Goal: Task Accomplishment & Management: Manage account settings

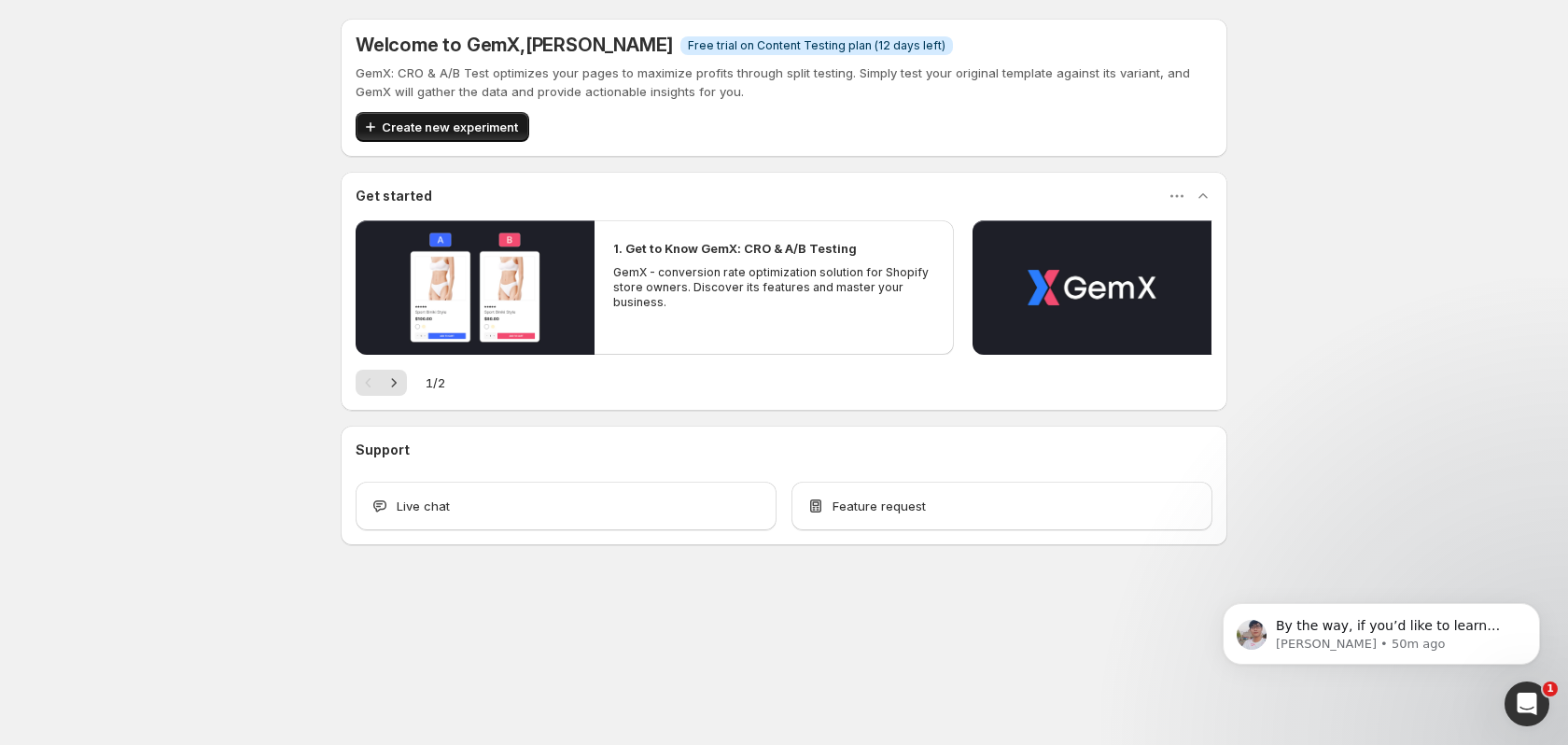
click at [456, 122] on span "Create new experiment" at bounding box center [449, 127] width 136 height 19
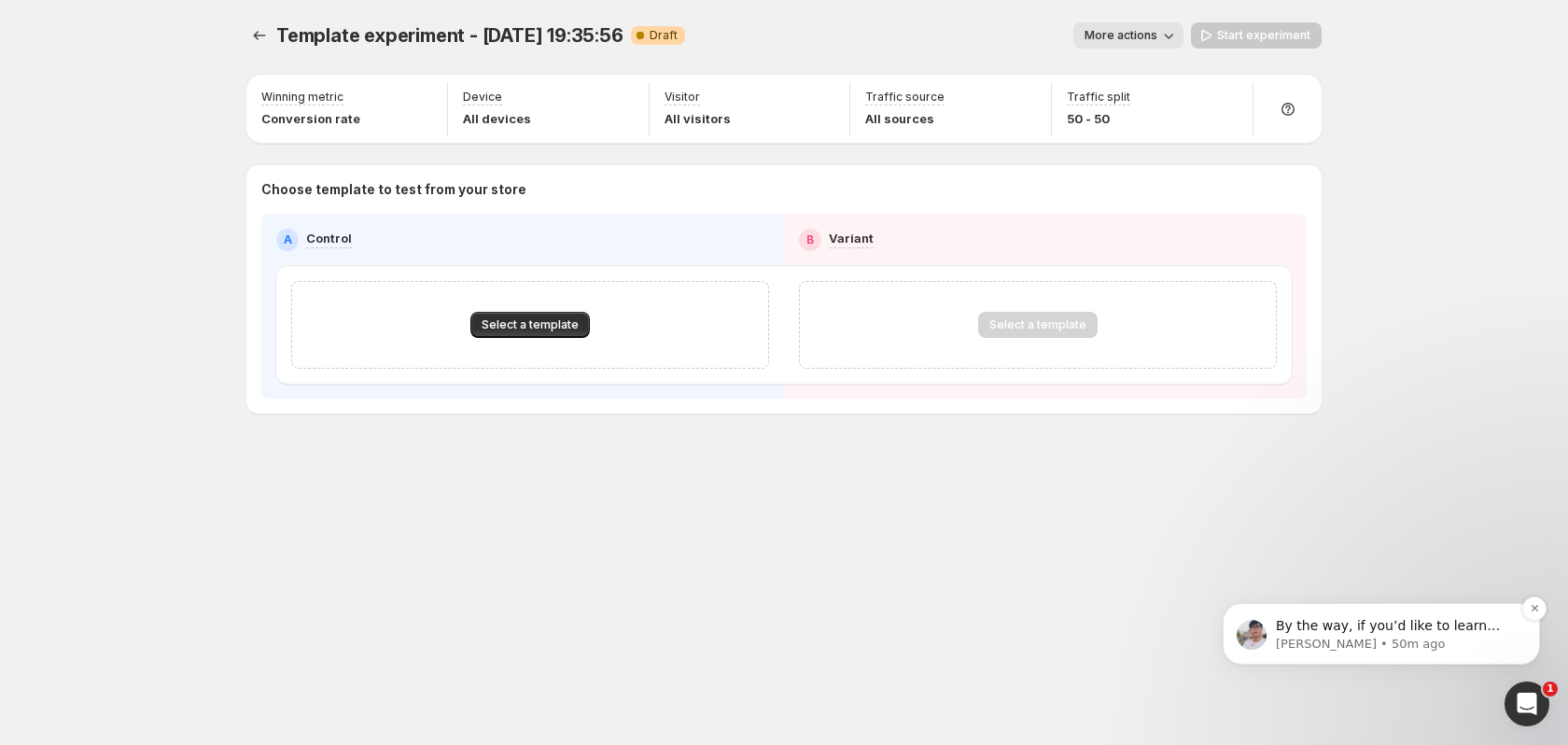
click at [1396, 646] on p "Antony • 50m ago" at bounding box center [1395, 644] width 241 height 17
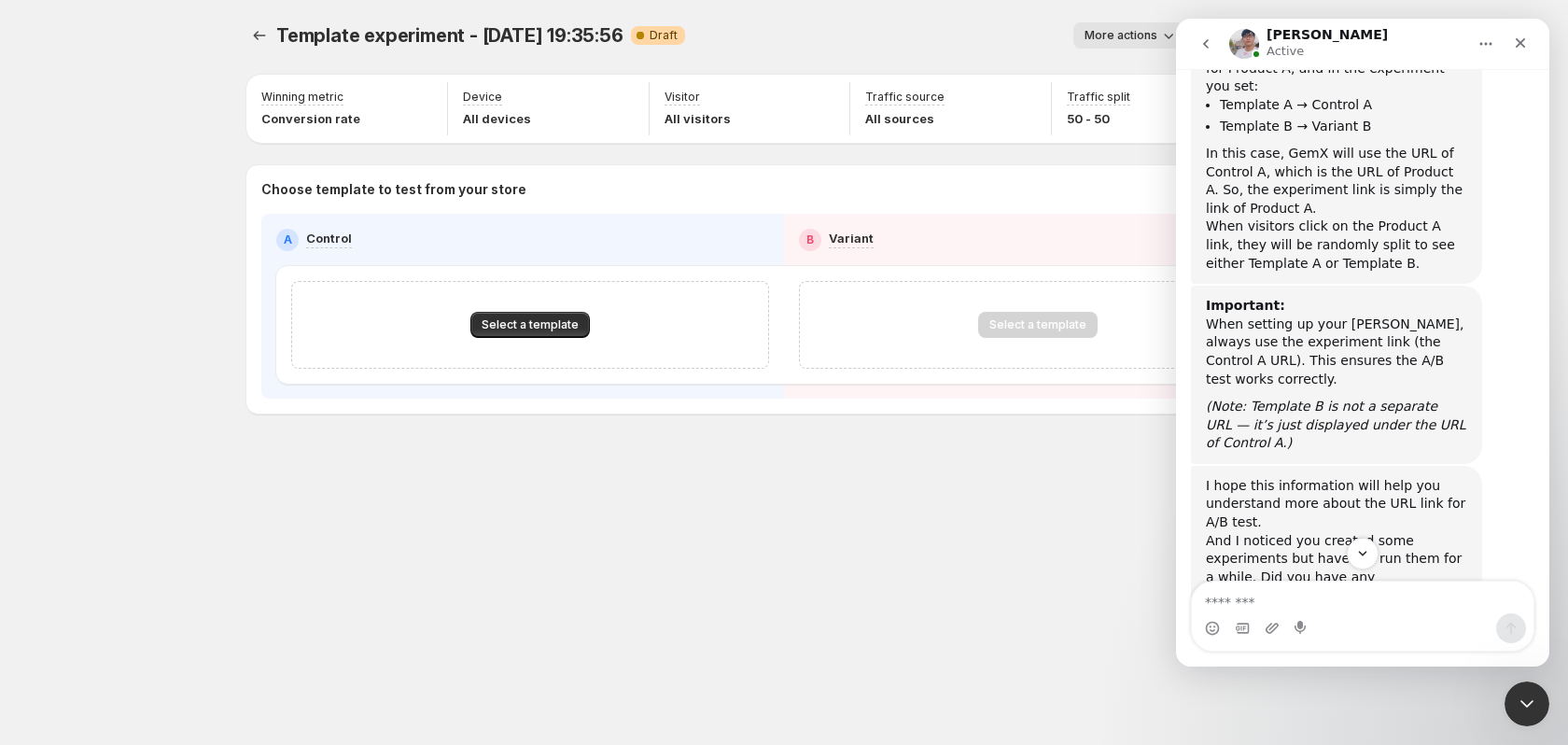
scroll to position [1353, 0]
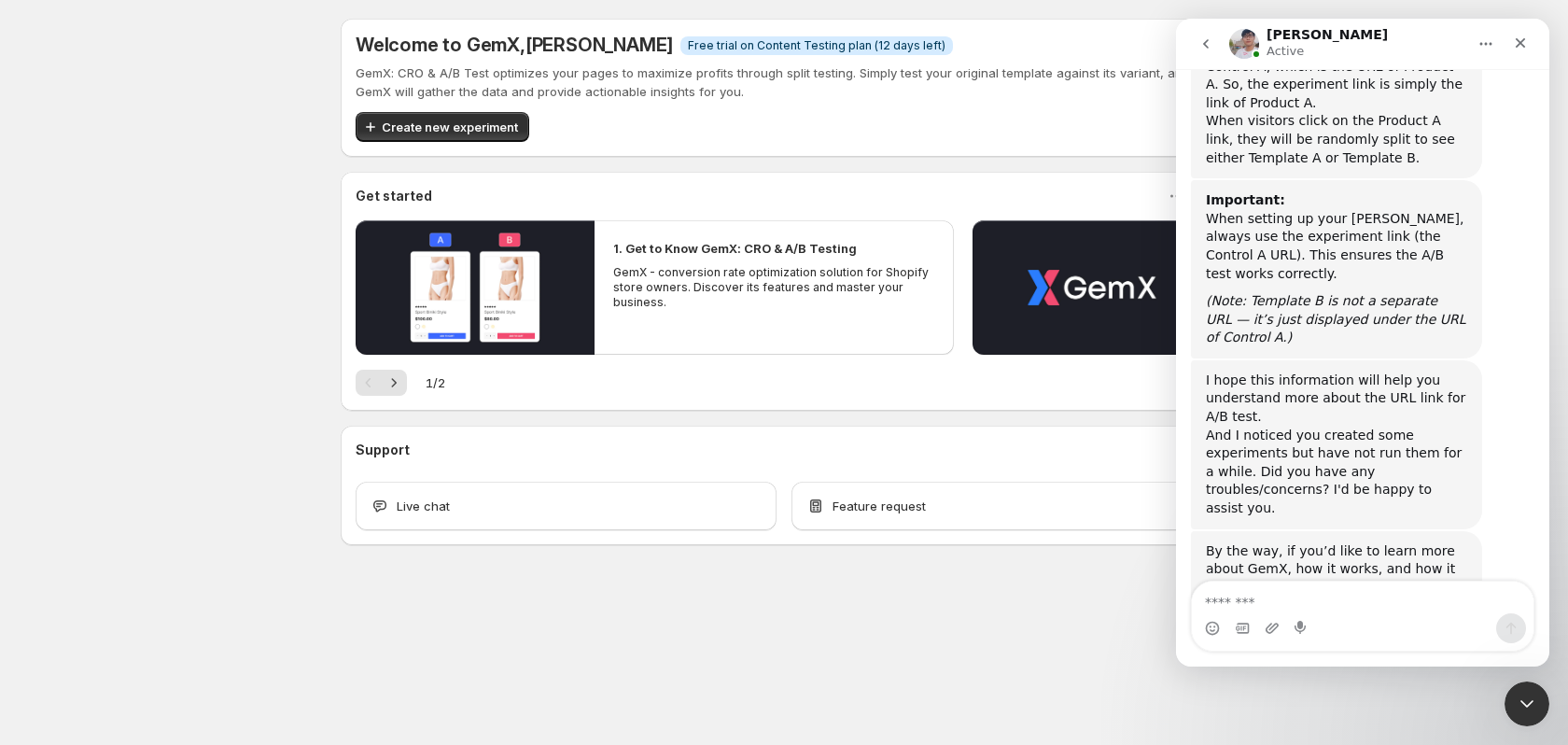
scroll to position [1309, 0]
type textarea "**********"
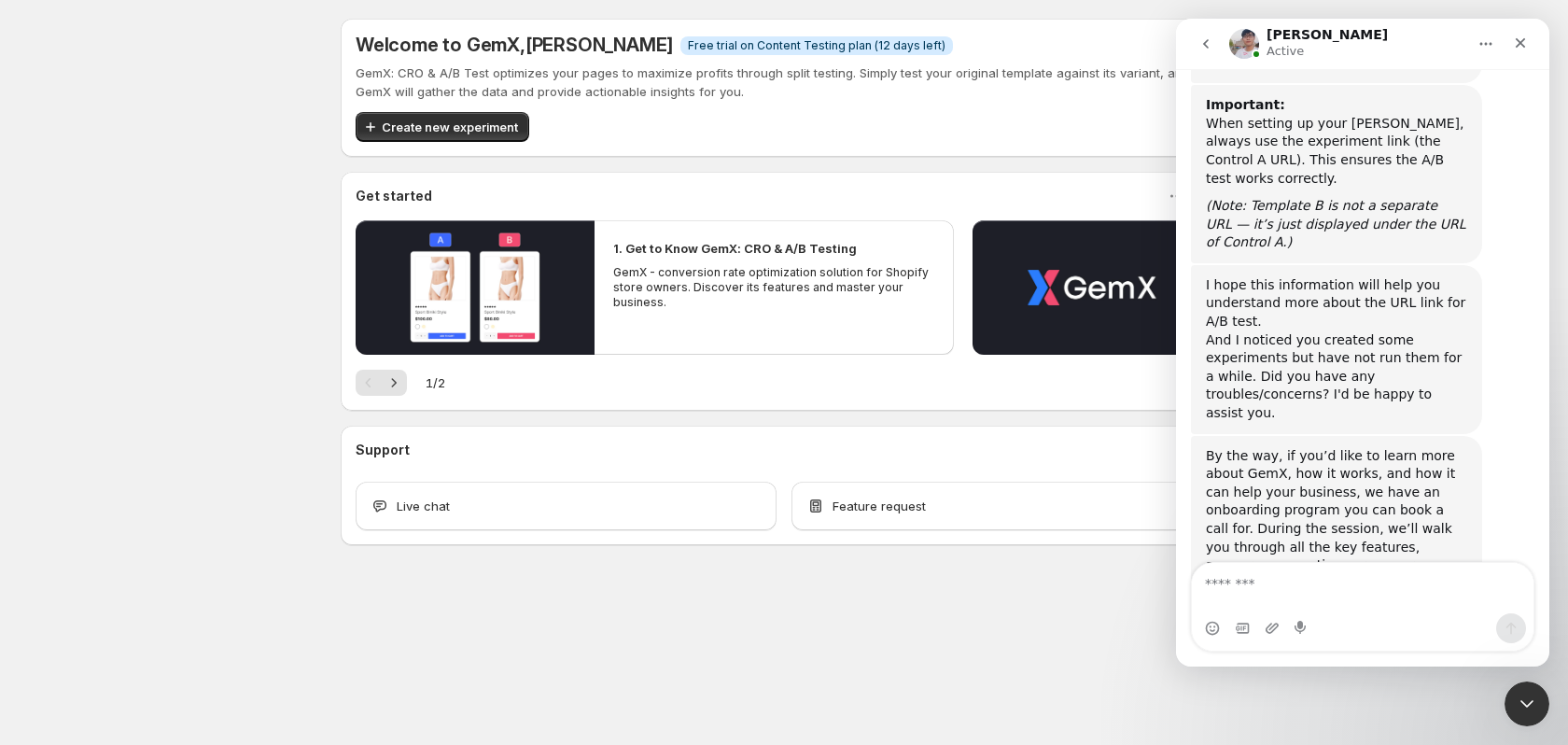
scroll to position [1383, 0]
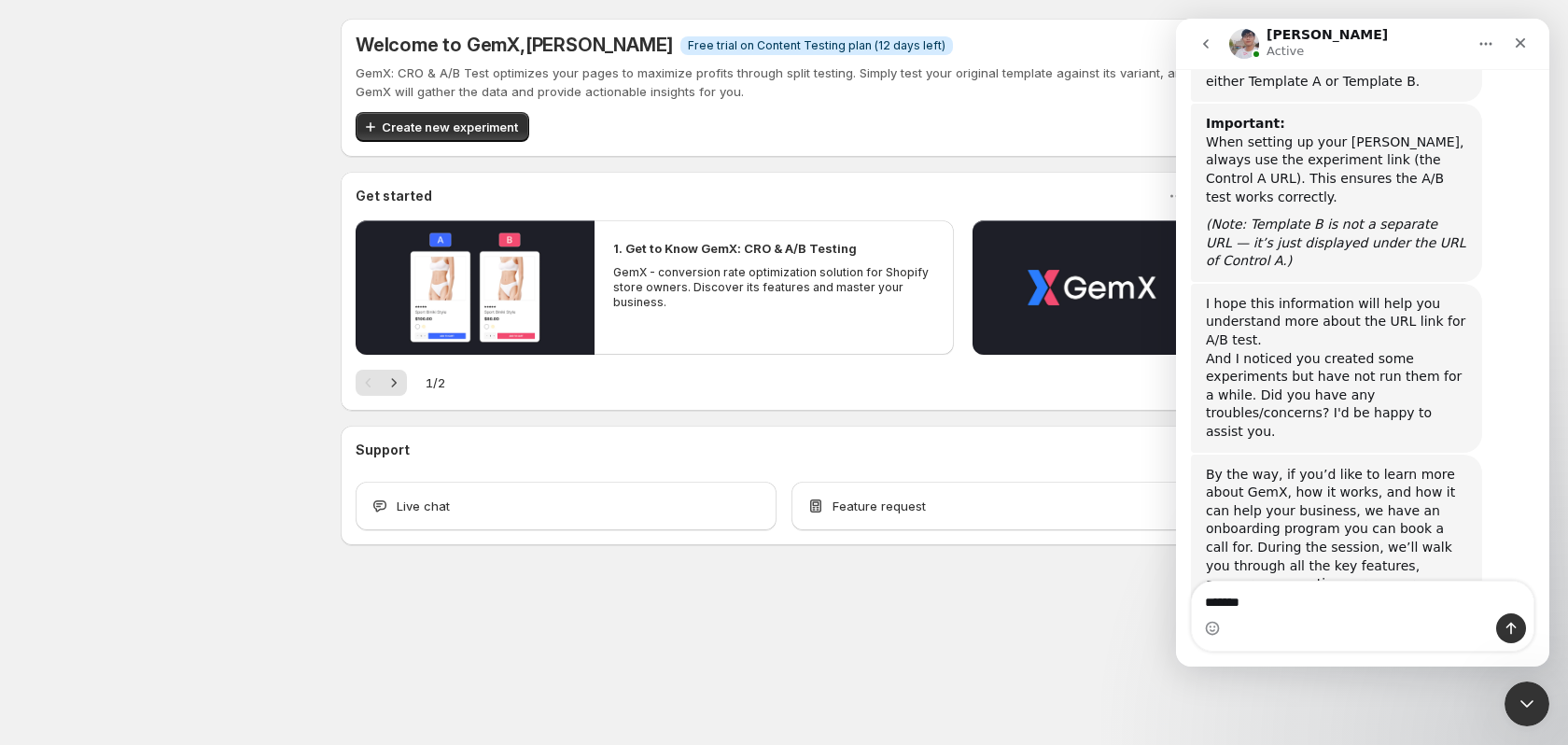
type textarea "********"
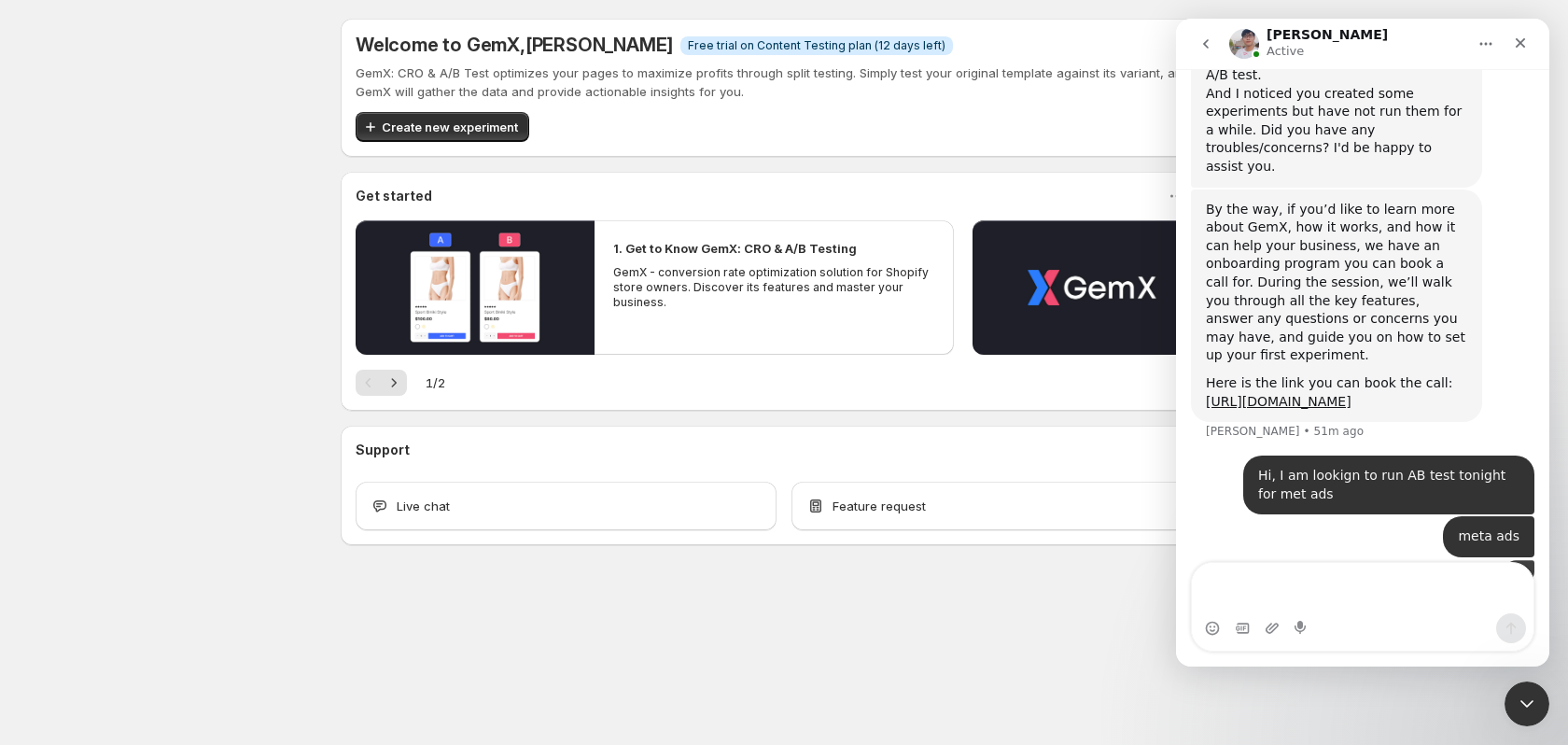
scroll to position [1718, 0]
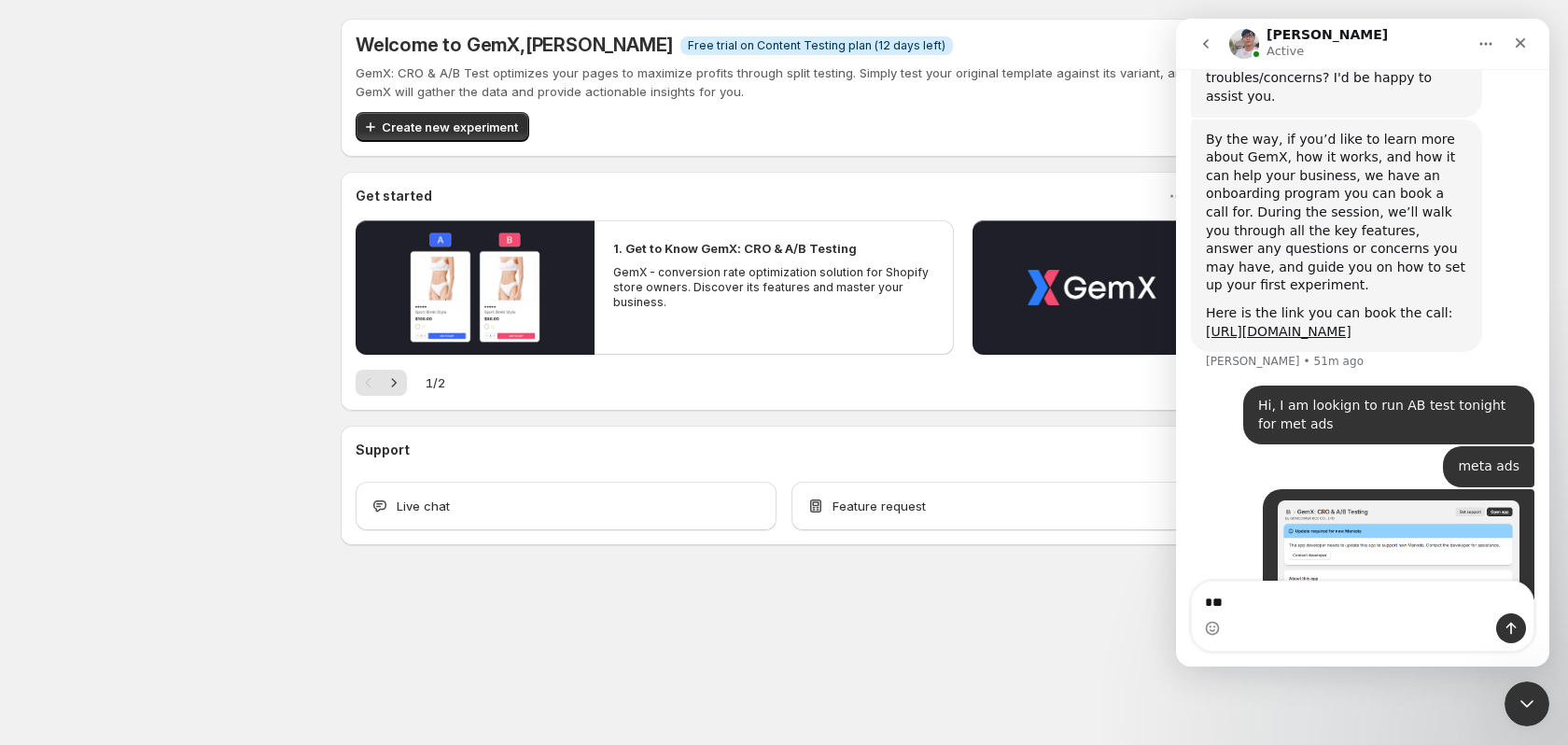
type textarea "*"
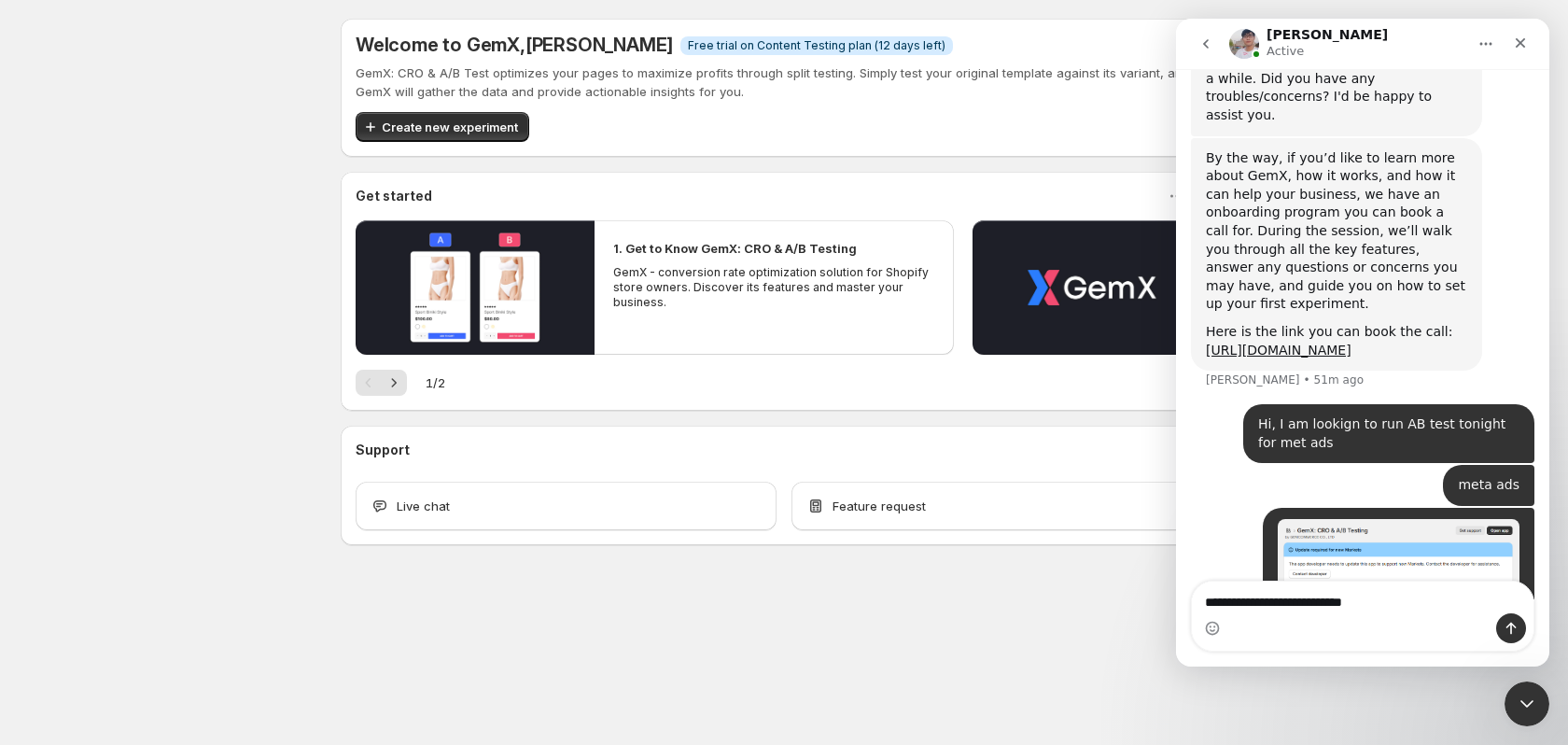
type textarea "**********"
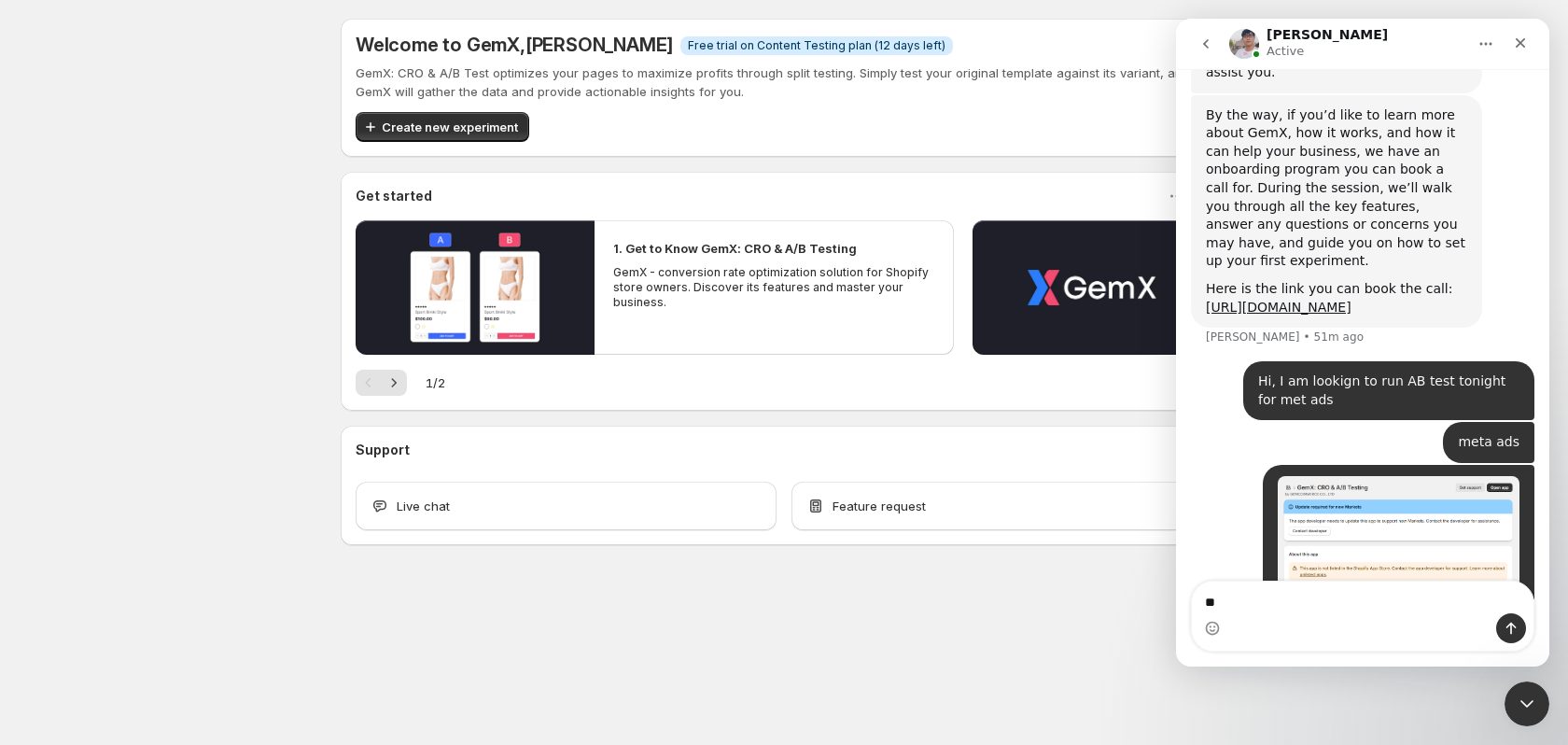
type textarea "*"
type textarea "**********"
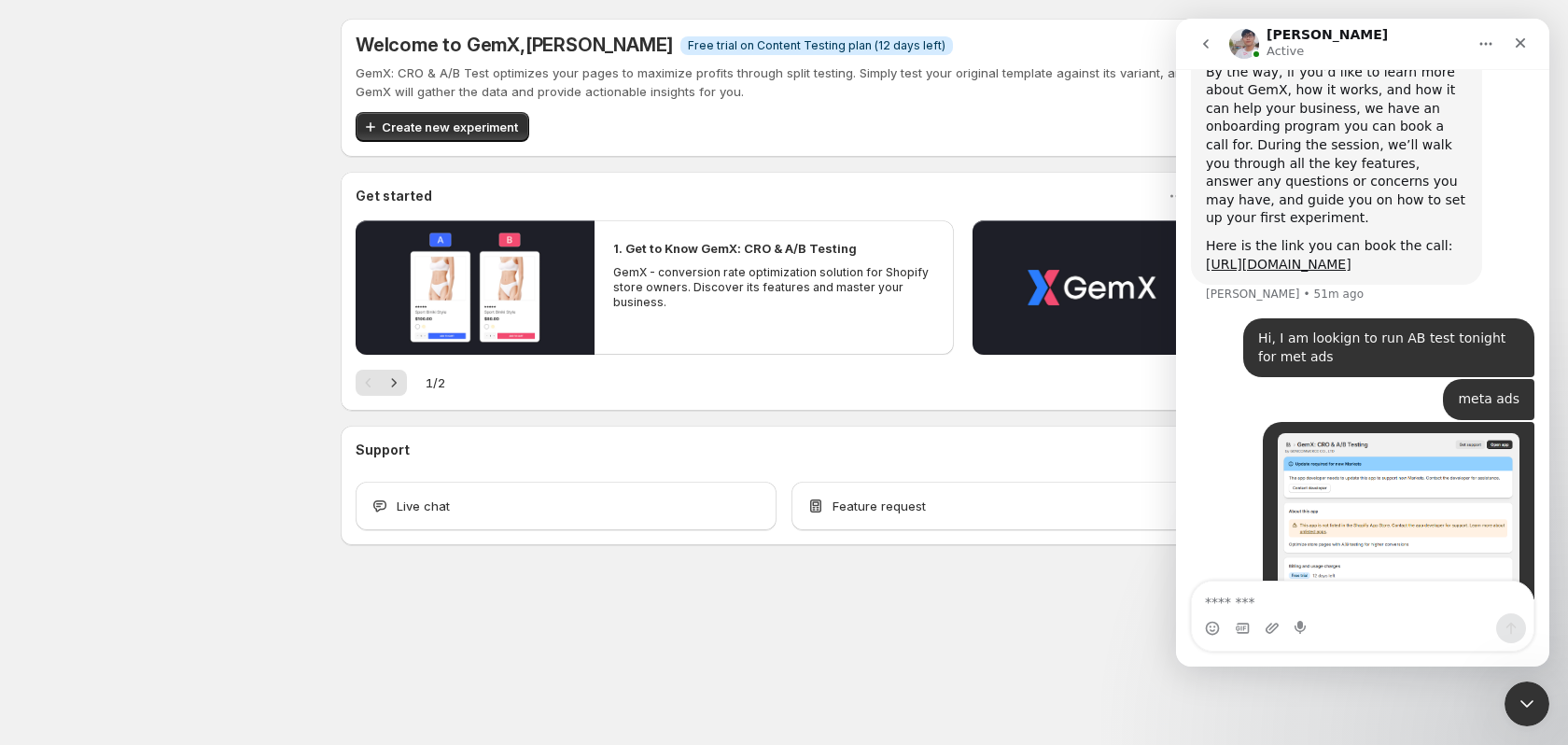
click at [1465, 434] on img "Seena says…" at bounding box center [1398, 559] width 242 height 250
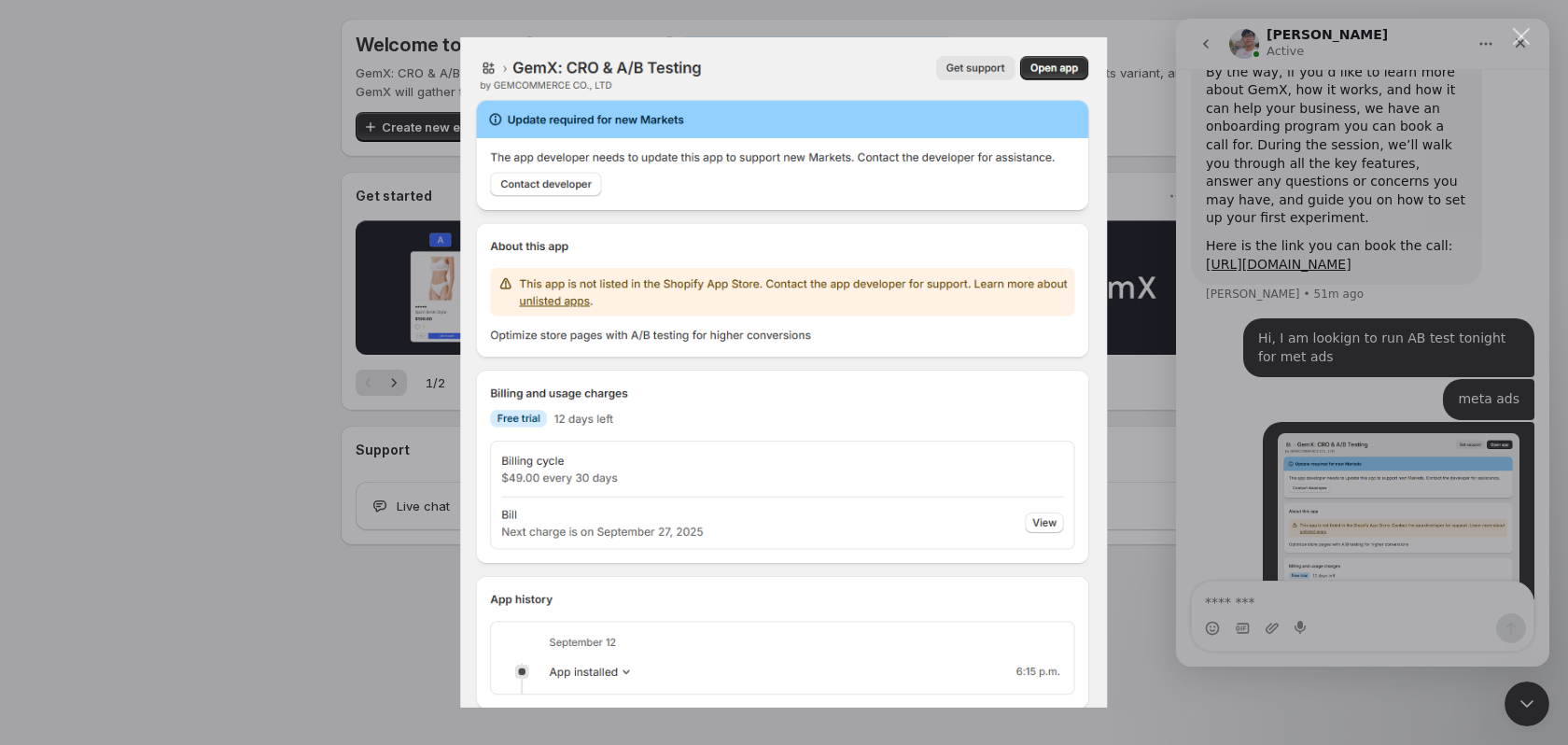
click at [1436, 332] on div "Intercom messenger" at bounding box center [784, 372] width 1568 height 745
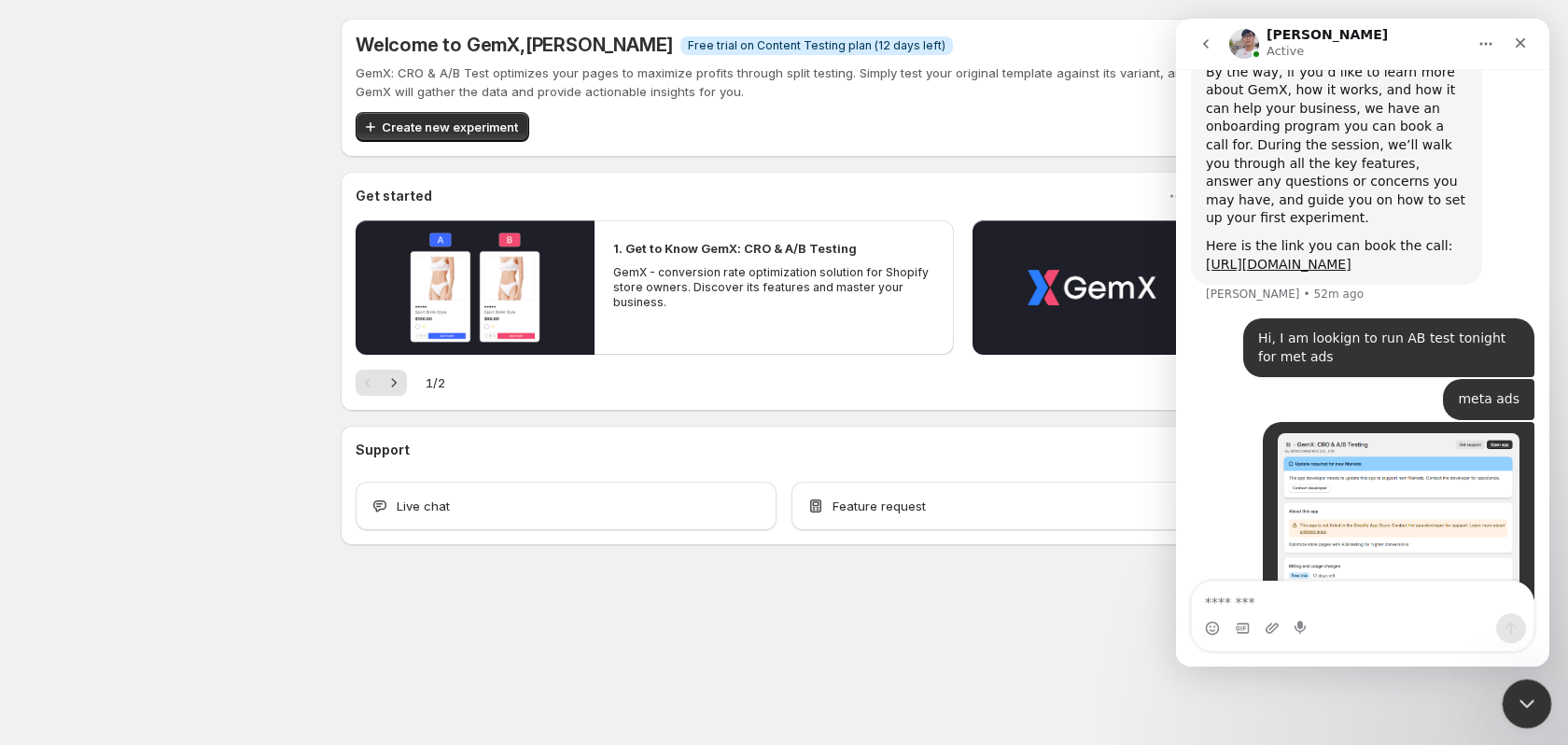
click at [1508, 702] on div "Close Intercom Messenger" at bounding box center [1523, 700] width 45 height 45
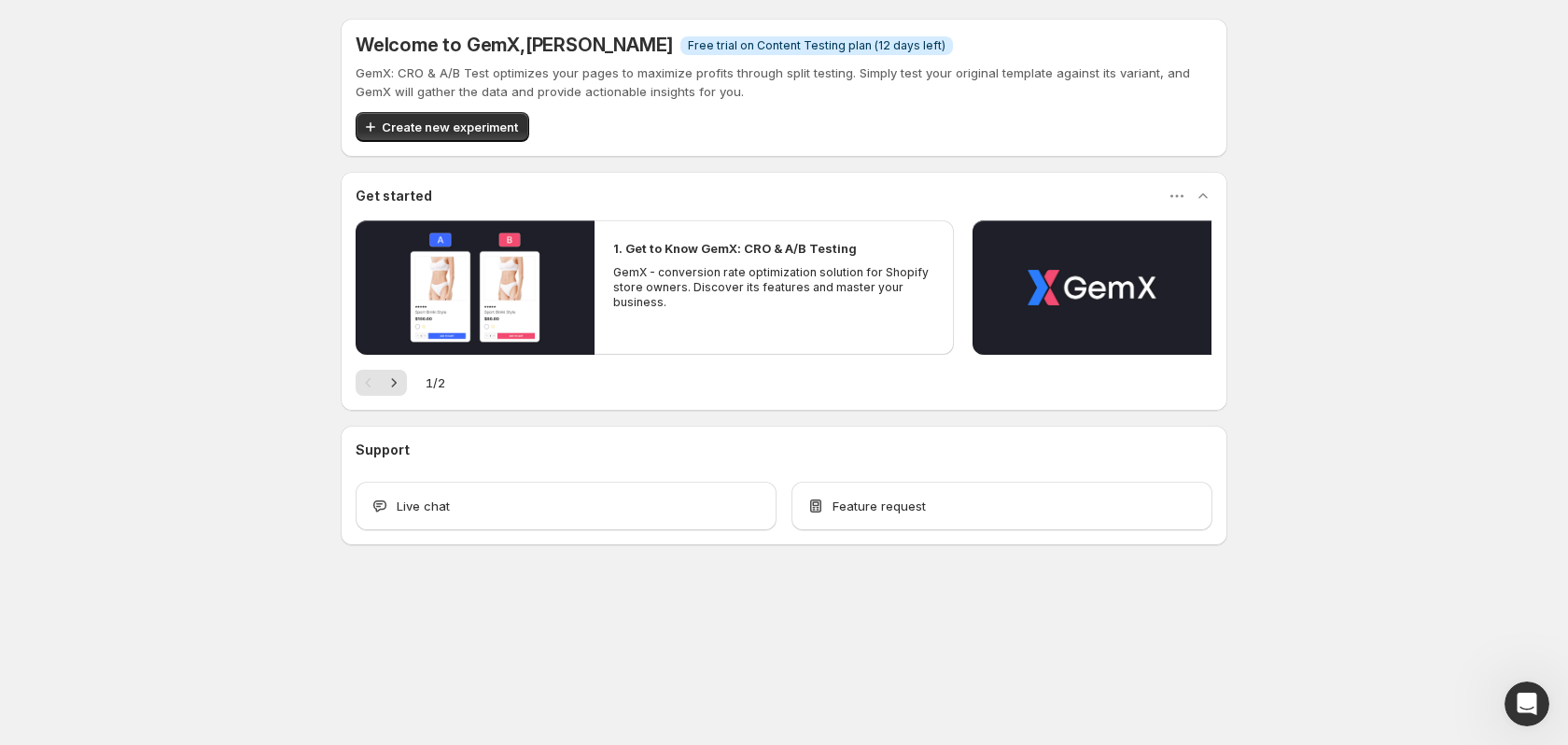
scroll to position [1631, 0]
click at [453, 132] on span "Create new experiment" at bounding box center [449, 127] width 136 height 19
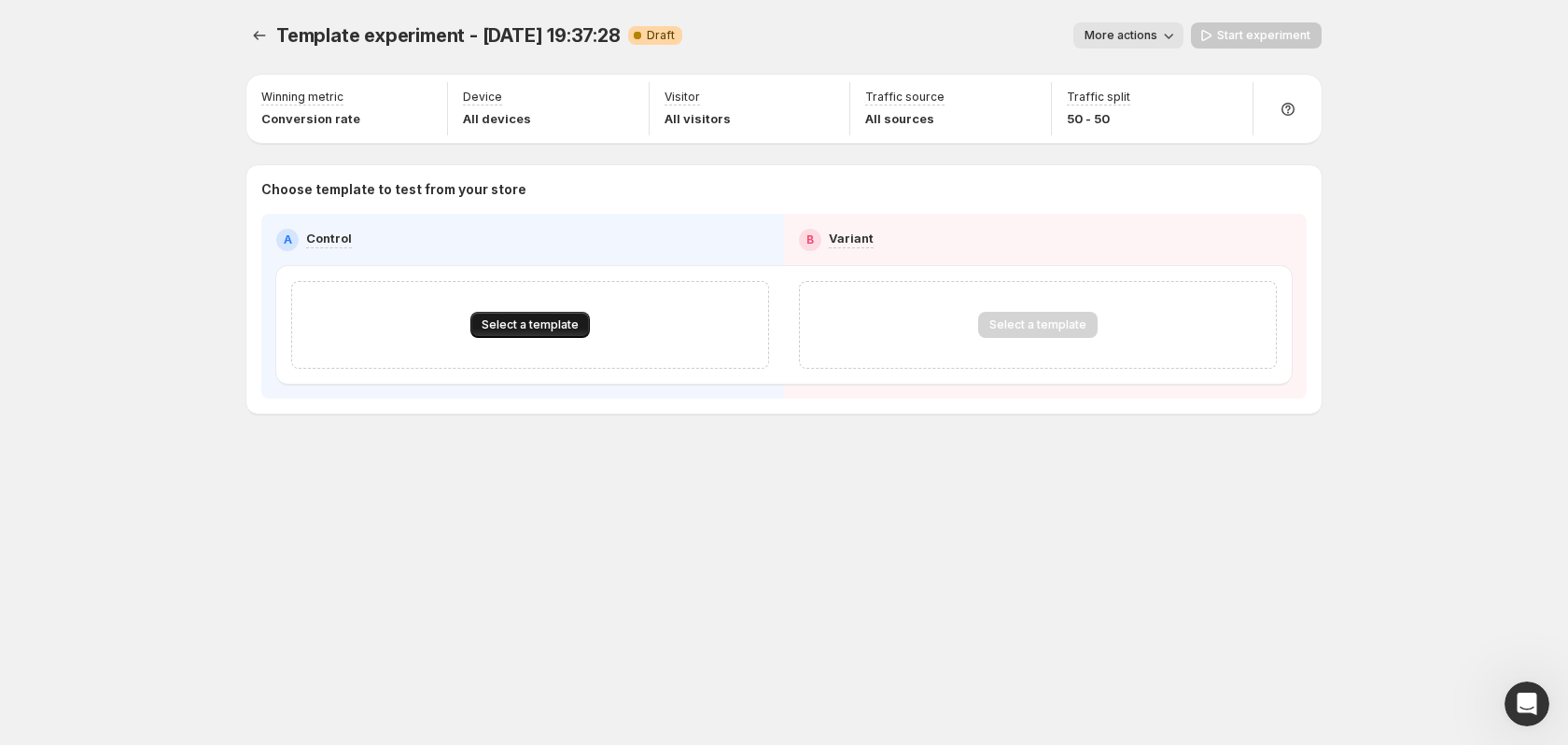
click at [547, 319] on span "Select a template" at bounding box center [531, 324] width 97 height 15
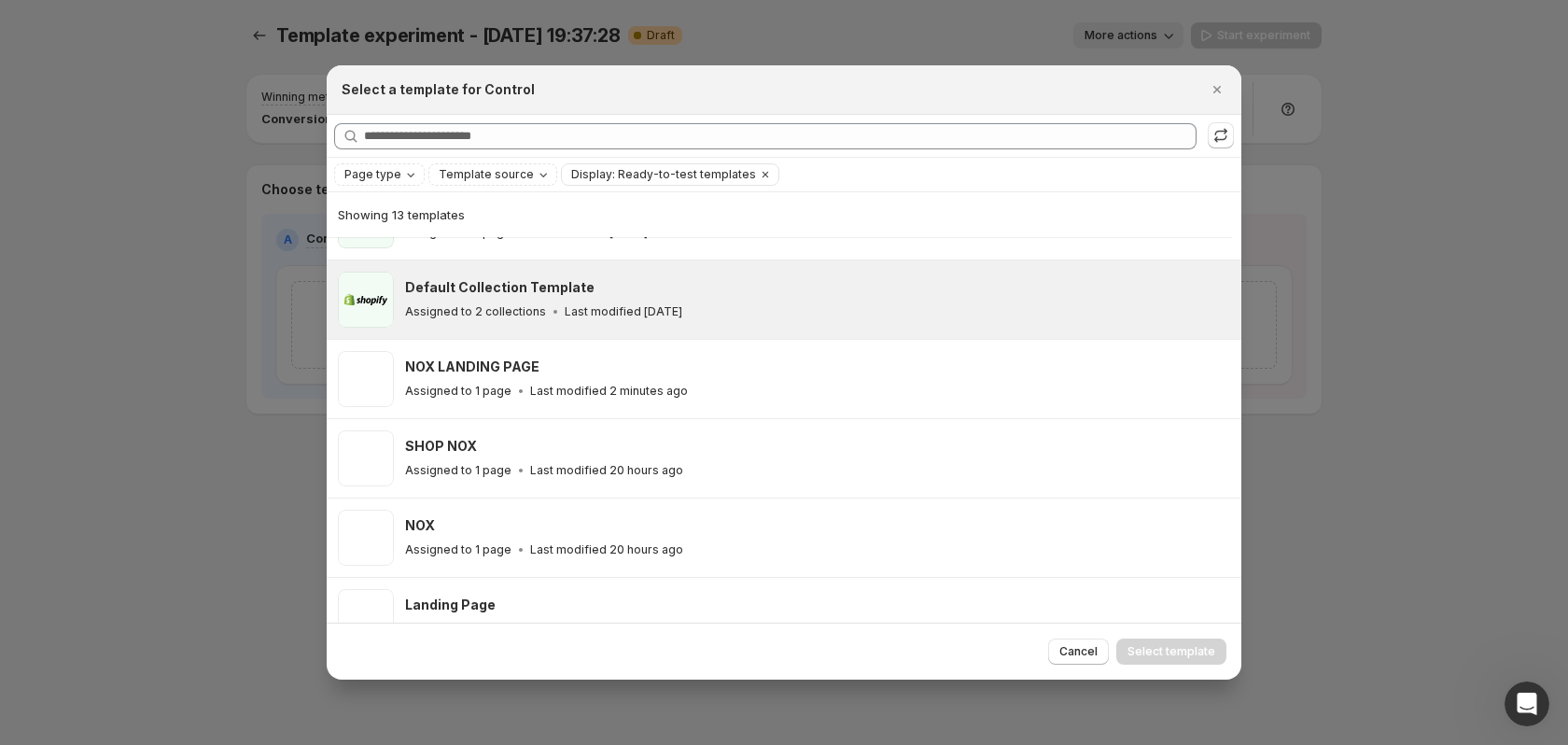
scroll to position [231, 0]
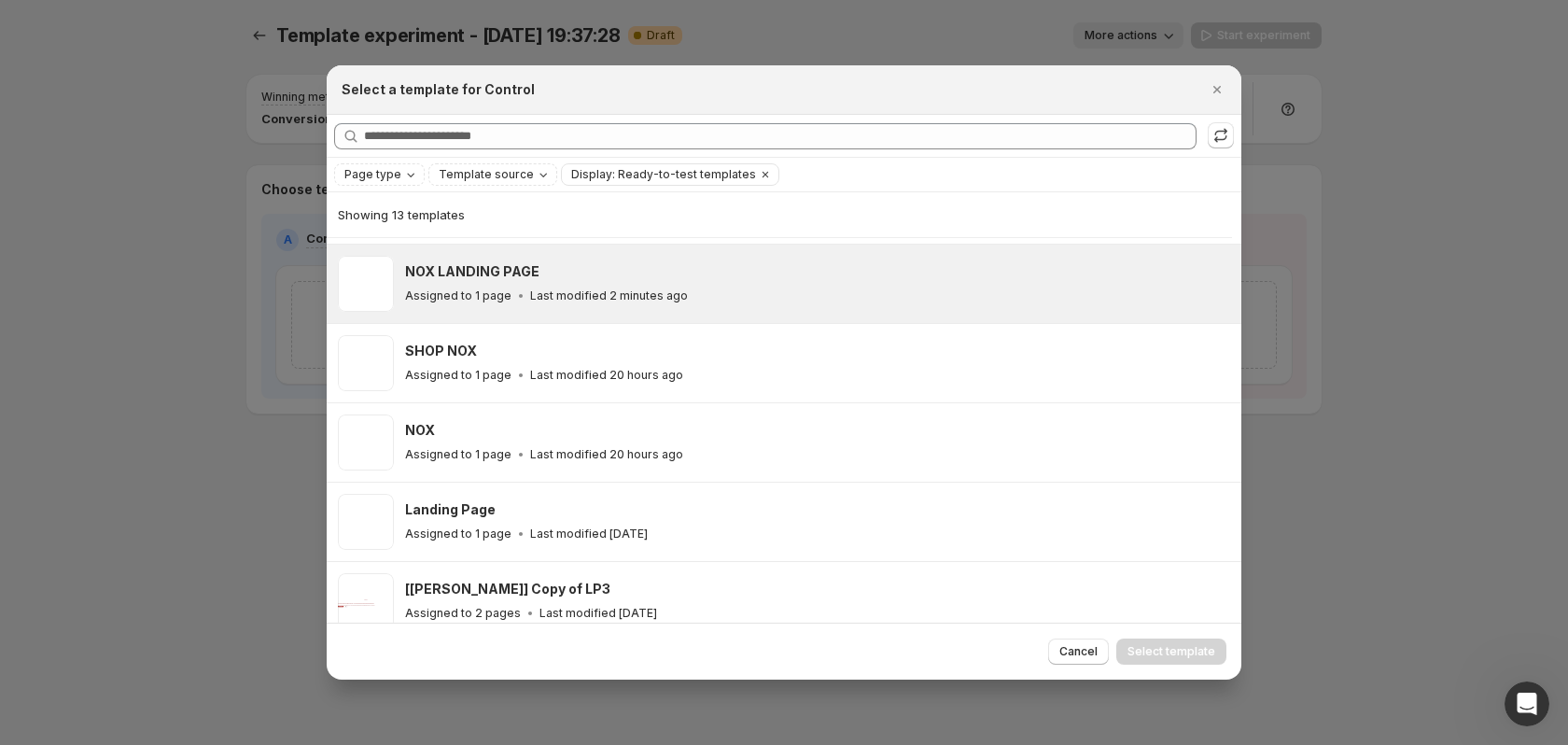
click at [592, 286] on div "NOX LANDING PAGE Assigned to 1 page Last modified 2 minutes ago" at bounding box center [814, 283] width 819 height 43
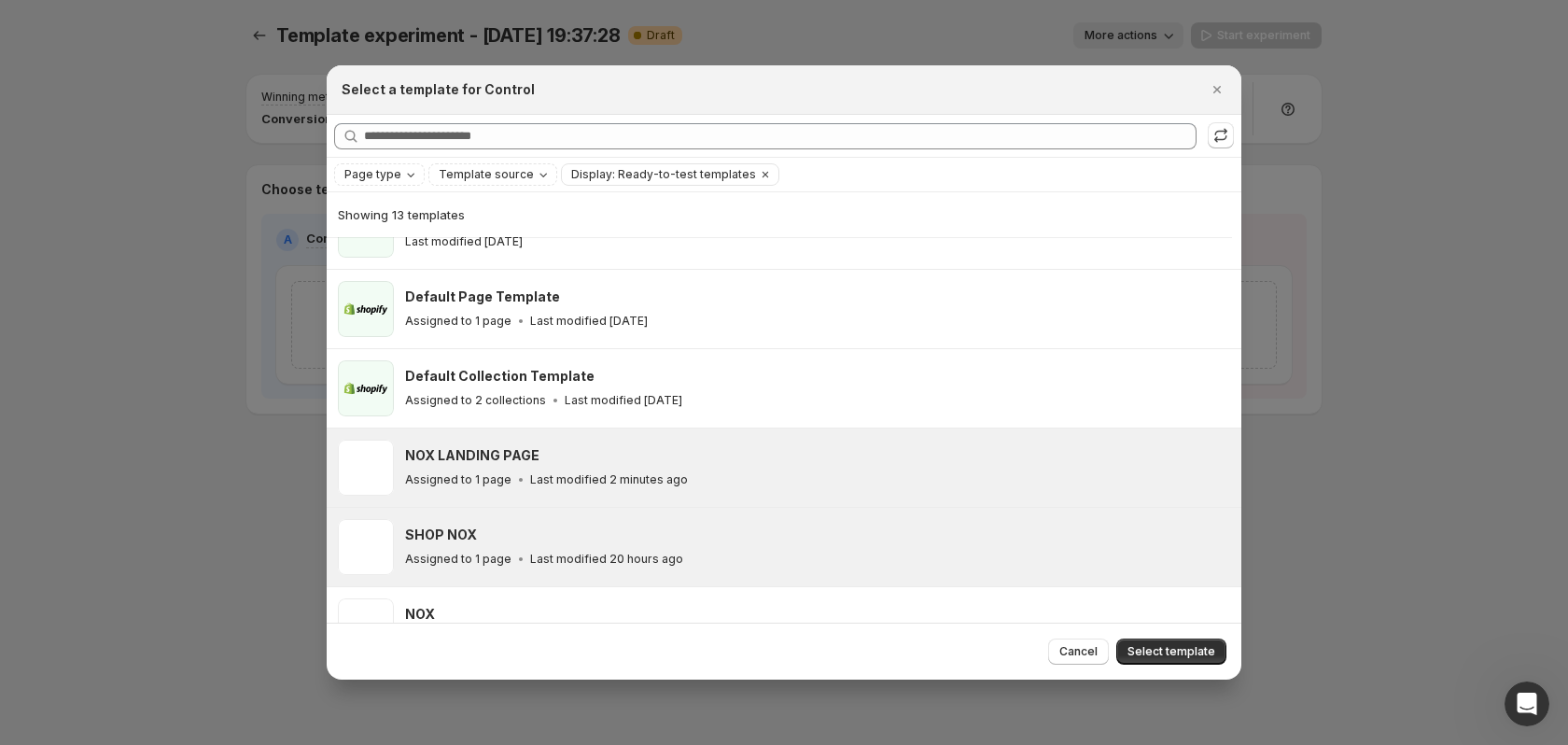
scroll to position [45, 0]
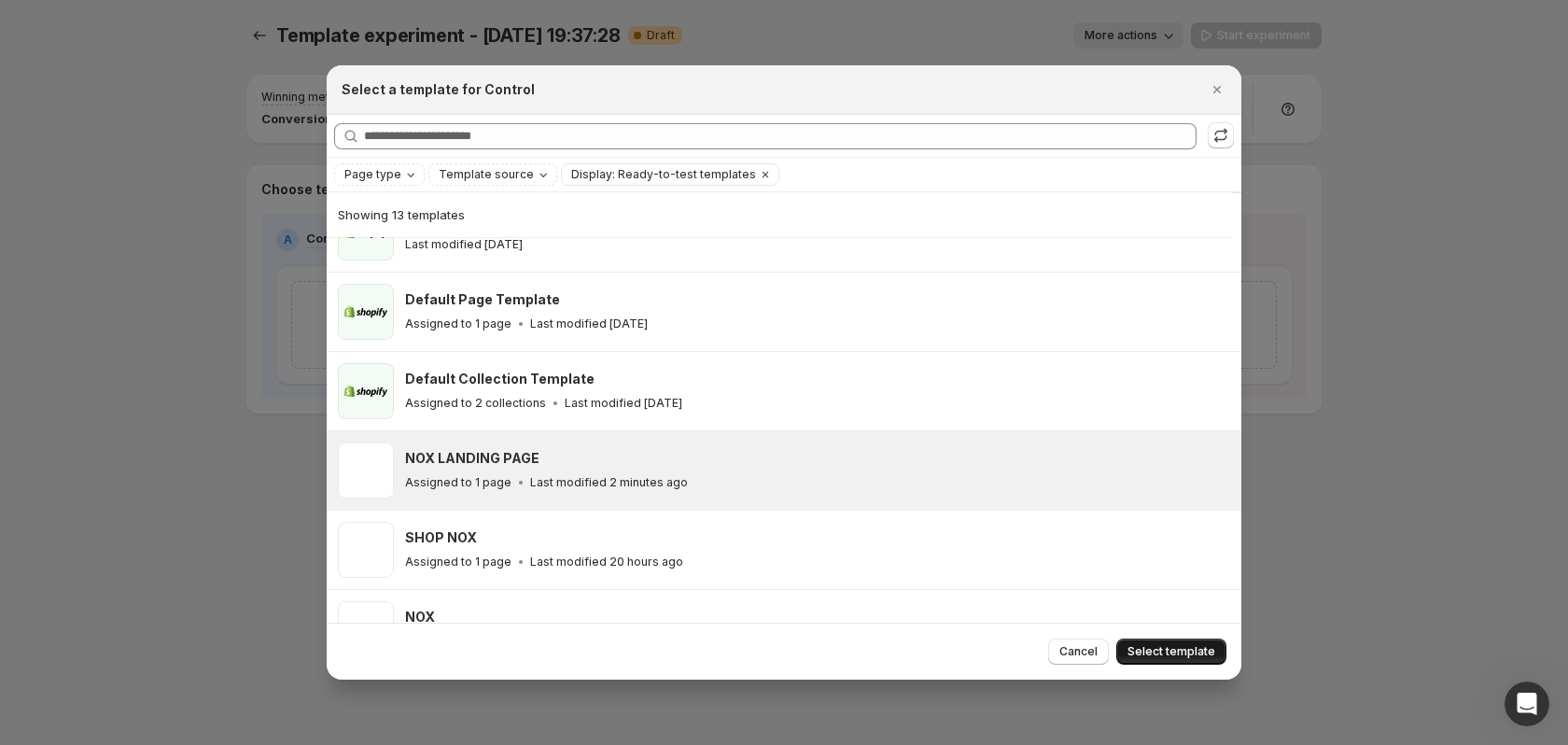
click at [1181, 652] on span "Select template" at bounding box center [1171, 651] width 87 height 15
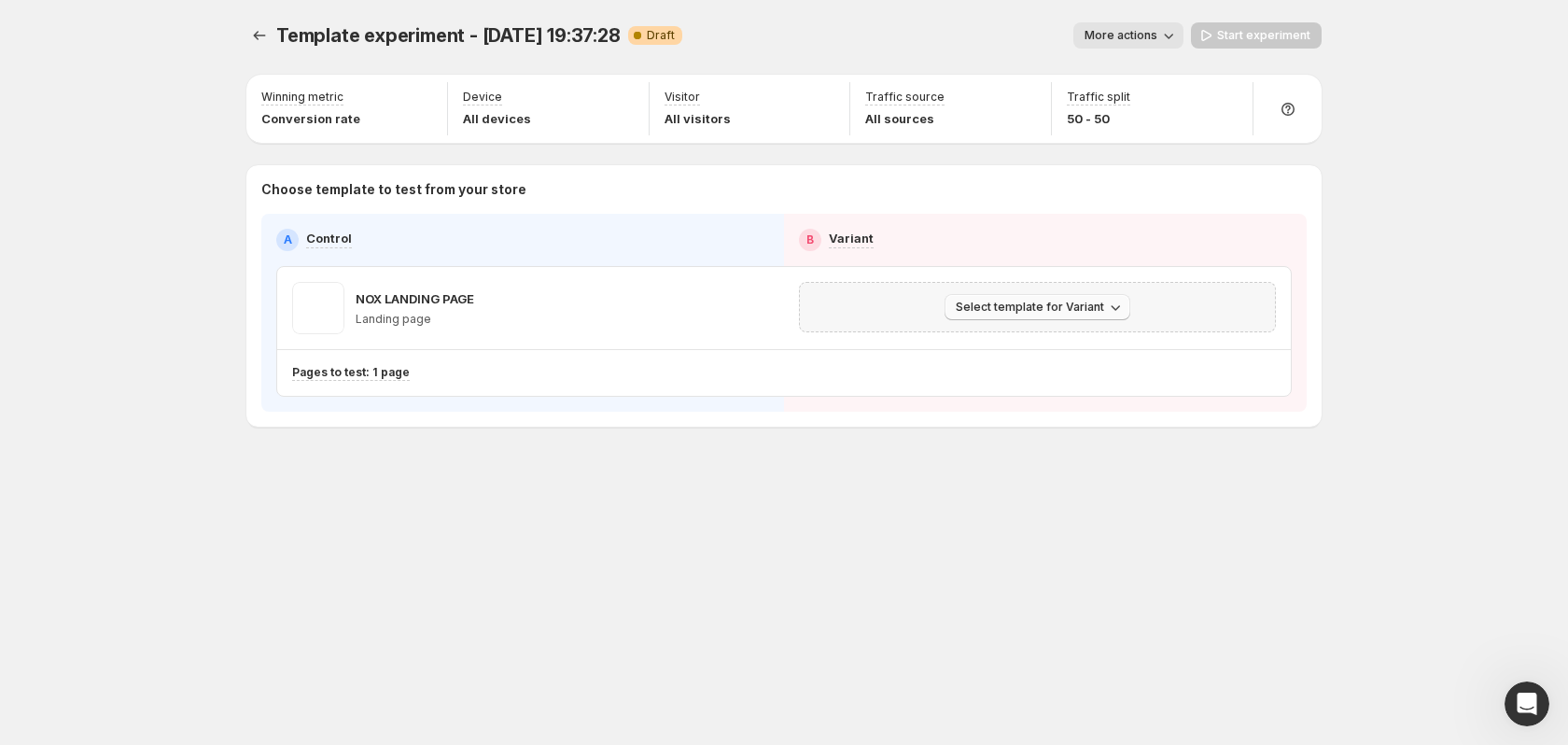
click at [1060, 304] on span "Select template for Variant" at bounding box center [1030, 307] width 149 height 15
click at [1060, 387] on span "Create Variant based on Control" at bounding box center [1040, 378] width 190 height 19
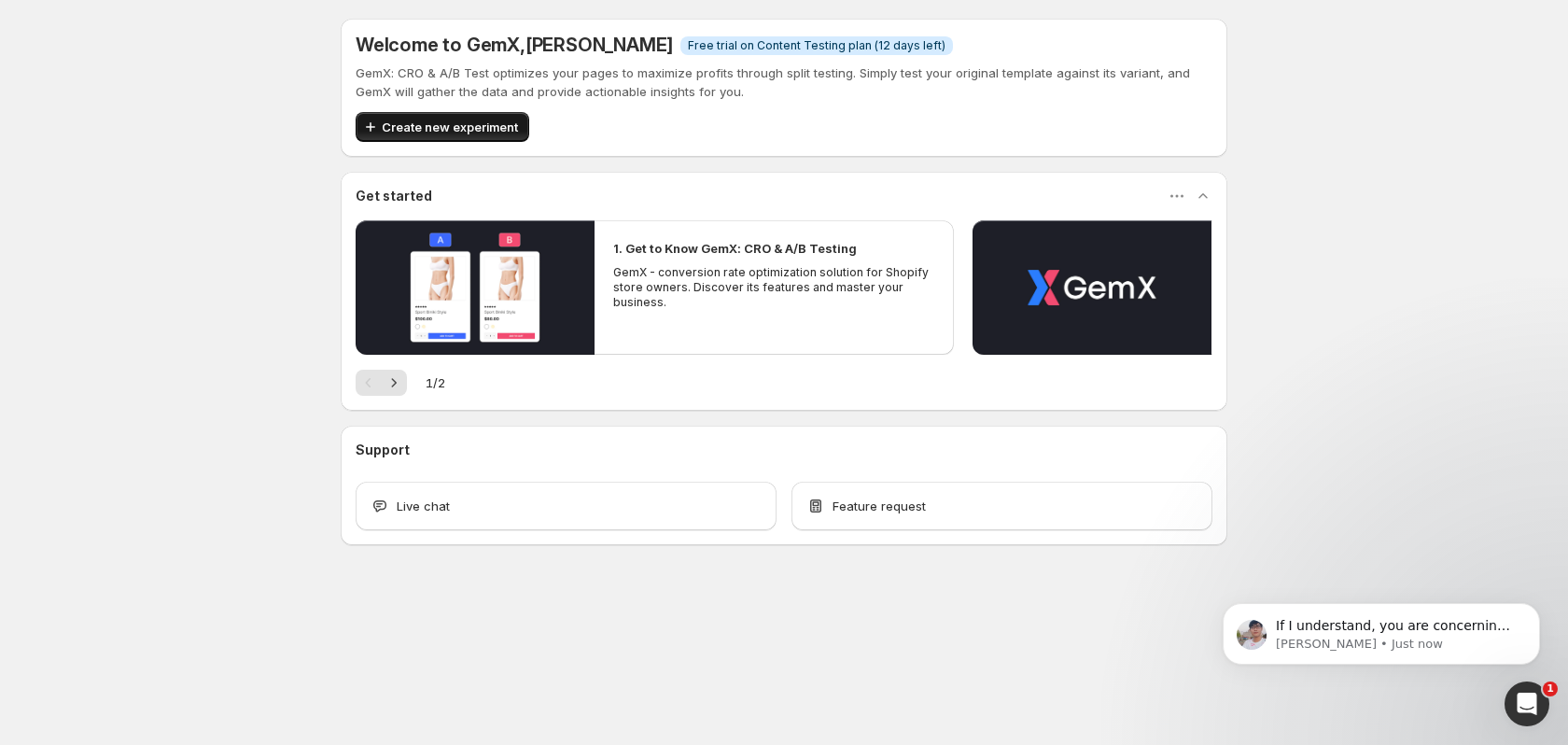
click at [526, 114] on button "Create new experiment" at bounding box center [441, 127] width 174 height 30
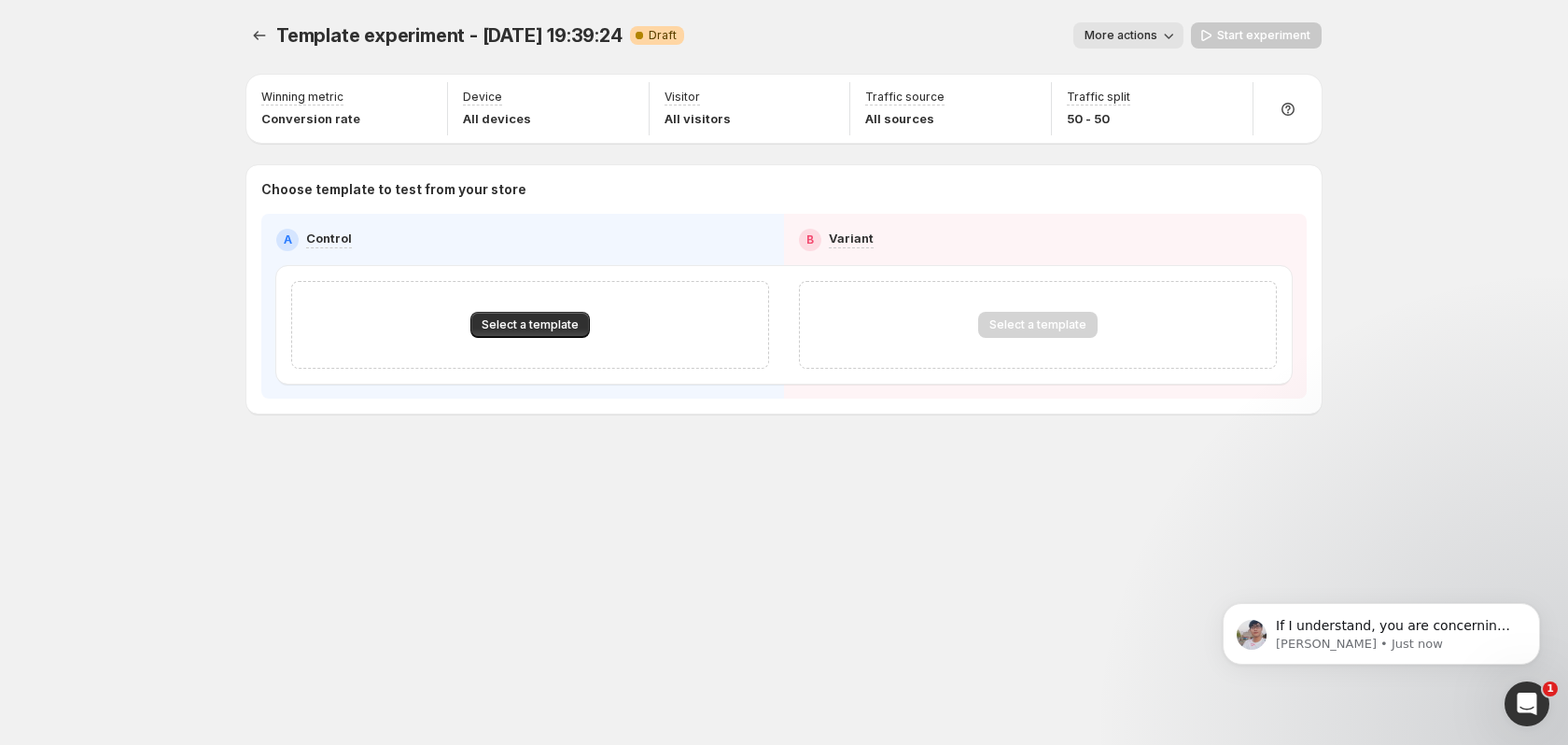
click at [243, 40] on div "Template experiment - Sep 14, 19:39:24. This page is ready Template experiment …" at bounding box center [784, 257] width 1120 height 514
click at [276, 37] on div at bounding box center [261, 36] width 30 height 26
click at [265, 36] on icon "Experiments" at bounding box center [260, 35] width 12 height 9
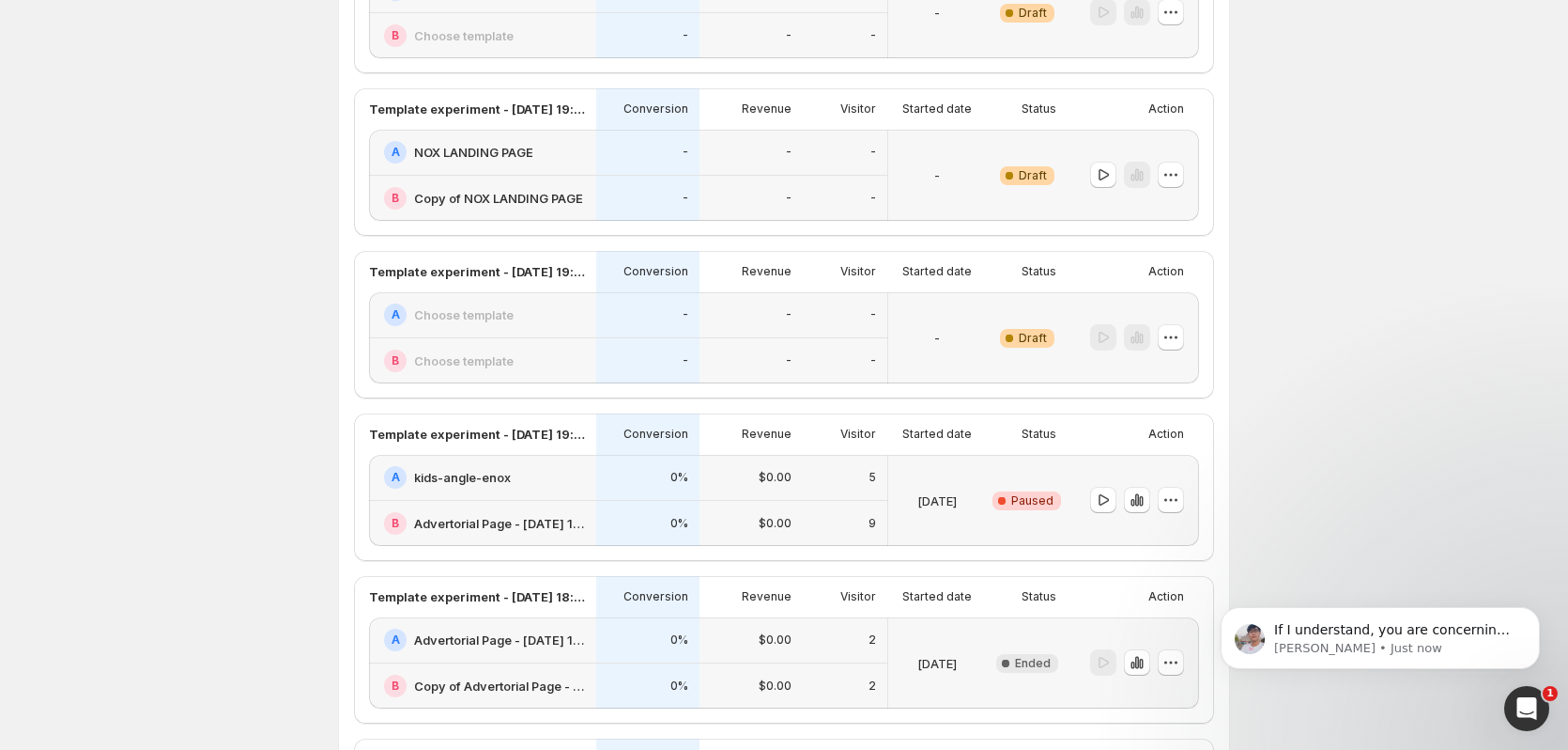
scroll to position [386, 0]
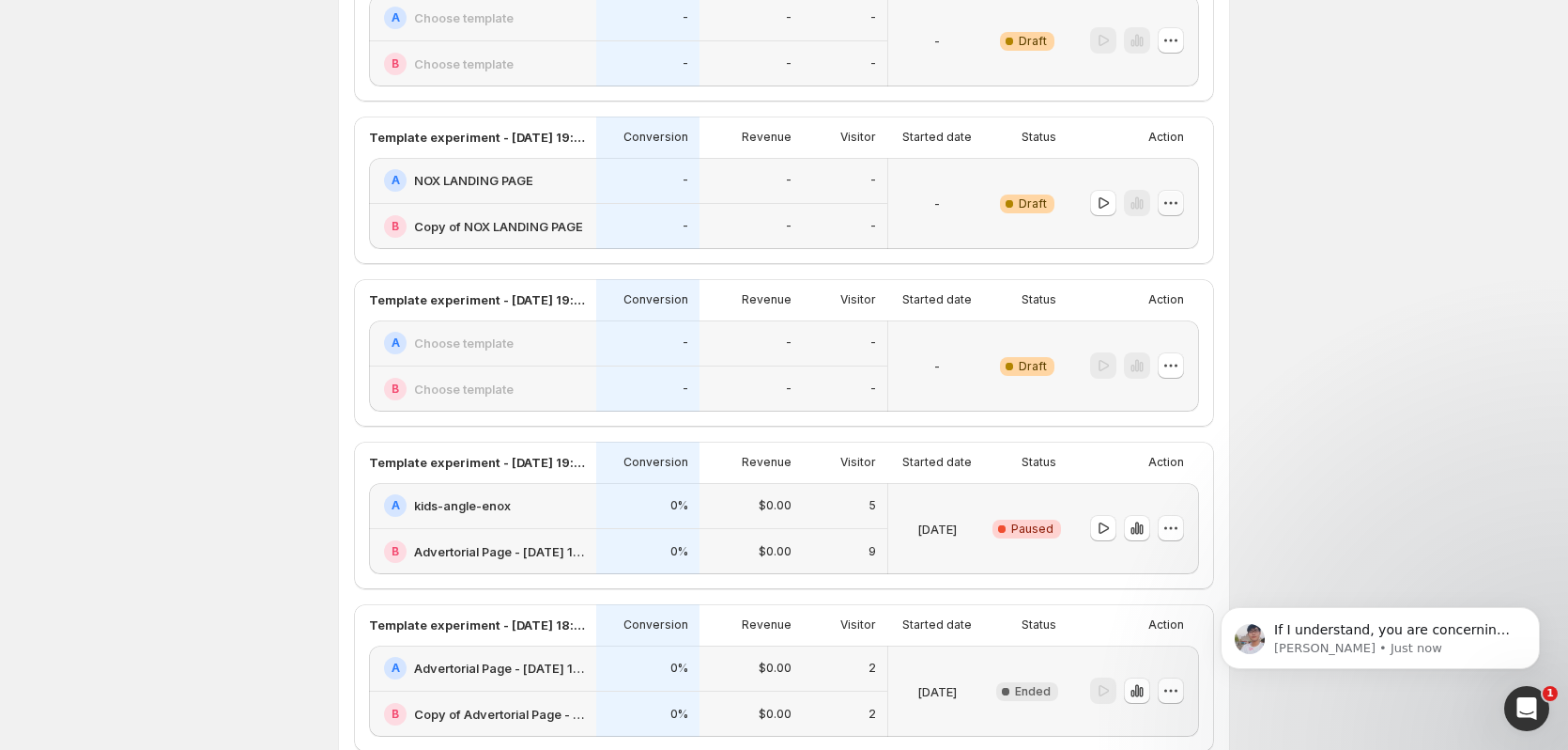
click at [1180, 207] on icon "button" at bounding box center [1171, 203] width 19 height 19
click at [1383, 645] on p "Antony • Just now" at bounding box center [1395, 648] width 243 height 17
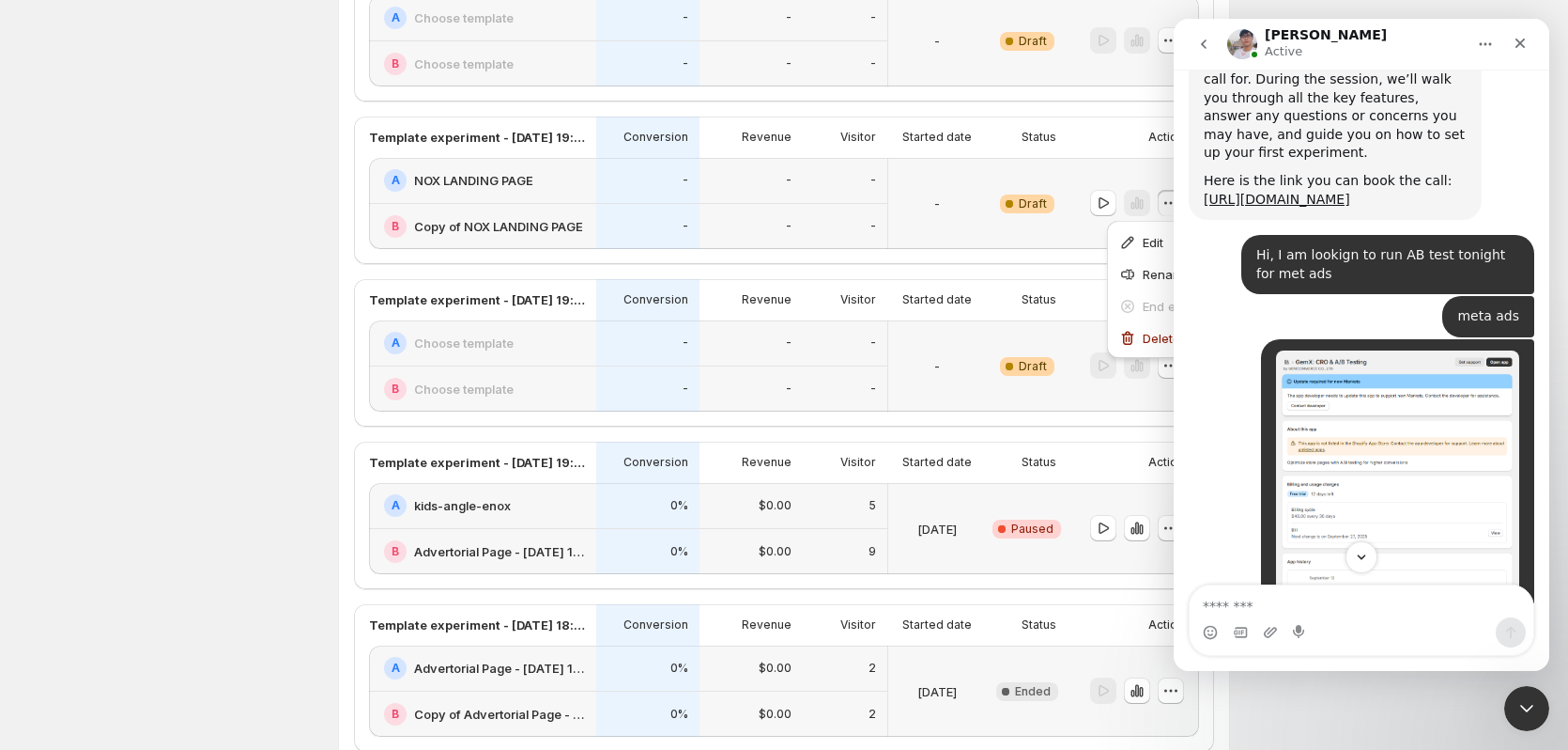
scroll to position [1944, 0]
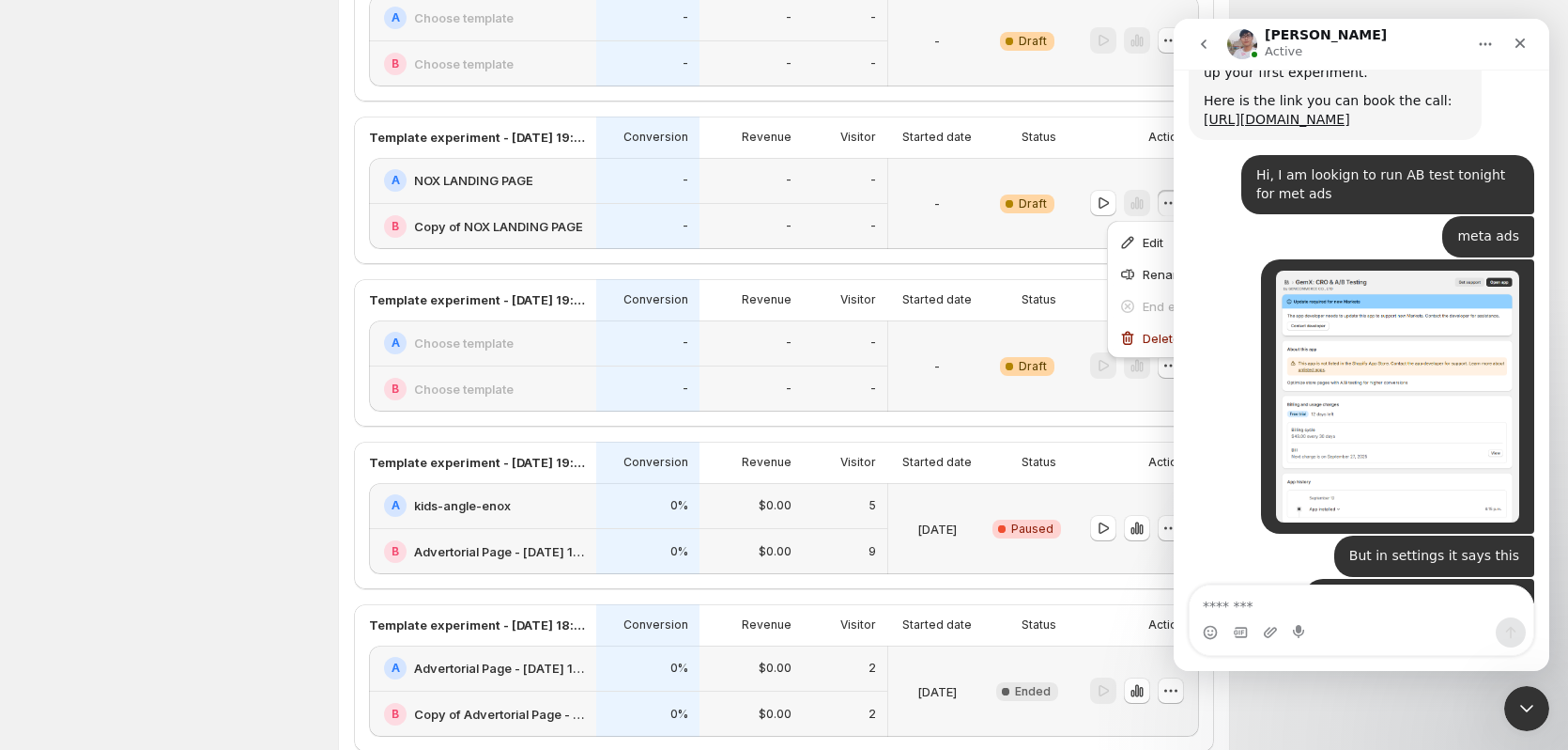
click at [1398, 611] on textarea "Message…" at bounding box center [1361, 601] width 343 height 32
type textarea "***"
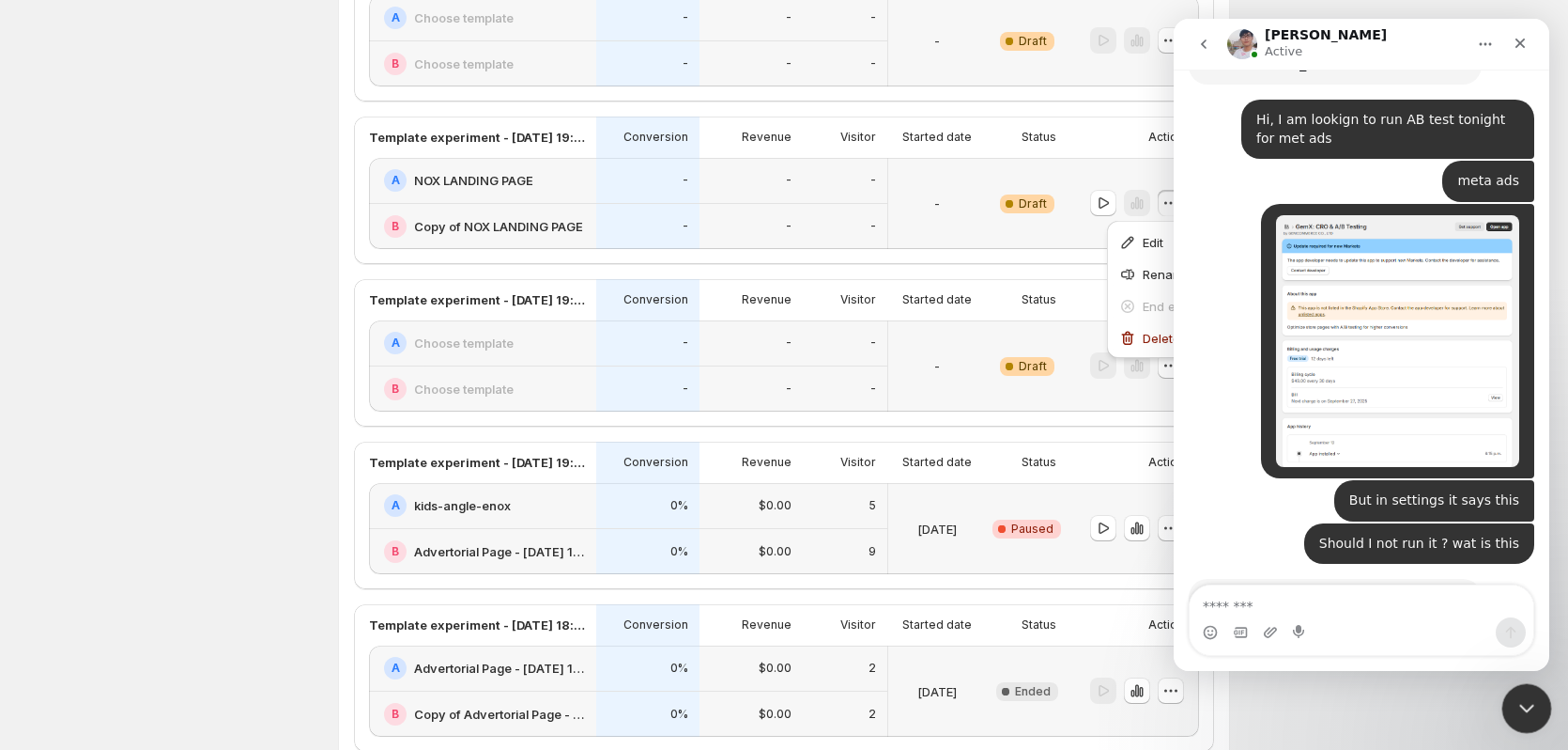
drag, startPoint x: 1530, startPoint y: 717, endPoint x: 1513, endPoint y: 696, distance: 27.0
click at [1530, 718] on div "Close Intercom Messenger" at bounding box center [1524, 705] width 45 height 45
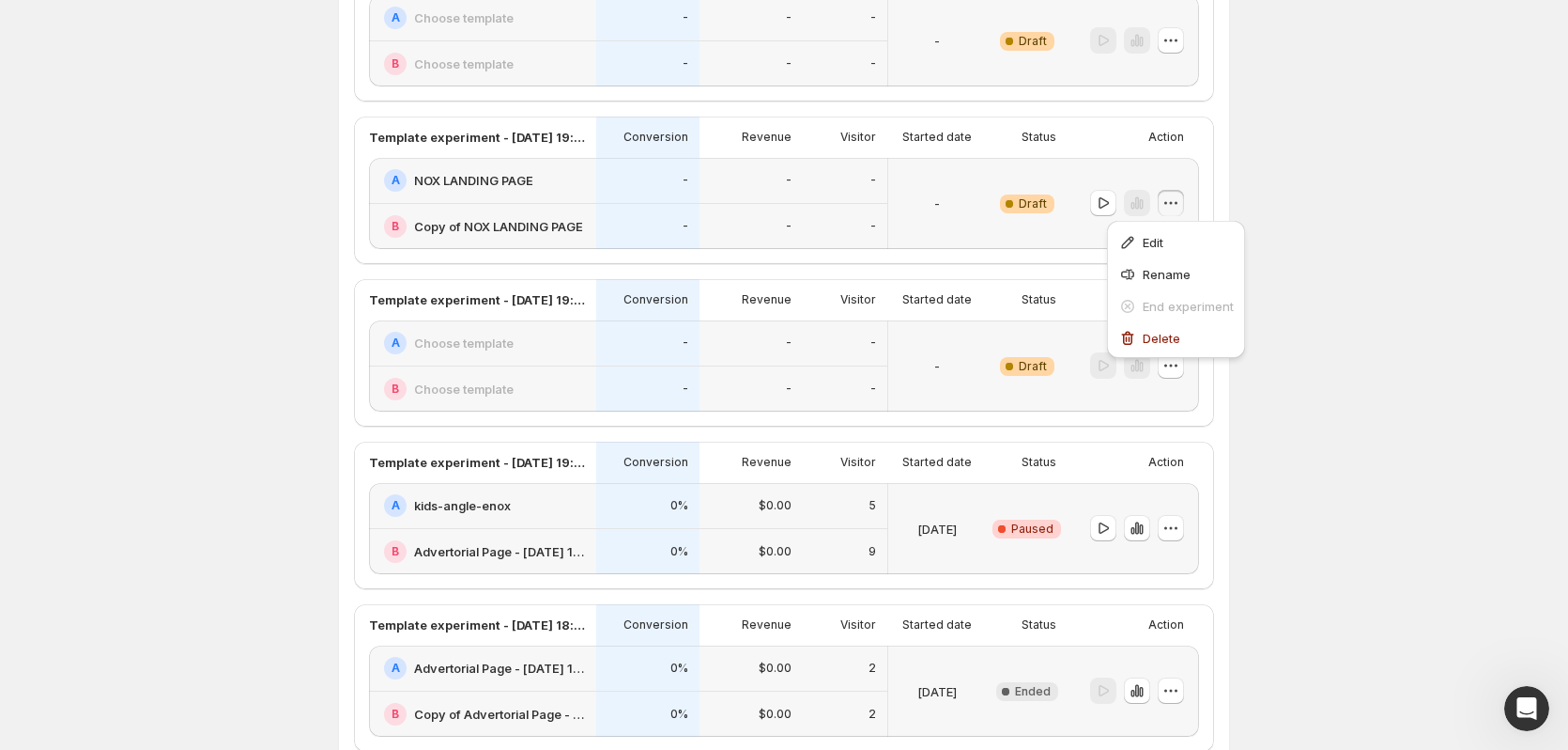
scroll to position [0, 0]
click at [1357, 522] on div "Experiments. This page is ready Experiments Create new experiment Template Expe…" at bounding box center [784, 323] width 1568 height 1418
click at [1177, 210] on icon "button" at bounding box center [1171, 203] width 19 height 19
click at [1178, 240] on span "Edit" at bounding box center [1188, 242] width 91 height 19
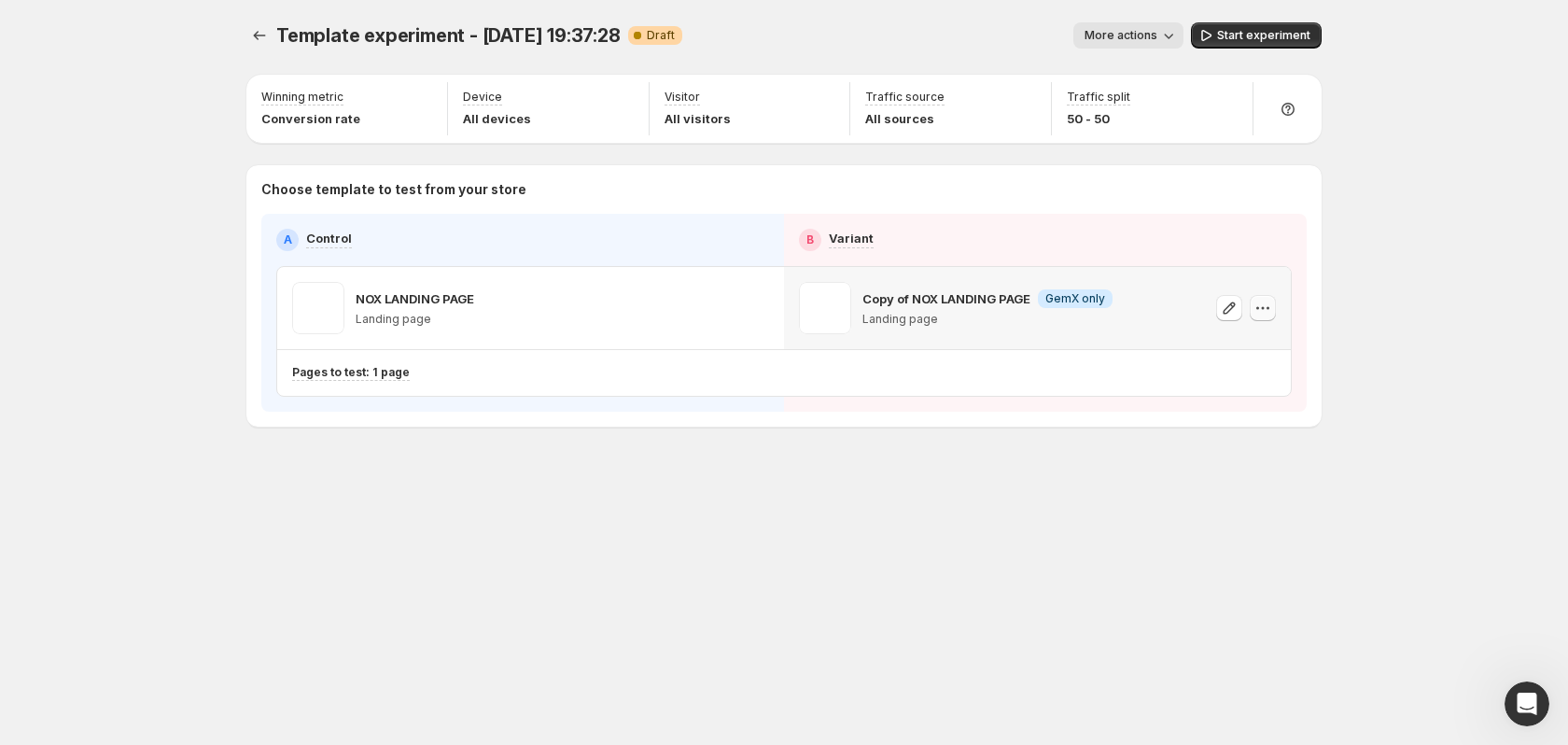
click at [1266, 309] on icon "button" at bounding box center [1263, 308] width 19 height 19
click at [1264, 305] on icon "button" at bounding box center [1263, 308] width 19 height 19
click at [420, 104] on icon "button" at bounding box center [422, 98] width 19 height 19
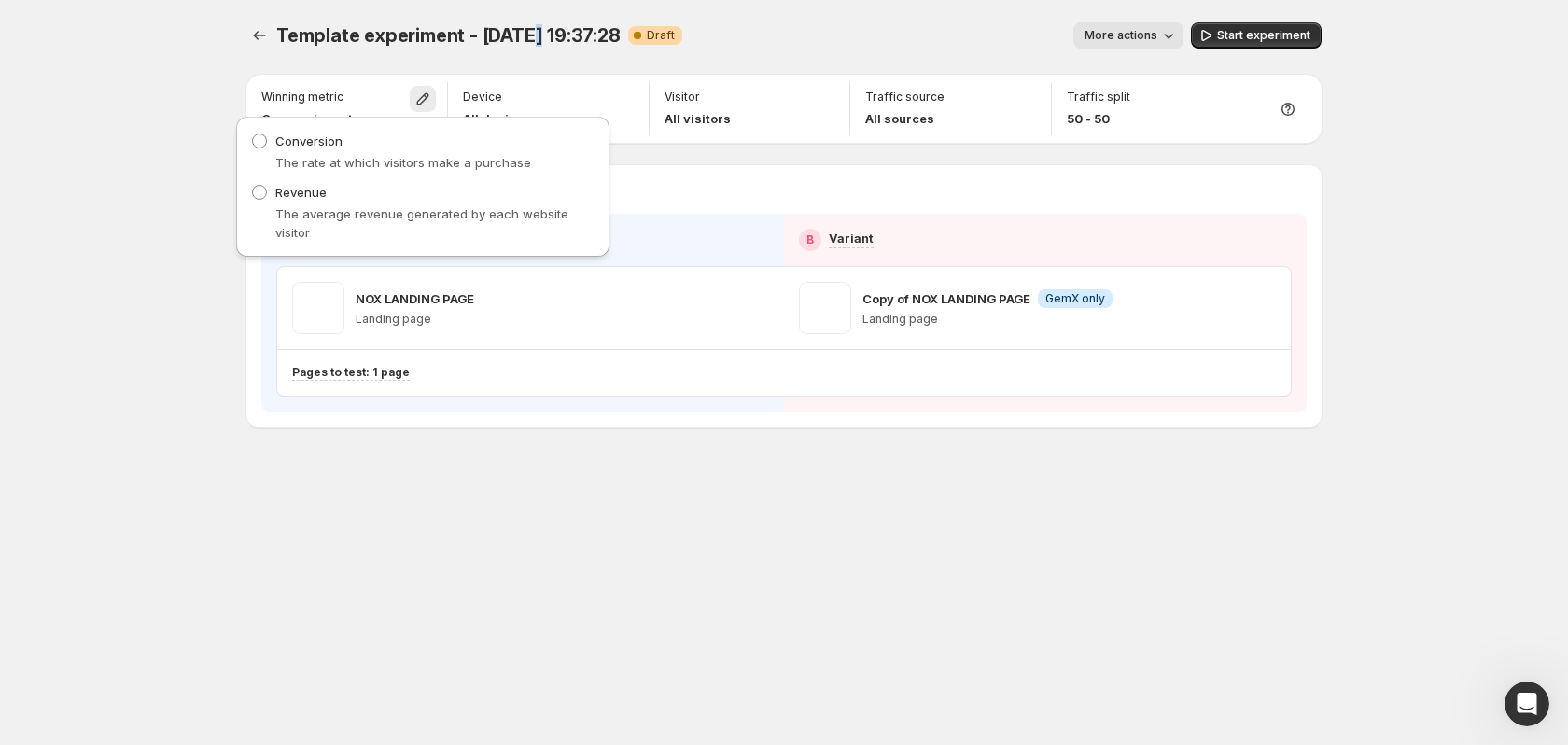
click at [534, 43] on span "Template experiment - [DATE] 19:37:28" at bounding box center [448, 35] width 344 height 23
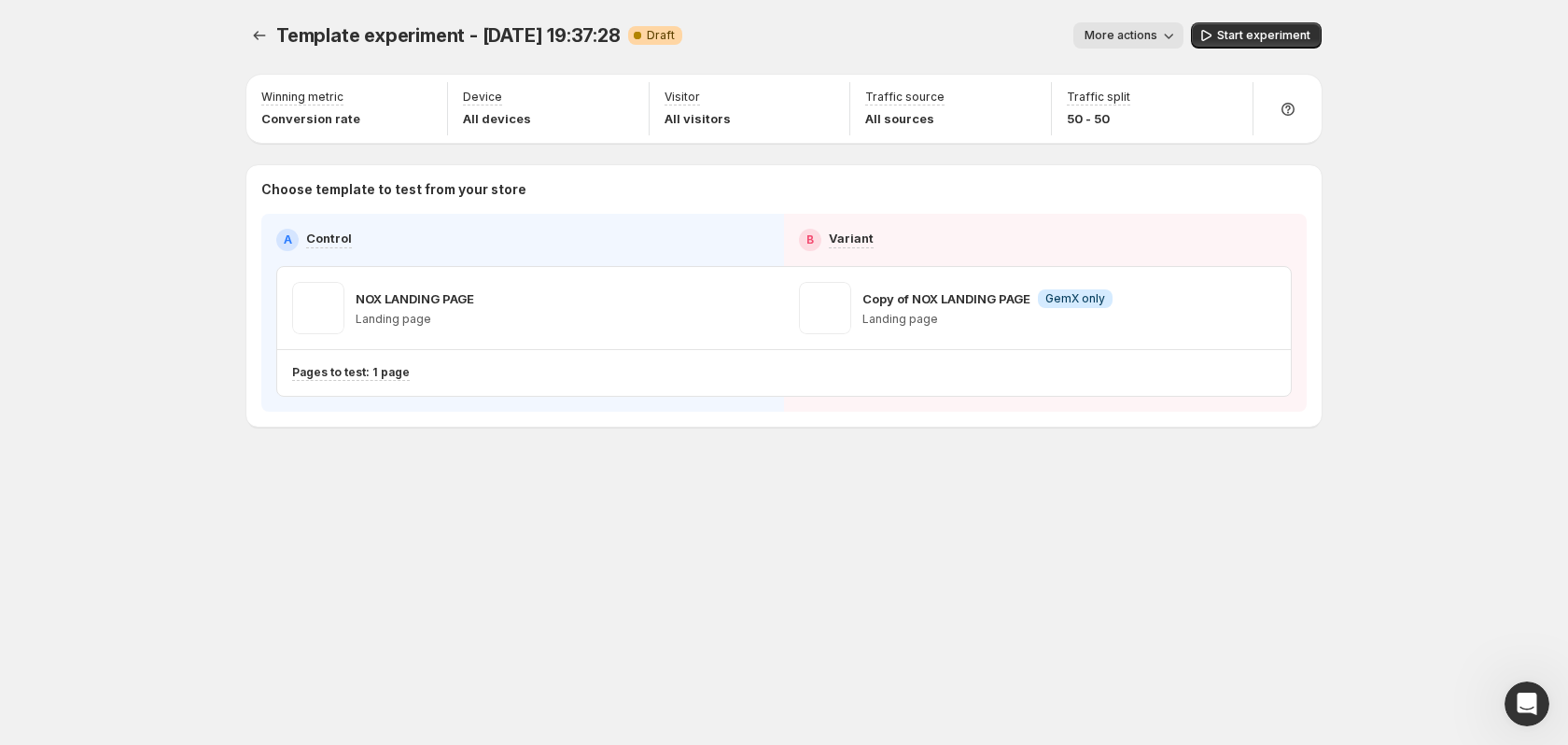
click at [918, 27] on div "More actions" at bounding box center [940, 36] width 486 height 26
click at [1513, 710] on div "Open Intercom Messenger" at bounding box center [1523, 701] width 61 height 62
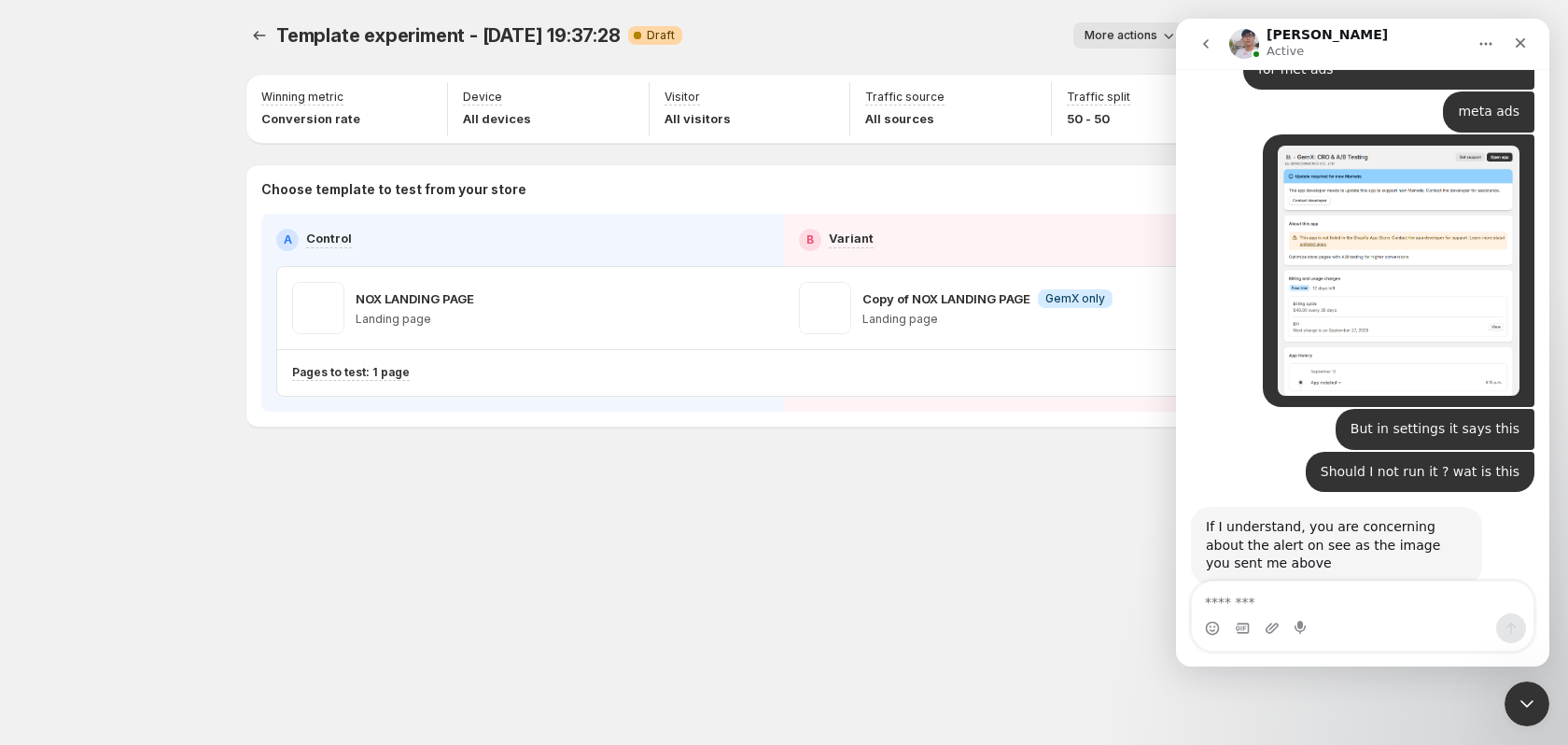
scroll to position [2061, 0]
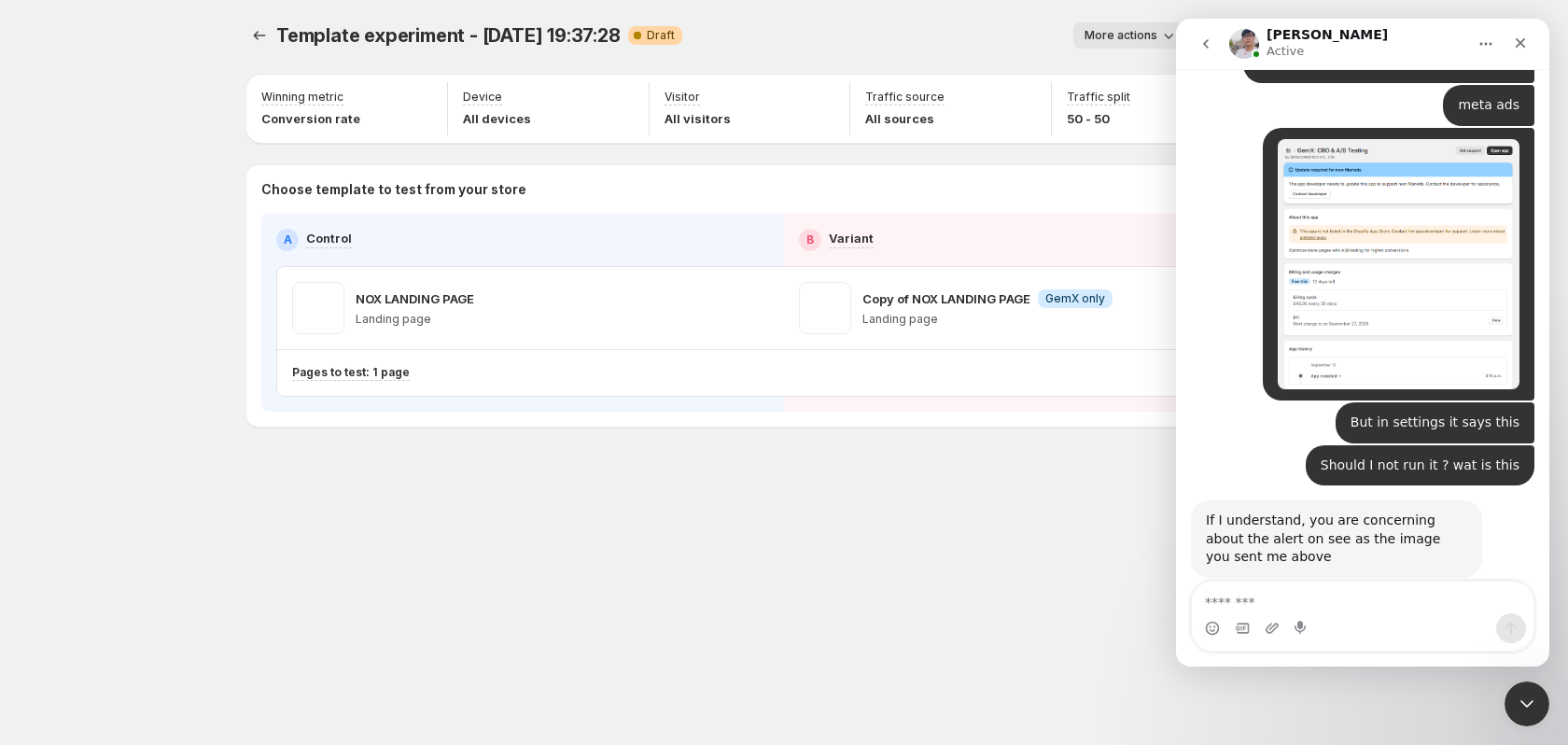
click at [1343, 592] on textarea "Message…" at bounding box center [1363, 597] width 341 height 32
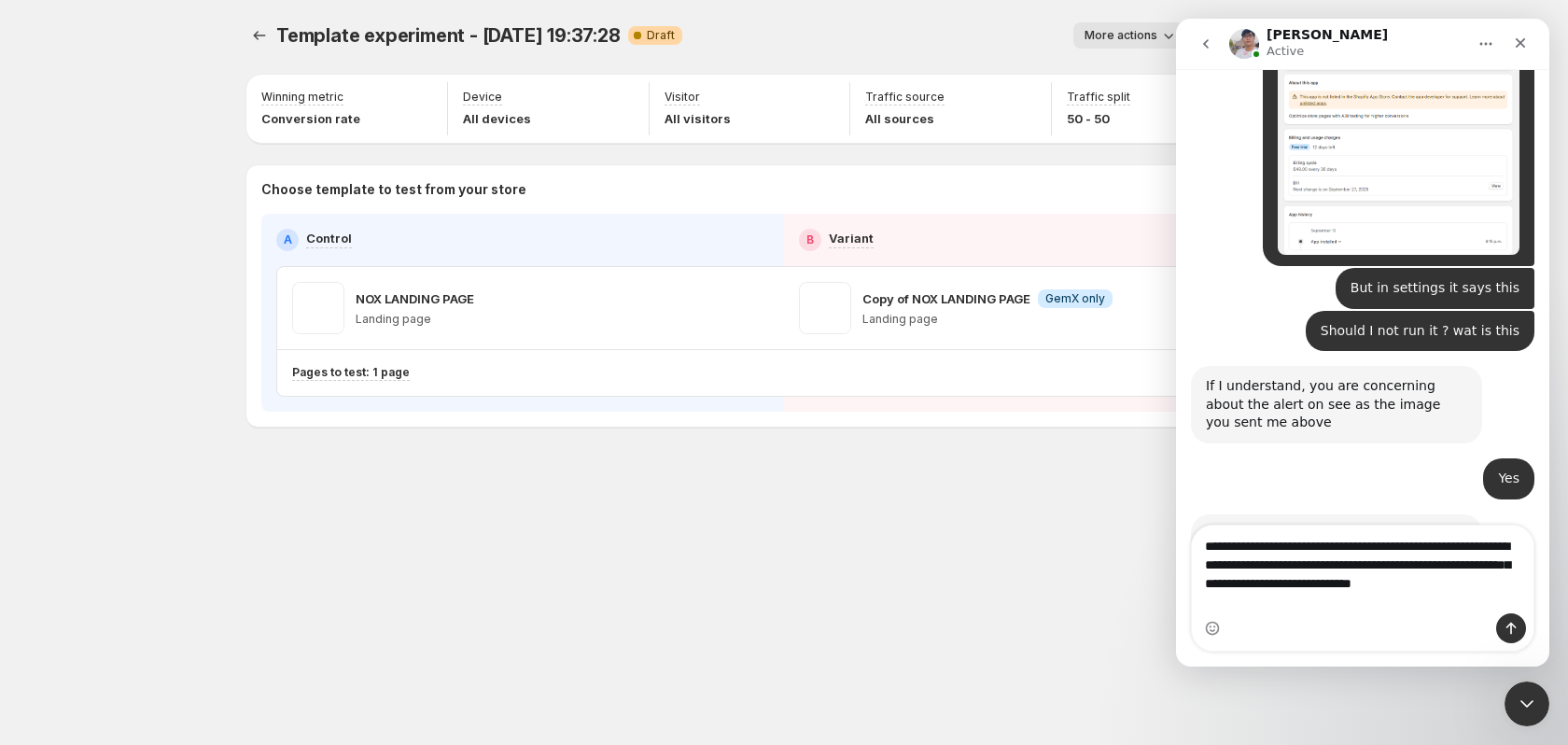
scroll to position [2214, 0]
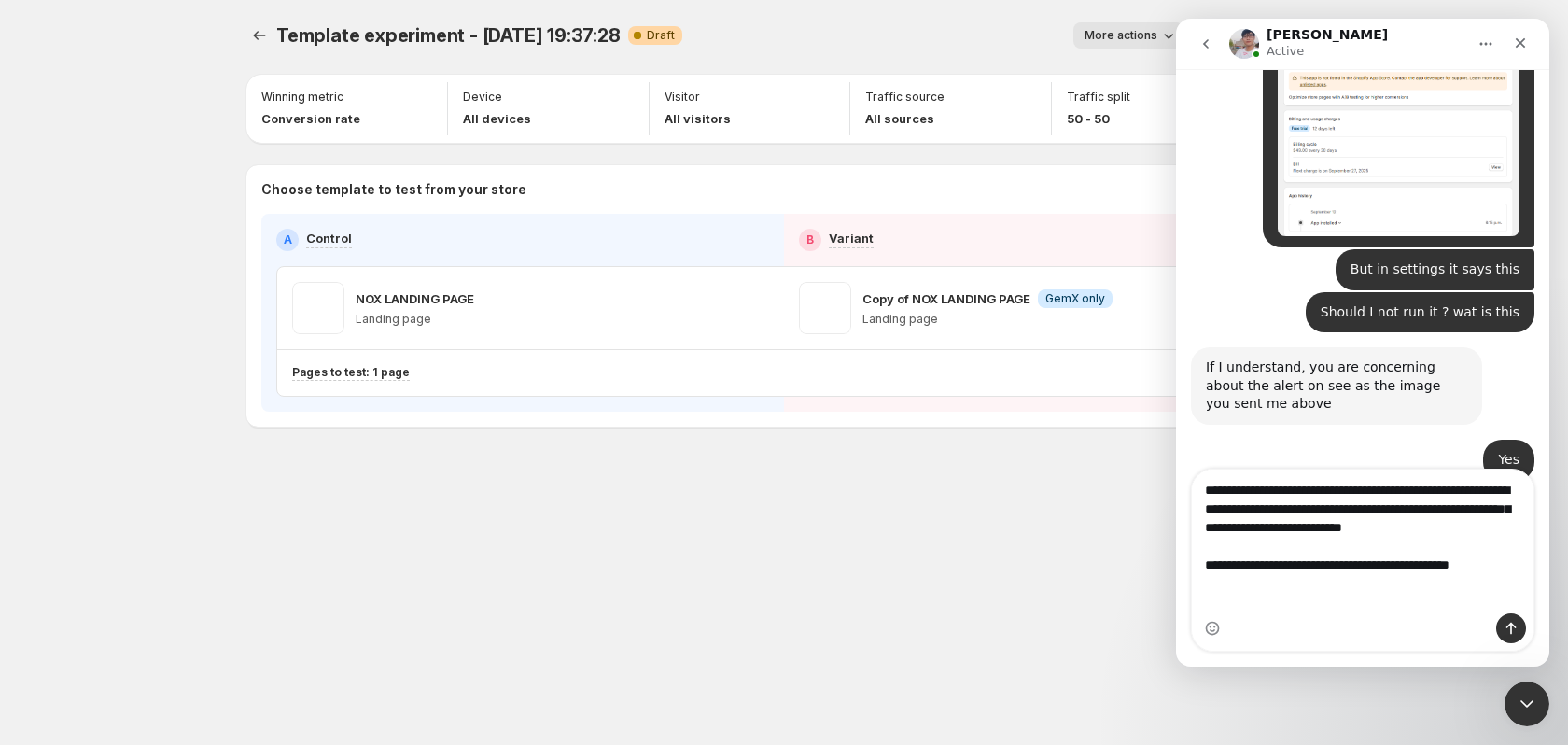
drag, startPoint x: 1508, startPoint y: 599, endPoint x: 1092, endPoint y: 463, distance: 437.7
click at [1176, 463] on html "Antony Active We're on GMT + 7 timezone and may get back to you shortly! Normal…" at bounding box center [1363, 342] width 373 height 648
click at [1396, 674] on div "Typing" at bounding box center [1363, 709] width 343 height 71
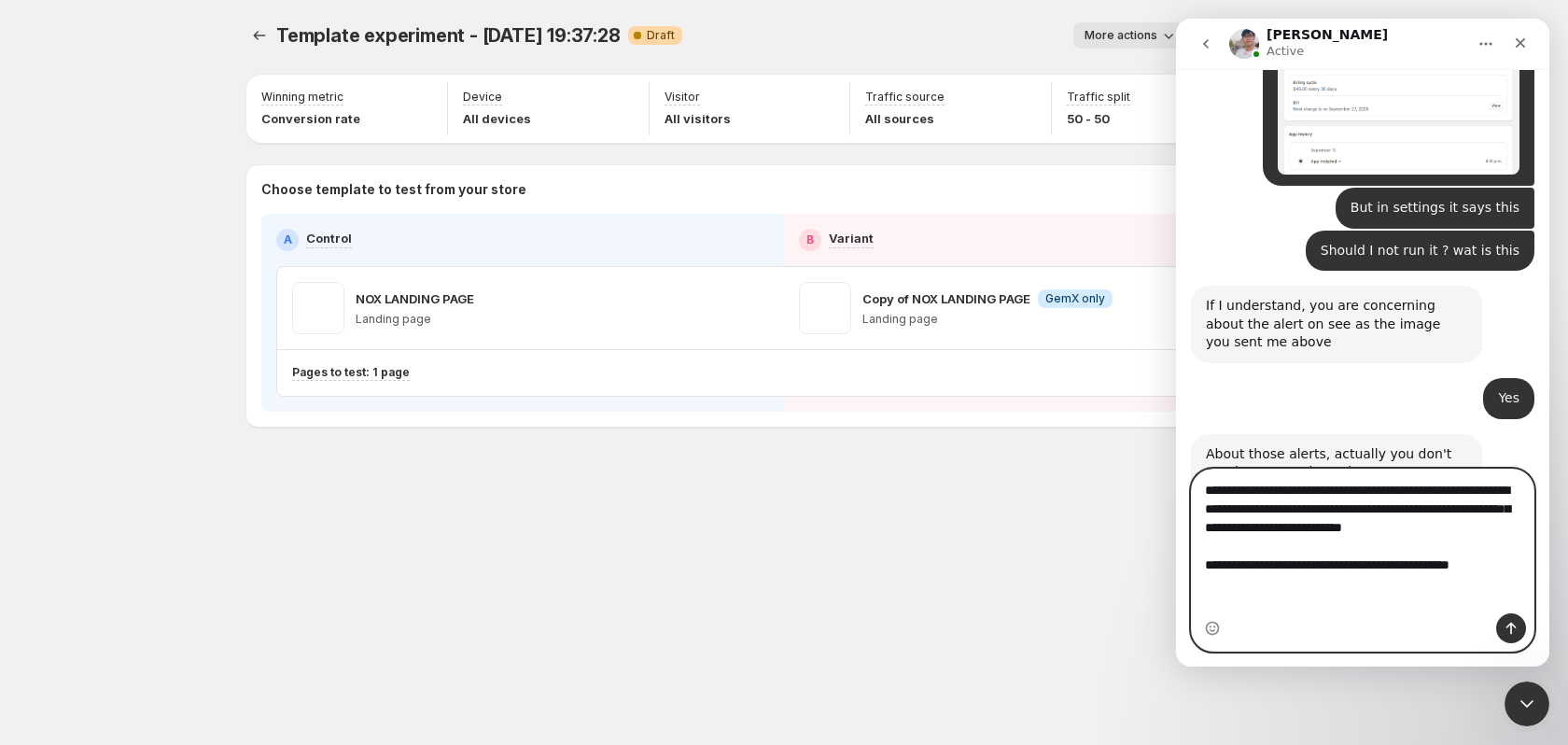
click at [1208, 535] on textarea "**********" at bounding box center [1363, 522] width 341 height 106
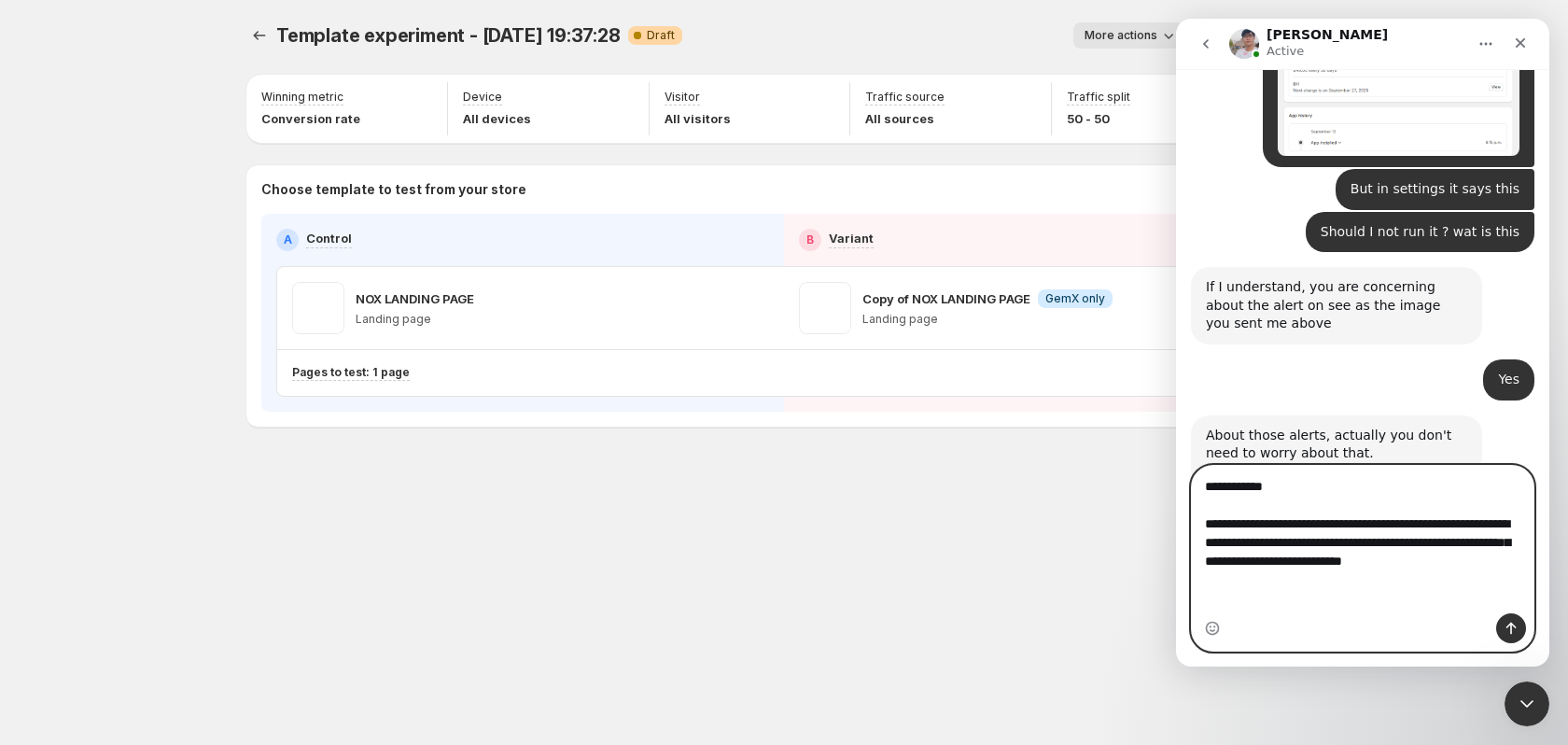
scroll to position [2313, 0]
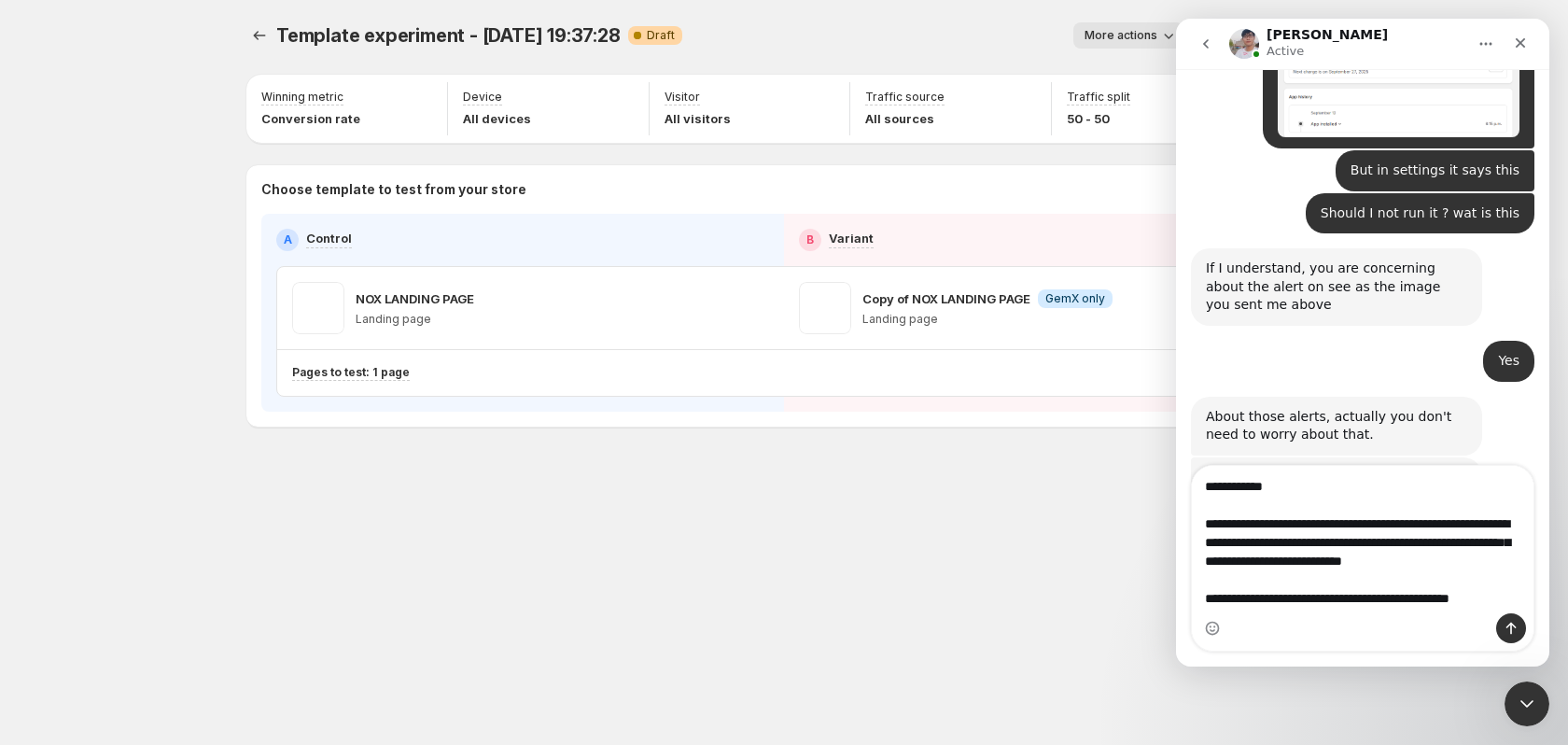
click at [1379, 637] on div "Typing" at bounding box center [1363, 673] width 343 height 71
click at [1331, 637] on div "Typing" at bounding box center [1363, 673] width 343 height 71
click at [1429, 637] on div "Typing" at bounding box center [1363, 673] width 343 height 71
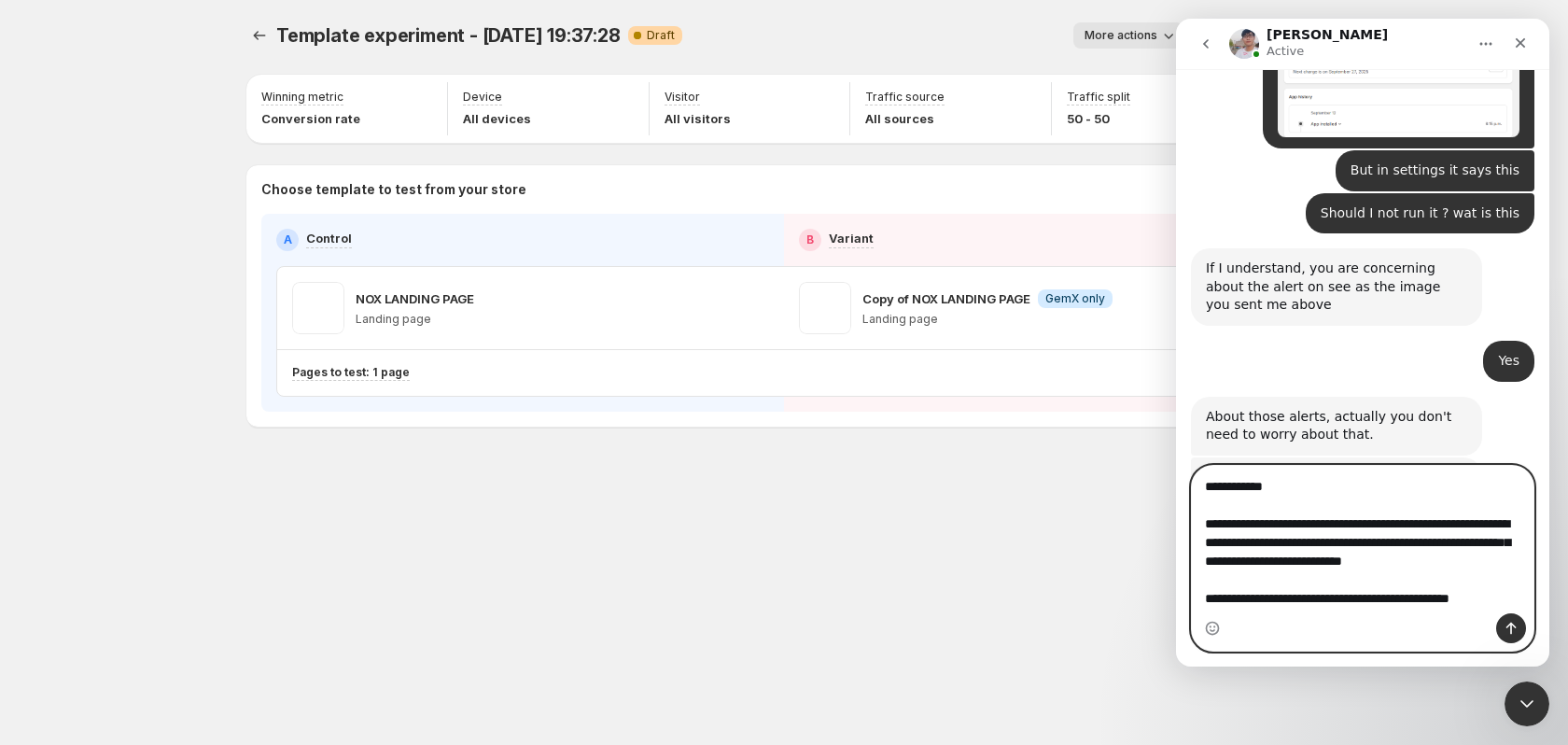
drag, startPoint x: 1471, startPoint y: 559, endPoint x: 1431, endPoint y: 582, distance: 46.1
click at [1431, 582] on textarea "**********" at bounding box center [1363, 538] width 341 height 144
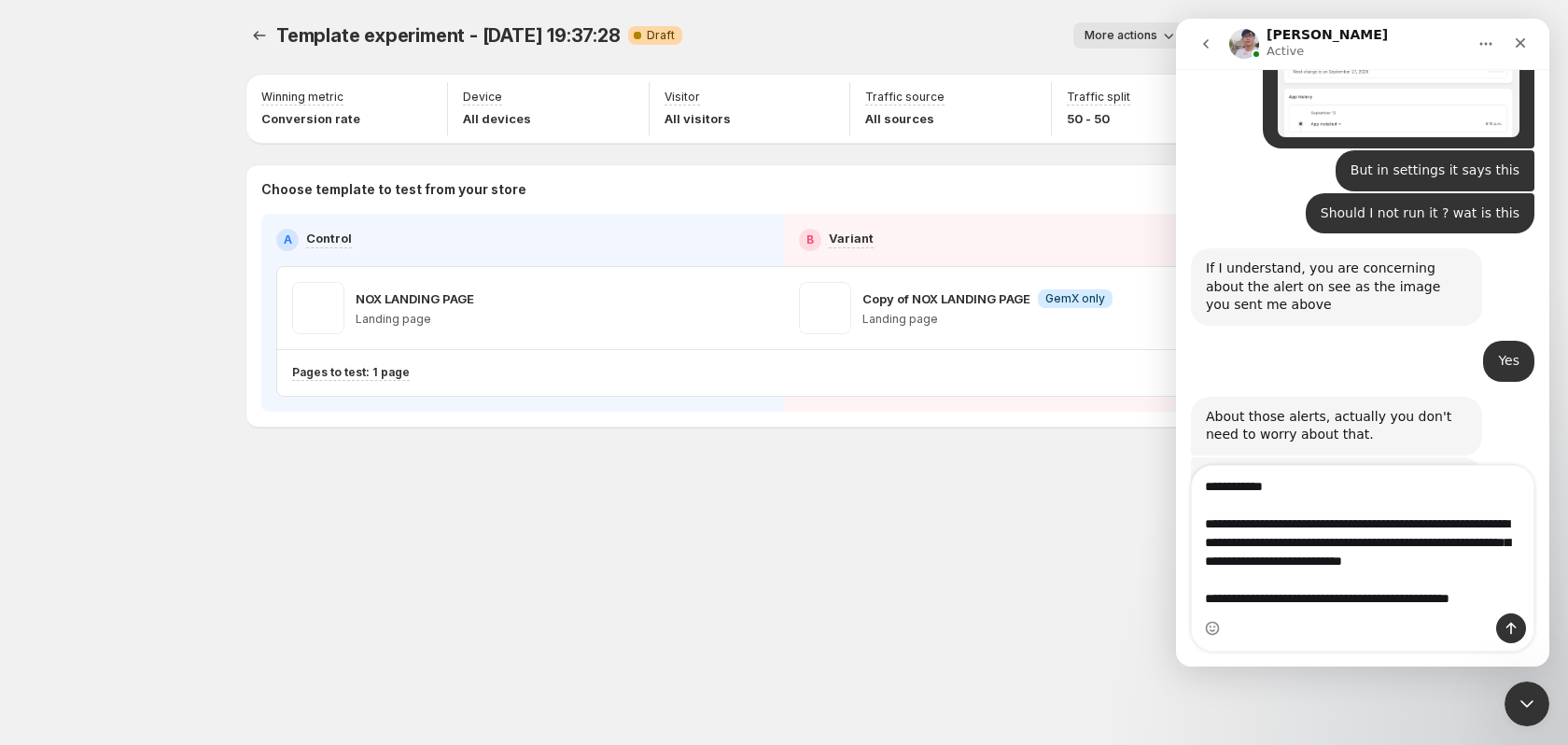
click at [1438, 637] on div "Typing" at bounding box center [1363, 673] width 343 height 71
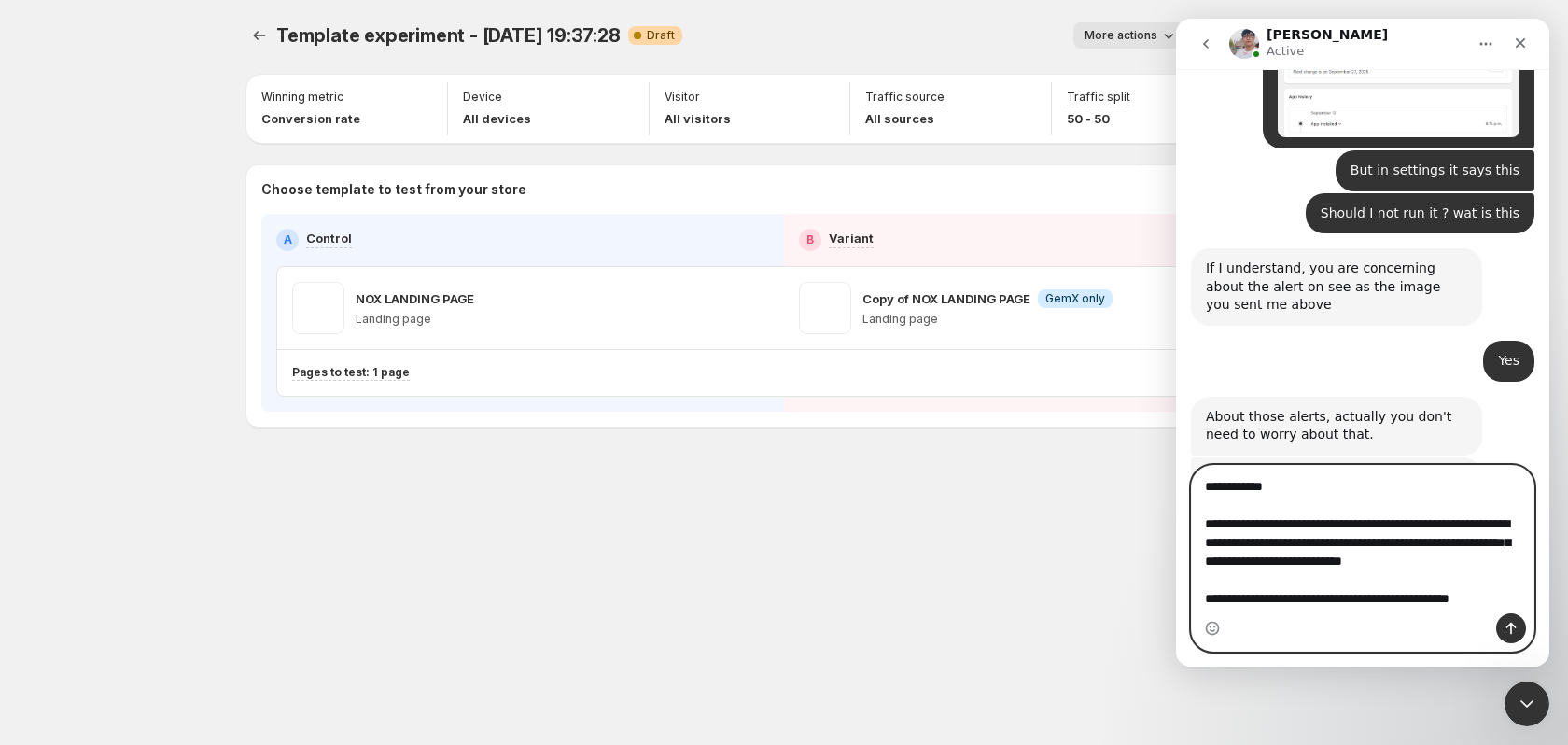
drag, startPoint x: 1288, startPoint y: 618, endPoint x: 1317, endPoint y: 603, distance: 32.6
click at [1319, 604] on textarea "**********" at bounding box center [1363, 538] width 341 height 144
click at [1302, 603] on textarea "**********" at bounding box center [1363, 538] width 341 height 144
type textarea "**********"
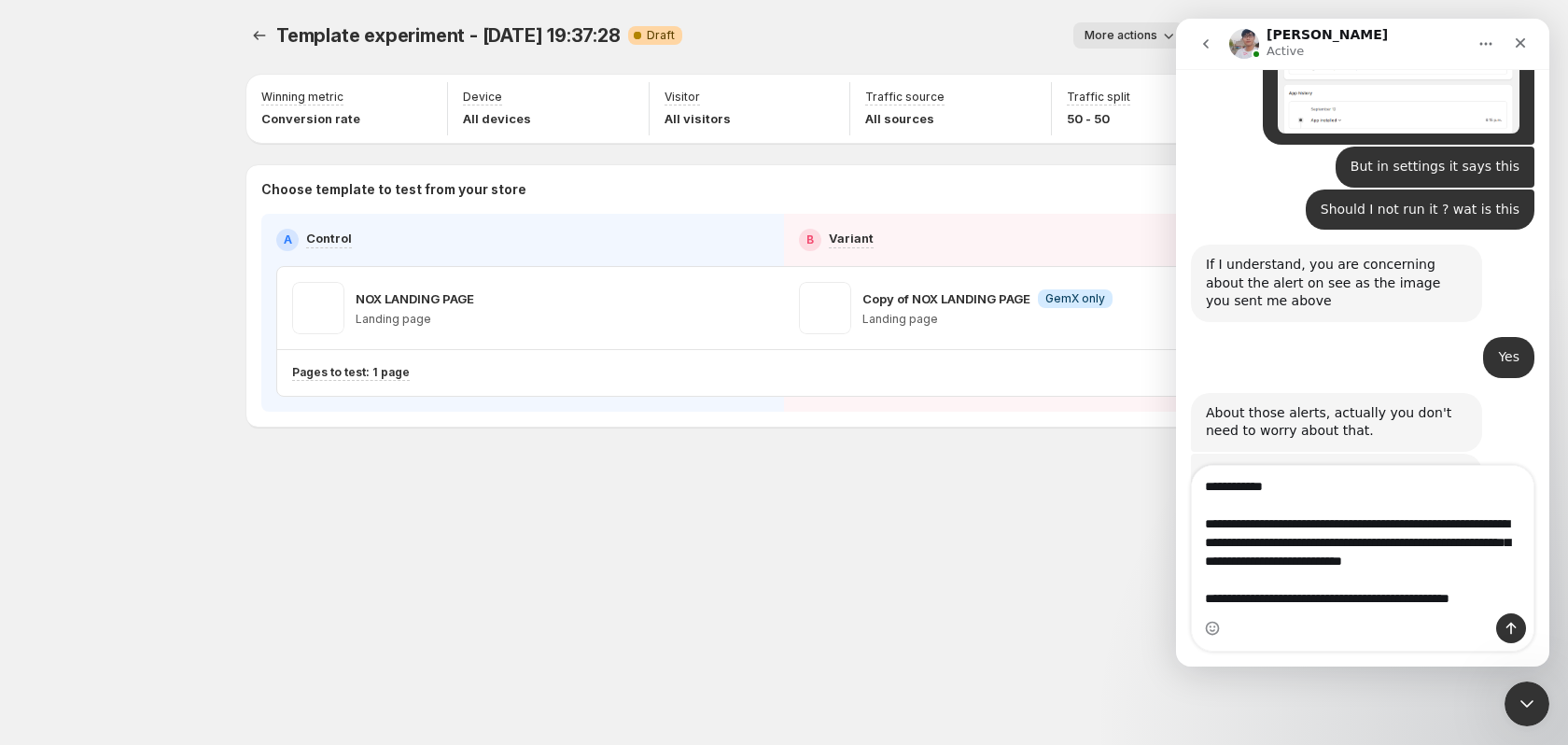
click at [1371, 633] on div "Typing" at bounding box center [1363, 669] width 343 height 71
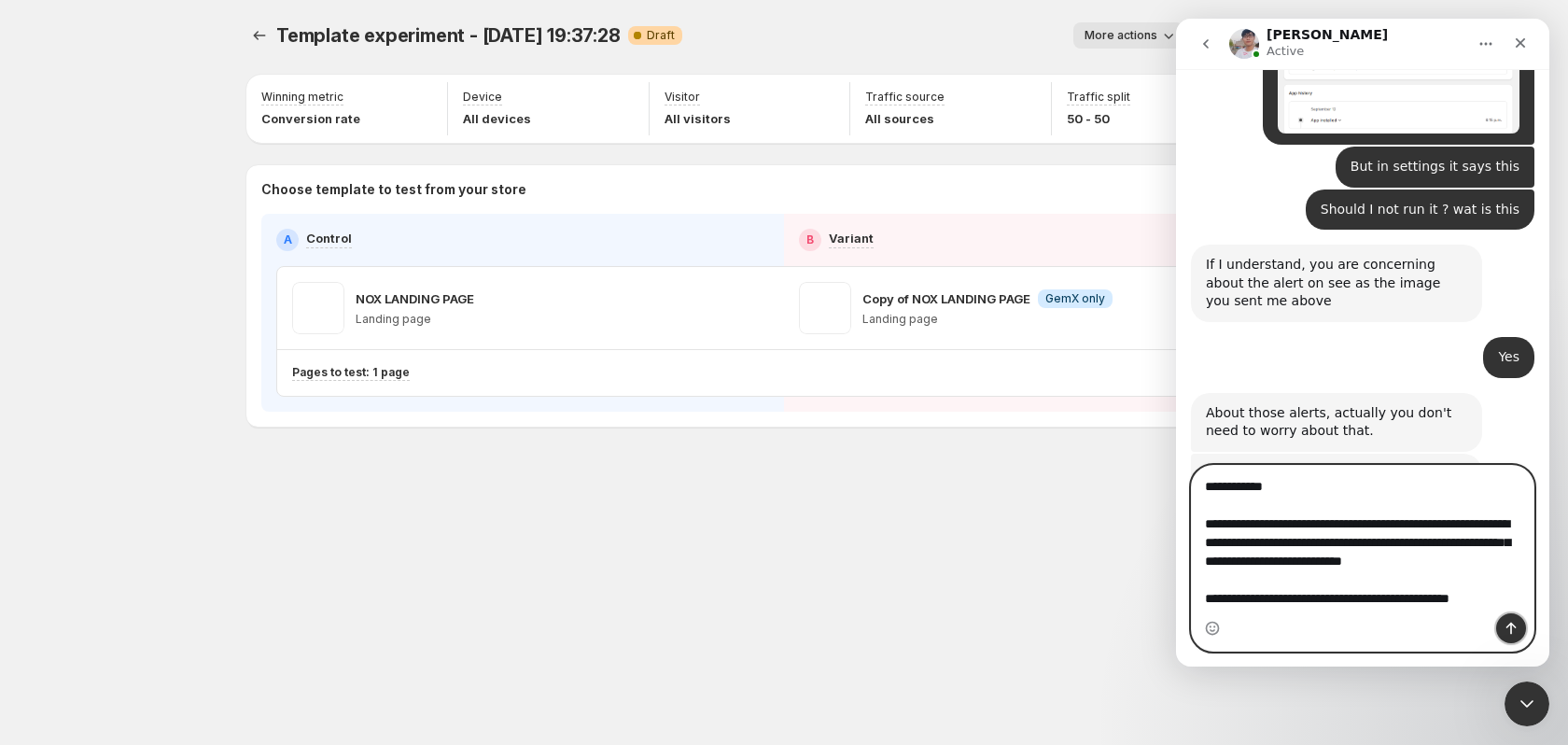
click at [1519, 622] on button "Send a message…" at bounding box center [1510, 628] width 30 height 30
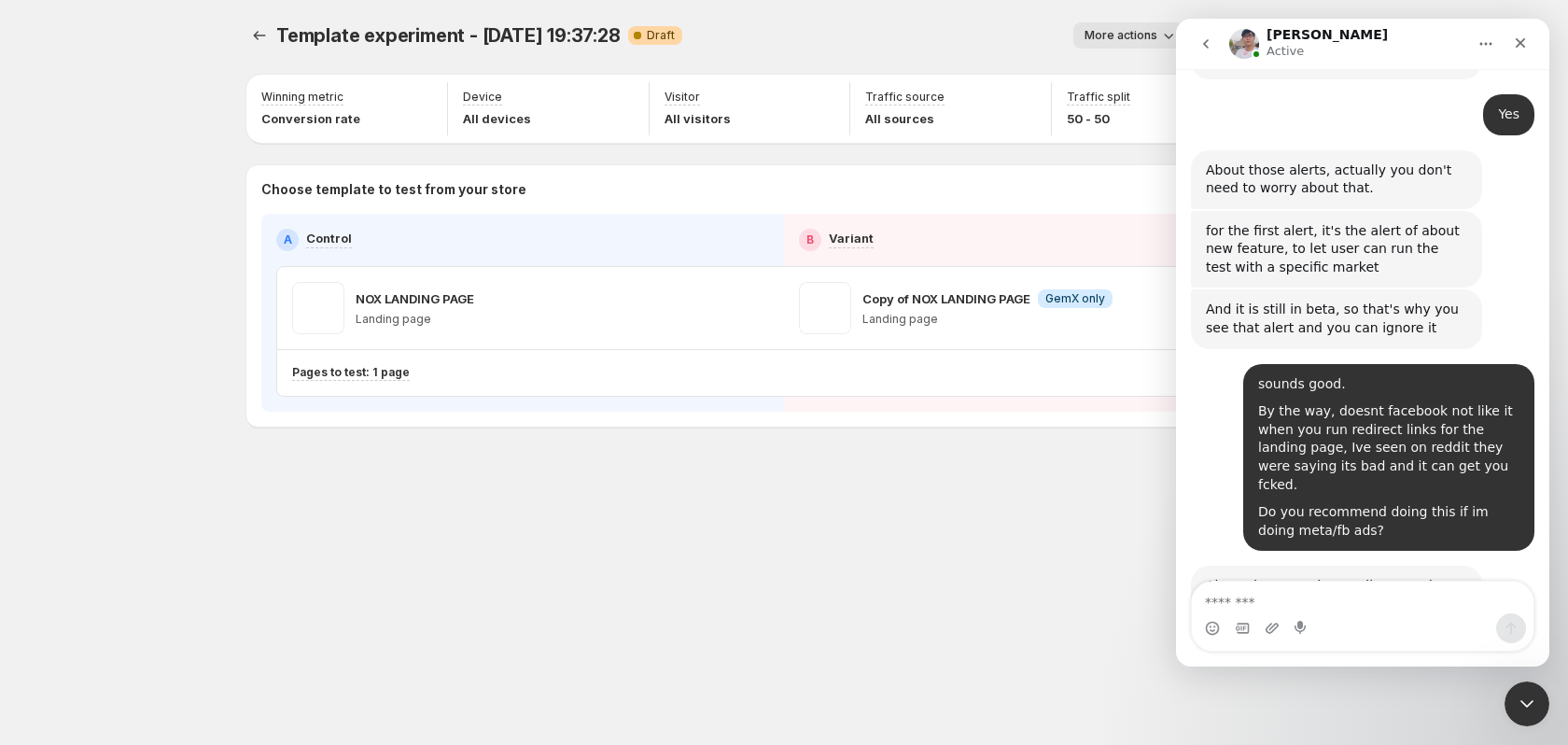
scroll to position [2567, 0]
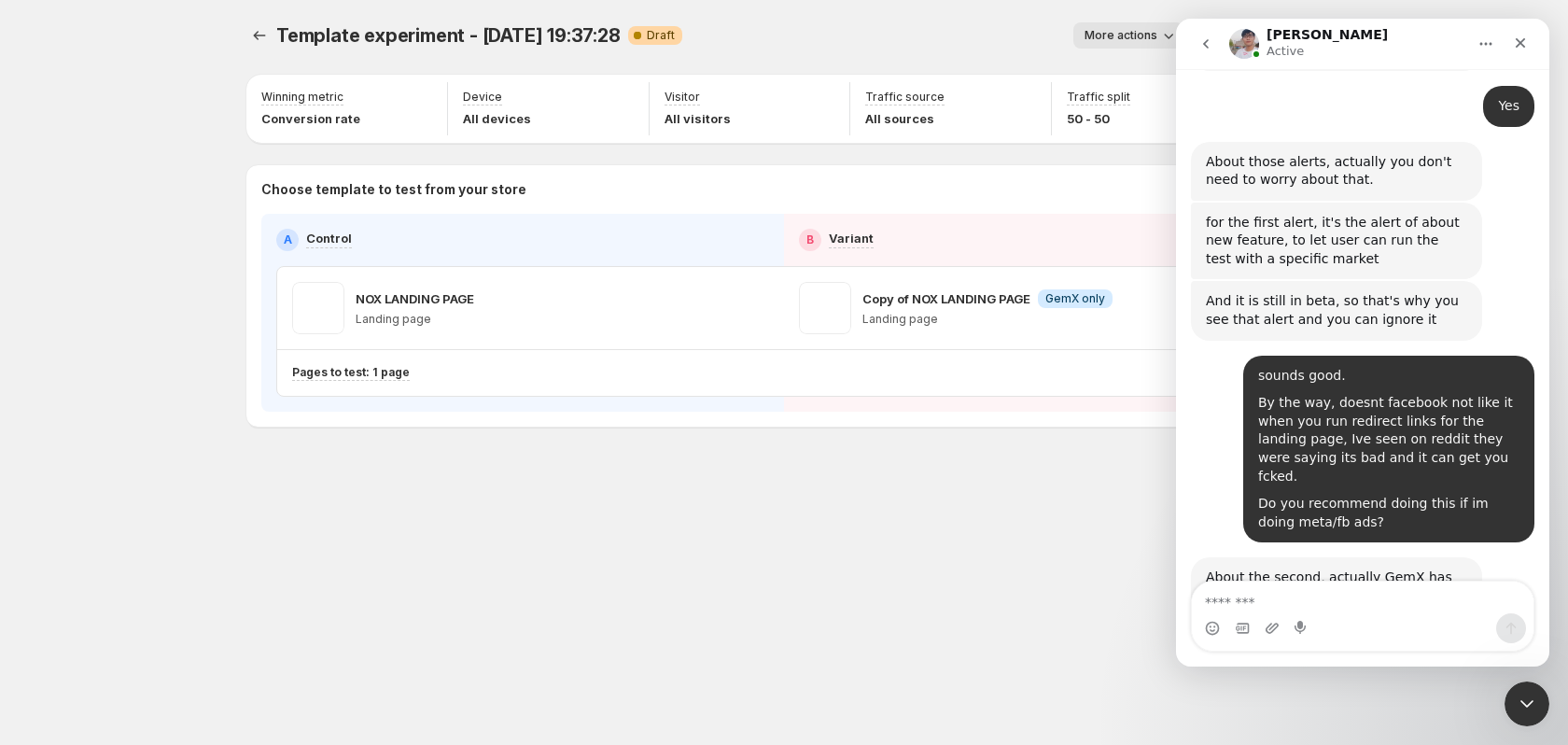
drag, startPoint x: 1344, startPoint y: 333, endPoint x: 1363, endPoint y: 399, distance: 68.7
click at [1363, 568] on div "About the second, actually GemX has not been published on the Shopify App Store…" at bounding box center [1336, 651] width 261 height 165
drag, startPoint x: 1321, startPoint y: 395, endPoint x: 1464, endPoint y: 415, distance: 144.4
click at [1464, 568] on div "About the second, actually GemX has not been published on the Shopify App Store…" at bounding box center [1336, 651] width 261 height 165
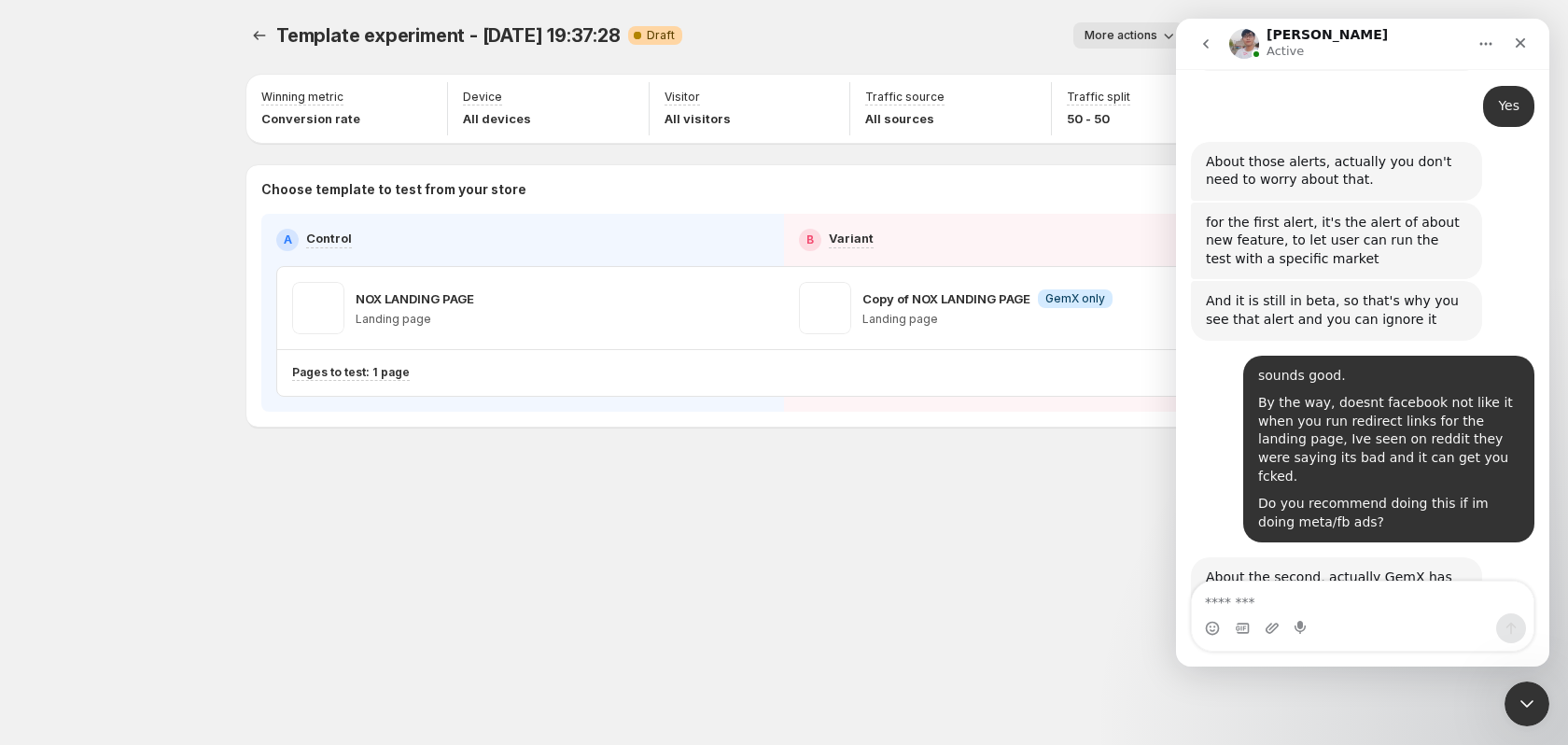
click at [1462, 568] on div "About the second, actually GemX has not been published on the Shopify App Store…" at bounding box center [1336, 651] width 261 height 165
click at [1059, 467] on div "Template experiment - Sep 14, 19:37:28. This page is ready Template experiment …" at bounding box center [784, 264] width 1120 height 528
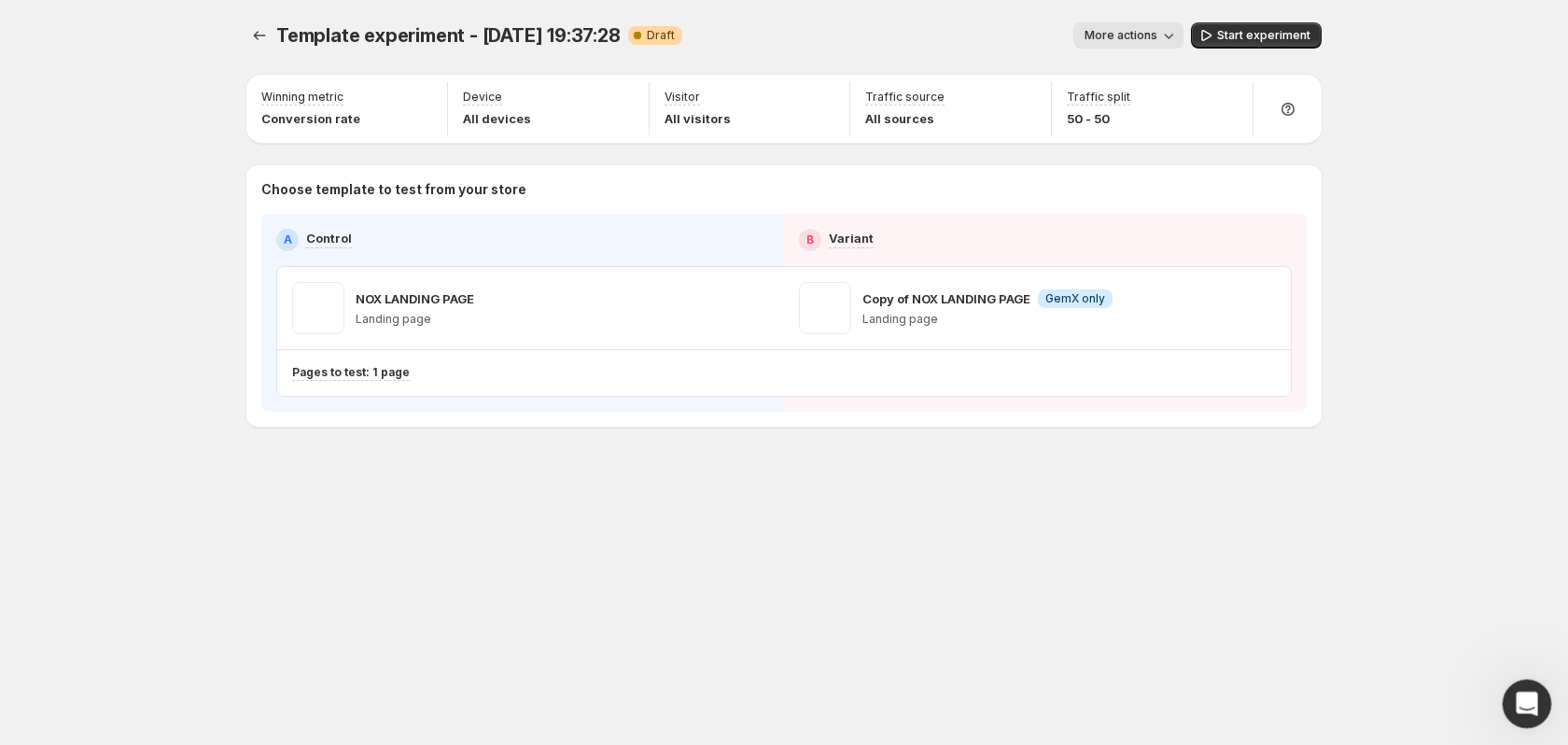
click at [1504, 689] on div "Open Intercom Messenger" at bounding box center [1523, 701] width 61 height 62
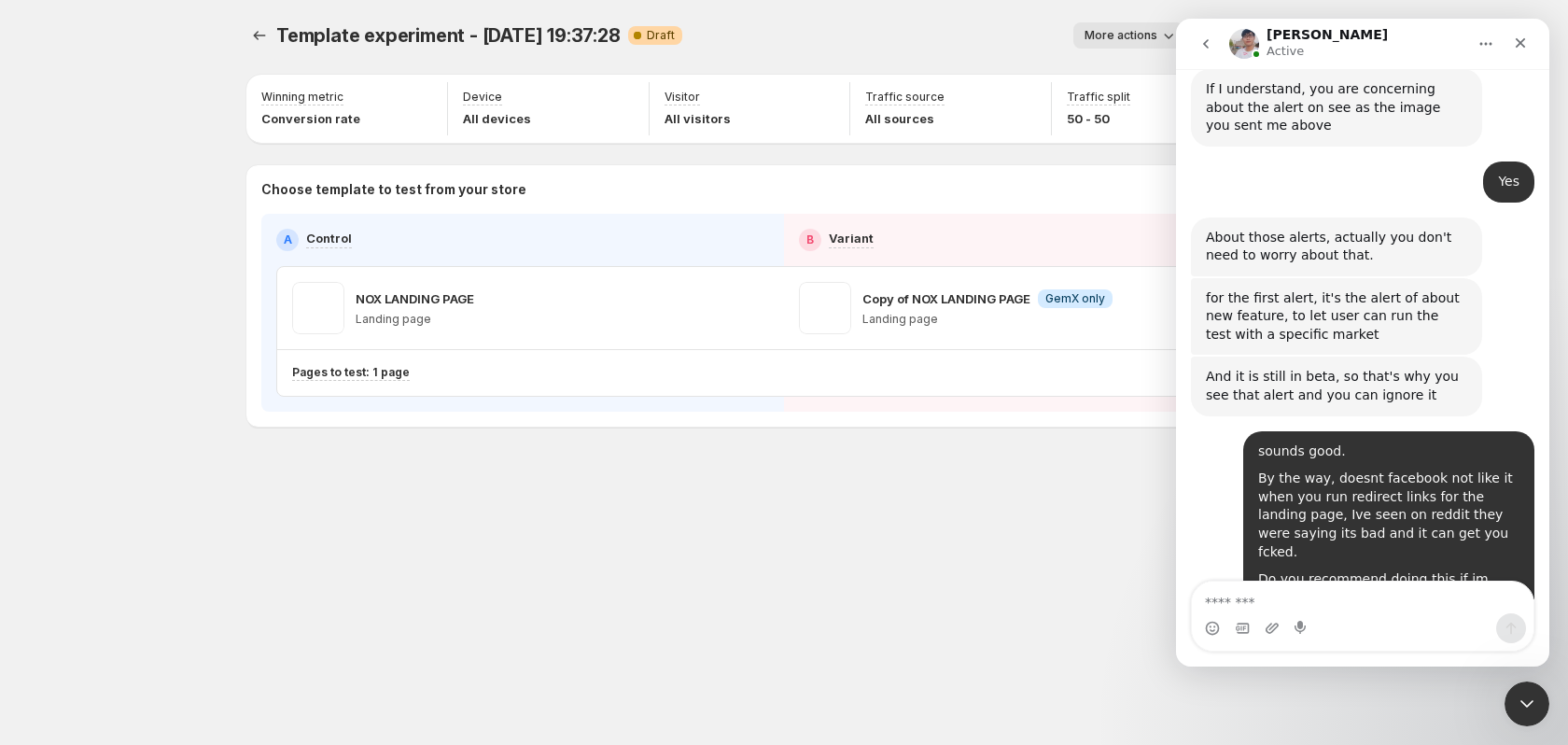
scroll to position [2496, 0]
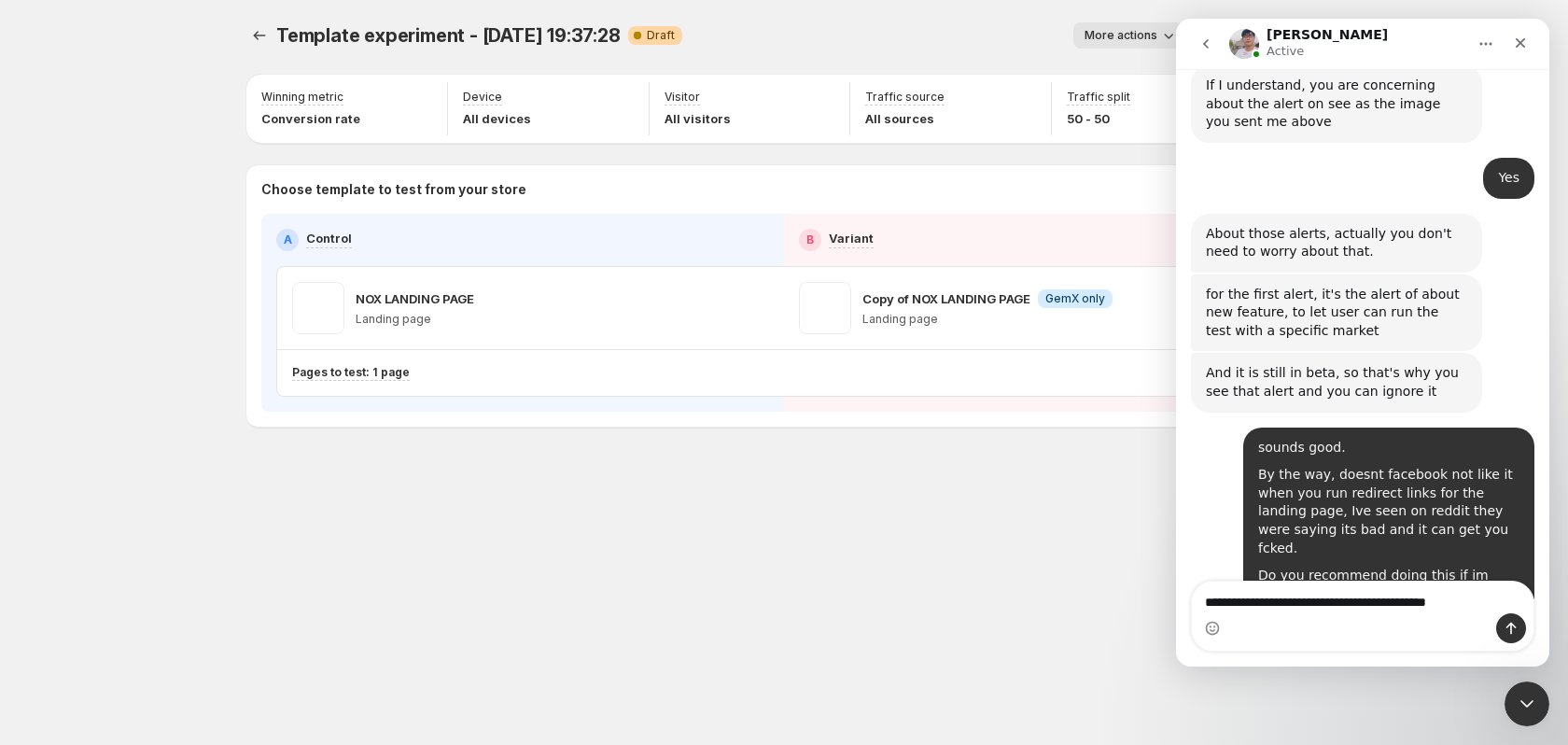
type textarea "**********"
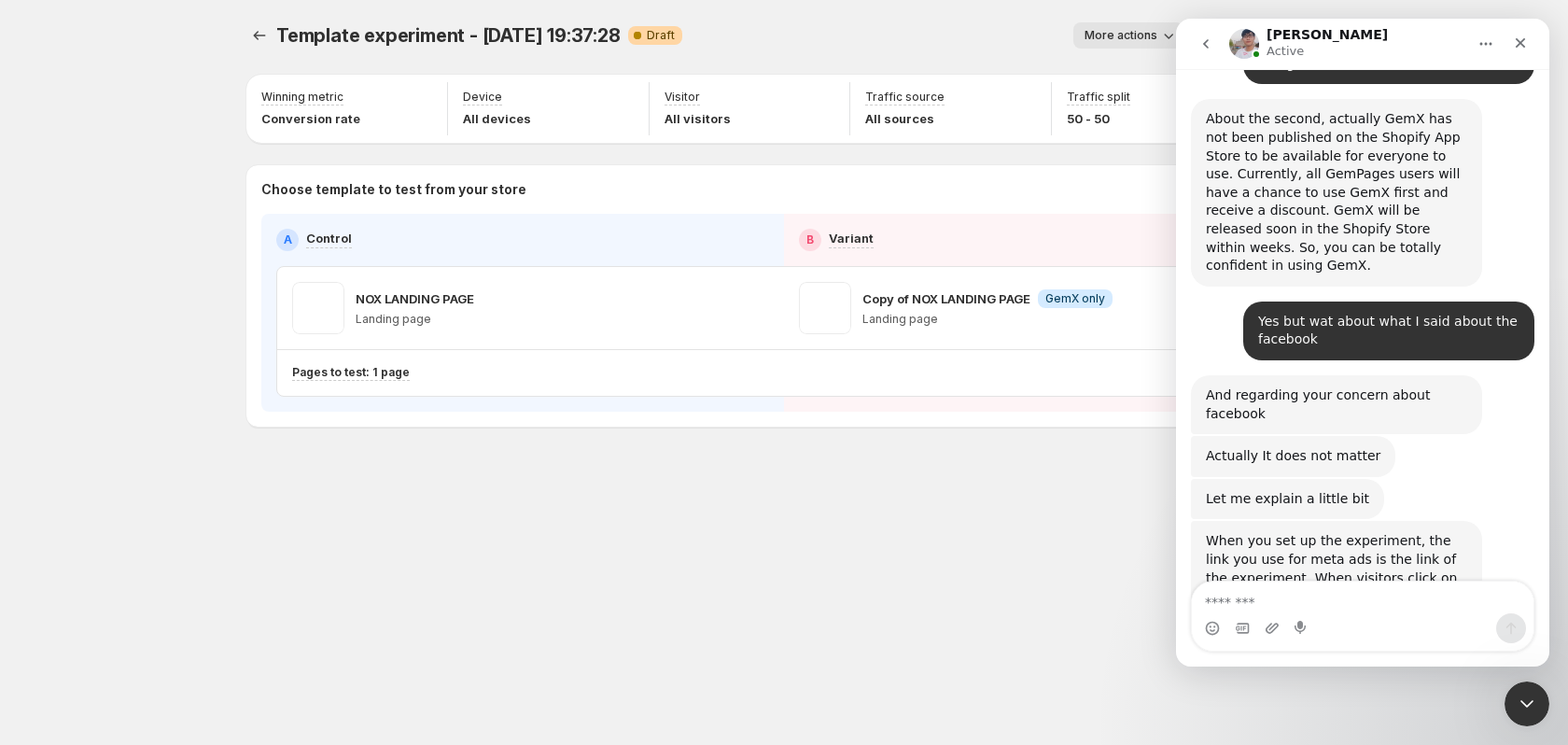
scroll to position [3033, 0]
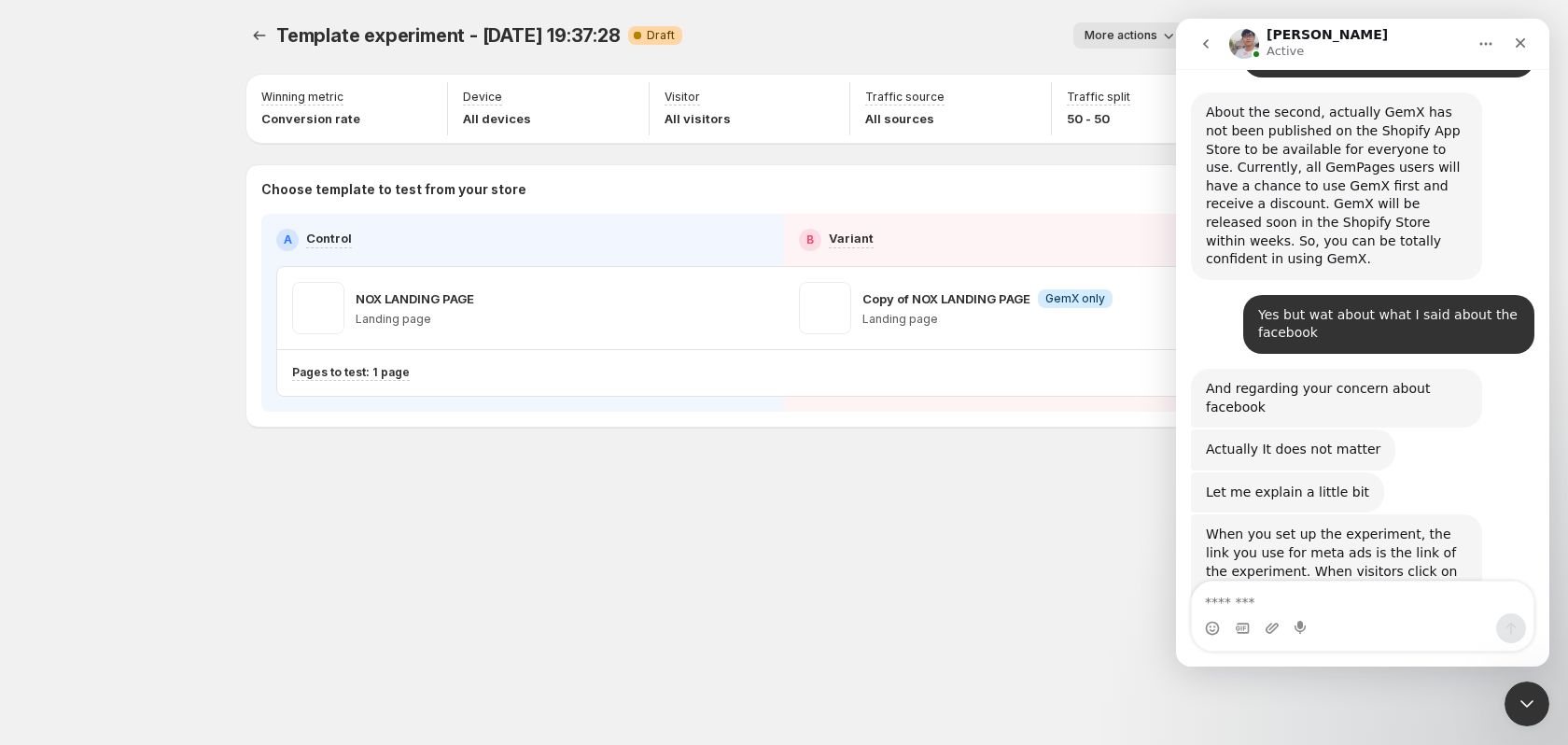
drag, startPoint x: 1425, startPoint y: 531, endPoint x: 1412, endPoint y: 547, distance: 20.6
drag, startPoint x: 1411, startPoint y: 547, endPoint x: 1412, endPoint y: 576, distance: 29.0
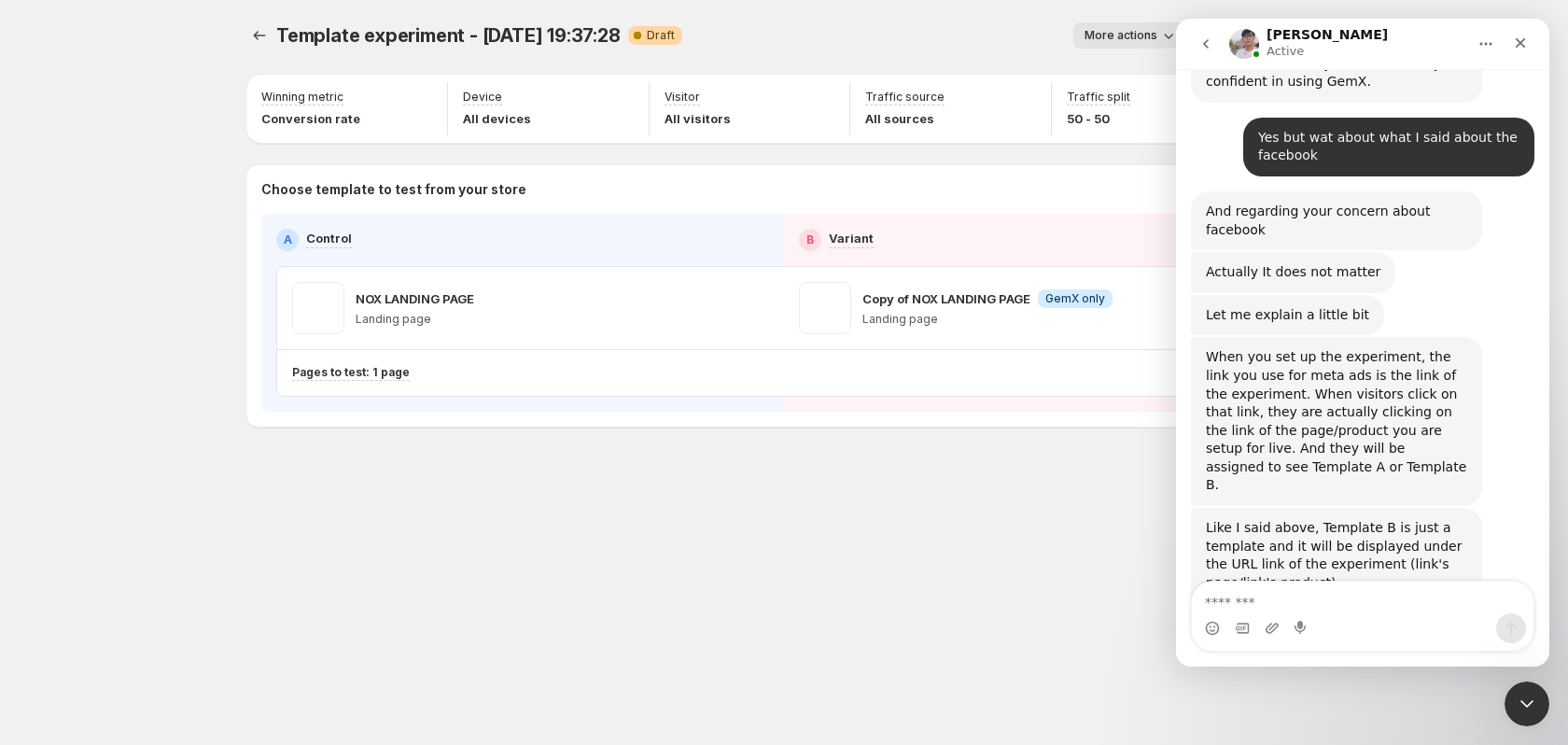
scroll to position [3215, 0]
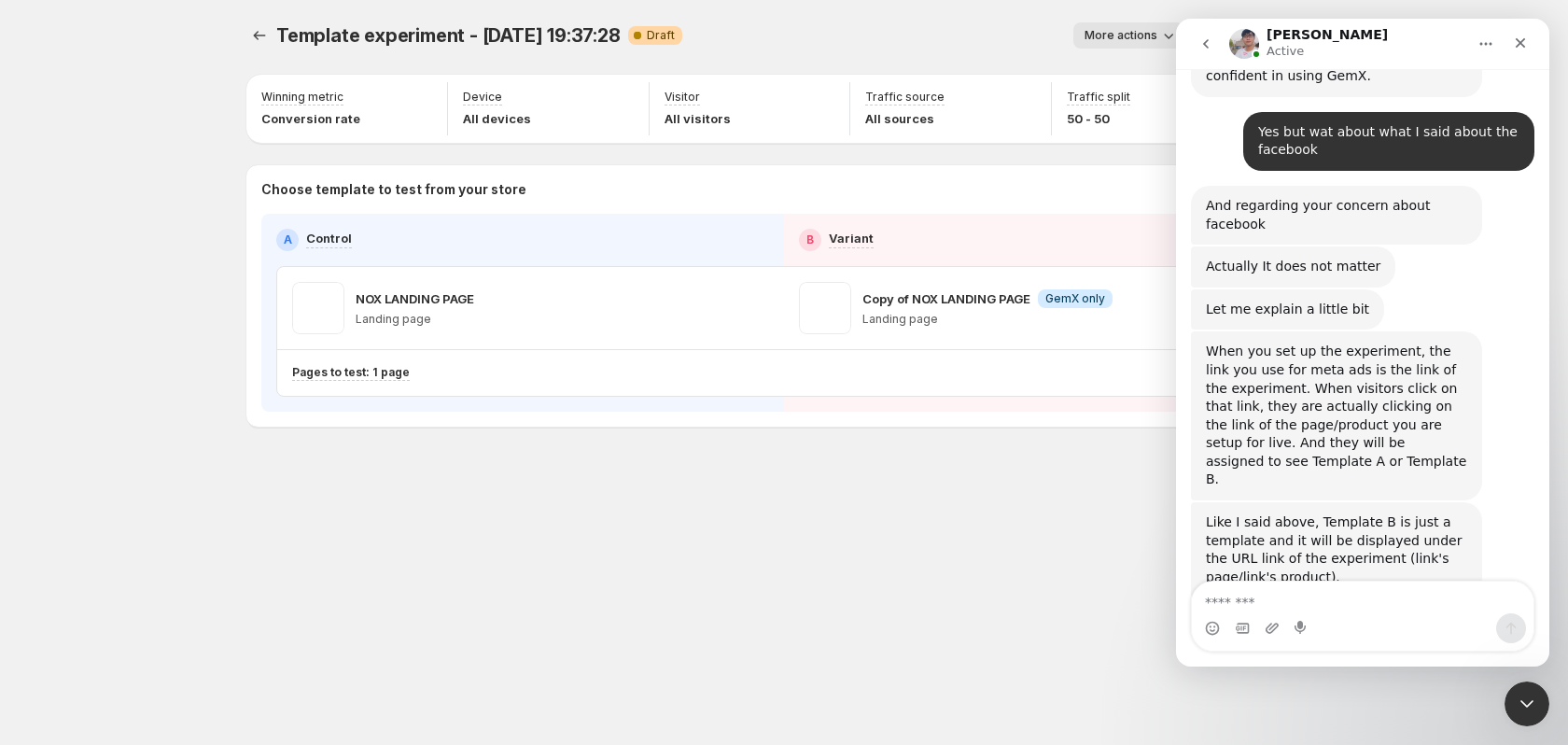
click at [1555, 716] on div "Template experiment - Sep 14, 19:37:28. This page is ready Template experiment …" at bounding box center [784, 372] width 1568 height 745
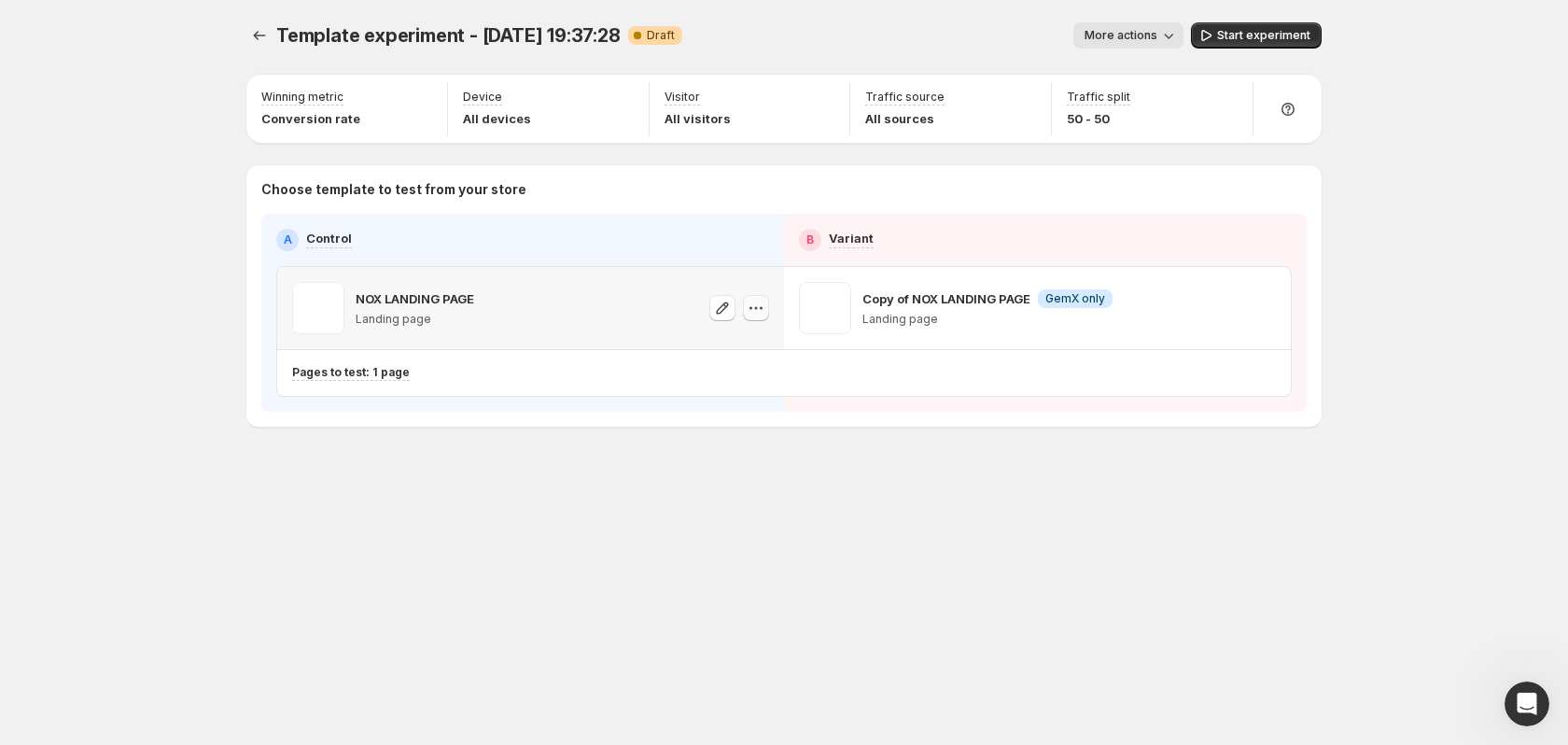
click at [763, 309] on icon "button" at bounding box center [756, 308] width 19 height 19
click at [760, 305] on icon "button" at bounding box center [756, 308] width 19 height 19
click at [1146, 32] on span "More actions" at bounding box center [1120, 35] width 72 height 15
click at [1180, 28] on button "More actions" at bounding box center [1128, 36] width 110 height 26
click at [1270, 32] on span "Start experiment" at bounding box center [1264, 35] width 93 height 15
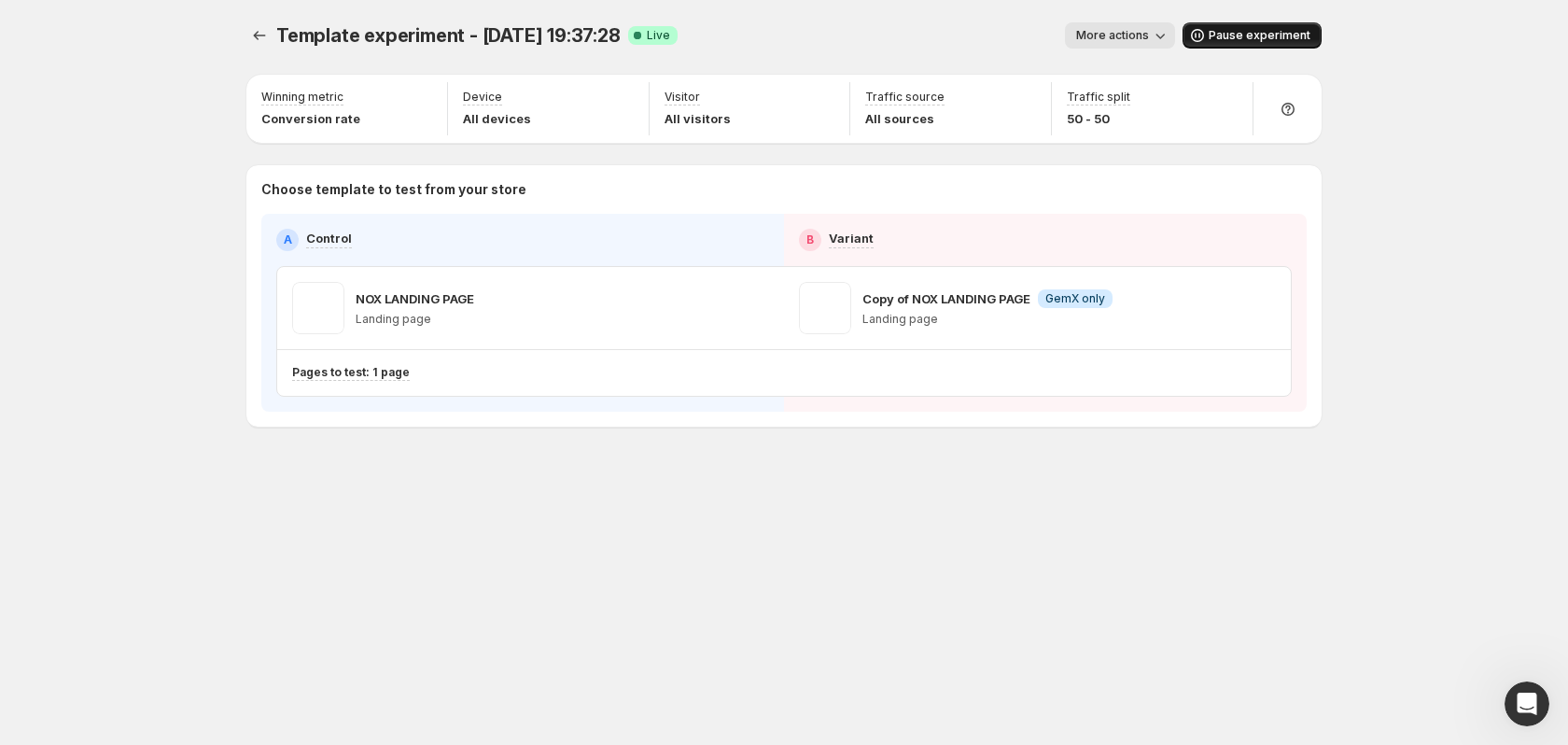
click at [1138, 39] on span "More actions" at bounding box center [1112, 35] width 72 height 15
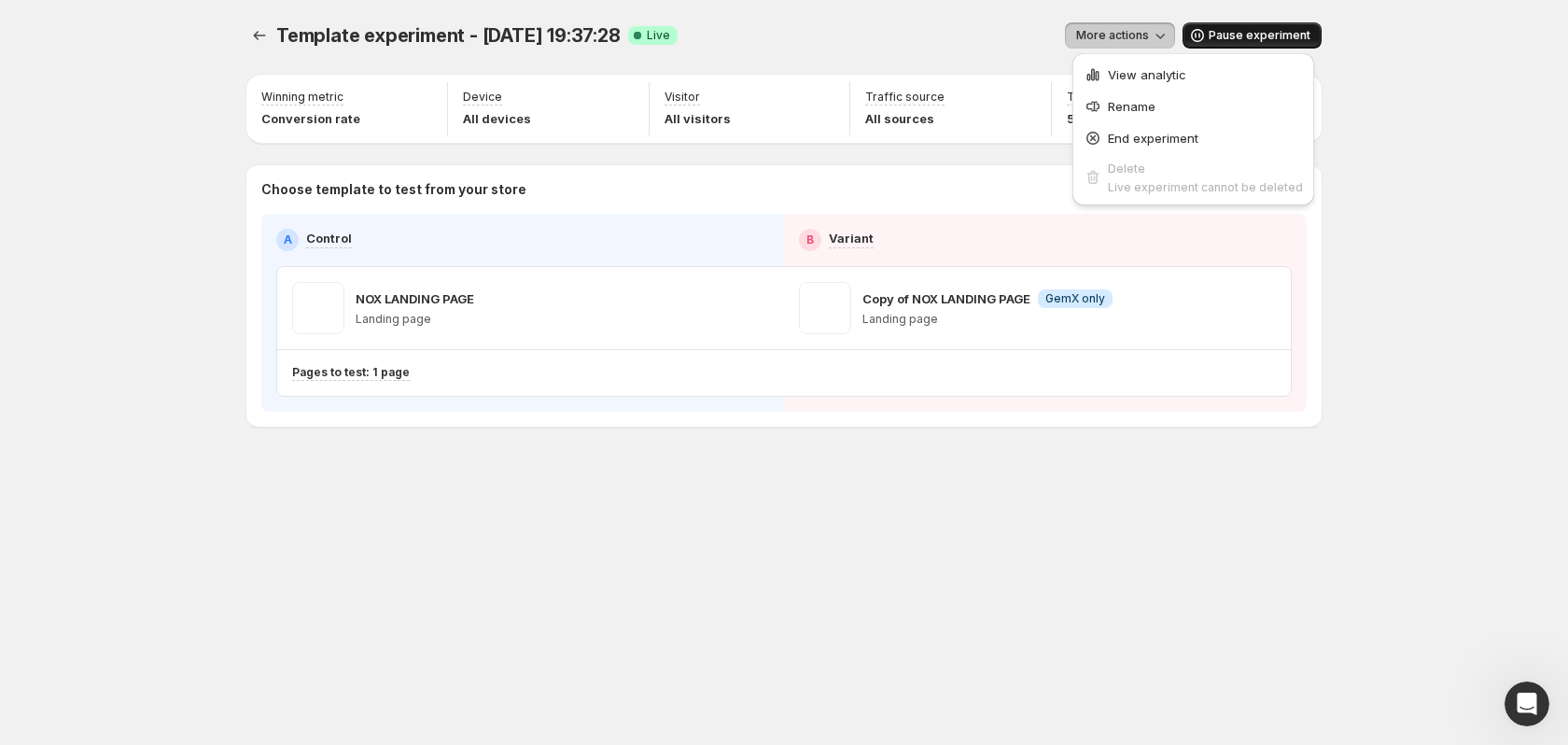
click at [1418, 166] on div "Template experiment - Sep 14, 19:37:28. This page is ready Template experiment …" at bounding box center [784, 372] width 1568 height 745
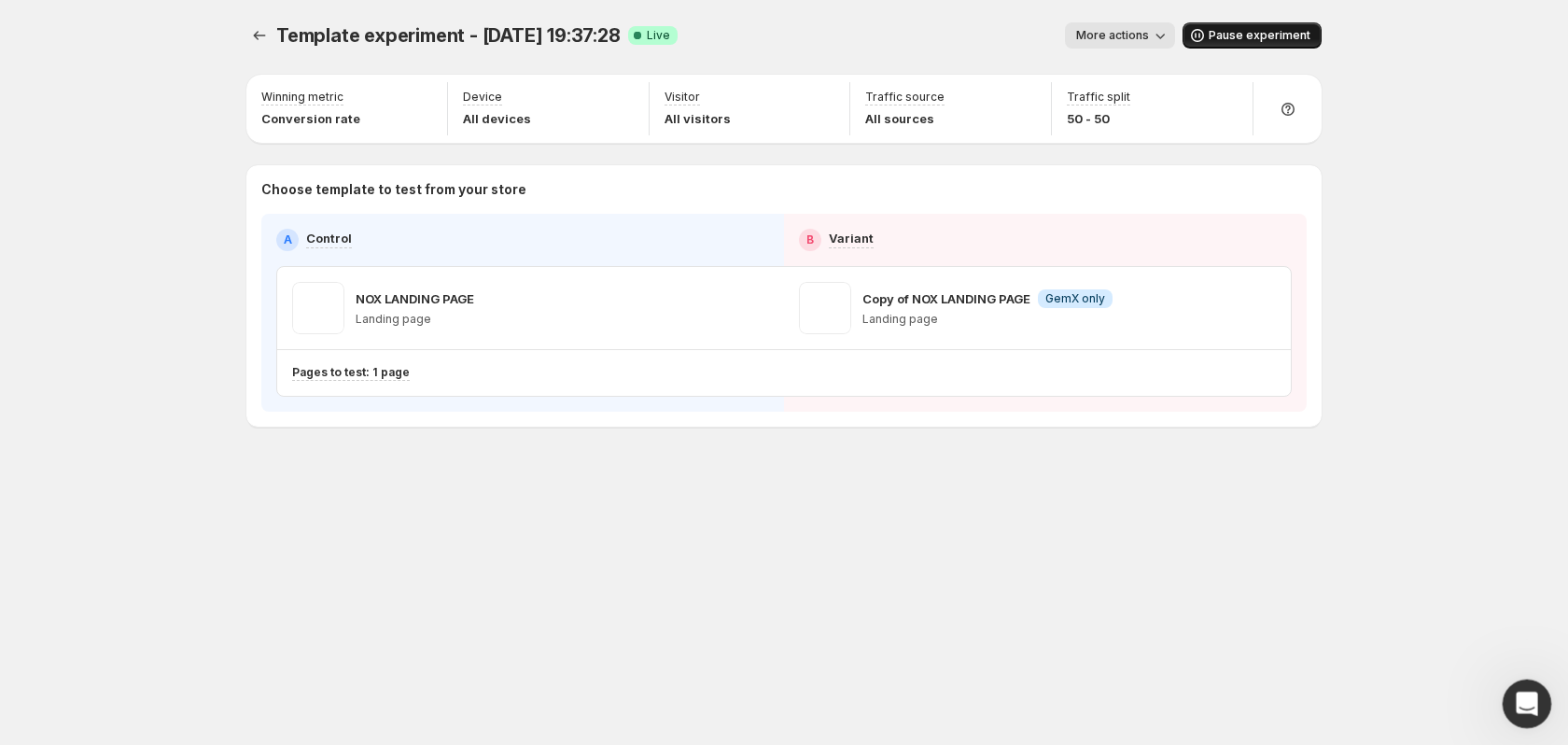
click at [1508, 706] on div "Open Intercom Messenger" at bounding box center [1523, 701] width 61 height 62
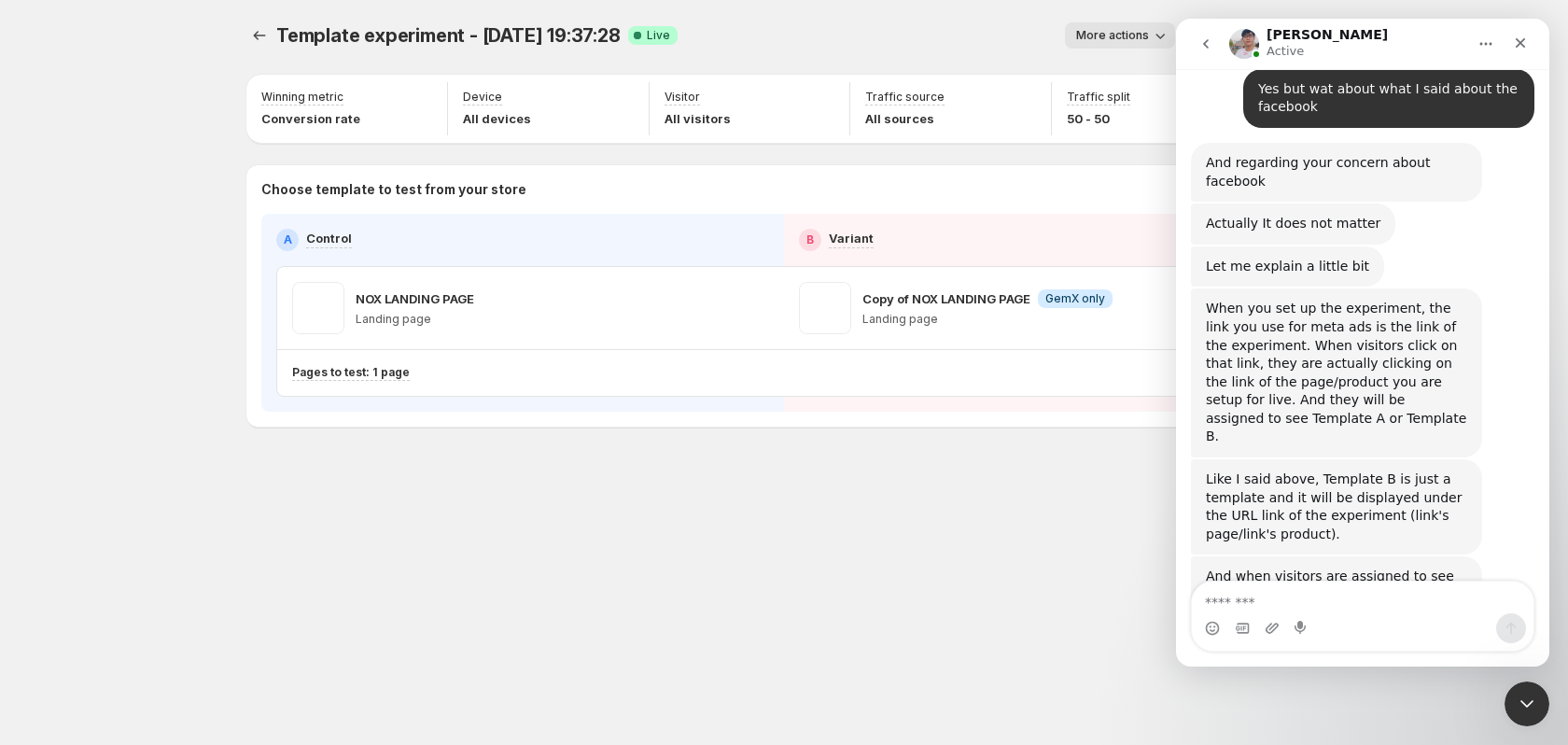
scroll to position [3330, 0]
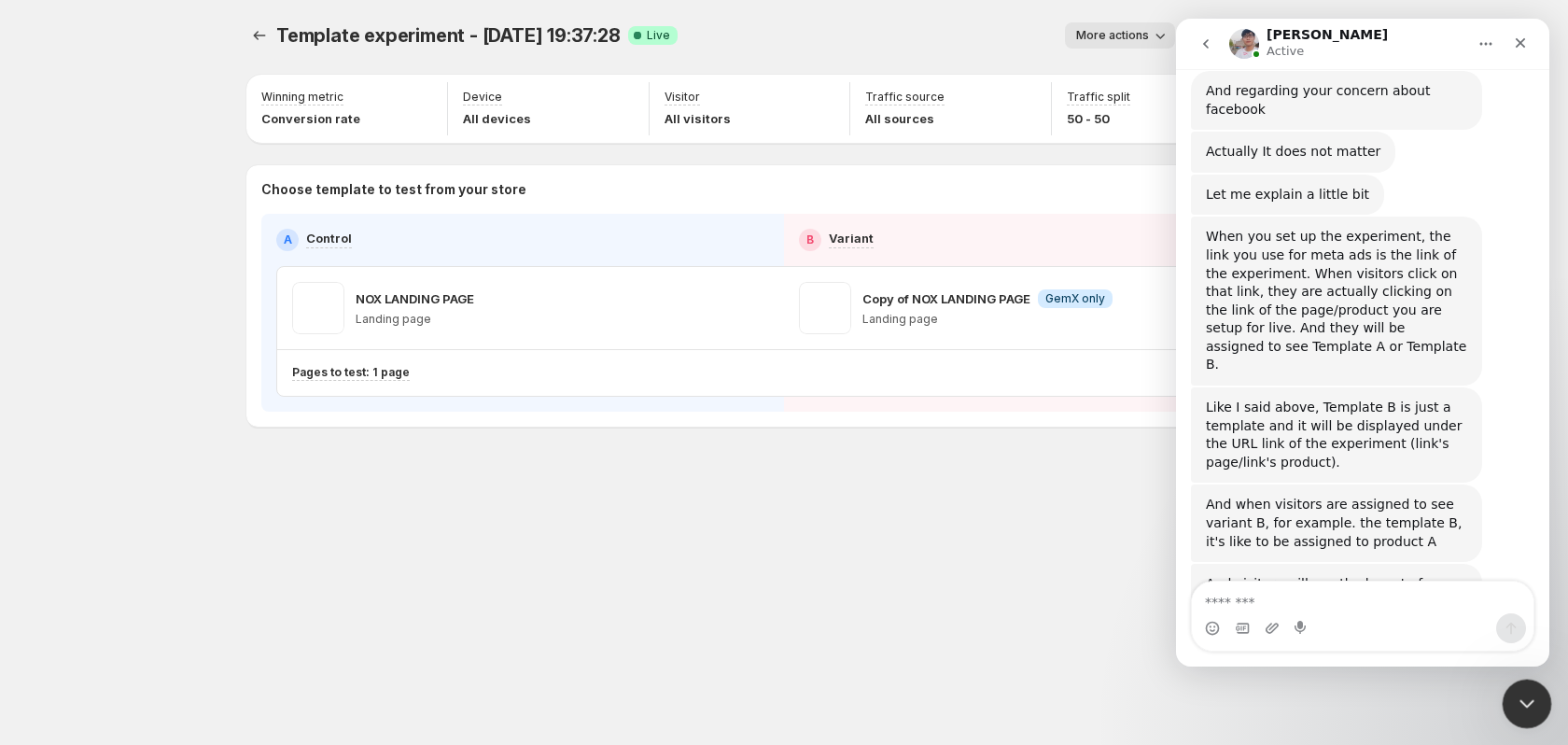
drag, startPoint x: 3014, startPoint y: 1363, endPoint x: 1521, endPoint y: 681, distance: 1641.4
click at [1521, 679] on div "Close Intercom Messenger" at bounding box center [1523, 700] width 45 height 45
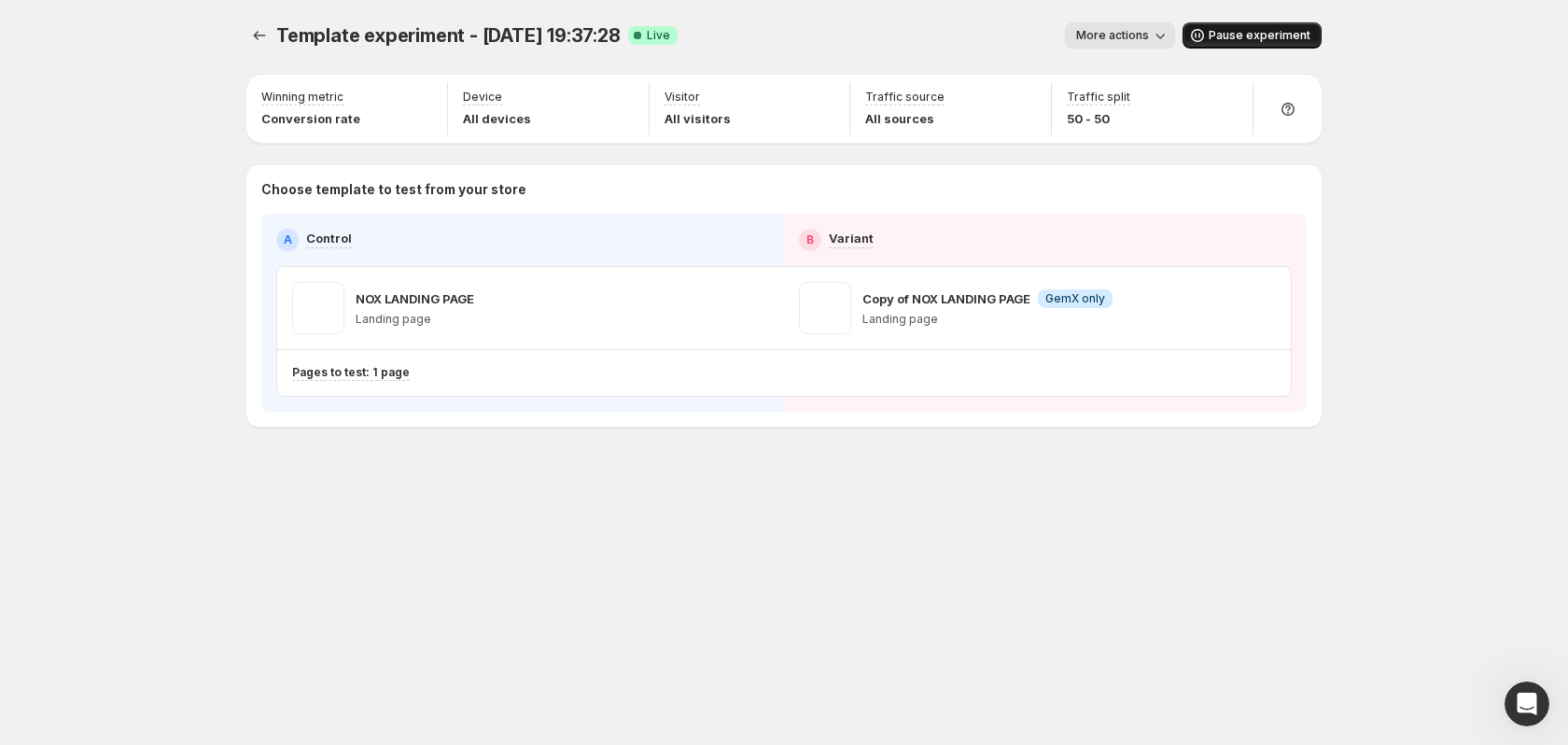
click at [1244, 31] on span "Pause experiment" at bounding box center [1259, 35] width 102 height 15
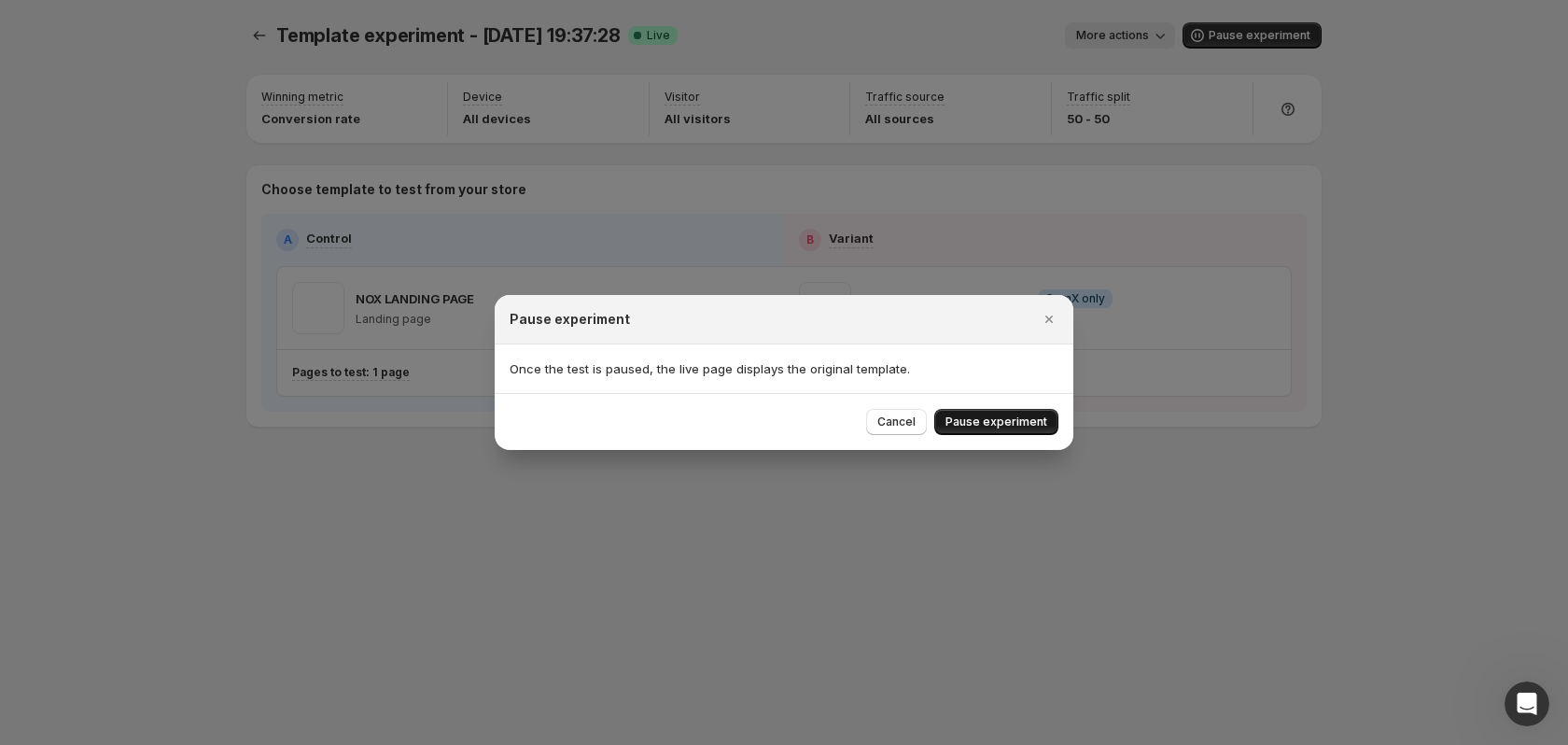
click at [1002, 422] on span "Pause experiment" at bounding box center [996, 422] width 102 height 15
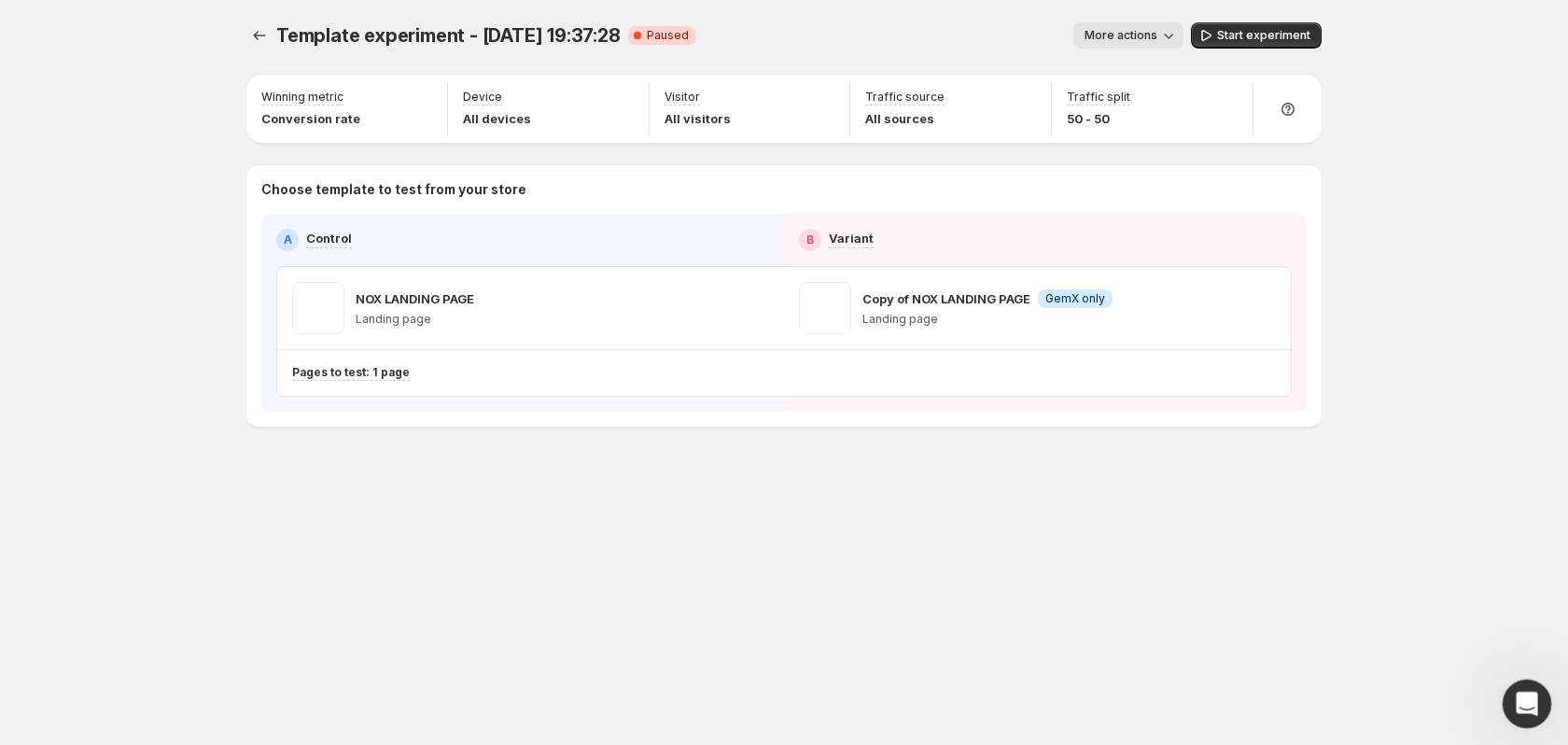
click at [1545, 696] on div "Open Intercom Messenger" at bounding box center [1523, 701] width 61 height 62
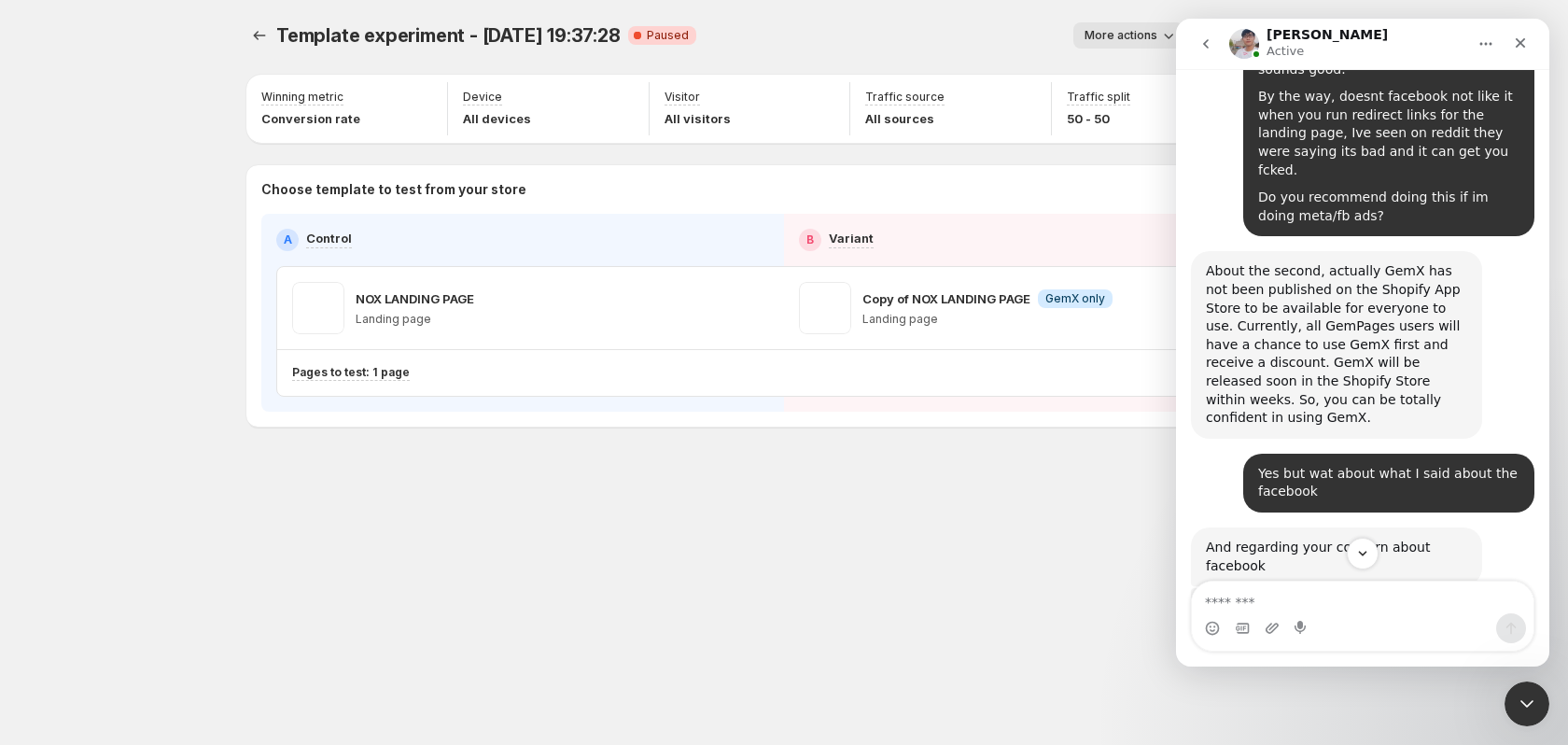
scroll to position [2864, 0]
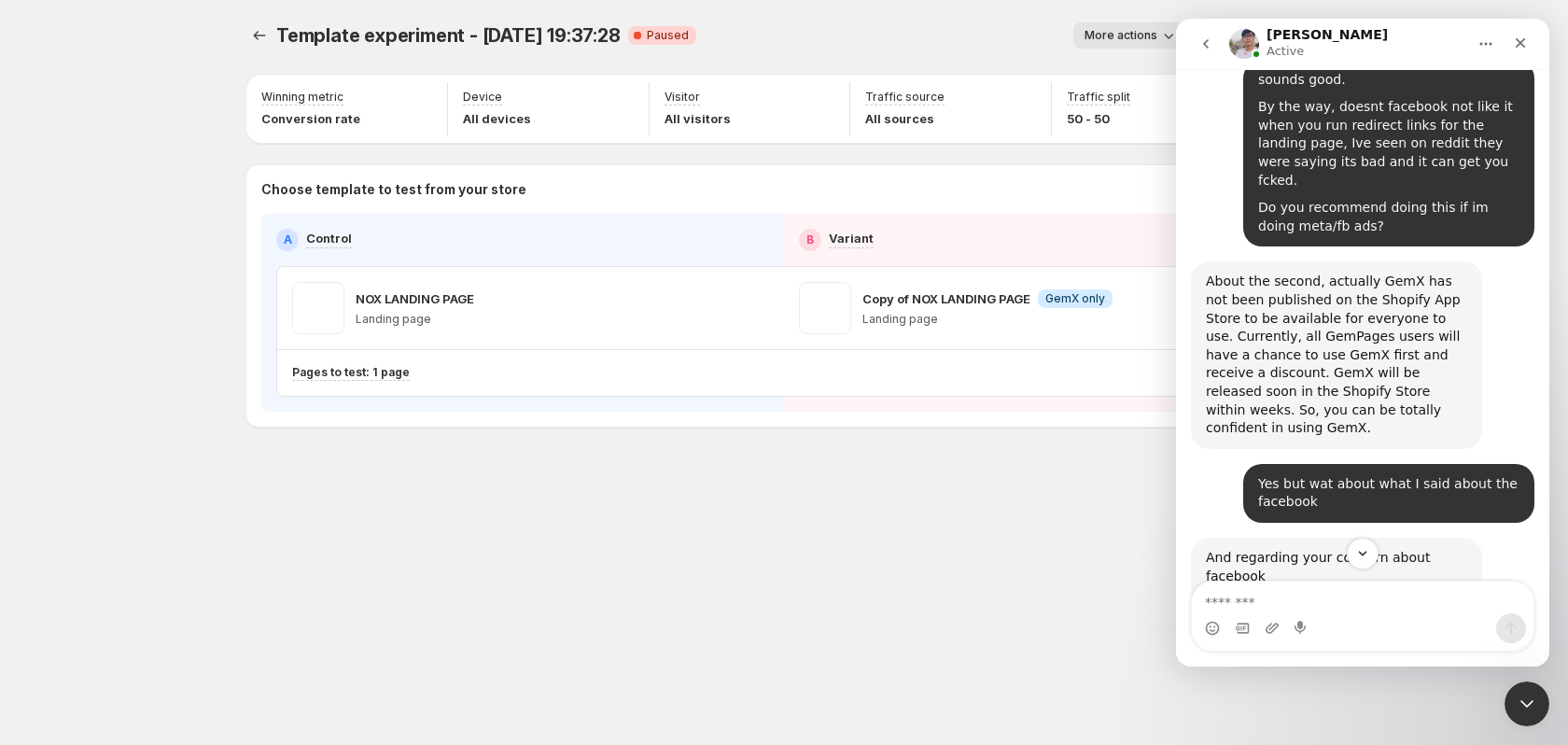
drag, startPoint x: 1295, startPoint y: 463, endPoint x: 1201, endPoint y: 342, distance: 153.2
click at [1201, 598] on div "Actually It does not matter Antony • 12m ago" at bounding box center [1293, 618] width 204 height 41
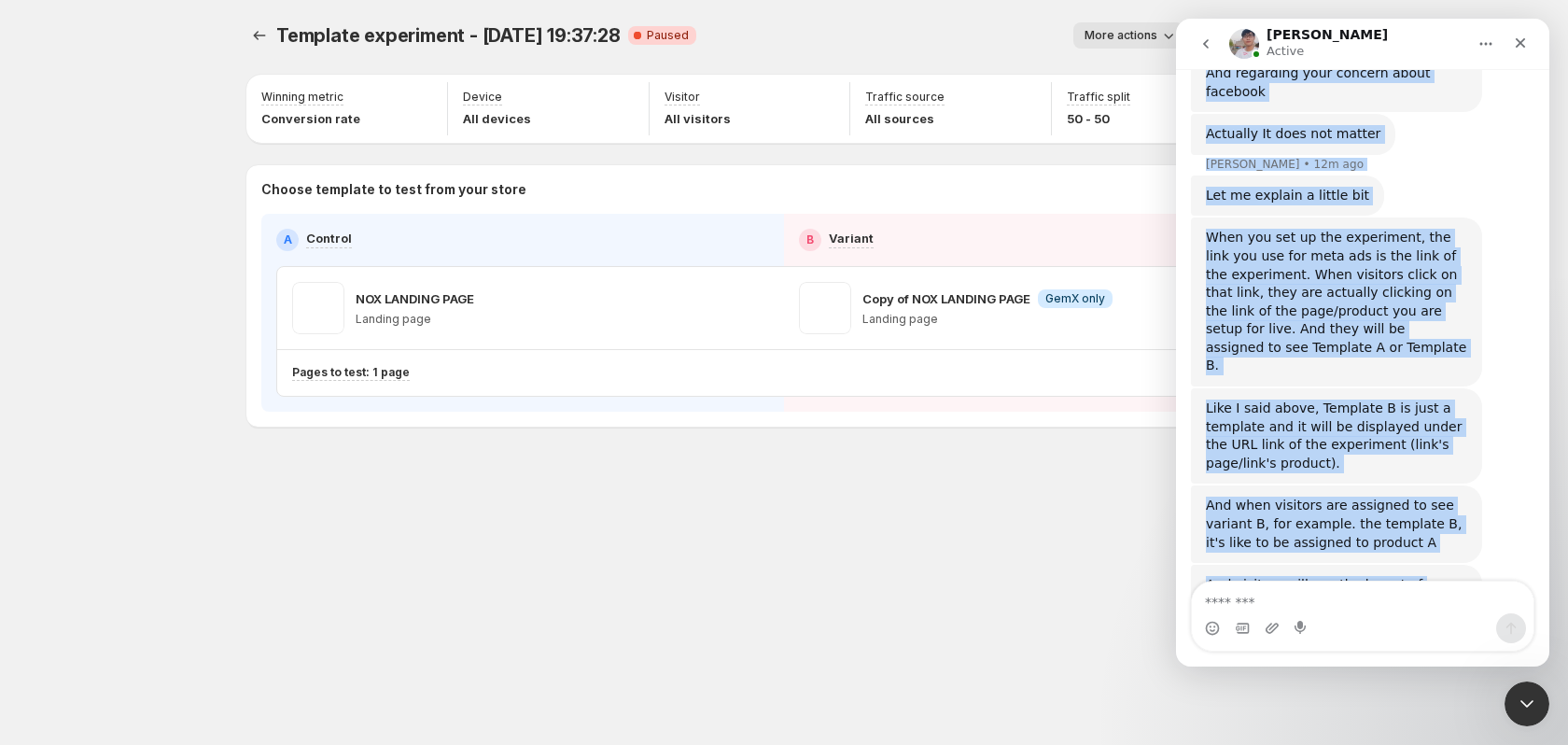
scroll to position [3349, 0]
drag, startPoint x: 1207, startPoint y: 282, endPoint x: 2214, endPoint y: 318, distance: 1007.6
copy div "And regarding your concern about facebook Antony • 13m ago Actually It does not…"
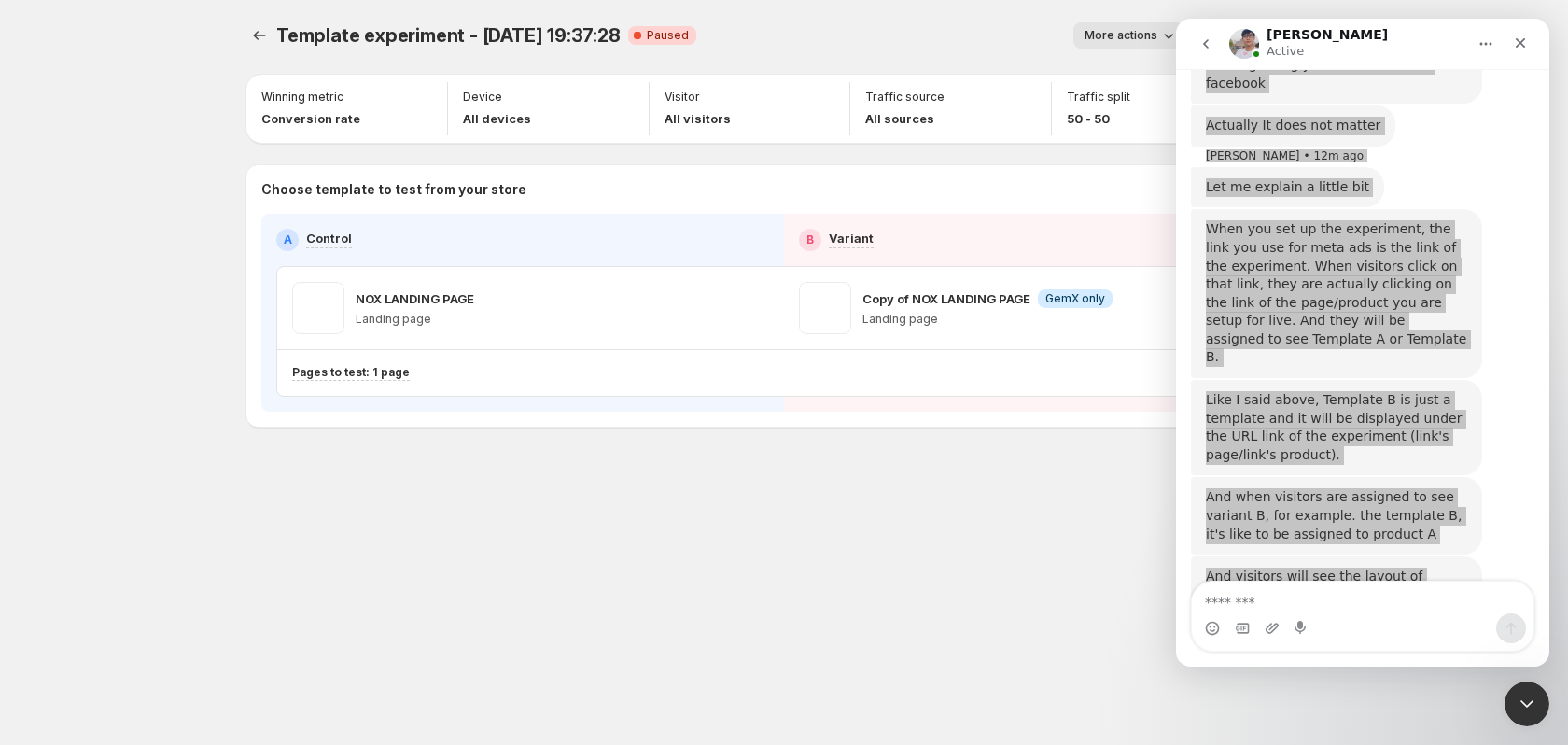
scroll to position [3428, 0]
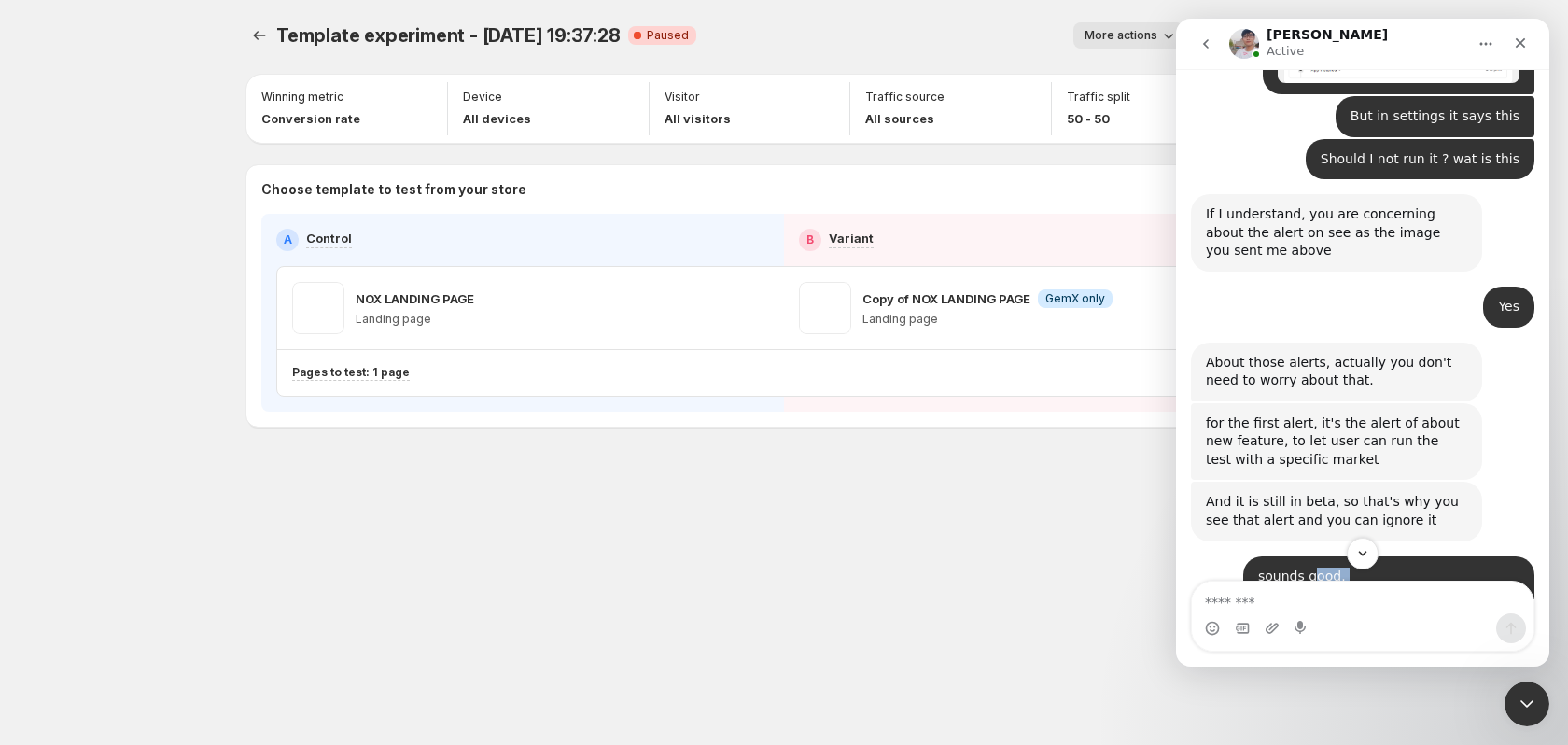
scroll to position [2407, 0]
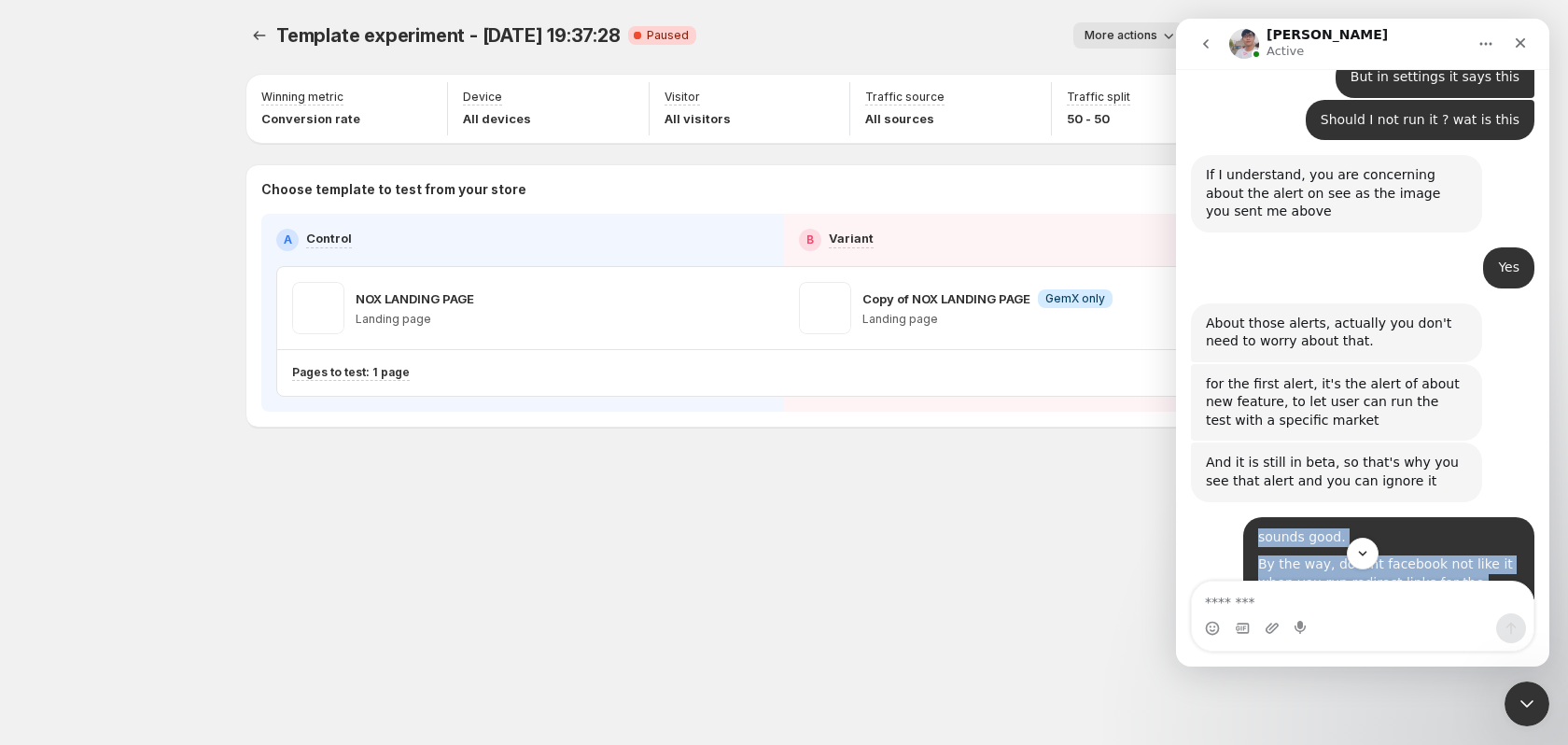
drag, startPoint x: 1332, startPoint y: 450, endPoint x: 1245, endPoint y: 298, distance: 175.1
copy div "sounds good. By the way, doesnt facebook not like it when you run redirect link…"
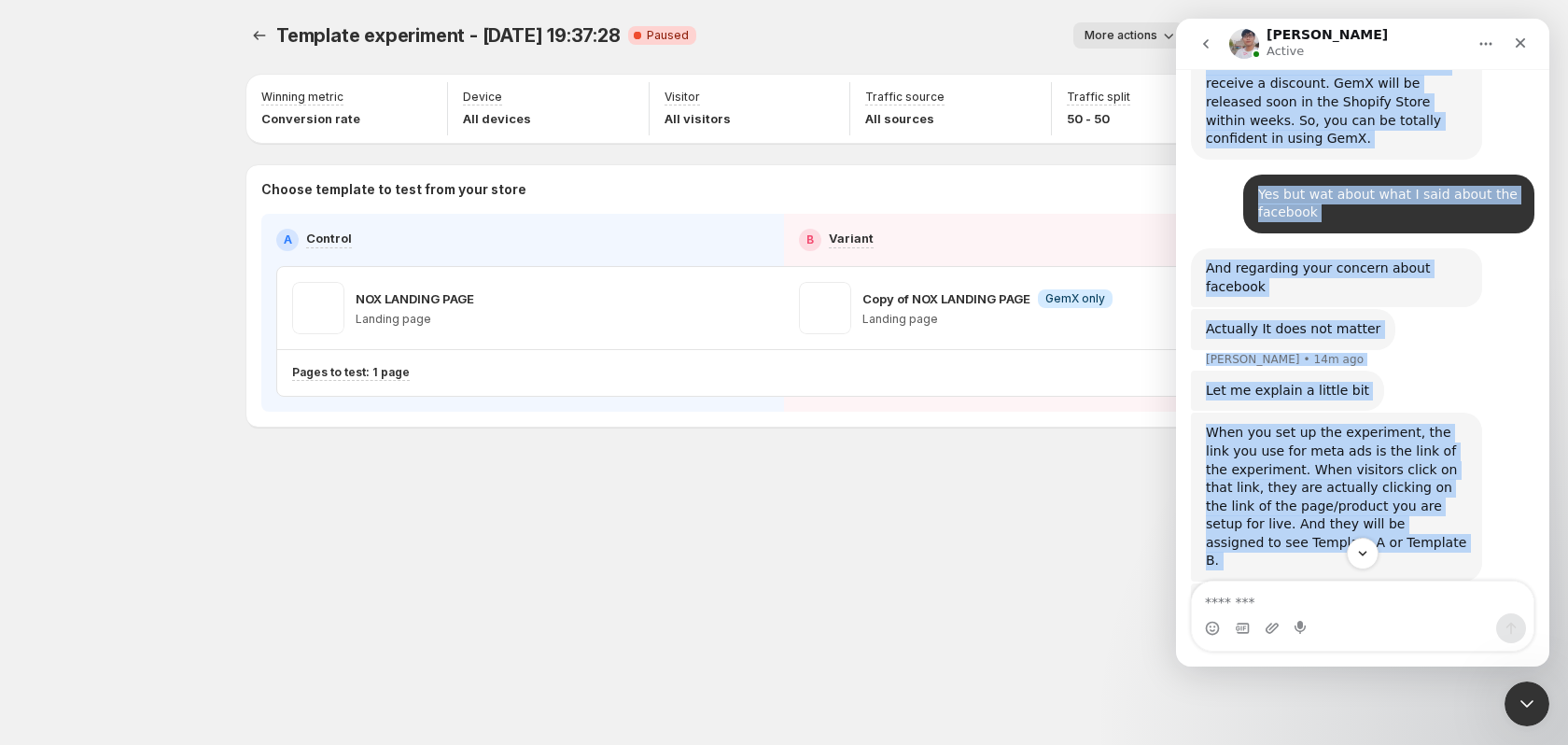
scroll to position [3527, 0]
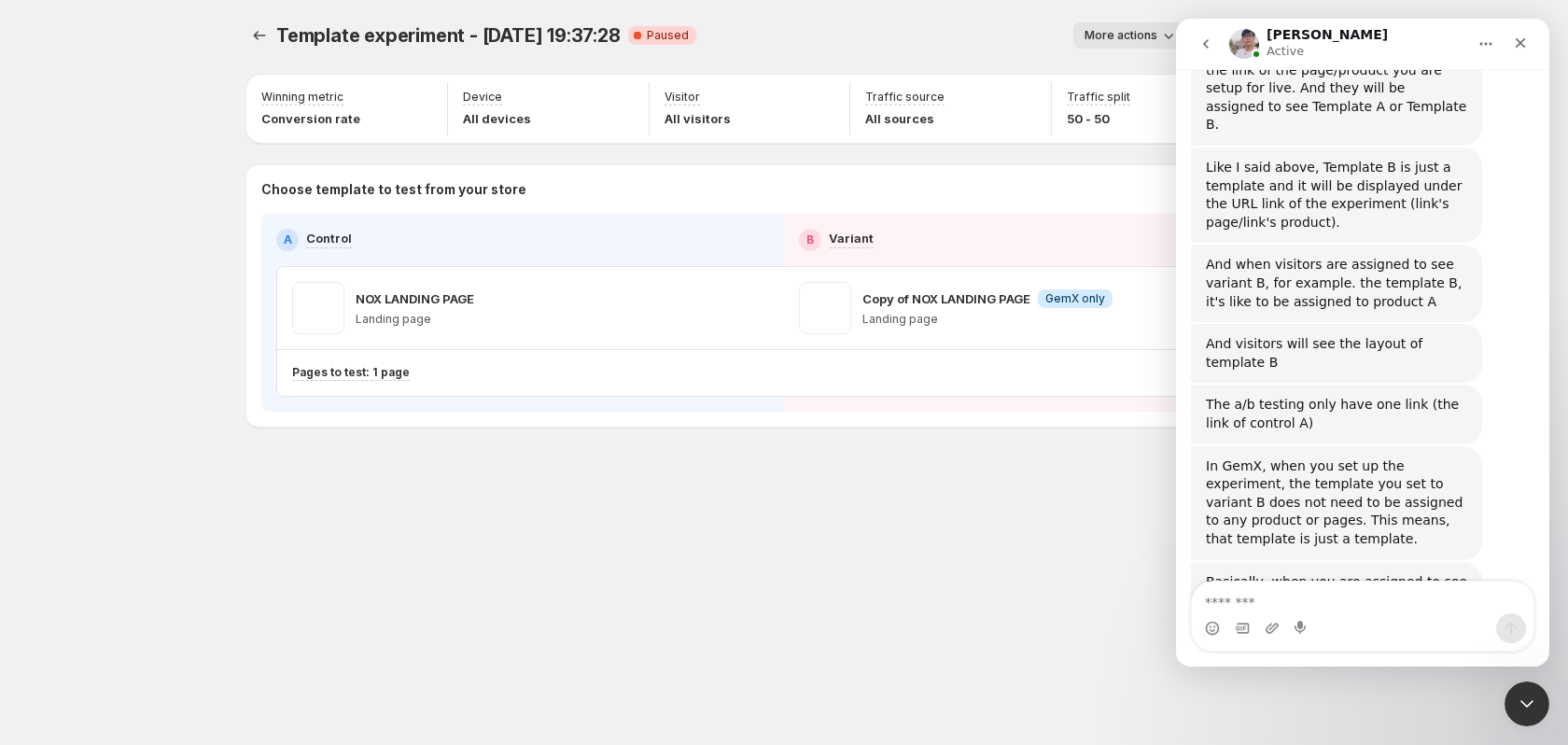
scroll to position [3661, 0]
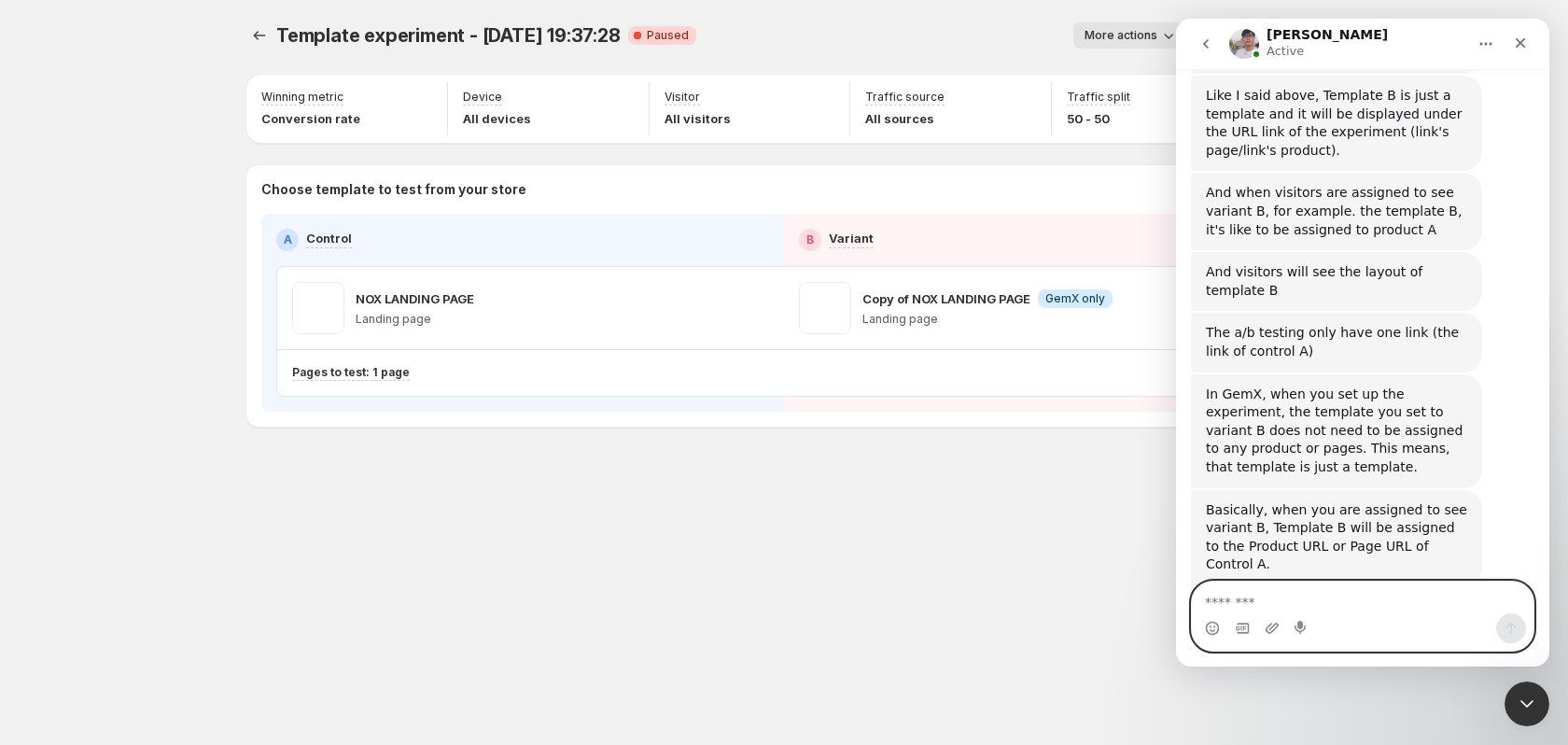
click at [1341, 591] on textarea "Message…" at bounding box center [1363, 597] width 341 height 32
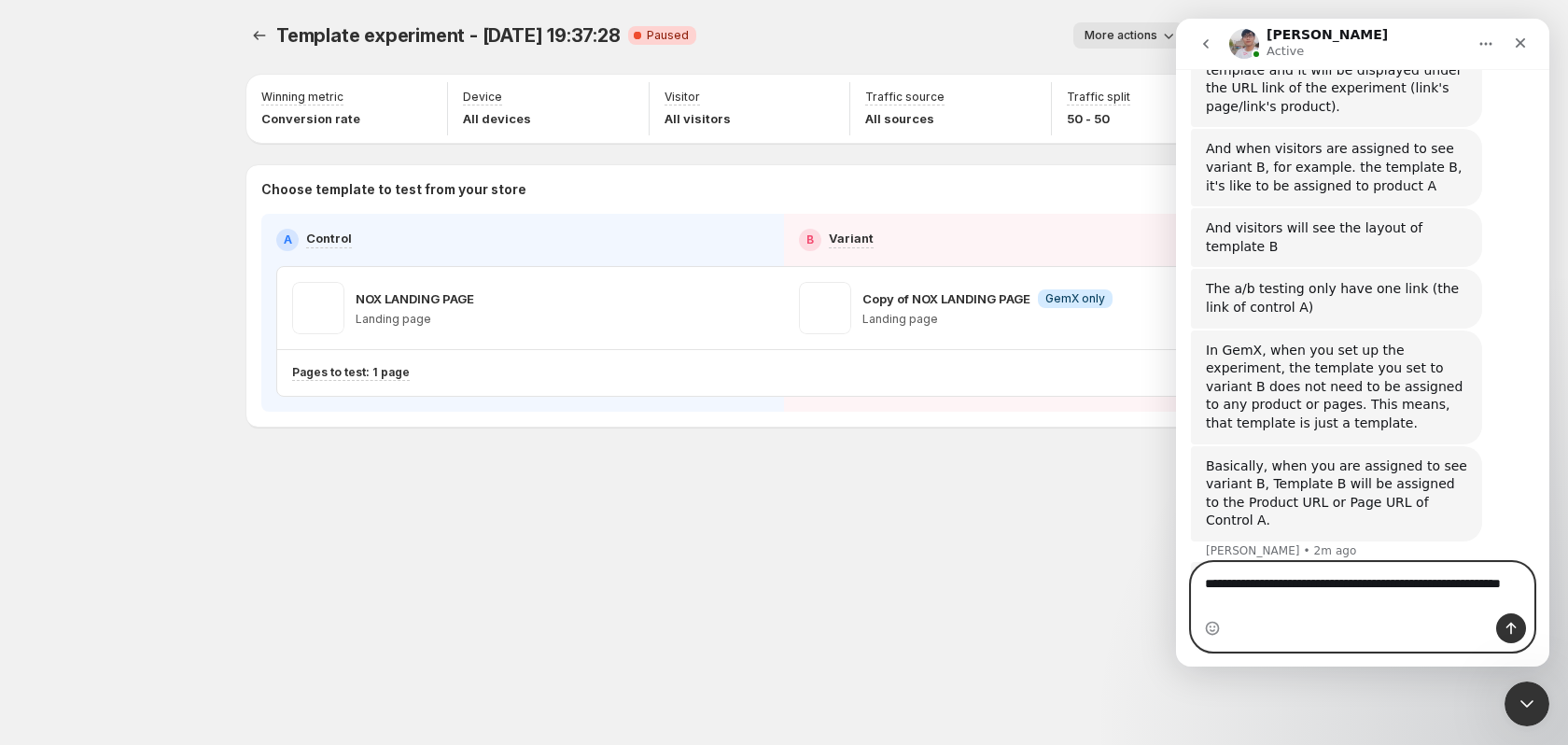
scroll to position [3723, 0]
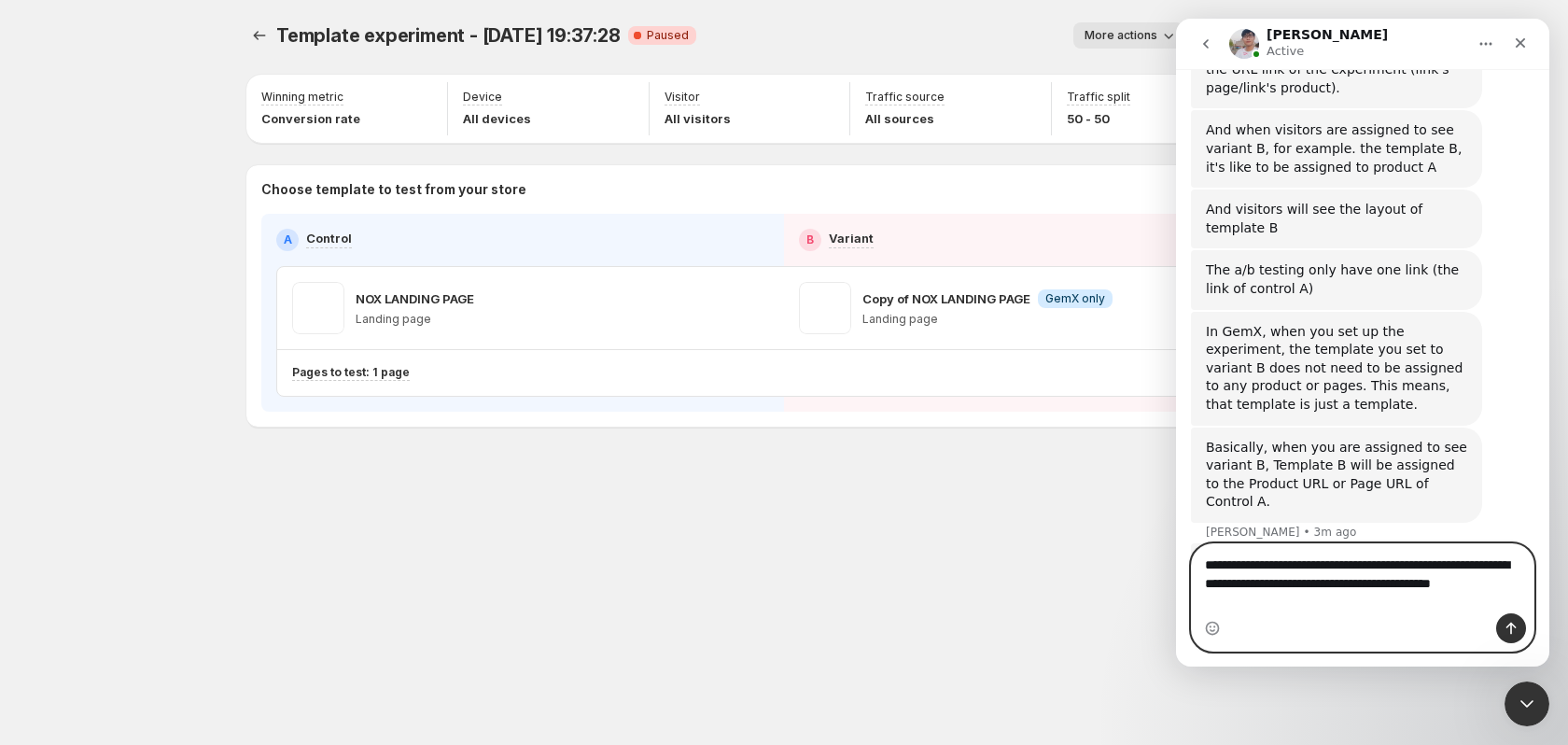
type textarea "**********"
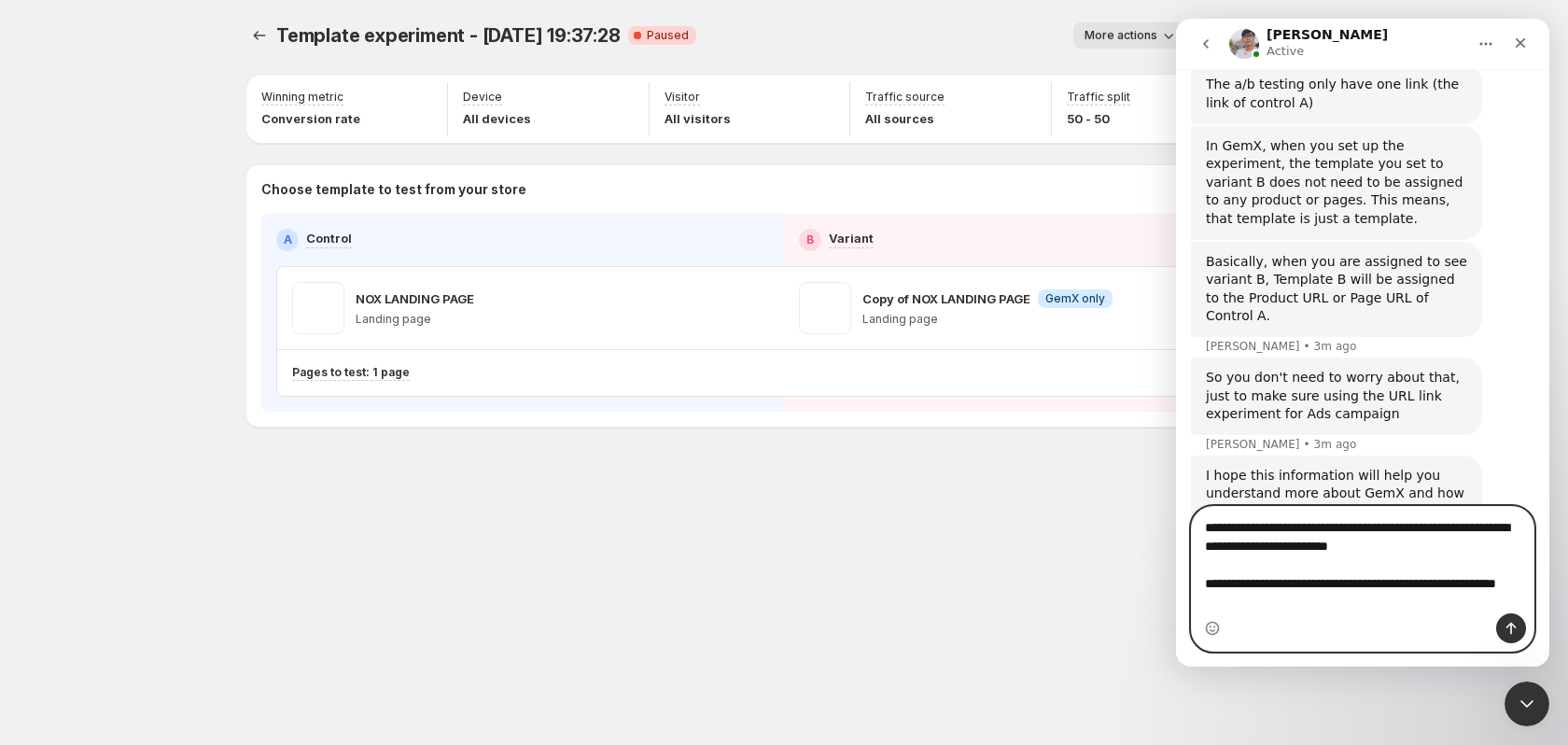
scroll to position [3891, 0]
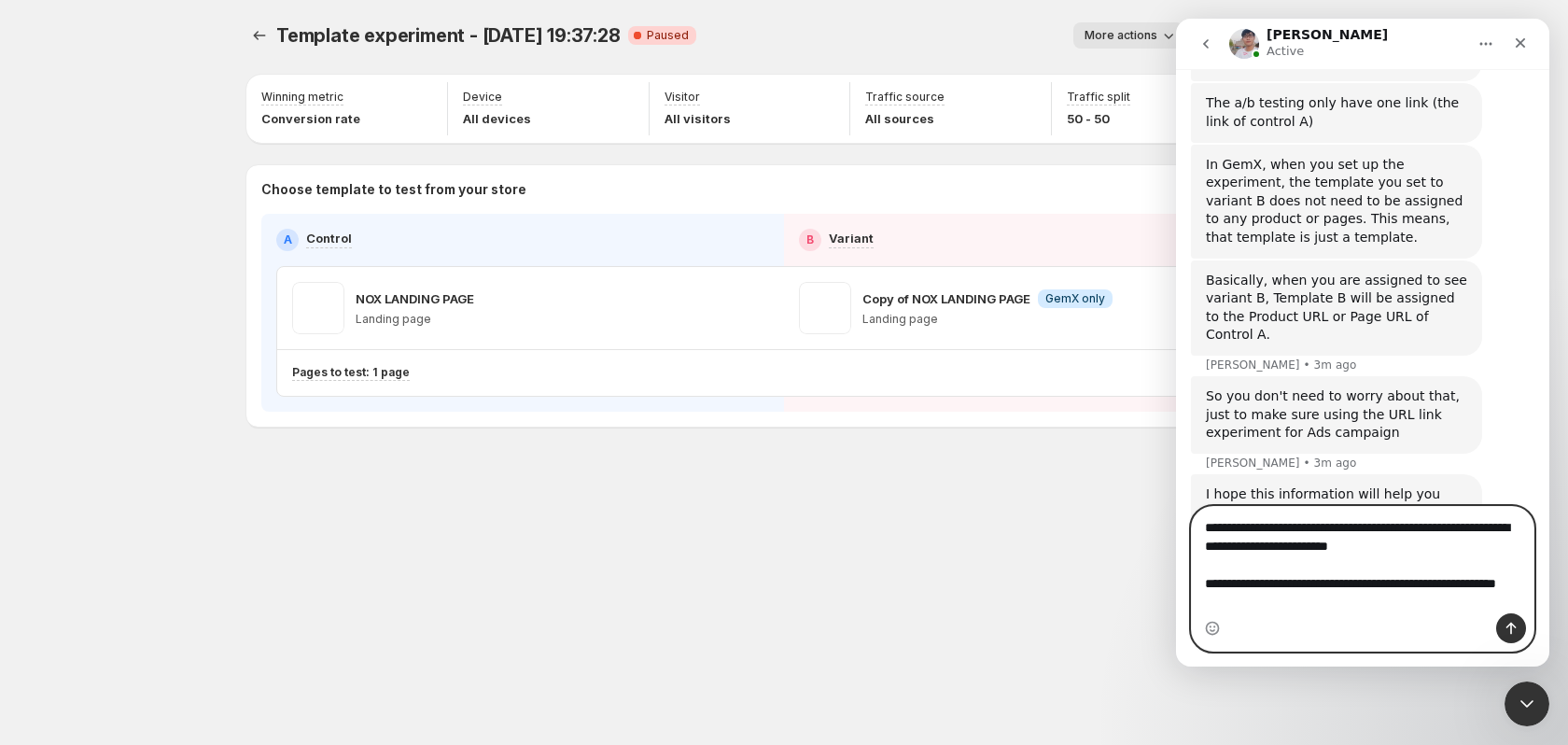
type textarea "**********"
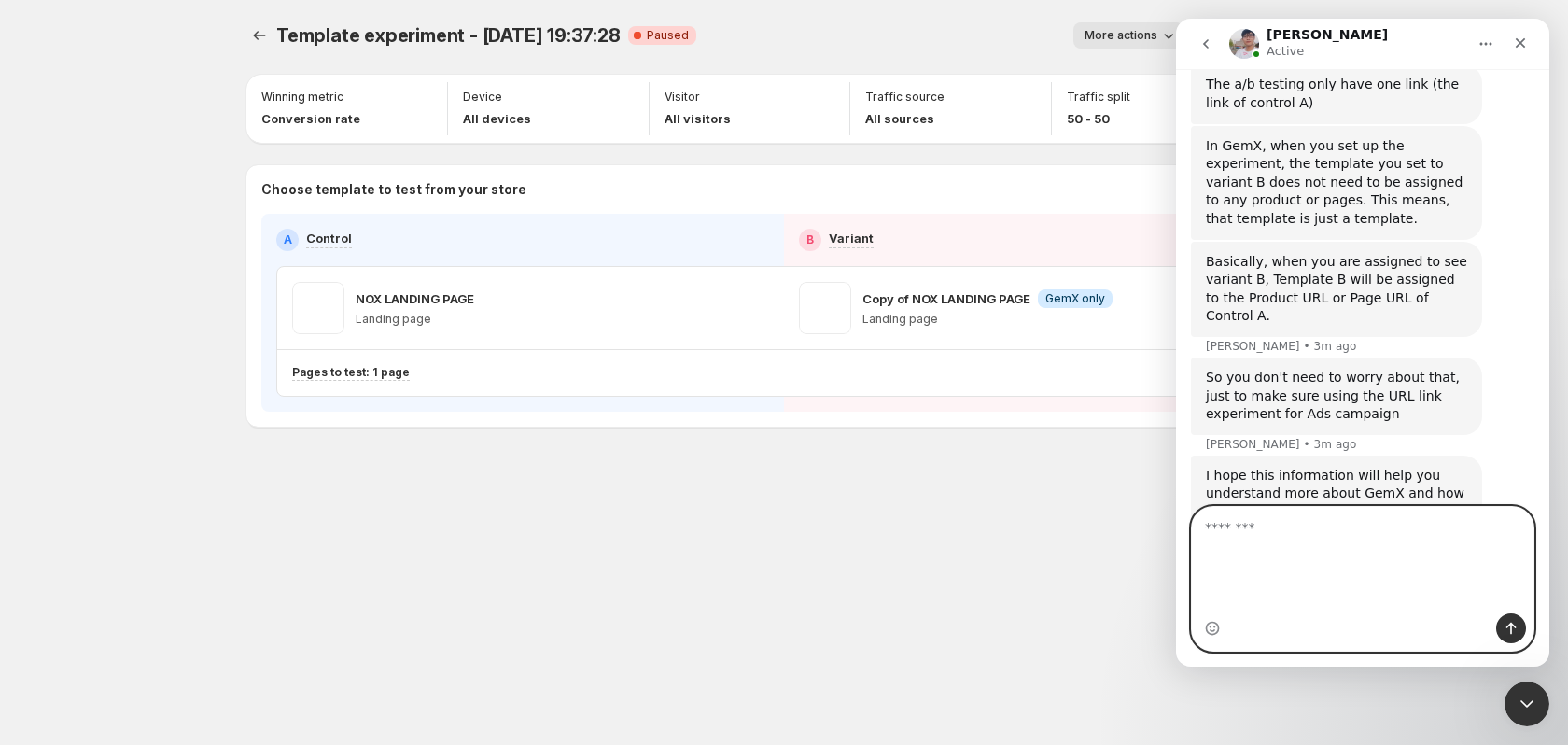
scroll to position [3904, 0]
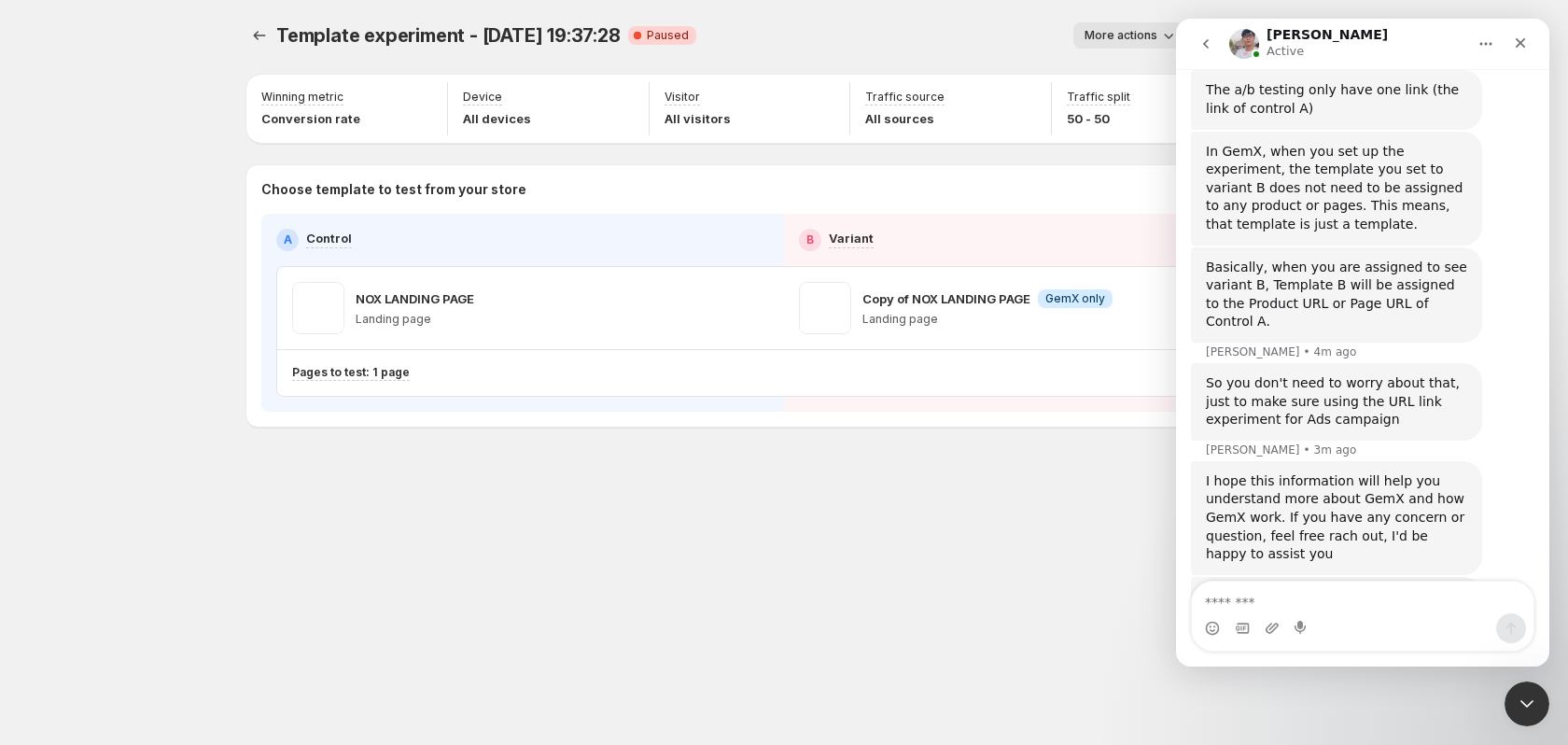
click at [1387, 576] on div "By the way, if you want to know more about or discuss with us, you can book the…" at bounding box center [1363, 641] width 343 height 129
click at [1265, 576] on div "By the way, if you want to know more about or discuss with us, you can book the…" at bounding box center [1363, 641] width 343 height 129
click at [1387, 576] on div "By the way, if you want to know more about or discuss with us, you can book the…" at bounding box center [1363, 641] width 343 height 129
click at [1442, 705] on div "I see so either way if they land on A or B , its the same link , GENX just uses…" at bounding box center [1388, 744] width 292 height 77
click at [1327, 705] on div "I see so either way if they land on A or B , its the same link , GENX just uses…" at bounding box center [1388, 744] width 292 height 77
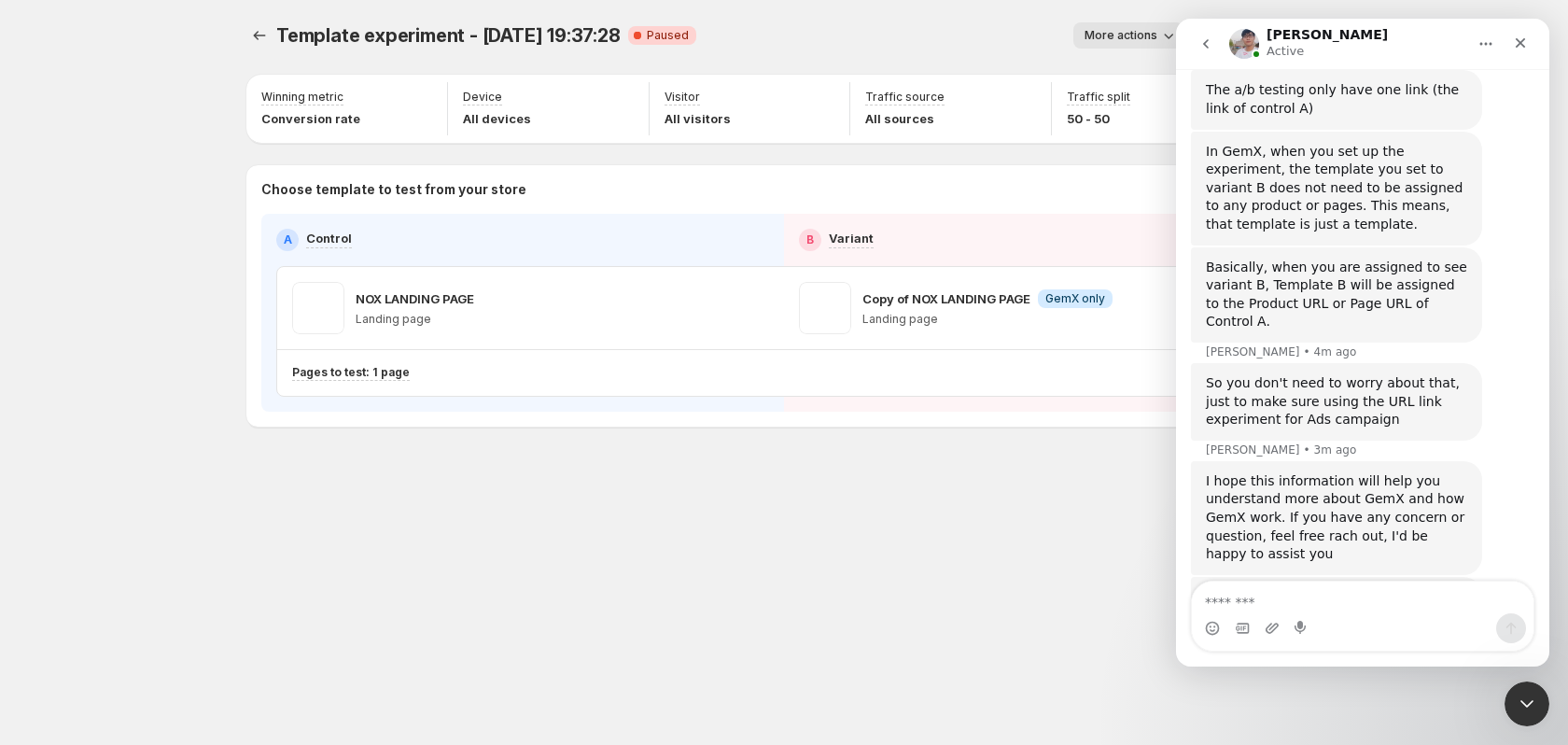
click at [1406, 705] on div "I see so either way if they land on A or B , its the same link , GENX just uses…" at bounding box center [1388, 744] width 292 height 77
click at [1359, 705] on div "I see so either way if they land on A or B , its the same link , GENX just uses…" at bounding box center [1388, 744] width 292 height 77
click at [1507, 687] on body "Template experiment - Sep 14, 19:37:28. This page is ready Template experiment …" at bounding box center [784, 372] width 1568 height 745
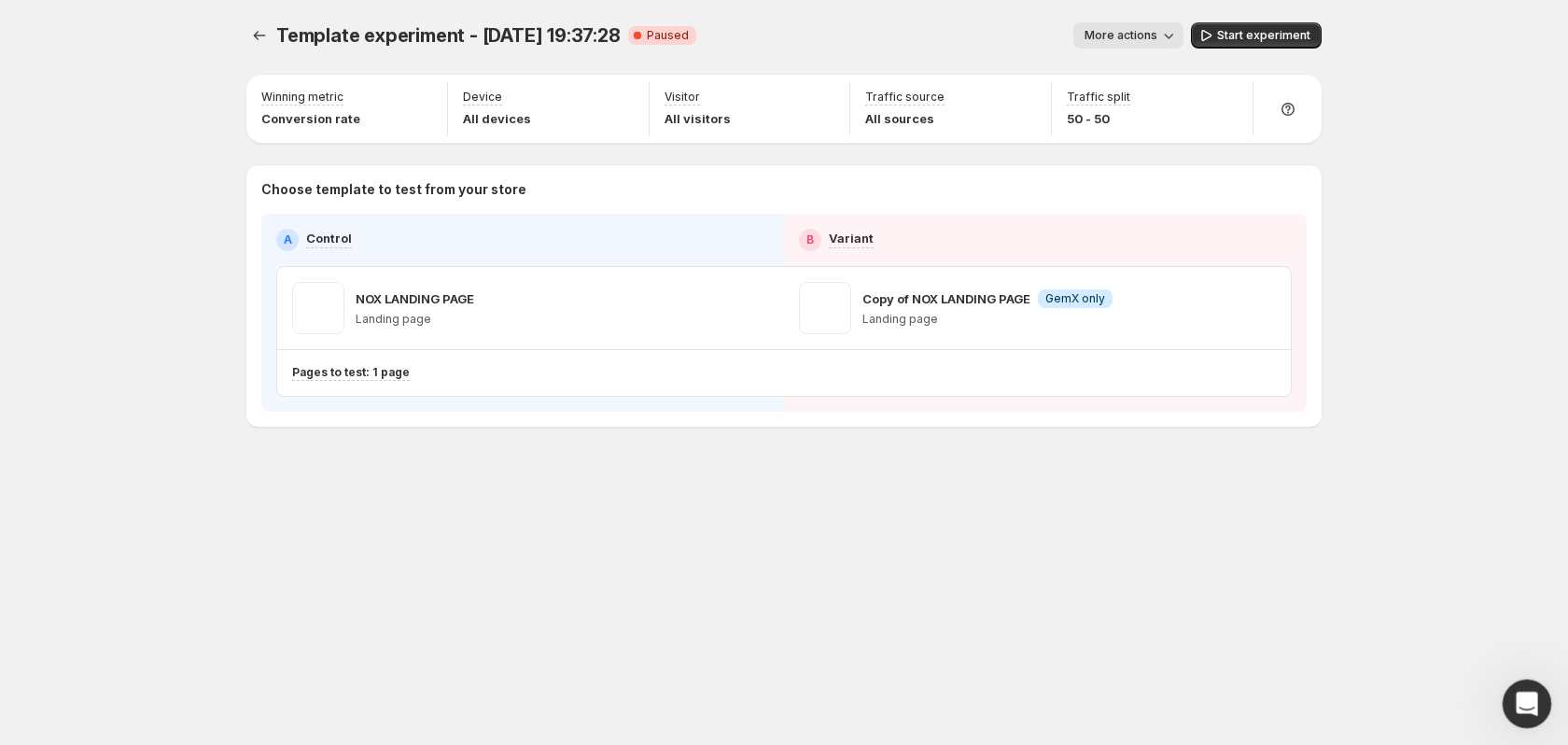
click at [1529, 715] on div "Open Intercom Messenger" at bounding box center [1523, 701] width 61 height 62
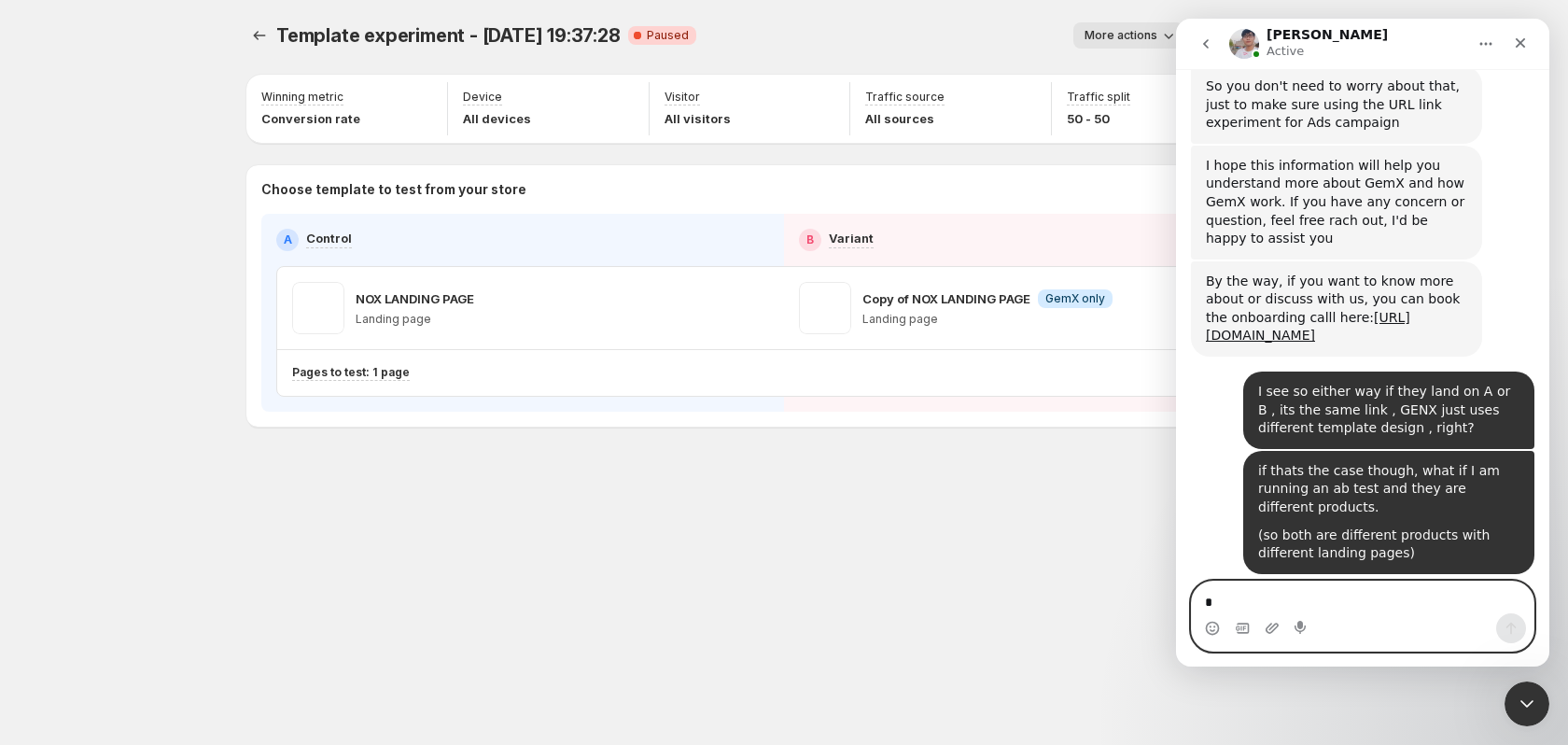
scroll to position [4152, 0]
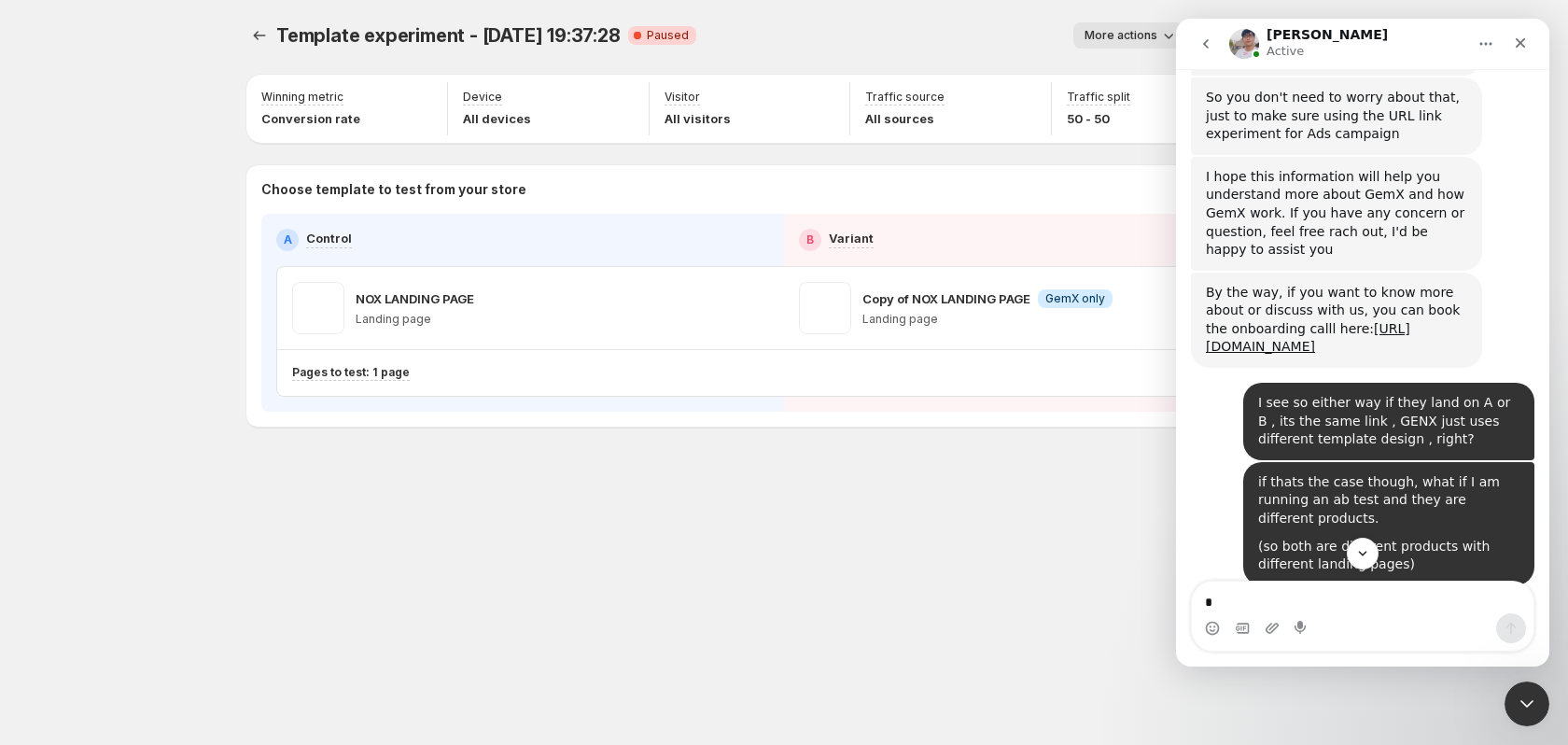
drag, startPoint x: 1196, startPoint y: 273, endPoint x: 1230, endPoint y: 288, distance: 37.2
click at [1224, 600] on div "Yes, you are right, GemX use the same link. Actually, Only one link and differe…" at bounding box center [1337, 639] width 292 height 77
click at [1292, 611] on div "Yes, you are right, GemX use the same link. Actually, Only one link and differe…" at bounding box center [1336, 639] width 261 height 56
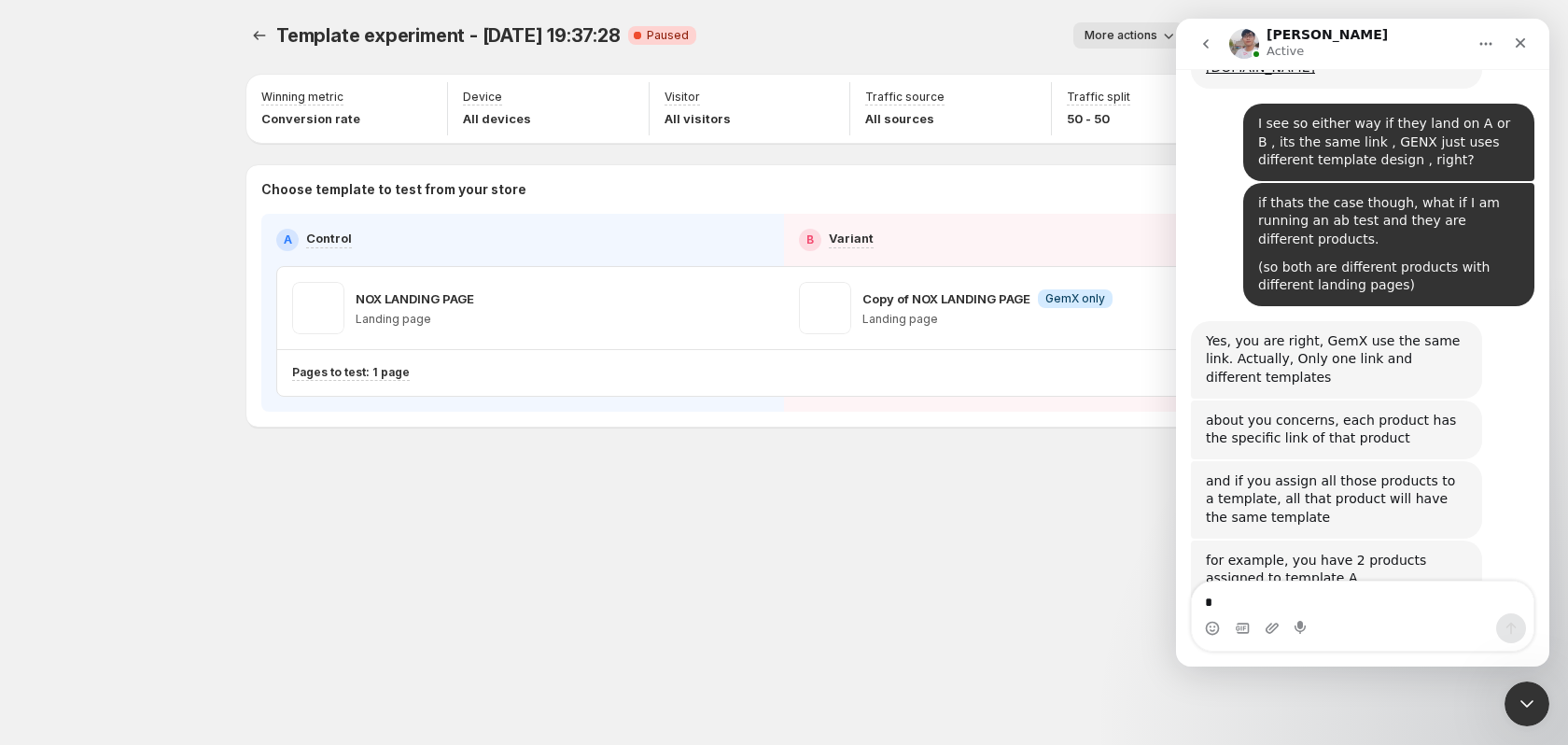
scroll to position [4432, 0]
click at [1222, 42] on button "go back" at bounding box center [1206, 44] width 36 height 36
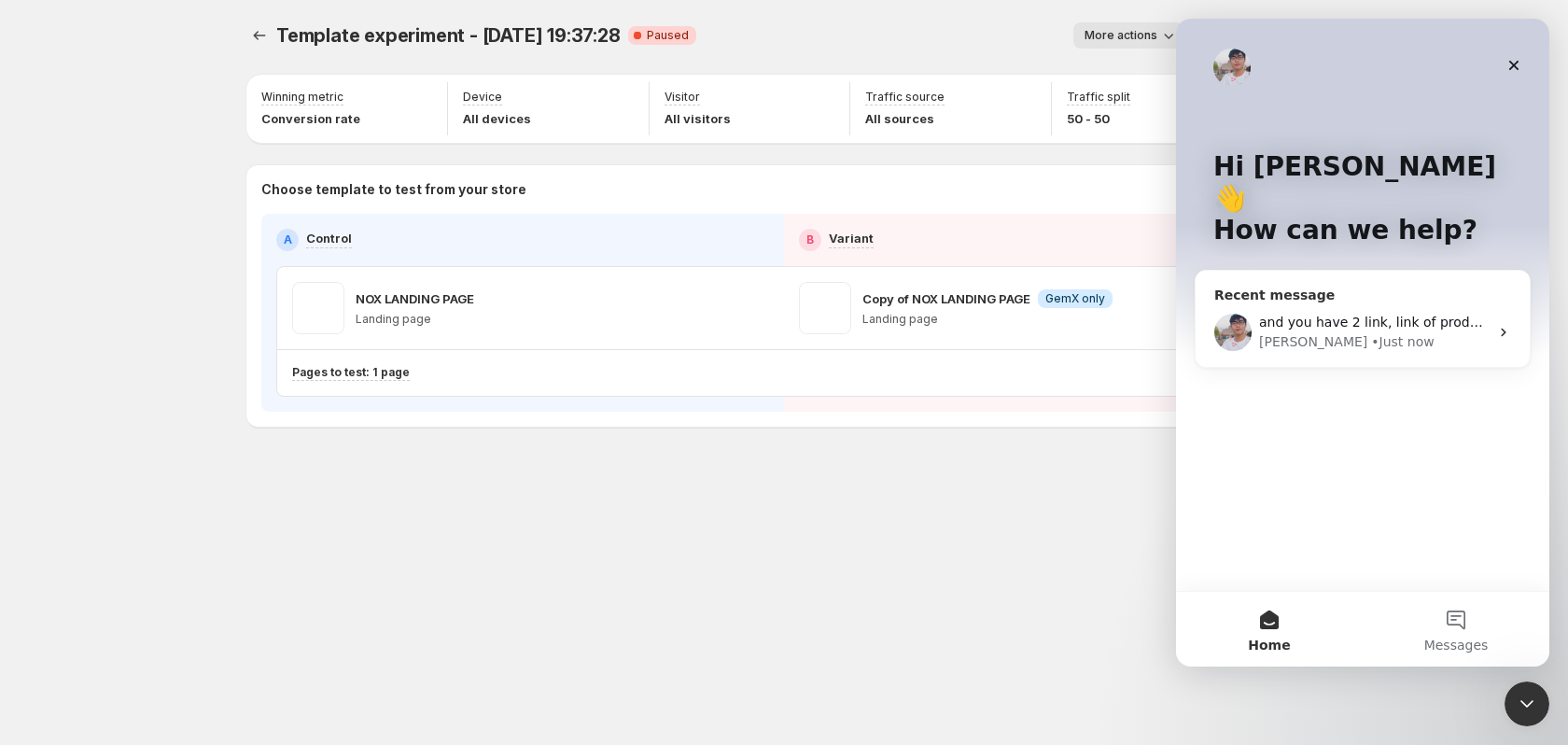
click at [1373, 332] on div "Antony • Just now" at bounding box center [1373, 342] width 229 height 20
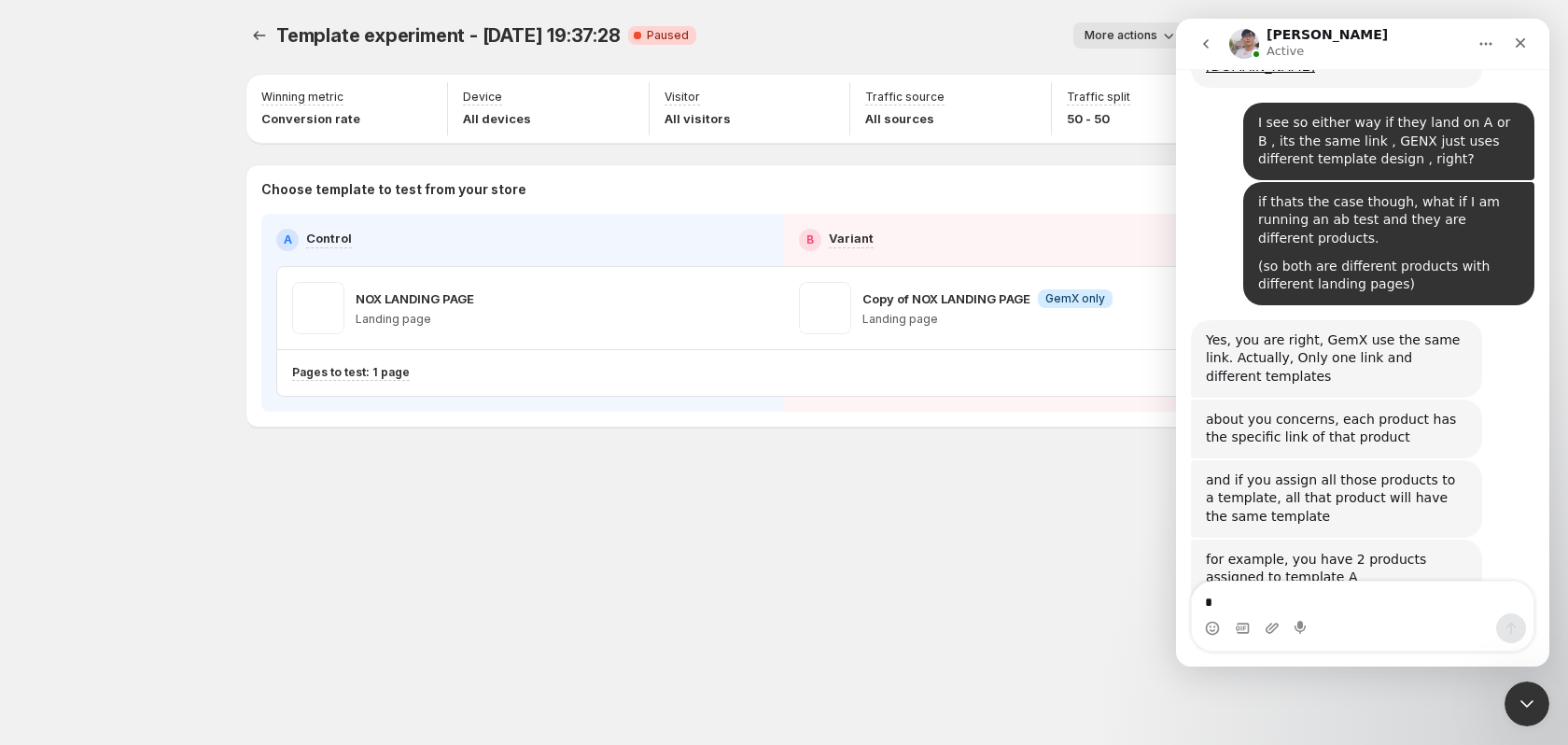
scroll to position [4529, 0]
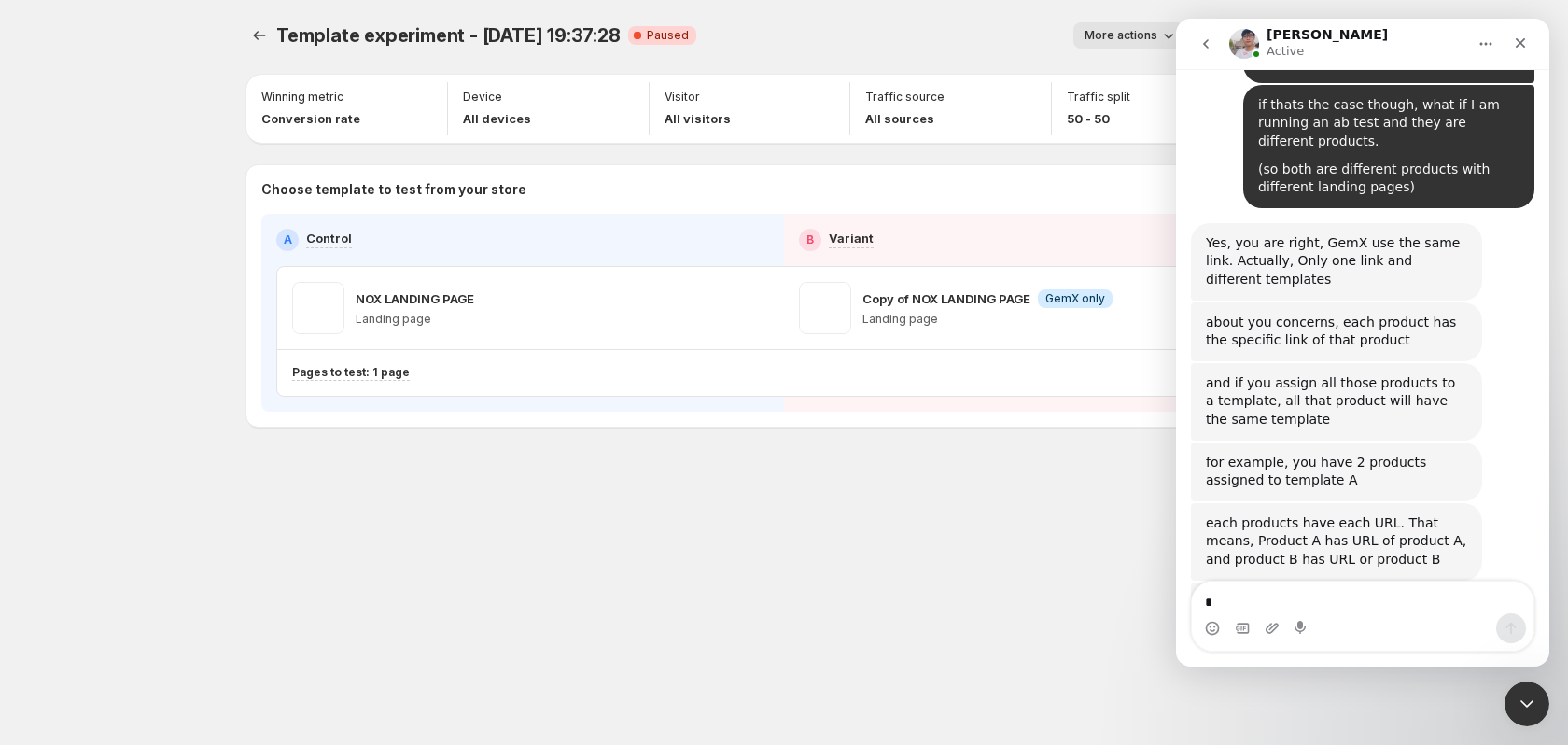
drag, startPoint x: 1316, startPoint y: 300, endPoint x: 1338, endPoint y: 436, distance: 137.8
drag, startPoint x: 1334, startPoint y: 427, endPoint x: 1385, endPoint y: 434, distance: 51.5
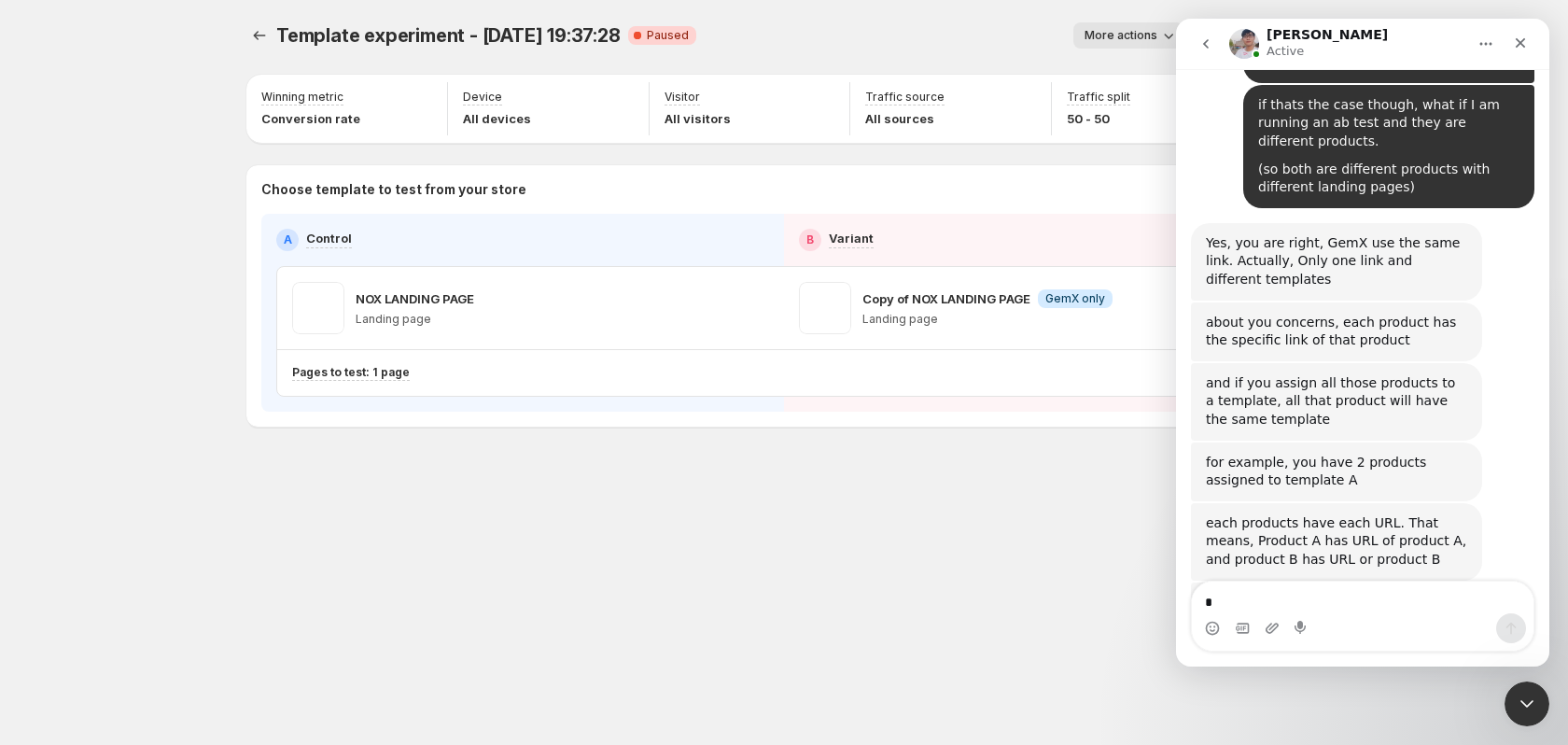
drag, startPoint x: 1379, startPoint y: 429, endPoint x: 1433, endPoint y: 435, distance: 54.3
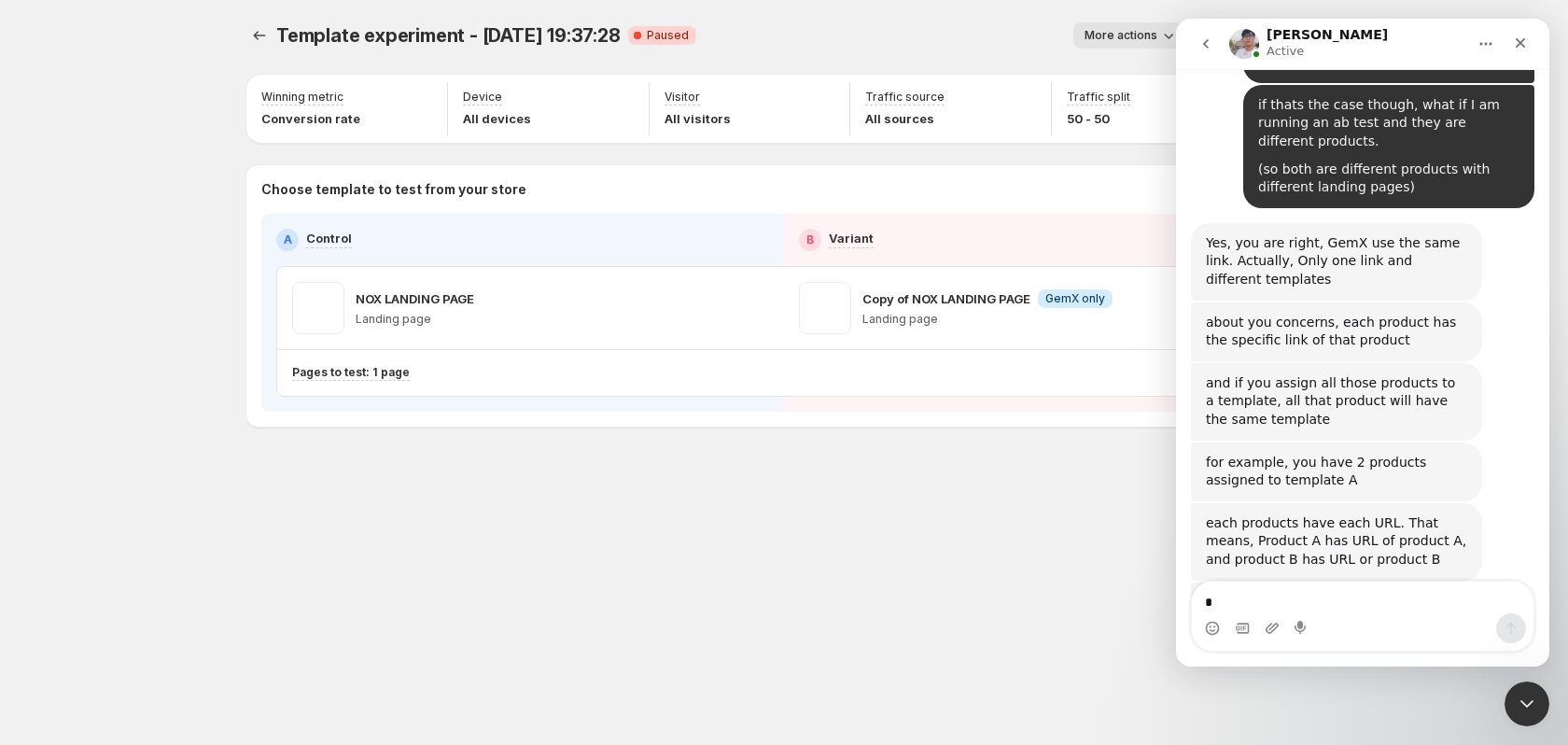
drag, startPoint x: 1427, startPoint y: 430, endPoint x: 1239, endPoint y: 447, distance: 188.8
drag, startPoint x: 1230, startPoint y: 444, endPoint x: 1260, endPoint y: 452, distance: 31.0
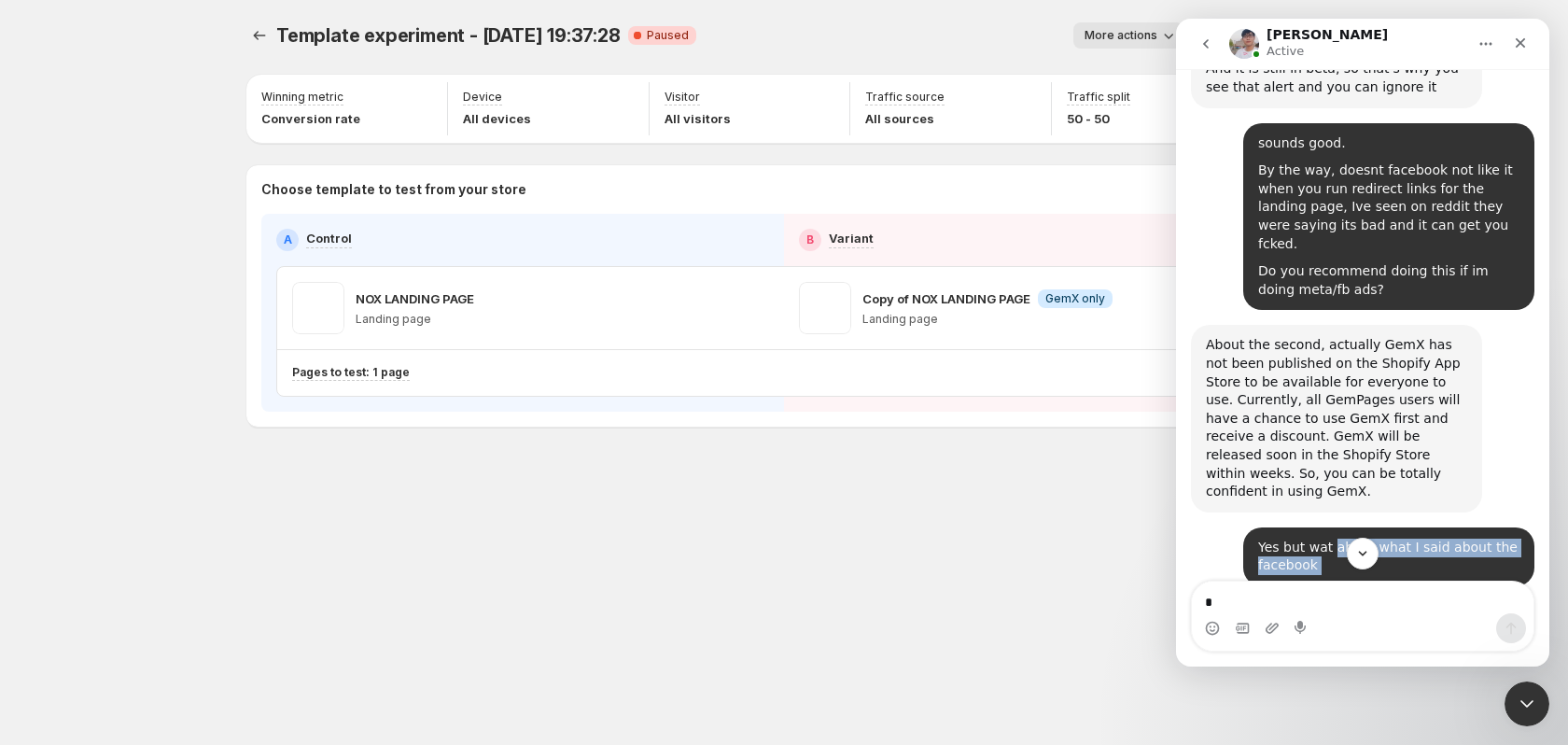
scroll to position [2707, 0]
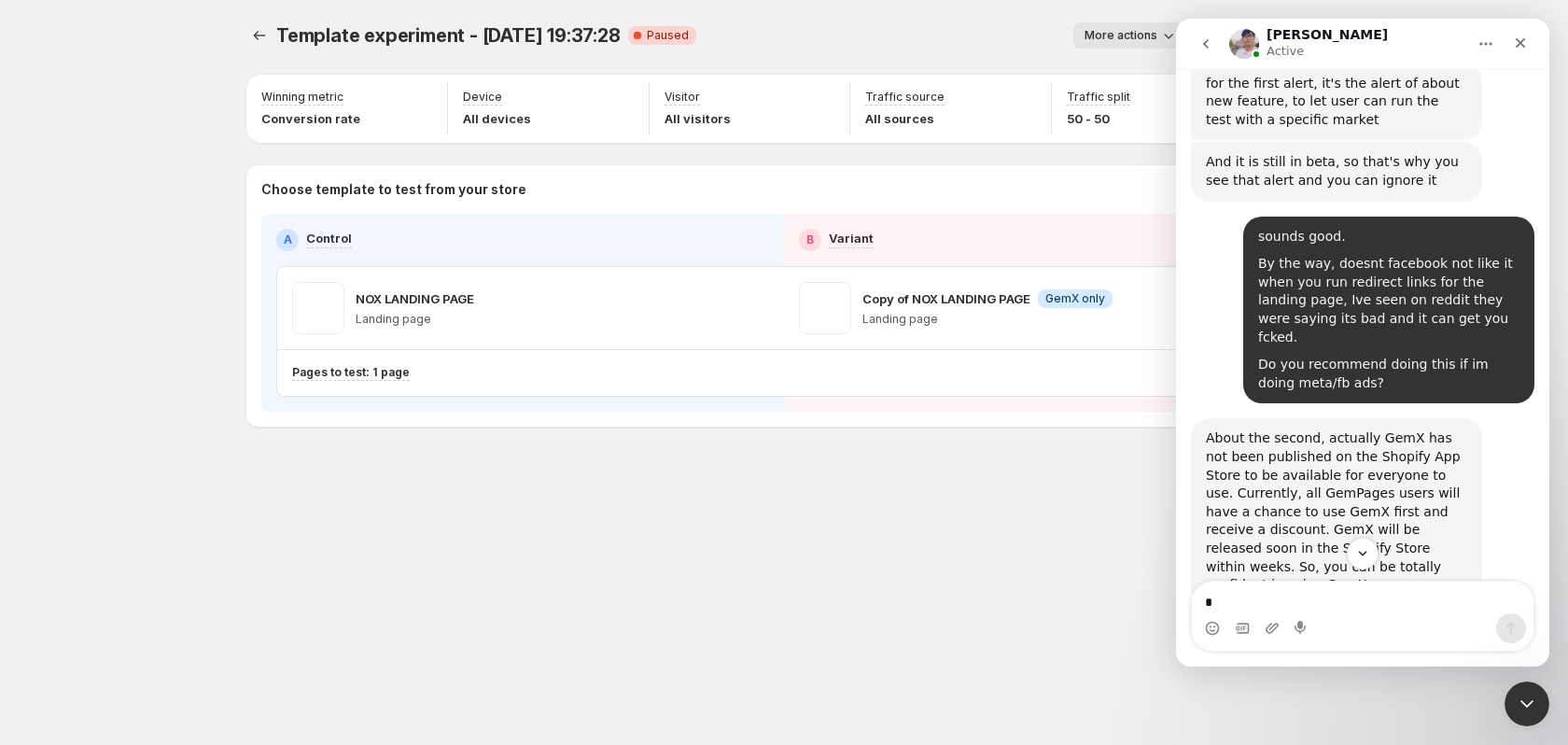
drag, startPoint x: 1311, startPoint y: 526, endPoint x: 1238, endPoint y: 364, distance: 177.7
click at [1238, 364] on div "What is the URL for the AB test? Seena • 2d ago You’ll get replies here and in …" at bounding box center [1363, 194] width 343 height 5239
copy div "Yes but wat about what I said about the facebook Seena • 28m ago And regarding …"
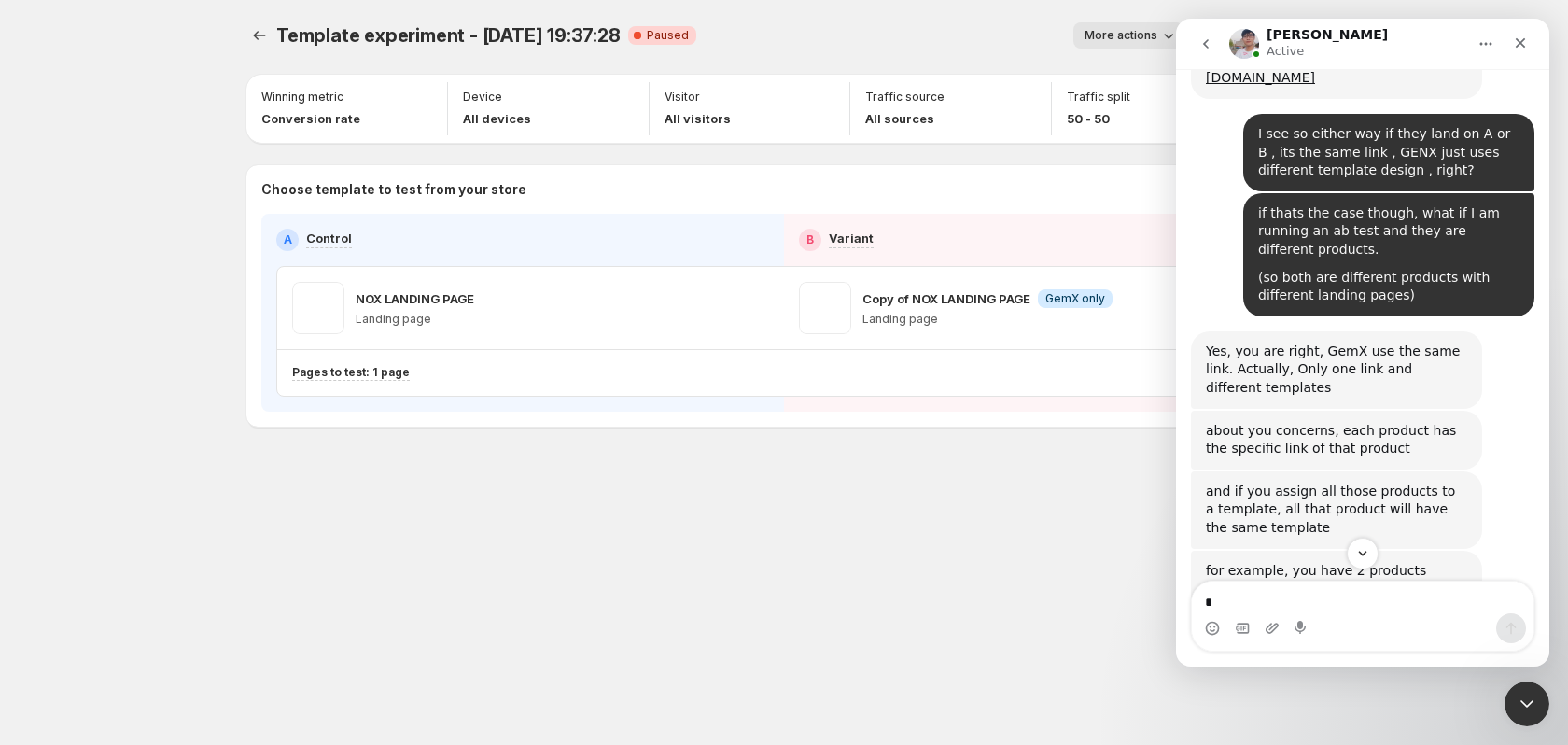
scroll to position [4592, 0]
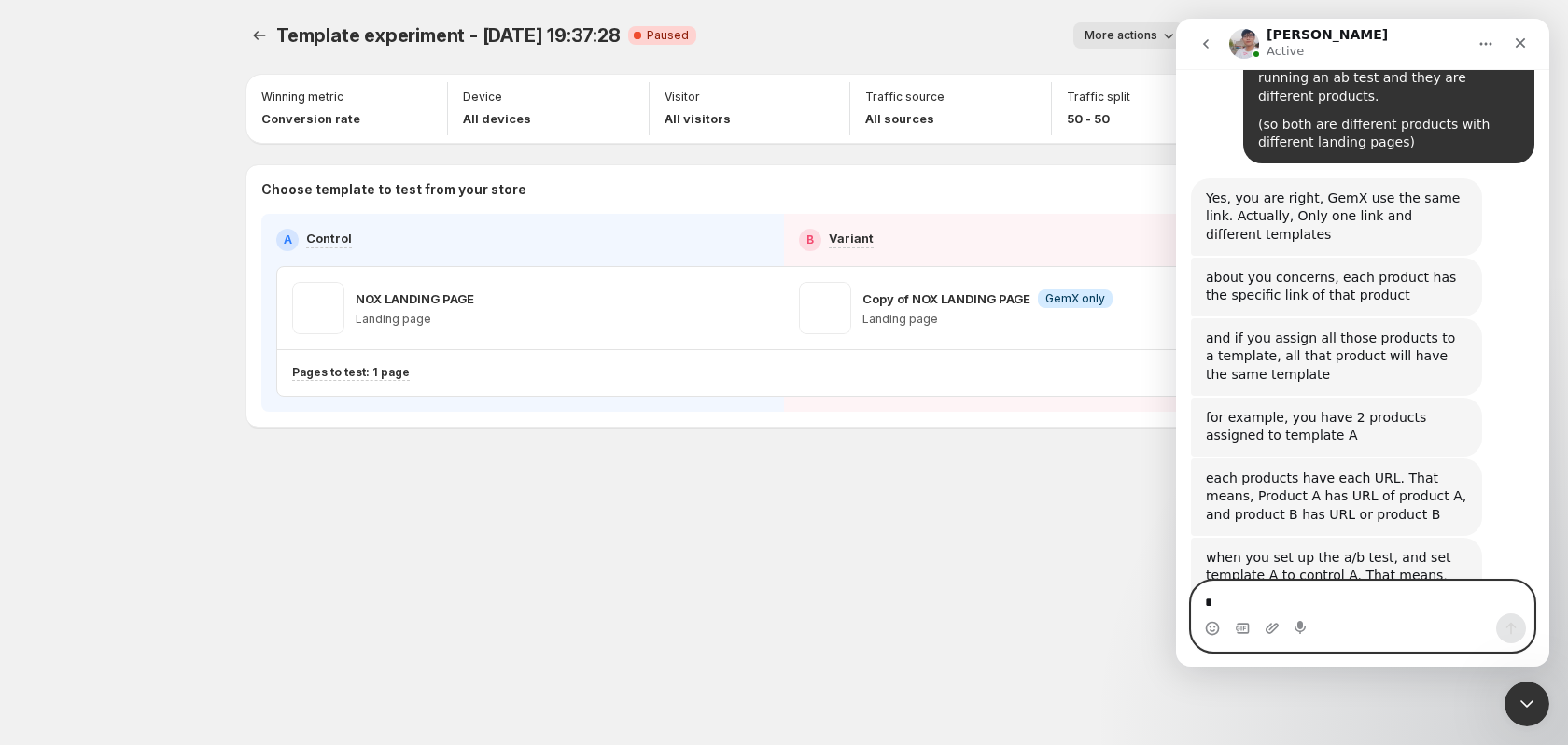
drag, startPoint x: 1319, startPoint y: 590, endPoint x: 1321, endPoint y: 609, distance: 19.1
click at [1319, 591] on textarea "Message…" at bounding box center [1363, 597] width 341 height 32
click at [1372, 596] on textarea "**********" at bounding box center [1363, 597] width 341 height 32
paste textarea "**********"
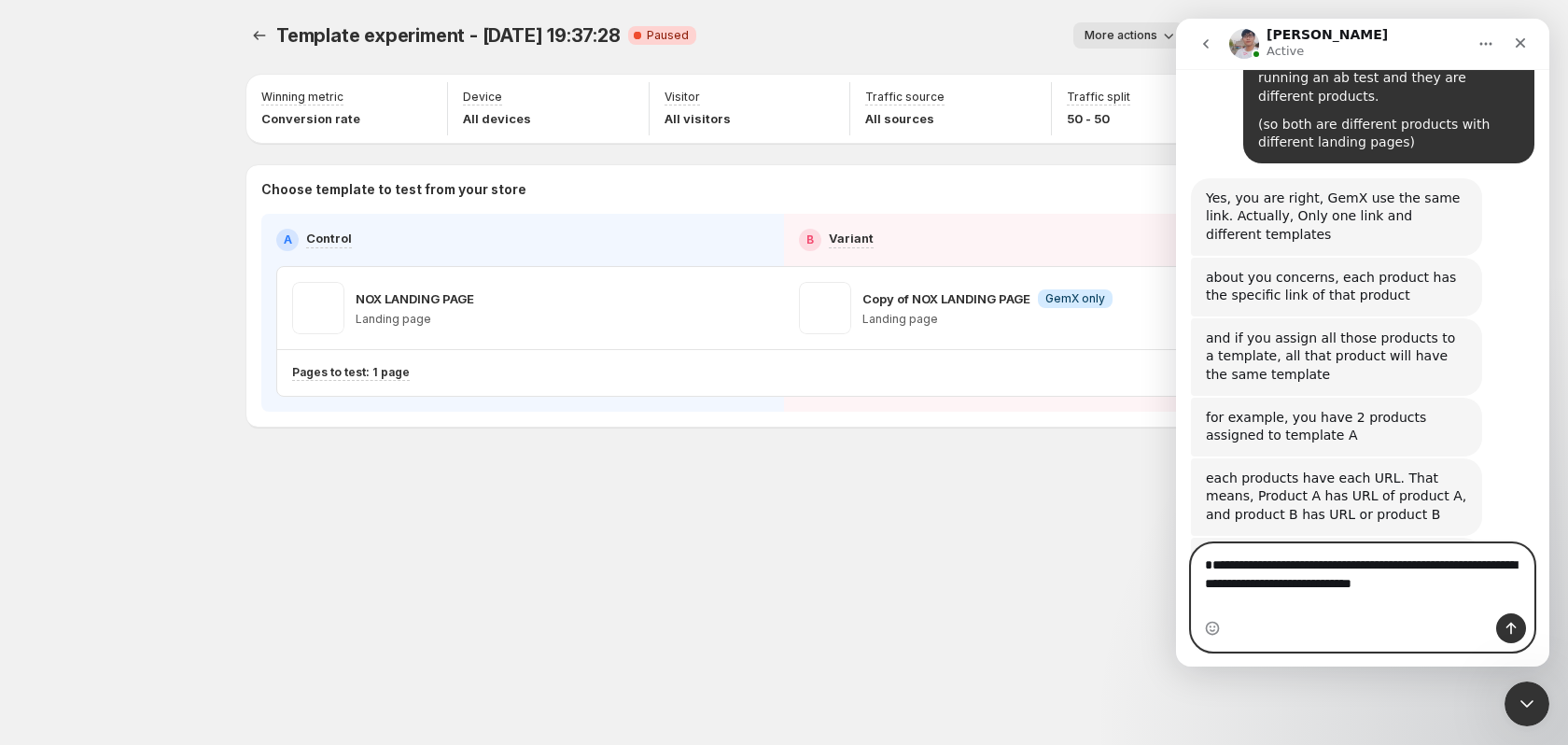
type textarea "**********"
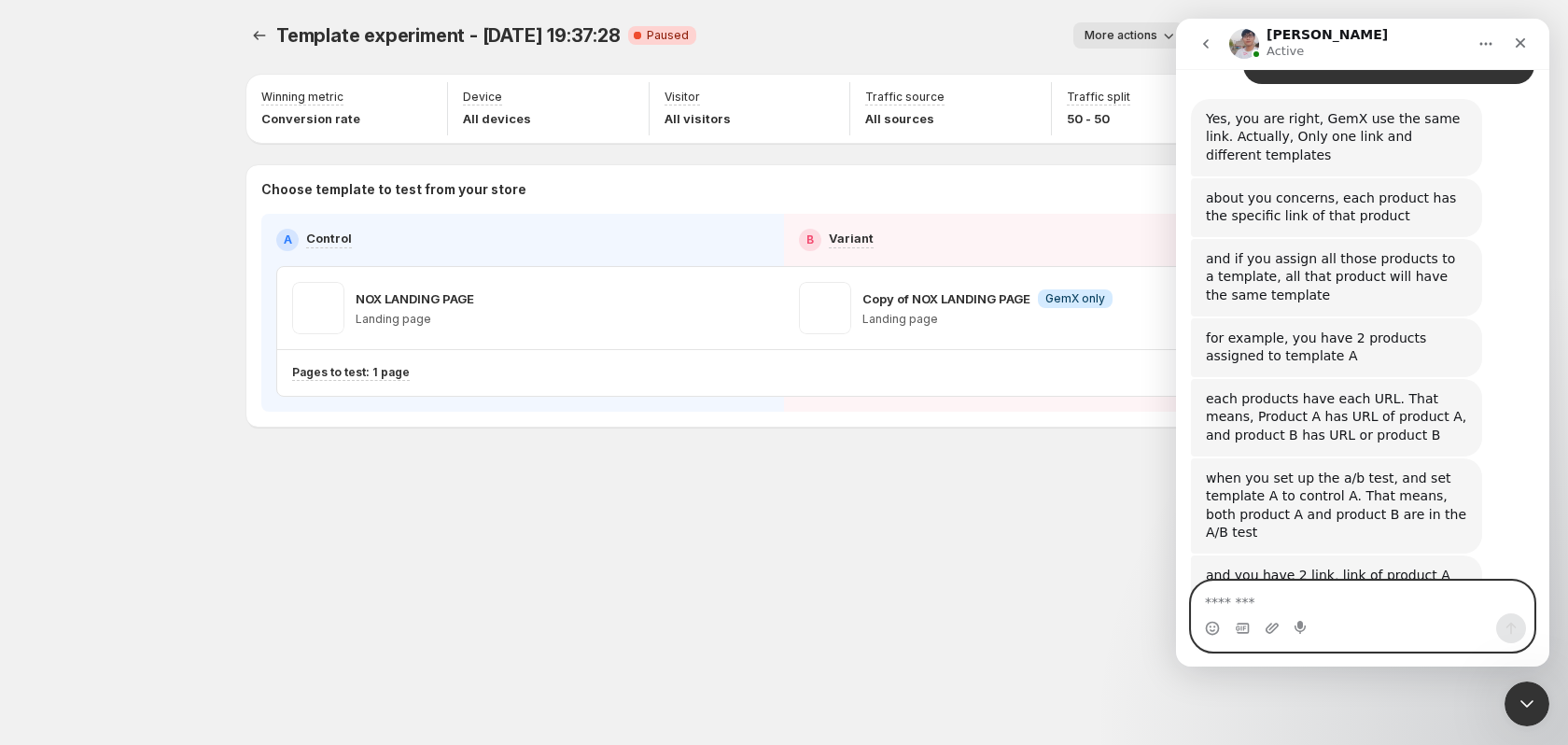
scroll to position [4684, 0]
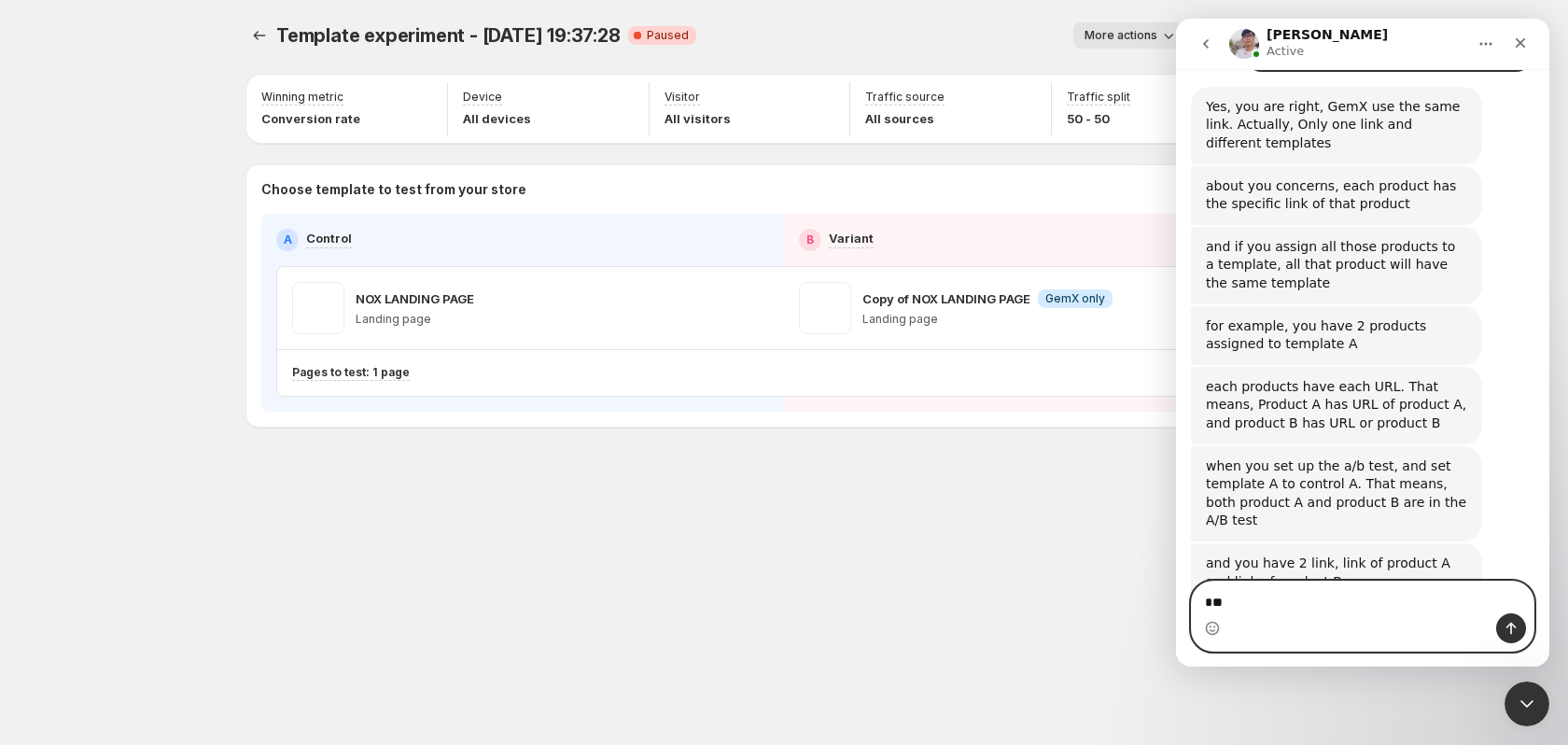
type textarea "*"
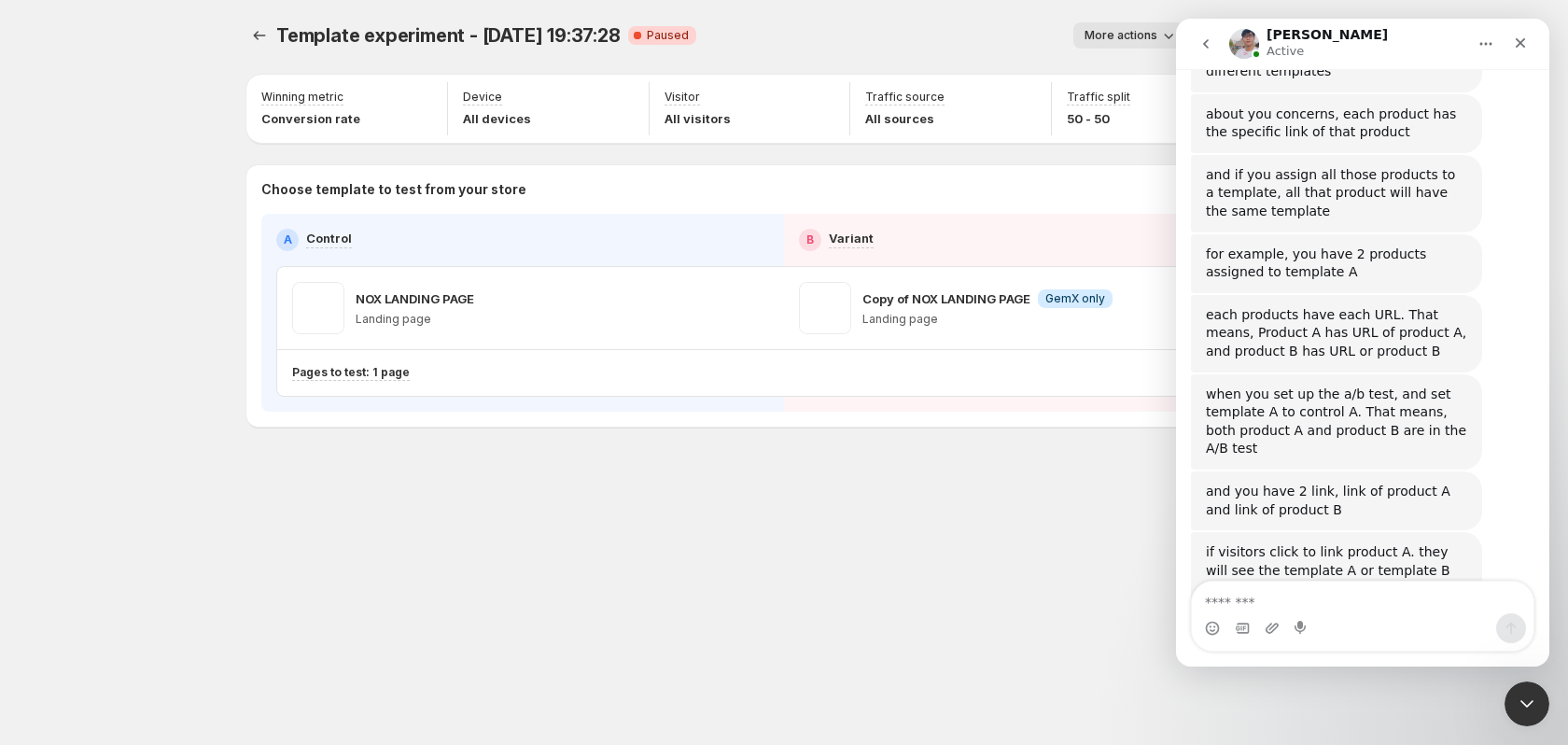
scroll to position [4759, 0]
click at [1267, 593] on textarea "Message…" at bounding box center [1363, 597] width 341 height 32
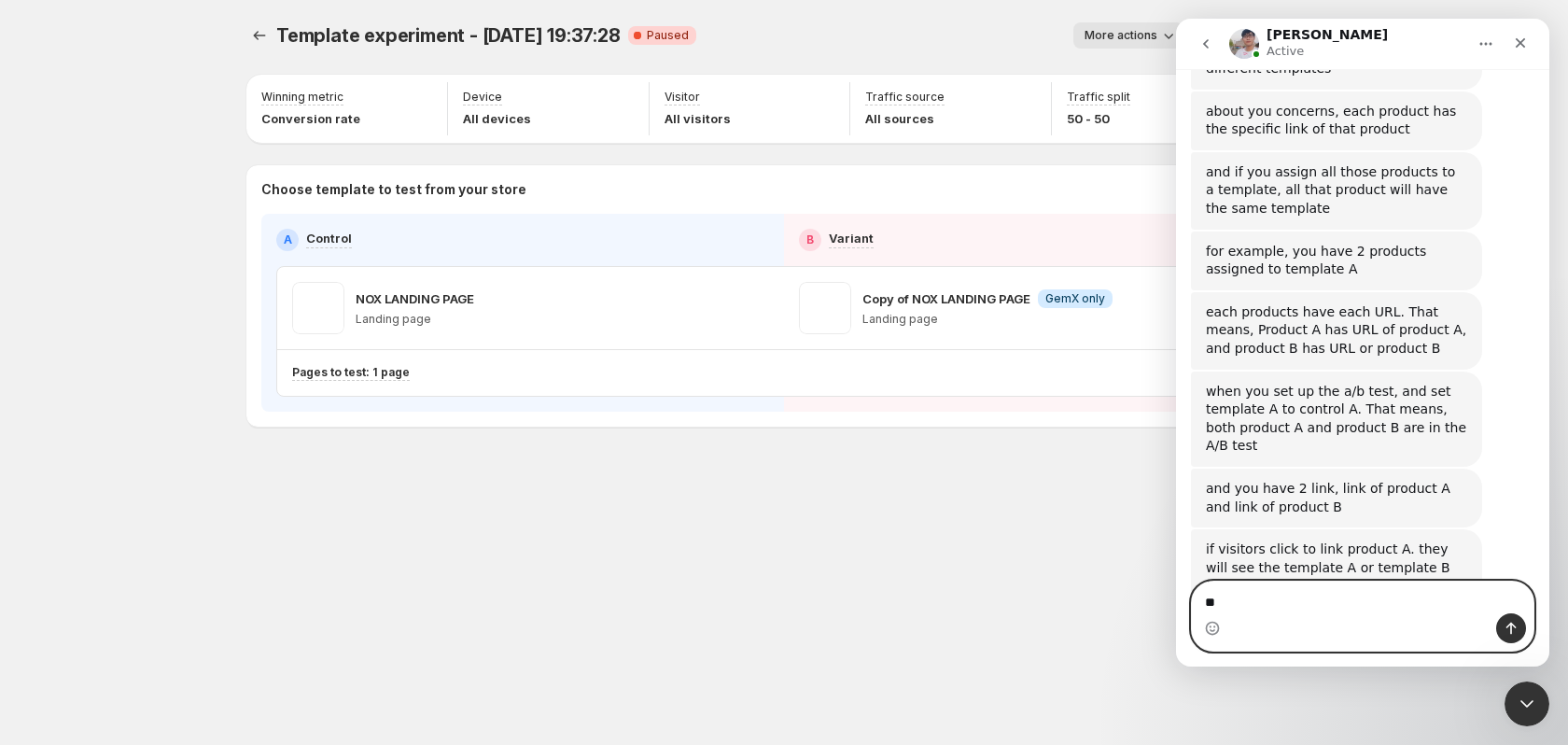
type textarea "*"
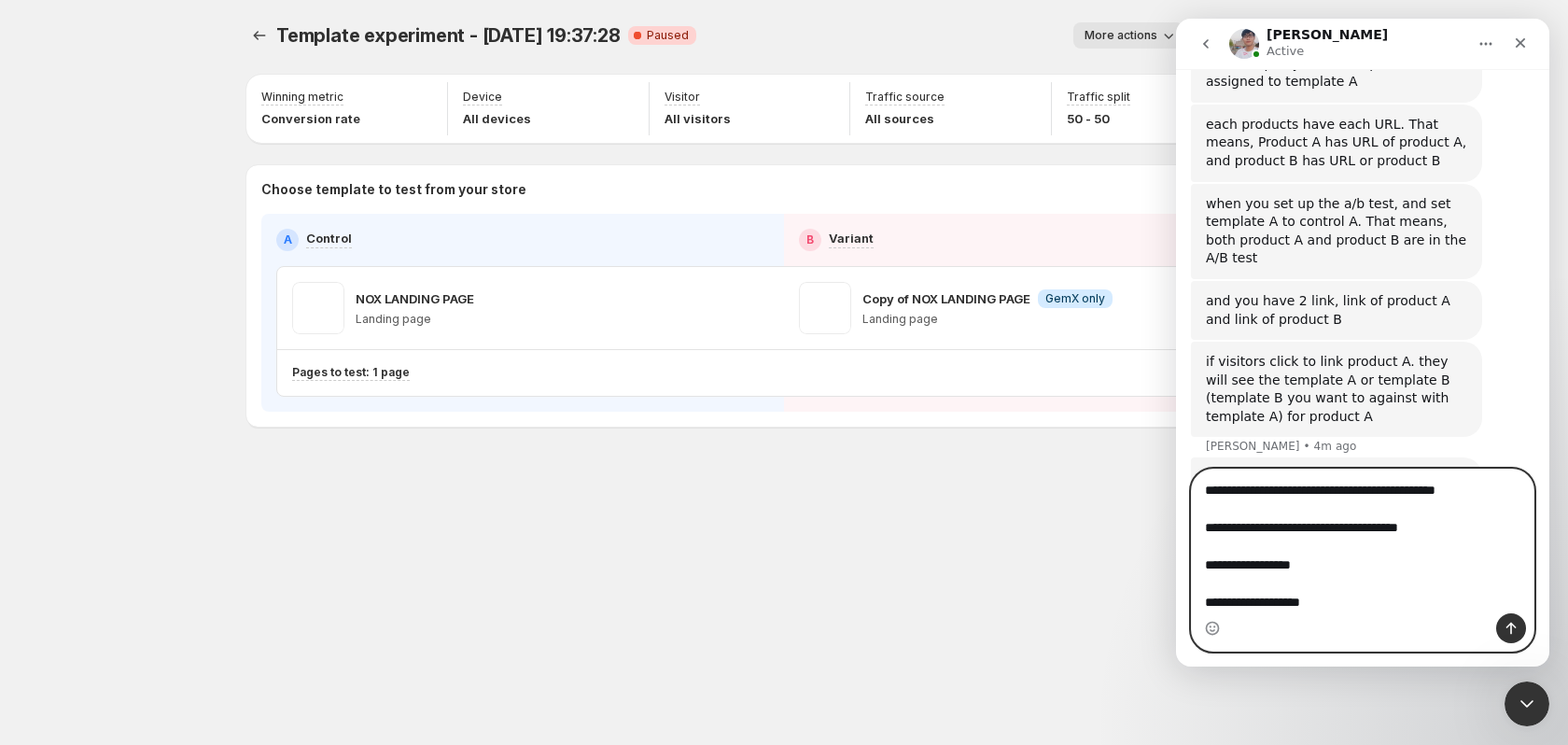
scroll to position [31, 0]
click at [1284, 562] on textarea "**********" at bounding box center [1363, 540] width 341 height 148
drag, startPoint x: 1255, startPoint y: 566, endPoint x: 1244, endPoint y: 564, distance: 11.2
click at [1244, 564] on textarea "**********" at bounding box center [1363, 540] width 341 height 148
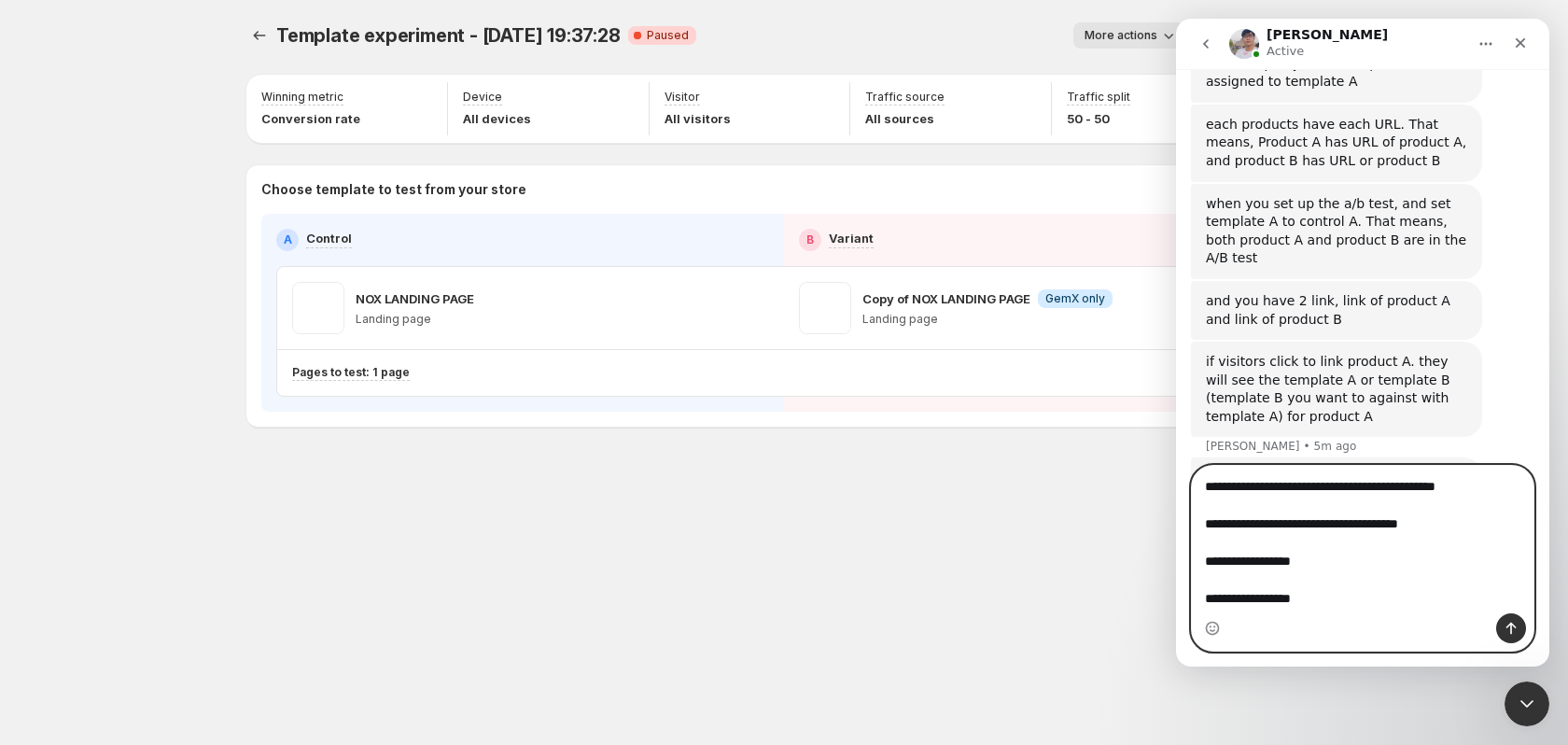
scroll to position [4953, 0]
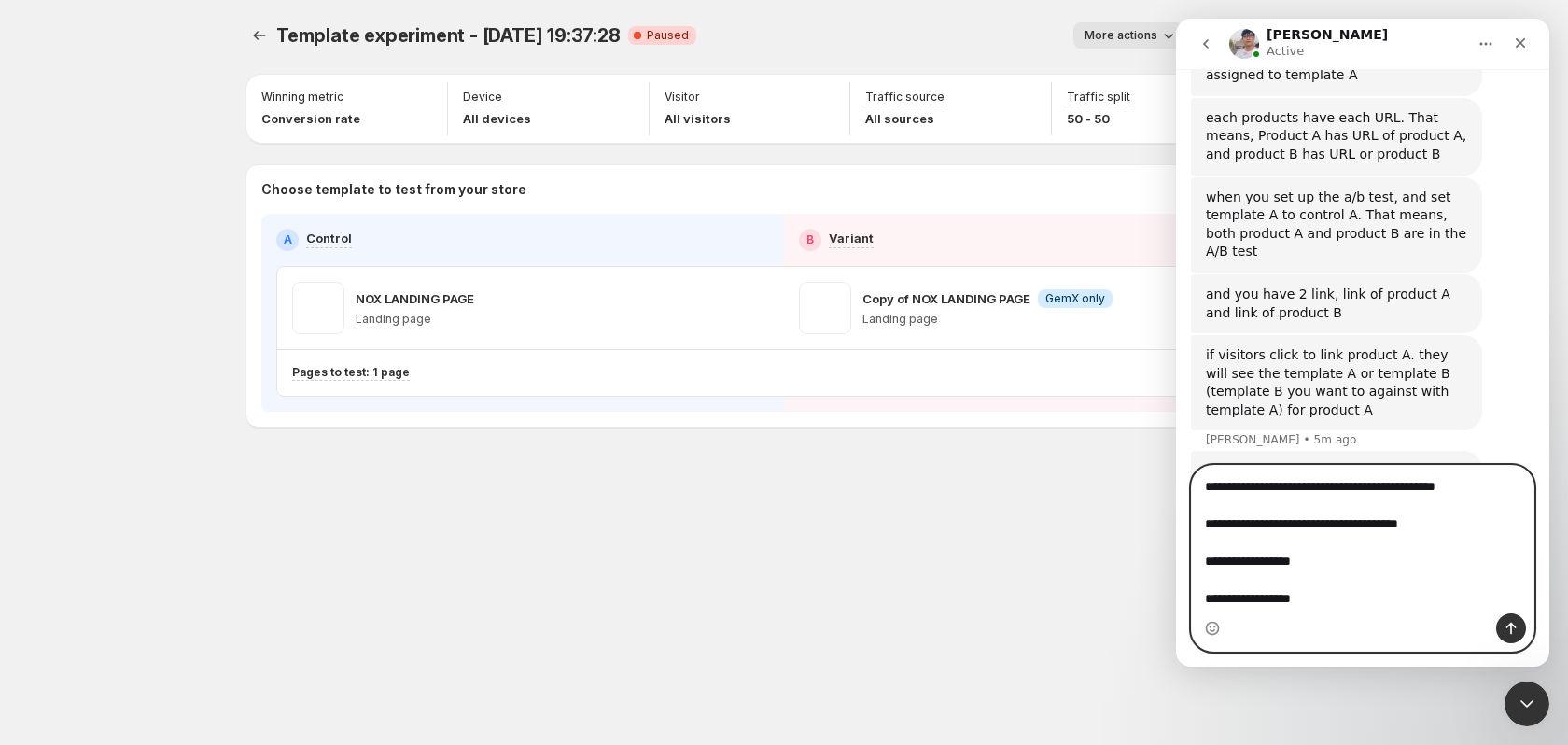
drag, startPoint x: 1348, startPoint y: 526, endPoint x: 1391, endPoint y: 545, distance: 47.0
click at [1406, 551] on textarea "**********" at bounding box center [1363, 540] width 341 height 148
click at [1351, 524] on textarea "**********" at bounding box center [1363, 540] width 341 height 148
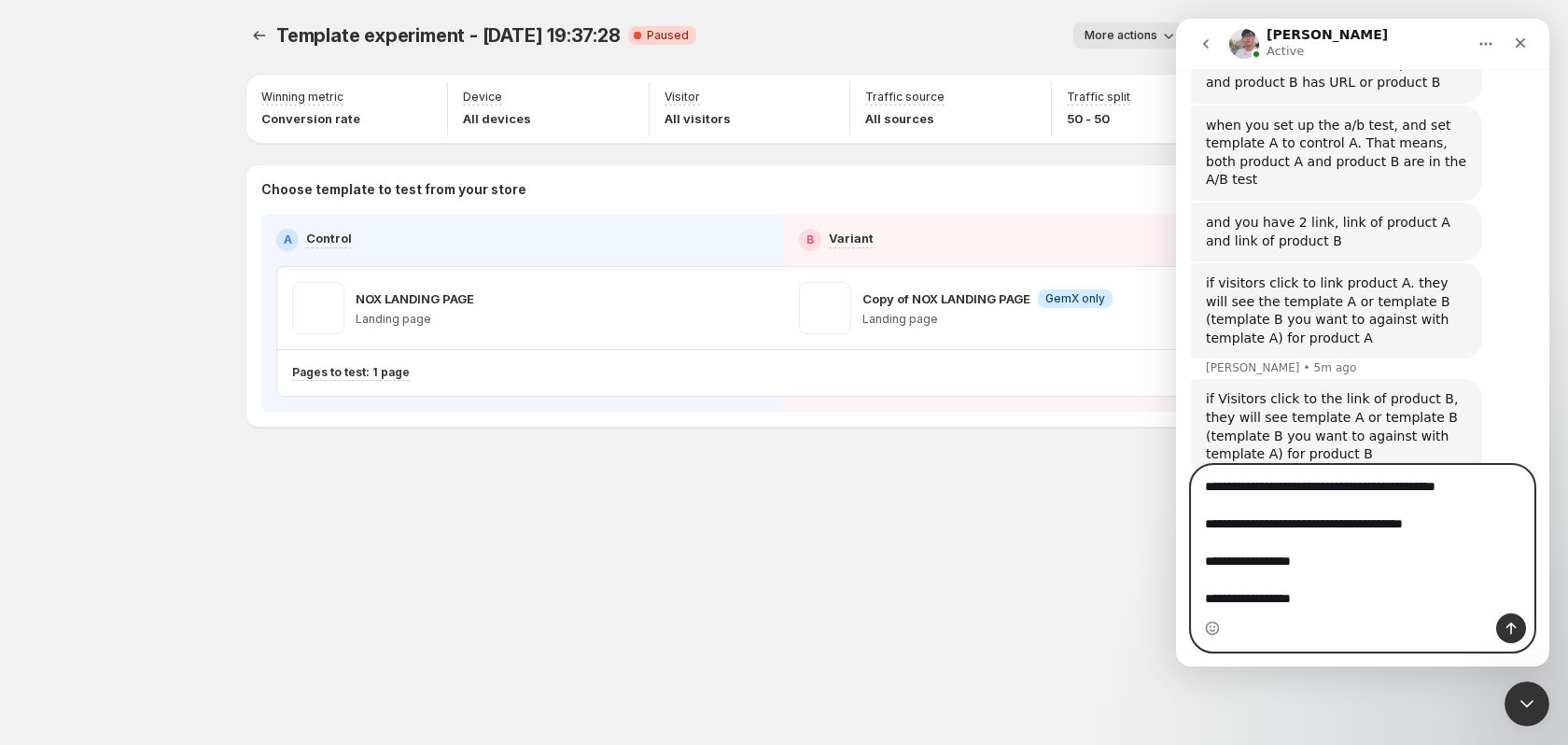
type textarea "**********"
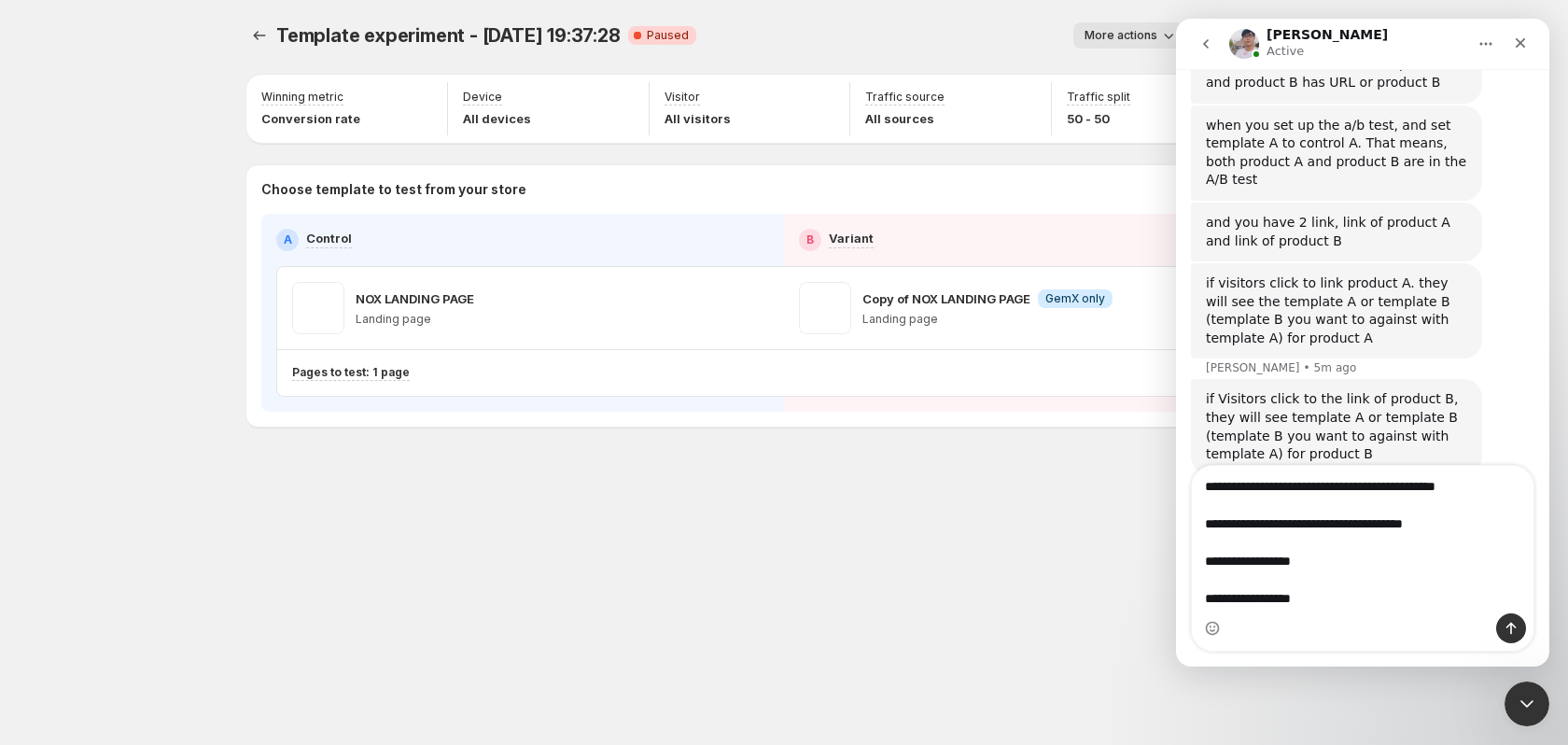
click at [1399, 643] on div "If that is correct, you can test 2 different products if you using GemPages or …" at bounding box center [1363, 701] width 343 height 118
drag, startPoint x: 1277, startPoint y: 455, endPoint x: 1381, endPoint y: 450, distance: 104.1
drag, startPoint x: 1381, startPoint y: 450, endPoint x: 1265, endPoint y: 403, distance: 125.2
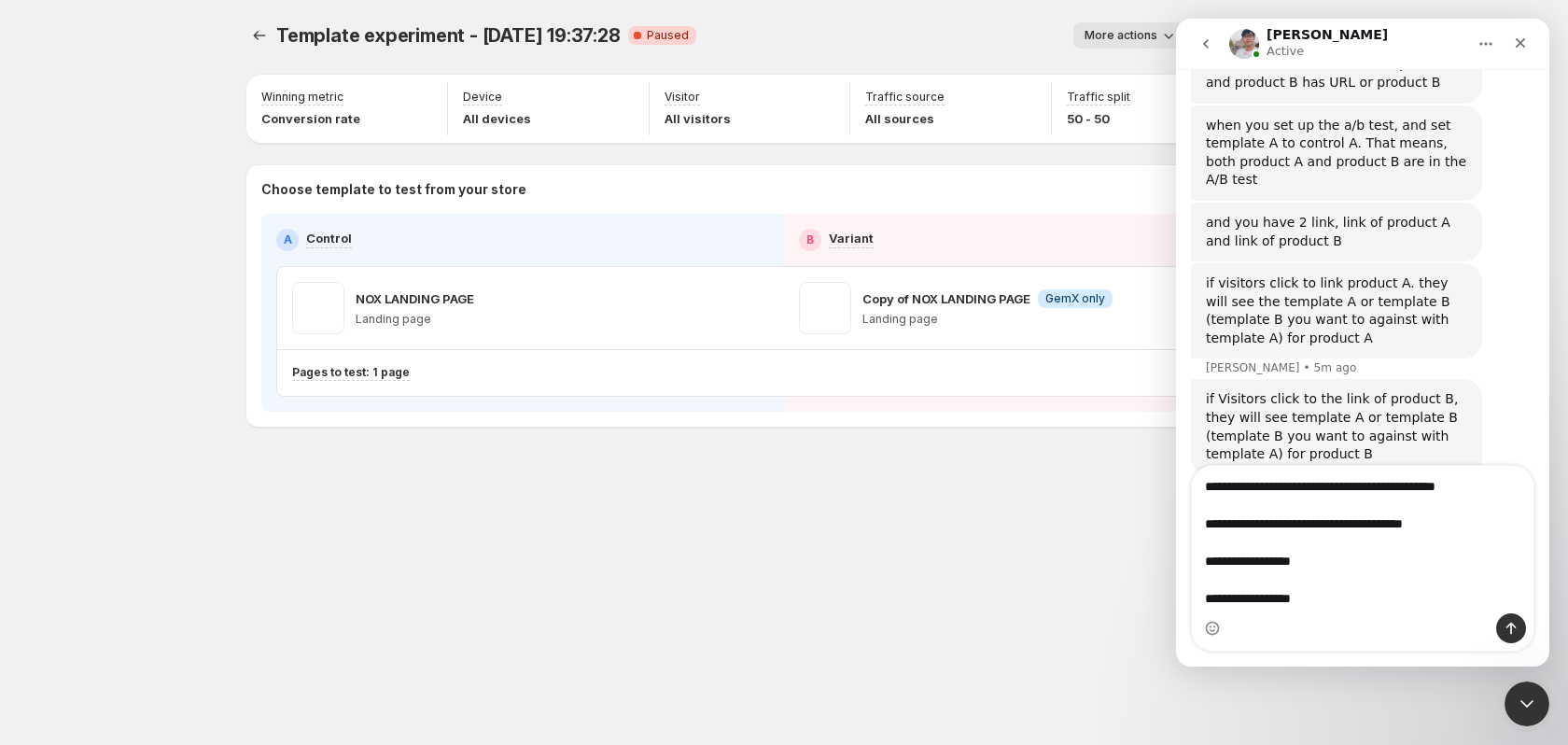
drag, startPoint x: 1265, startPoint y: 403, endPoint x: 1435, endPoint y: 435, distance: 173.0
click at [1431, 643] on div "If that is correct, you can test 2 different products if you using GemPages or …" at bounding box center [1363, 701] width 343 height 118
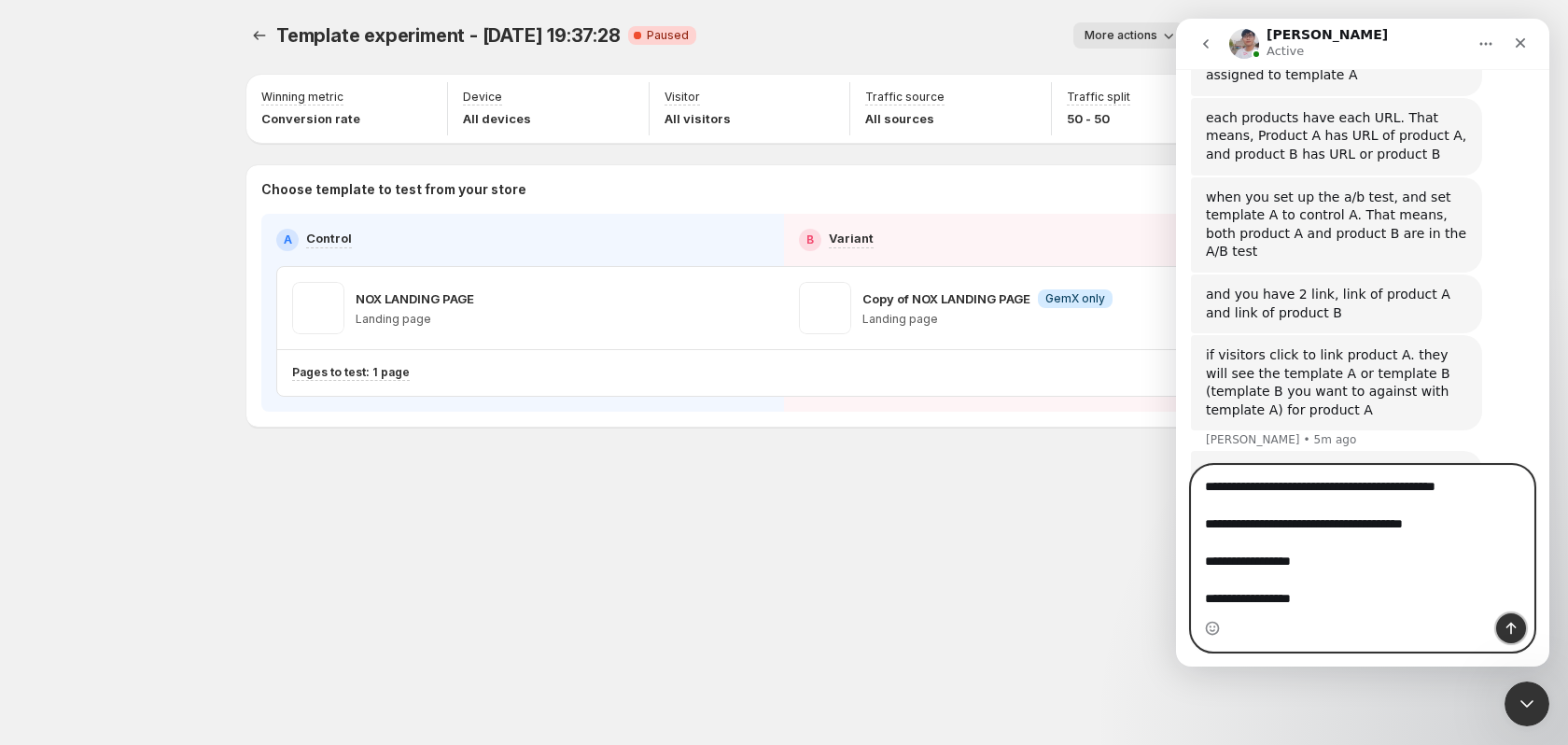
click at [1508, 640] on button "Send a message…" at bounding box center [1510, 628] width 30 height 30
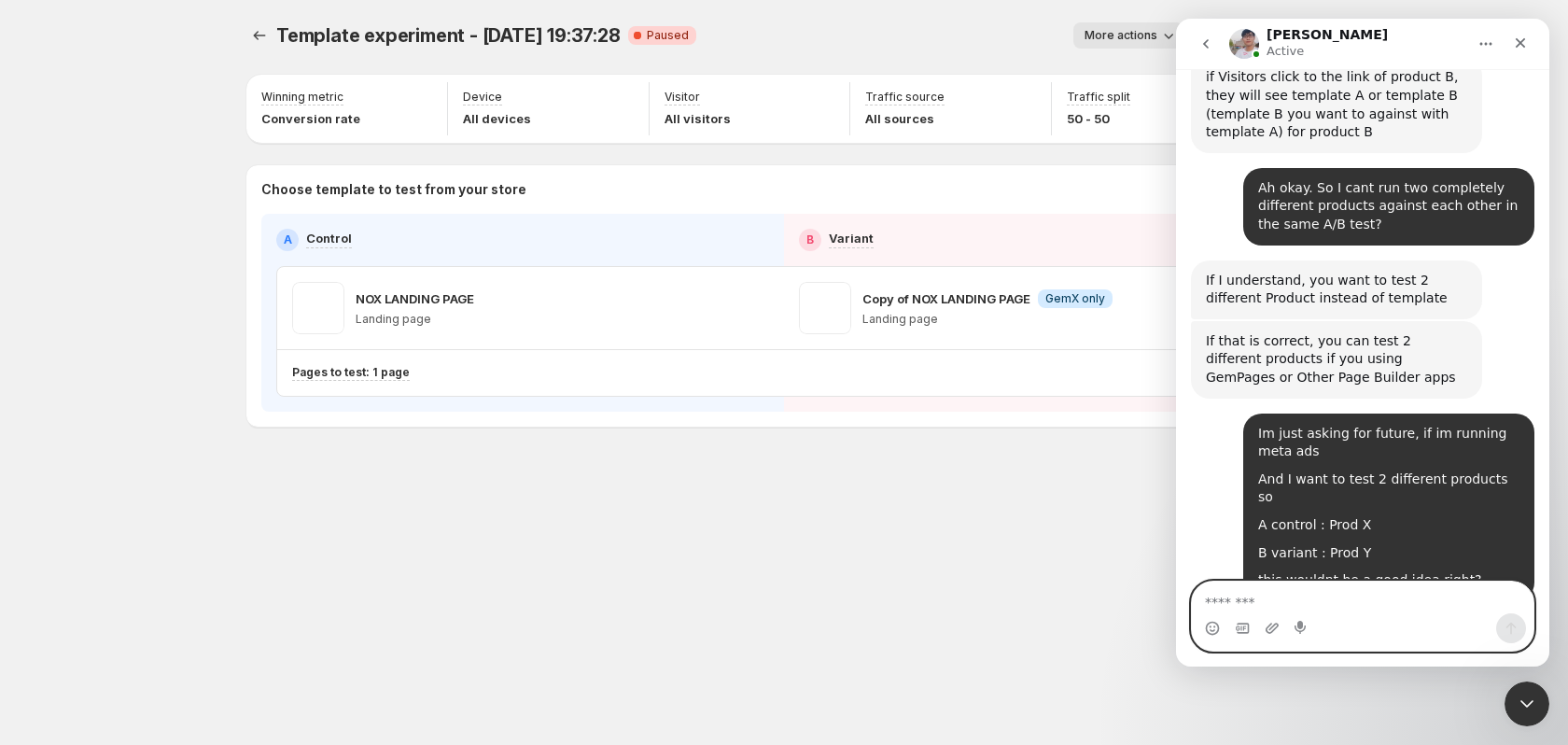
scroll to position [5353, 0]
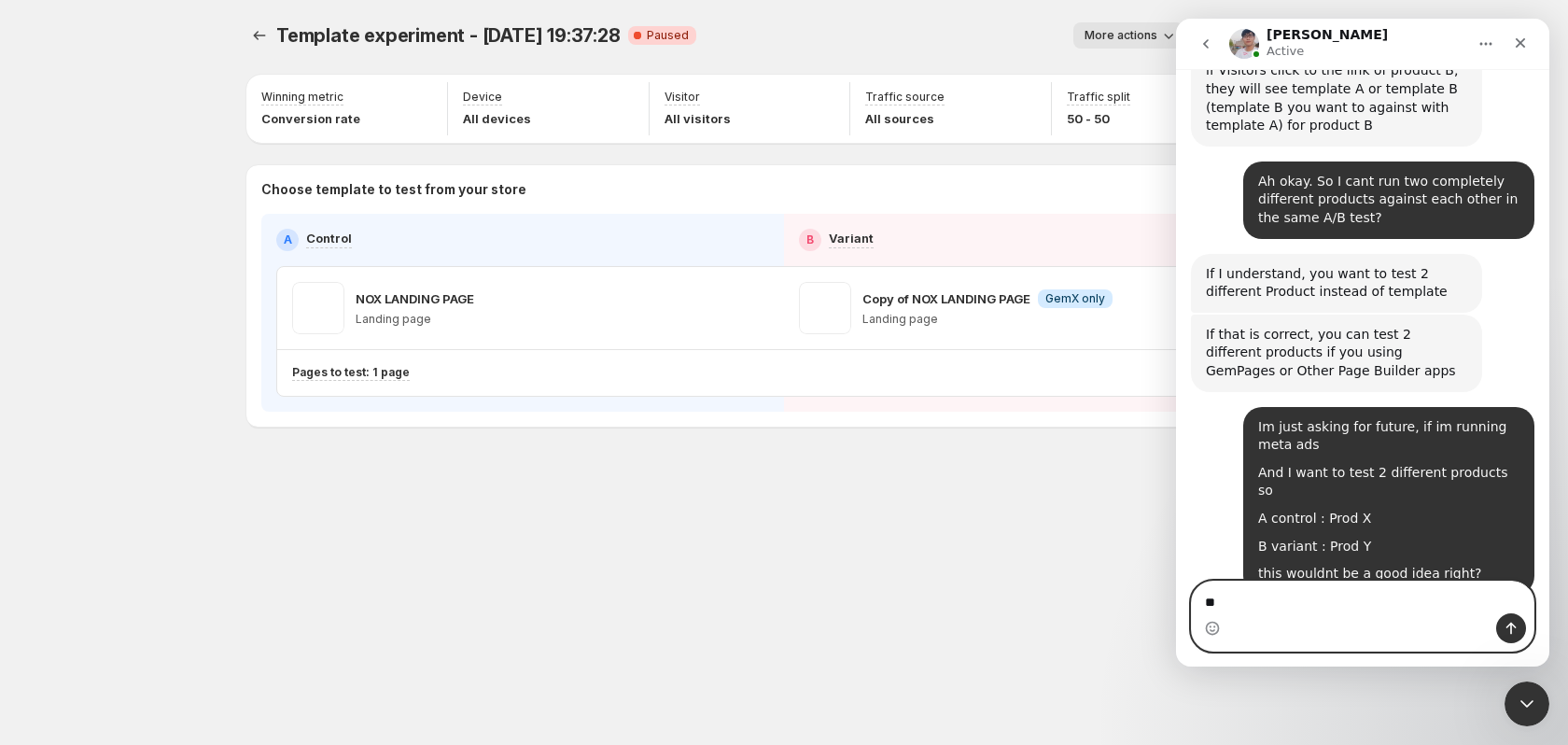
type textarea "*"
type textarea "**********"
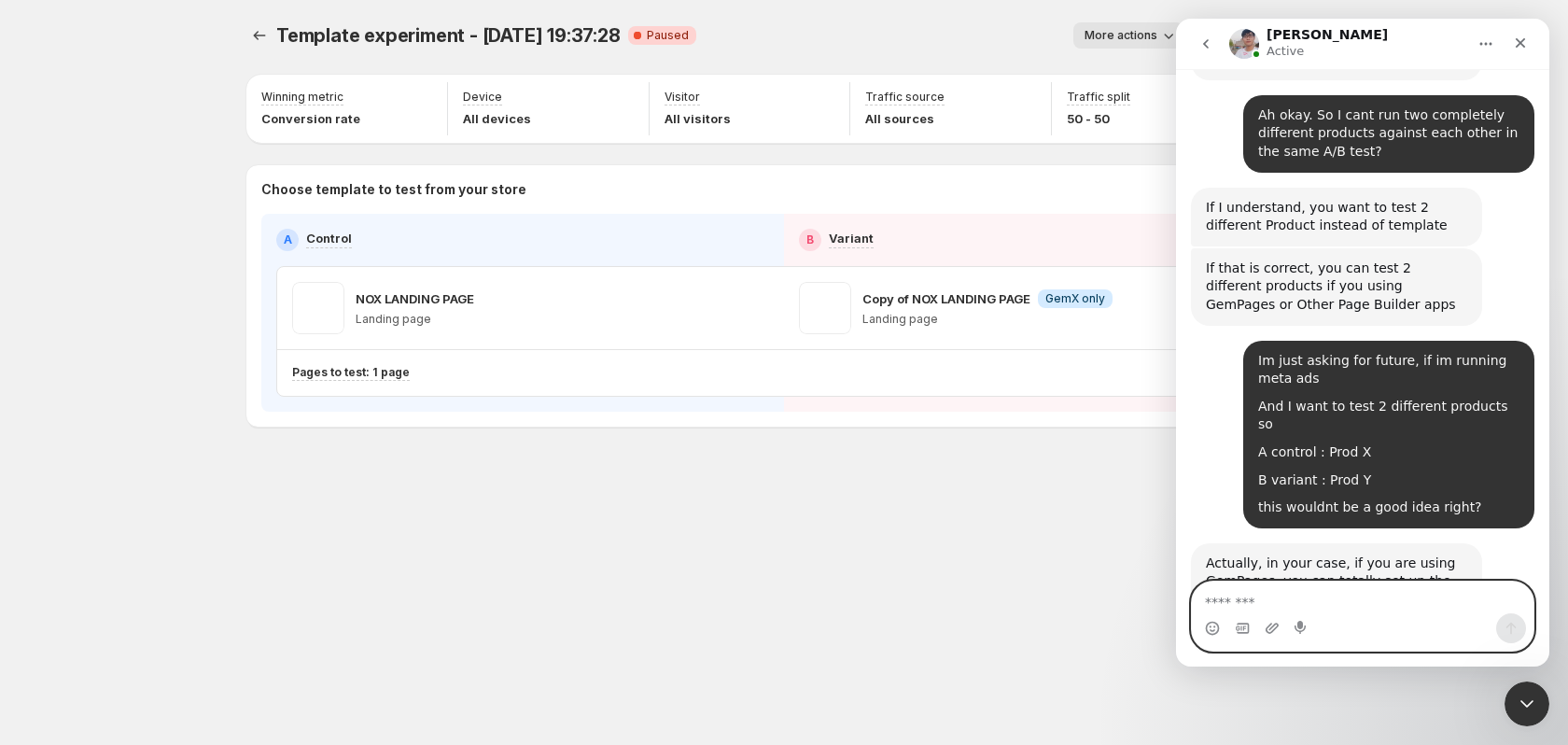
scroll to position [5427, 0]
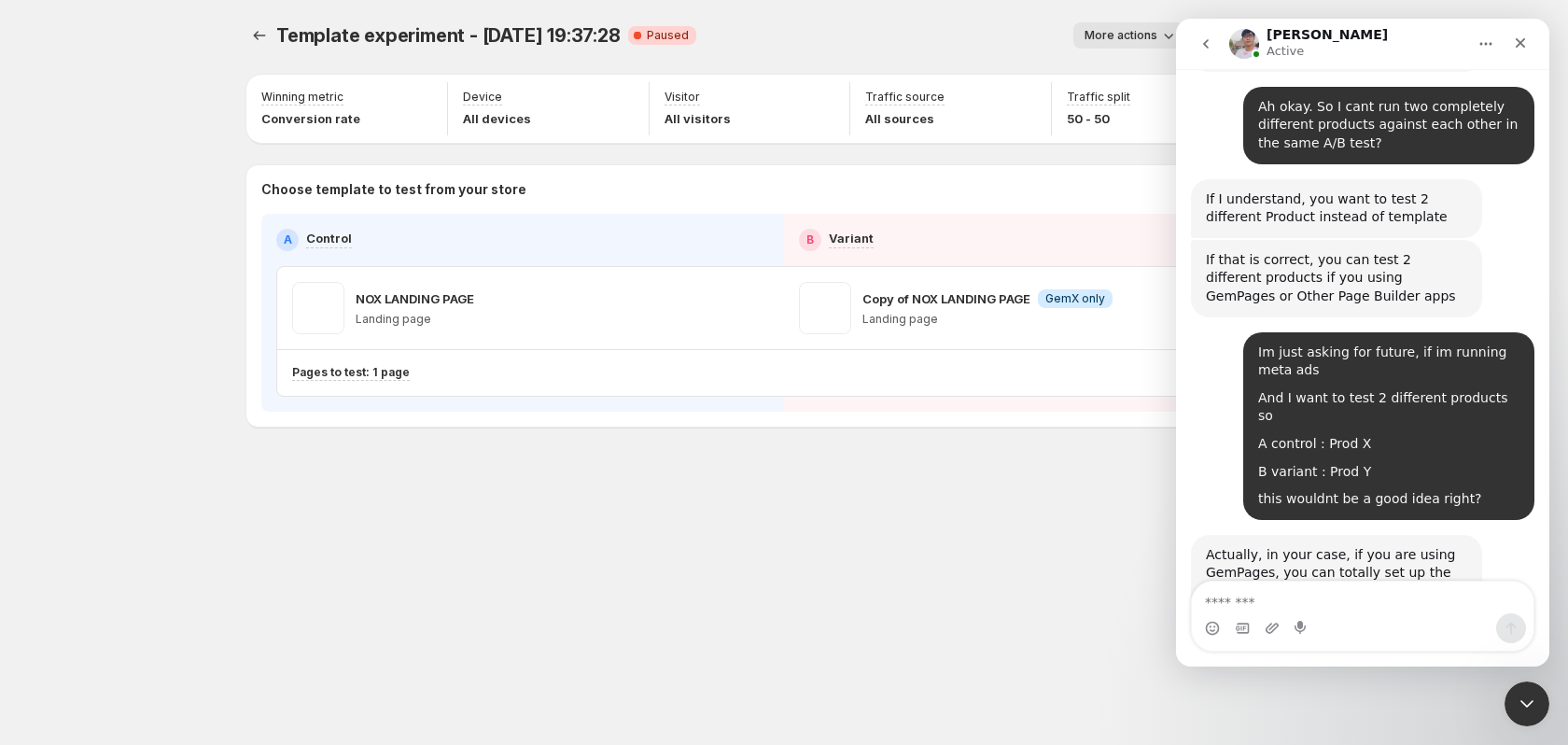
click at [1383, 672] on img "Antony says…" at bounding box center [1331, 720] width 250 height 98
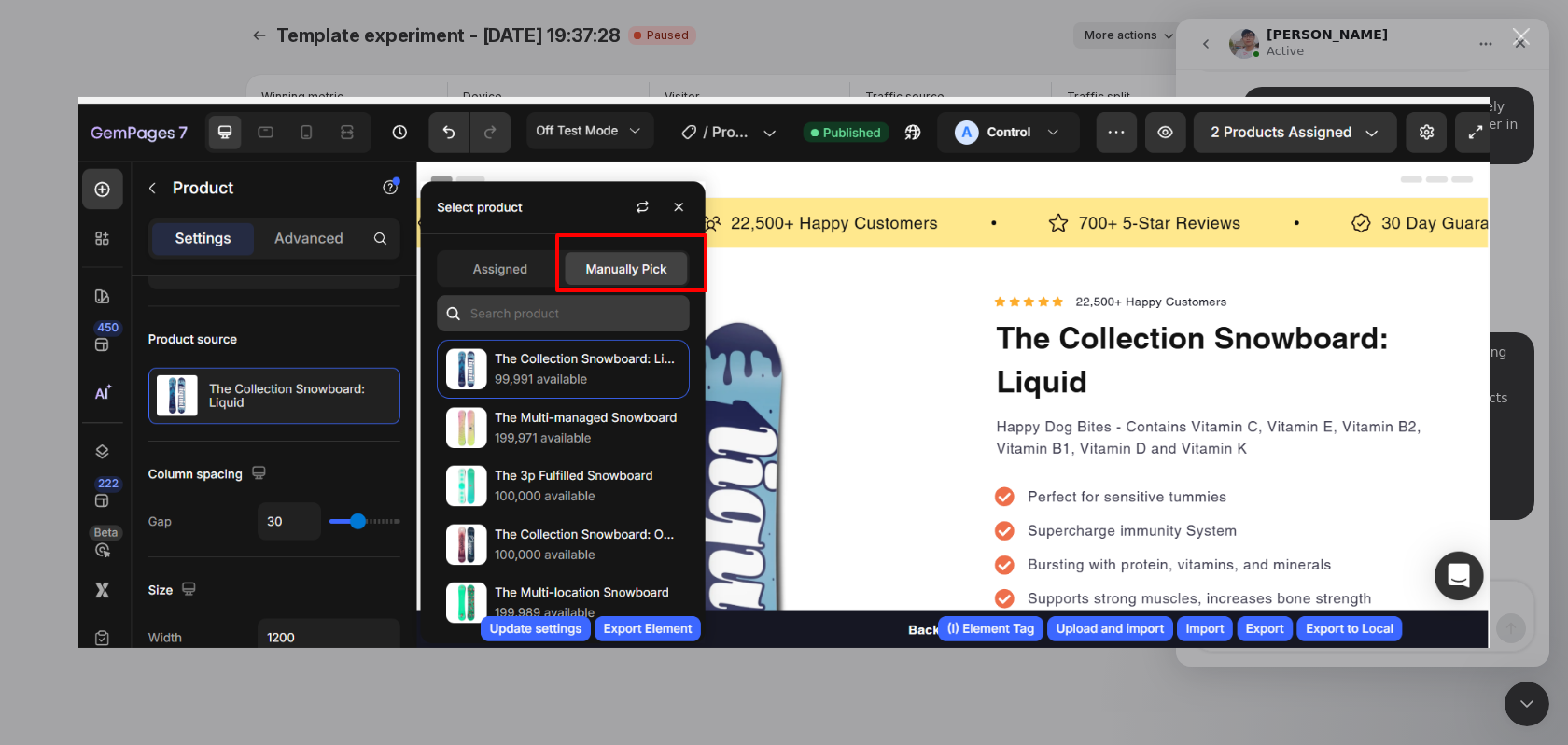
click at [1330, 58] on div "Intercom messenger" at bounding box center [784, 372] width 1568 height 745
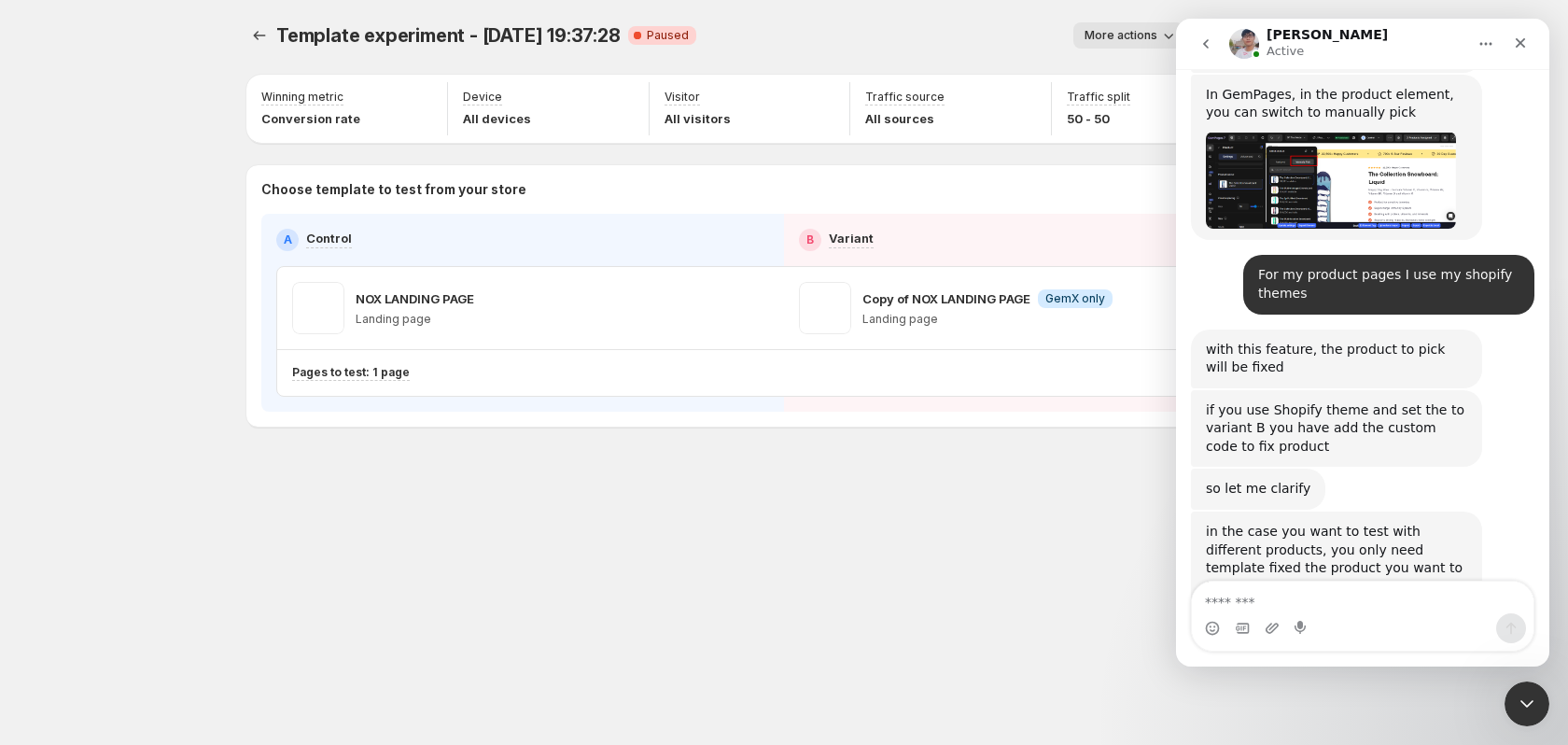
scroll to position [5896, 0]
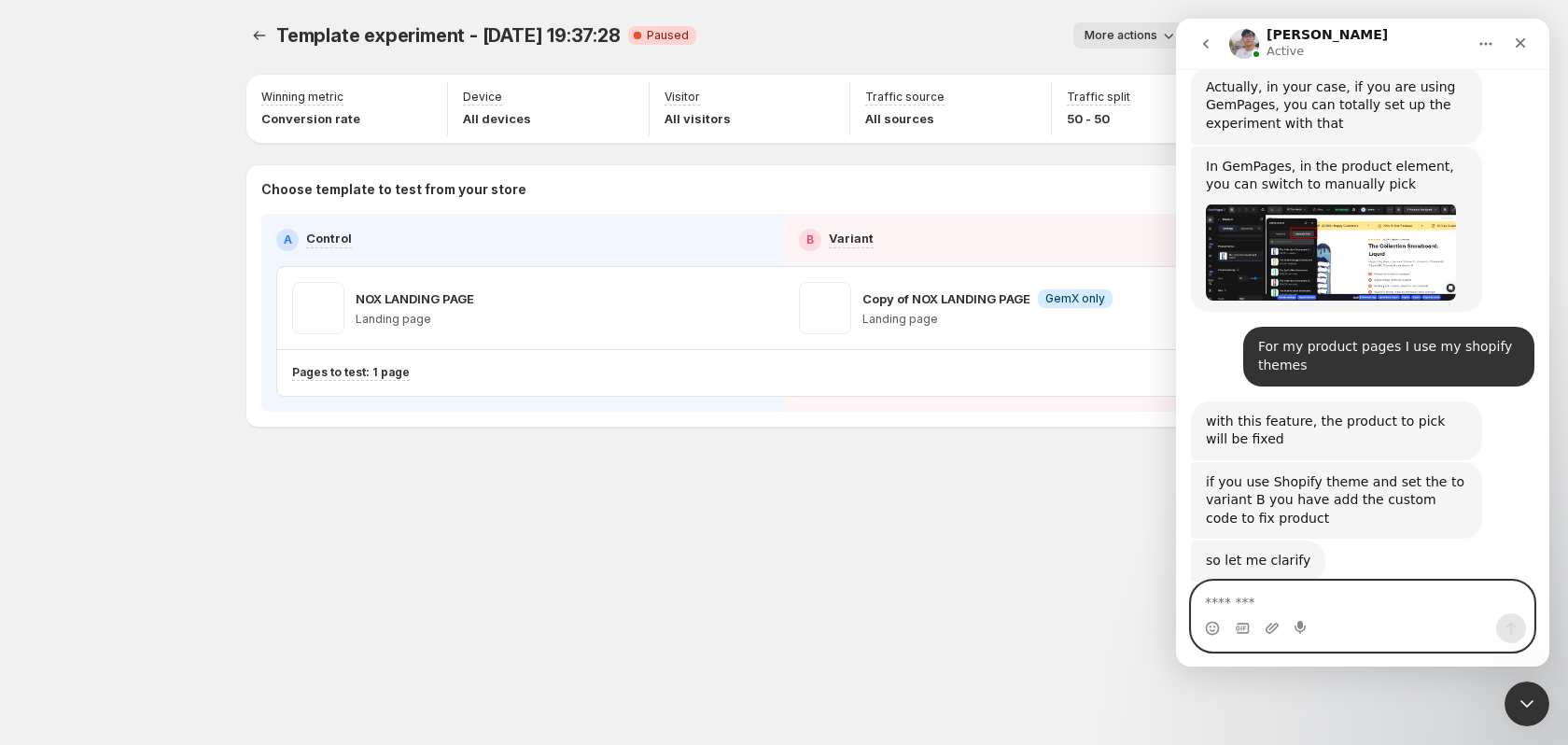
click at [1291, 588] on textarea "Message…" at bounding box center [1363, 597] width 341 height 32
type textarea "**********"
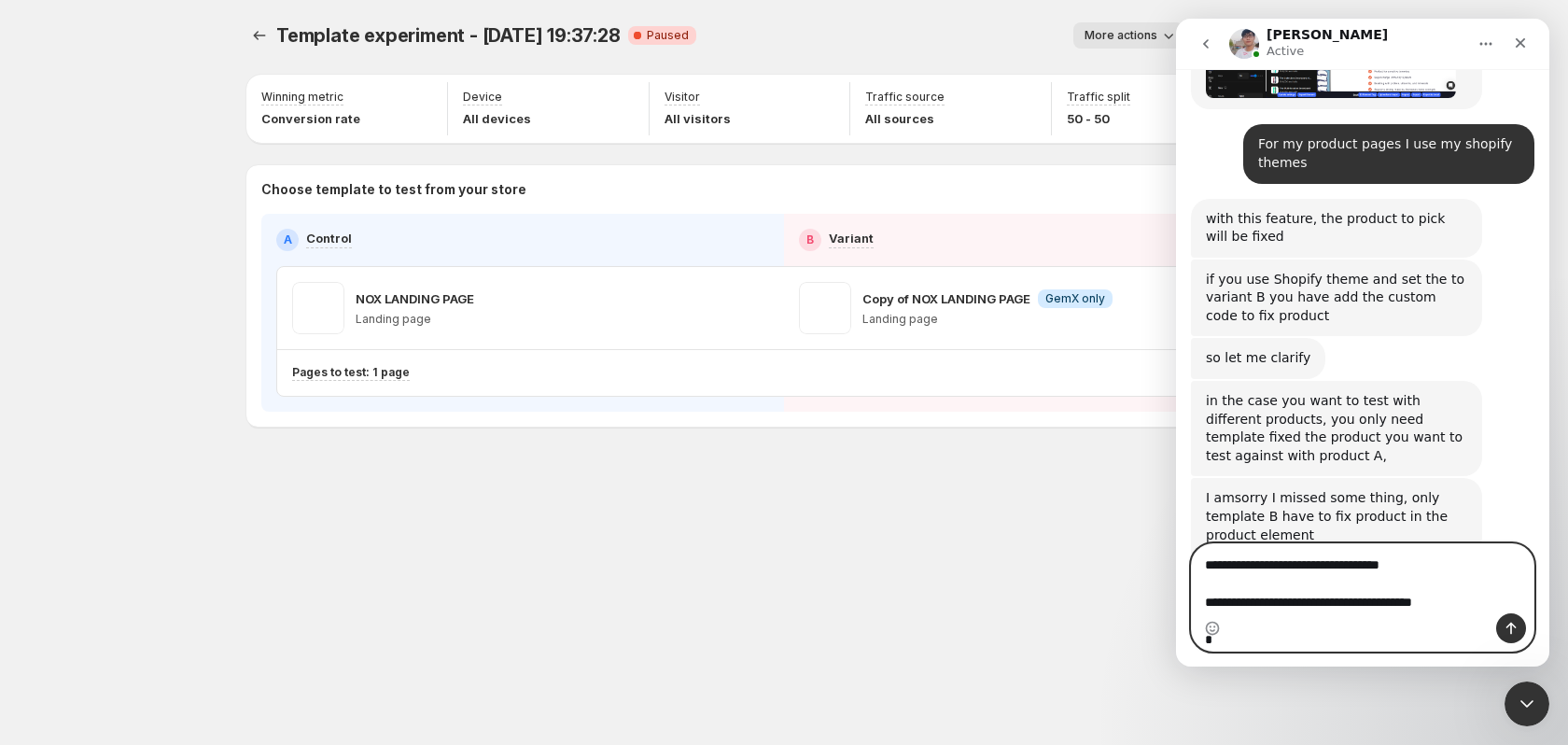
scroll to position [6026, 0]
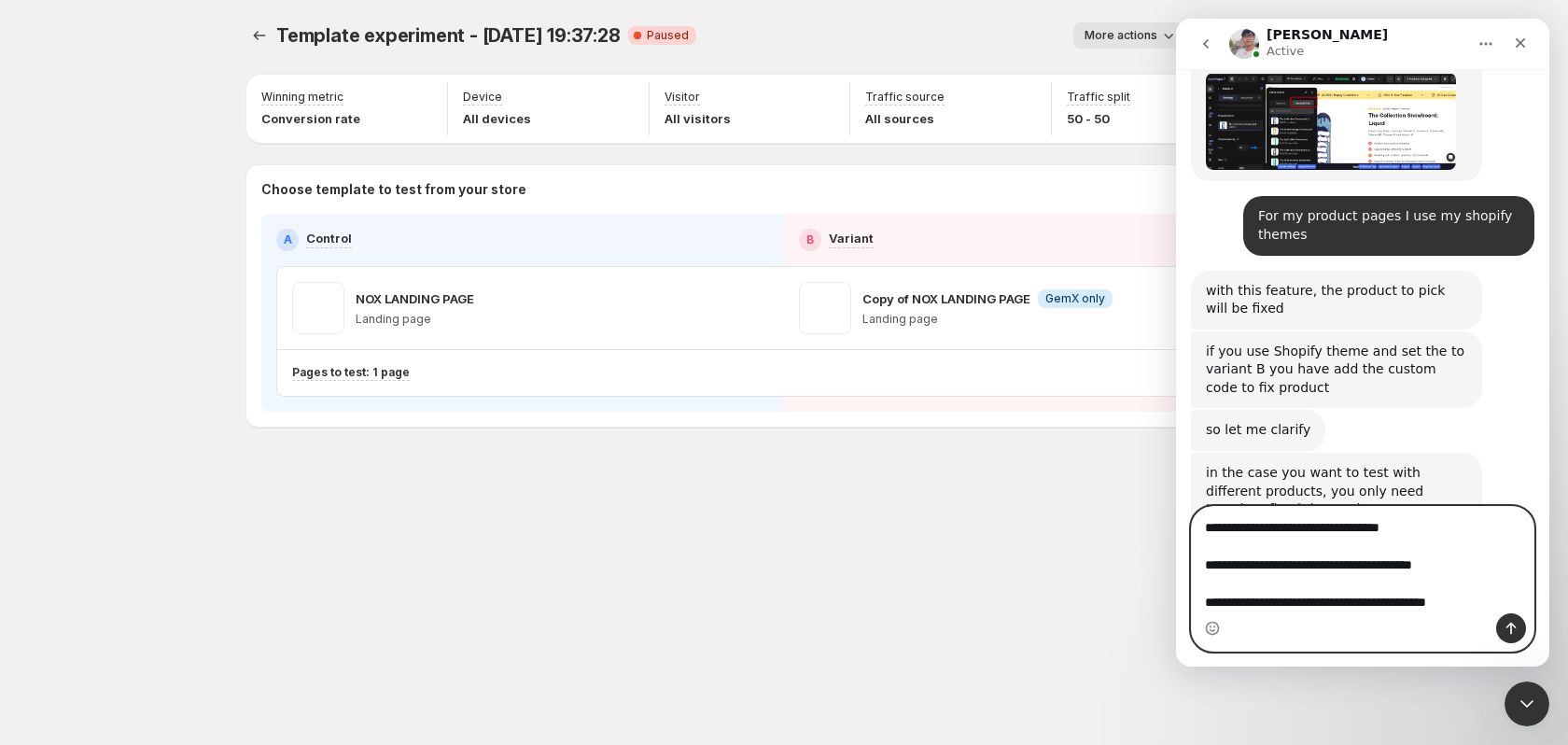
type textarea "**********"
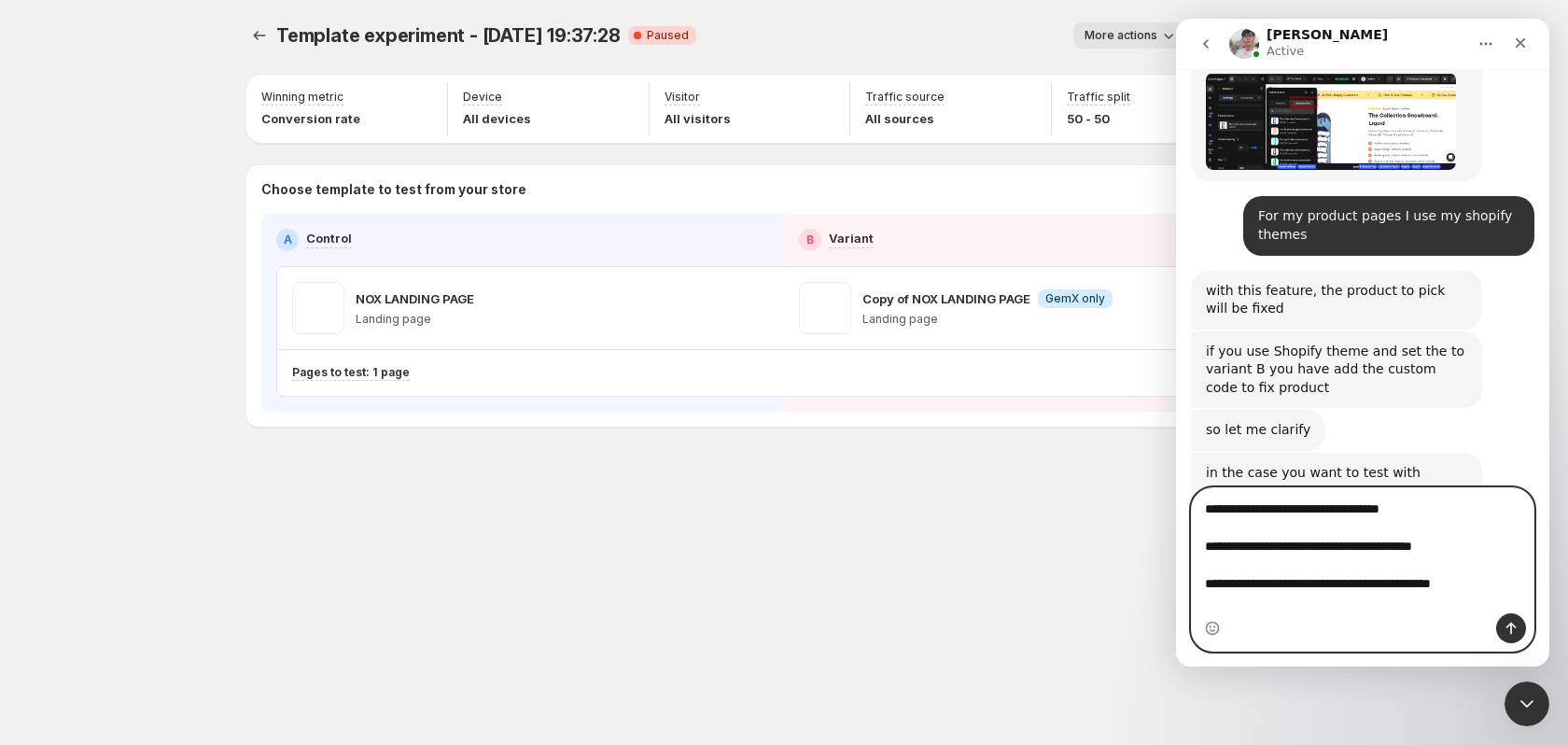
drag, startPoint x: 1502, startPoint y: 601, endPoint x: 1077, endPoint y: 405, distance: 468.0
click at [1176, 405] on html "Antony Active We're on GMT + 7 timezone and may get back to you shortly! Normal…" at bounding box center [1363, 342] width 373 height 648
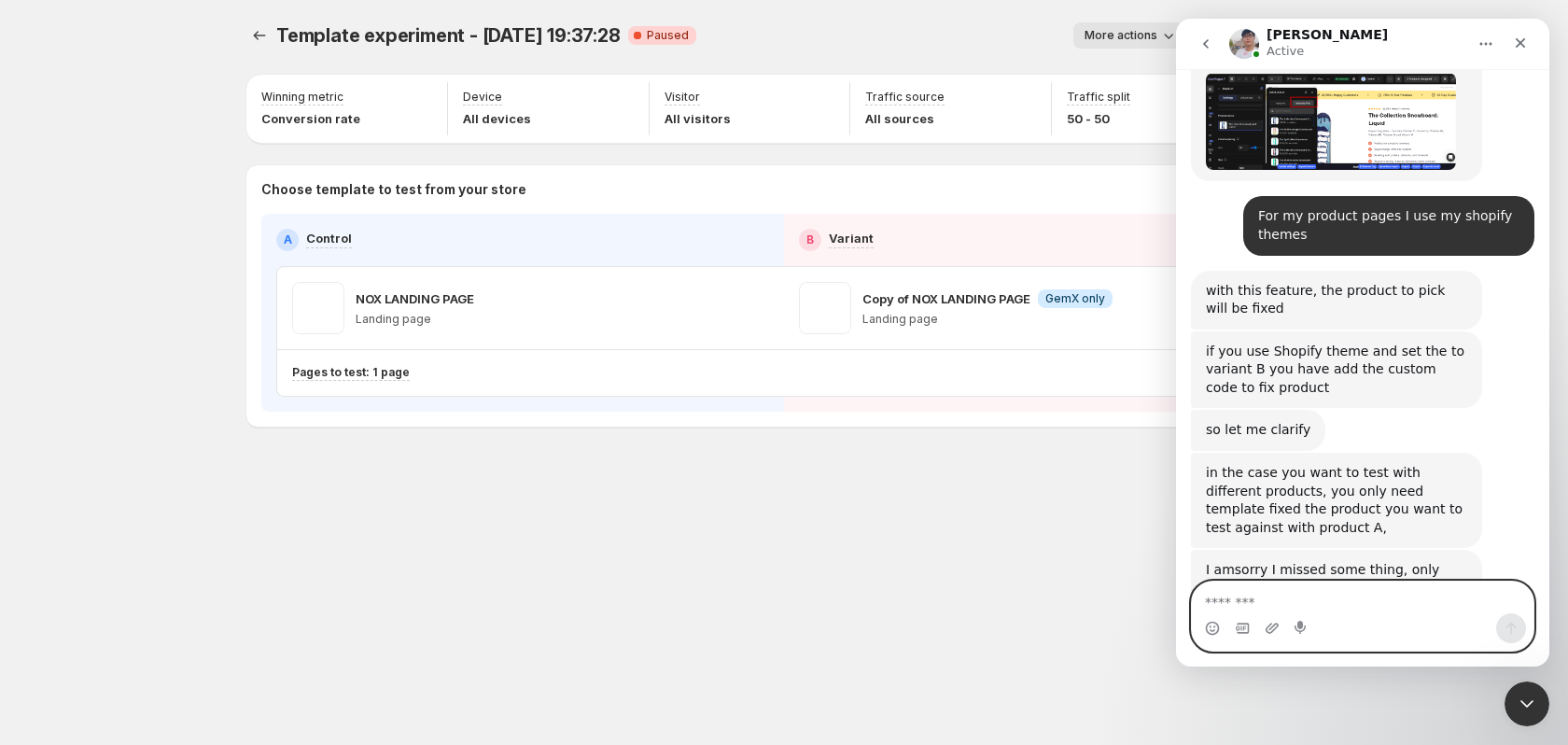
scroll to position [5951, 0]
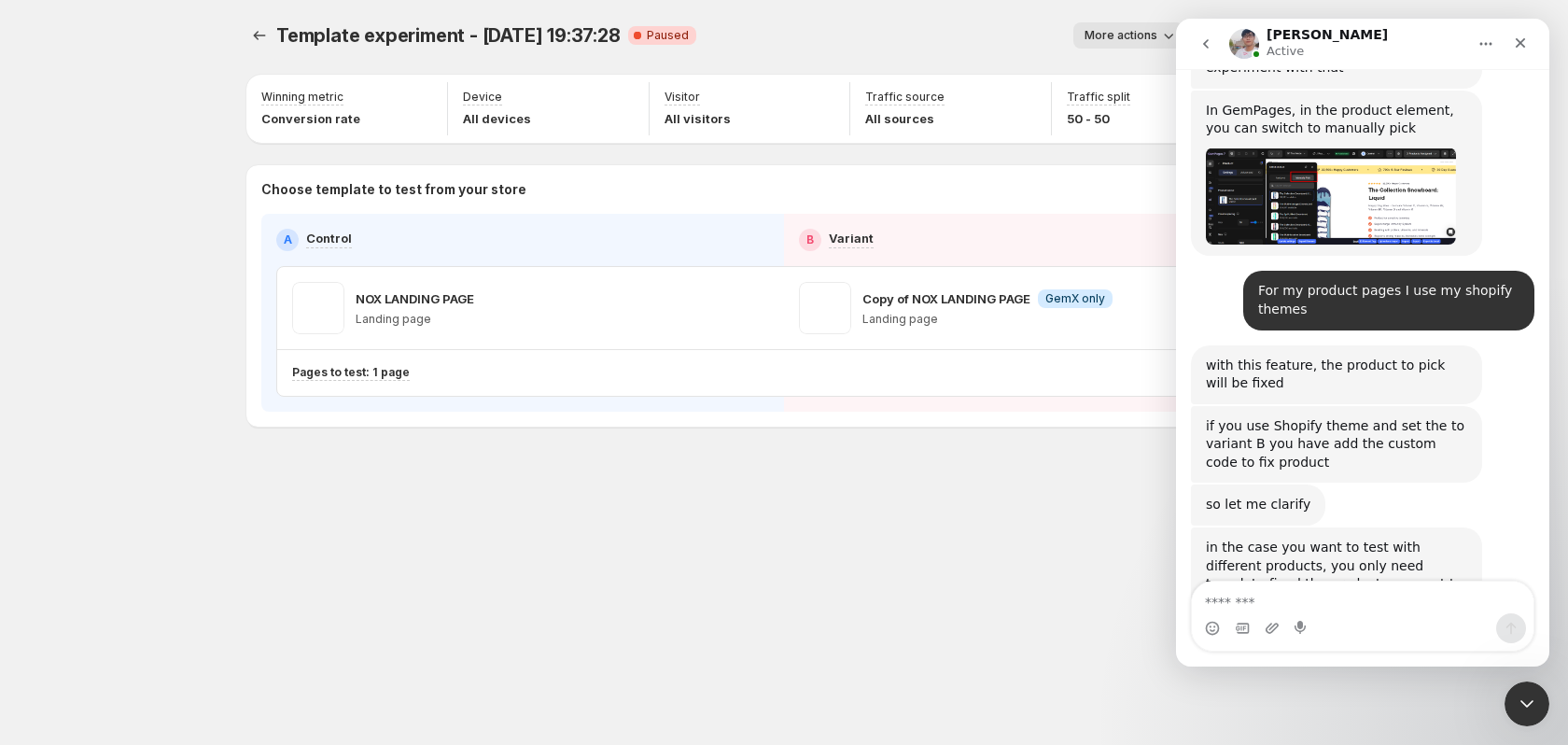
click at [1385, 610] on textarea "Message…" at bounding box center [1363, 597] width 341 height 32
click at [1329, 591] on textarea "Message…" at bounding box center [1363, 597] width 341 height 32
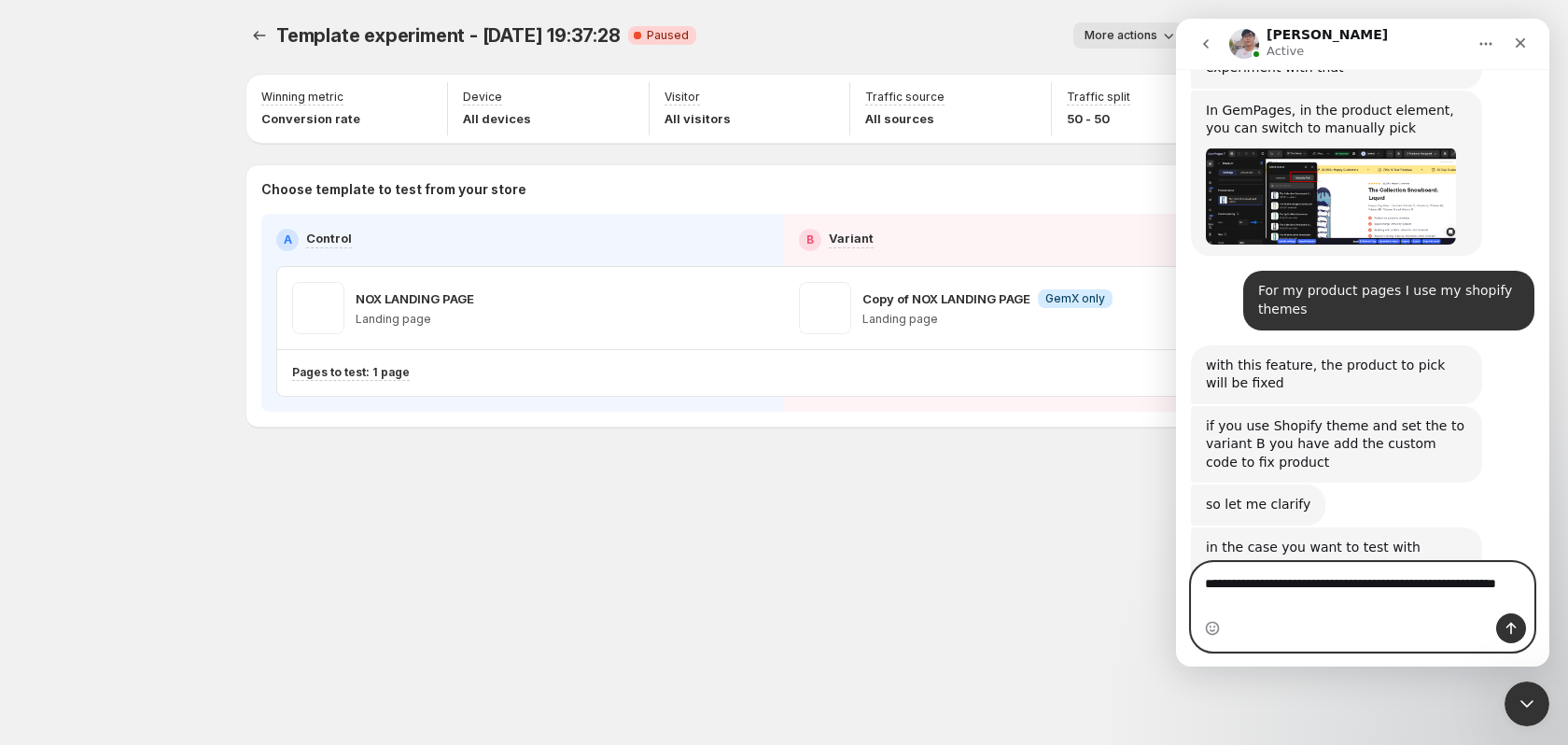
scroll to position [5970, 0]
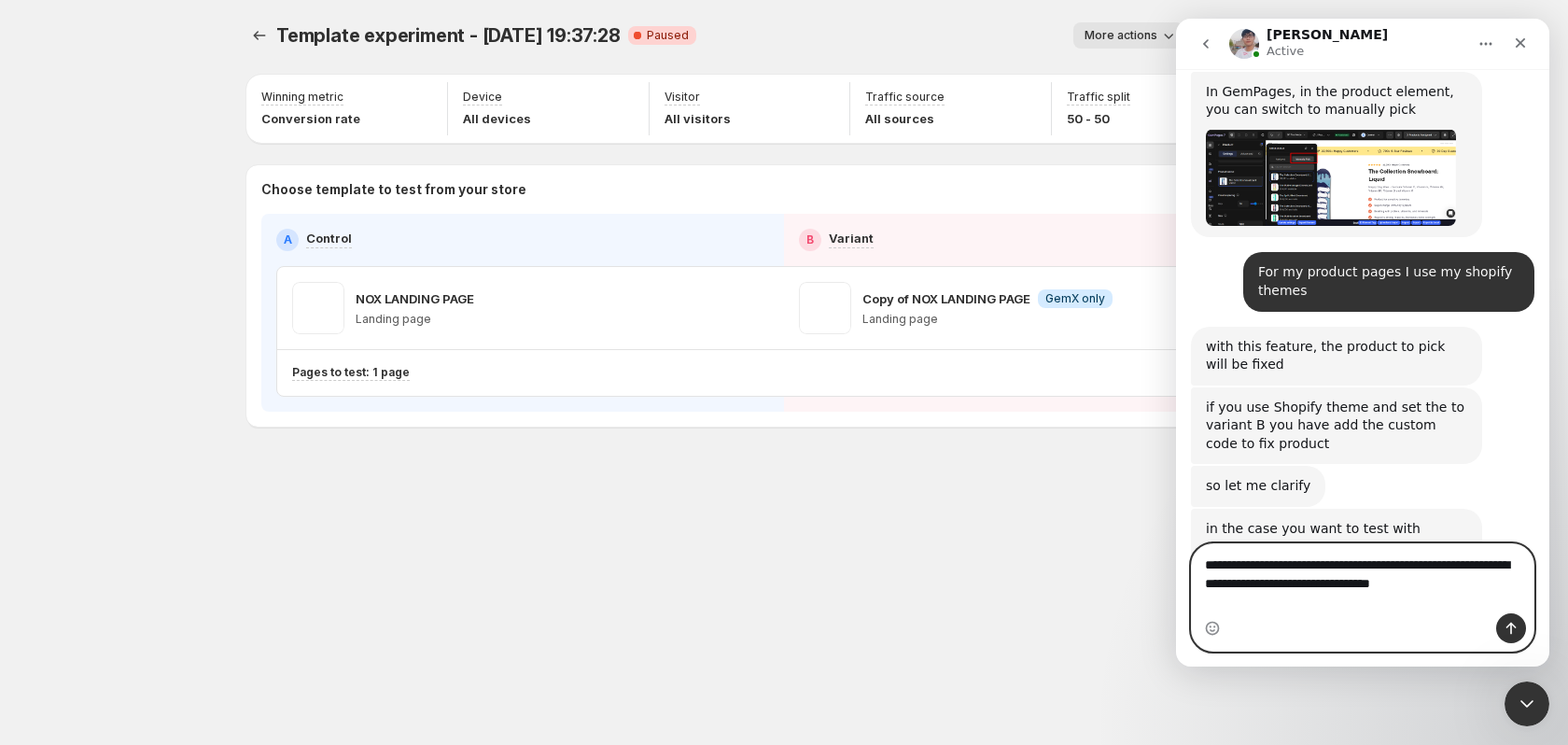
type textarea "**********"
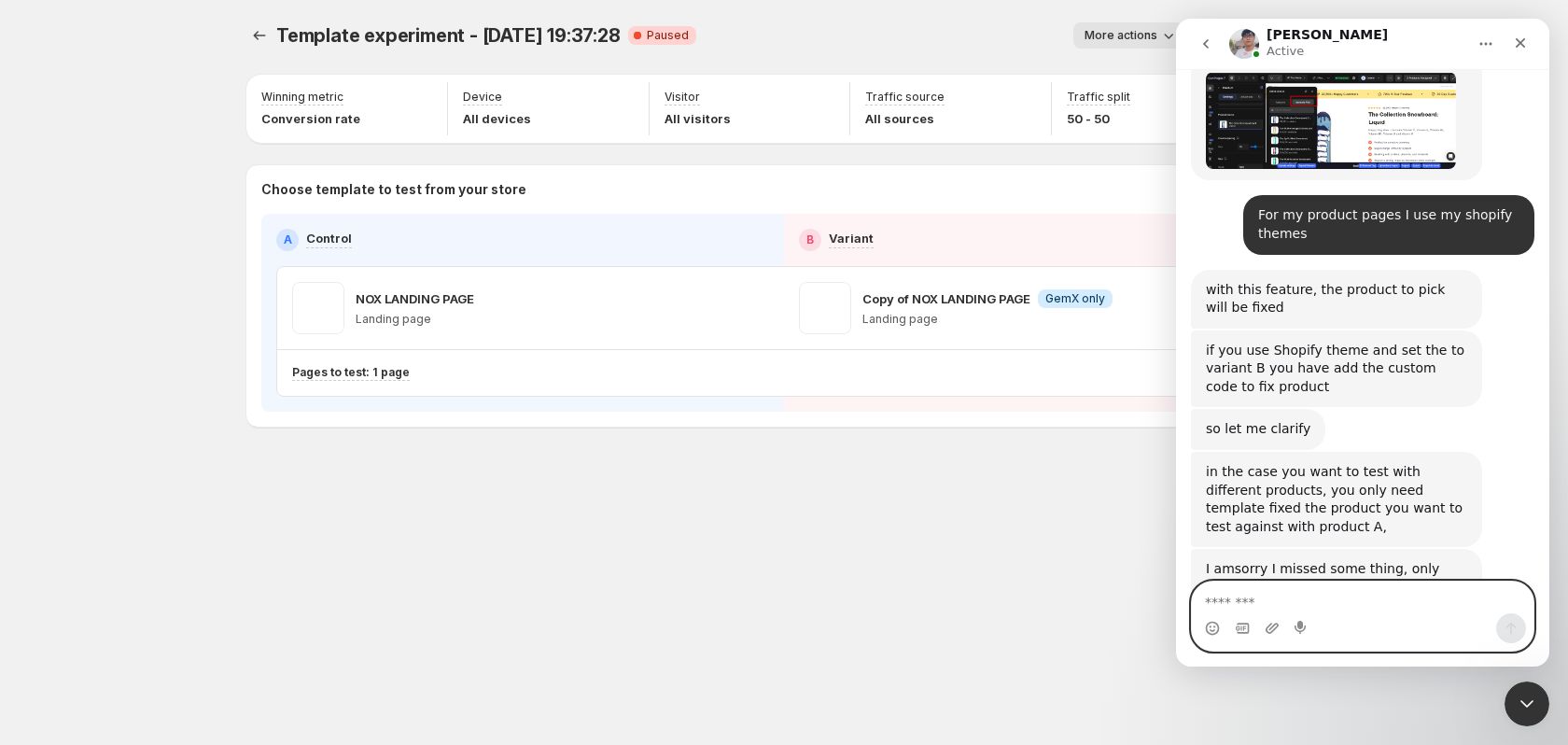
scroll to position [6030, 0]
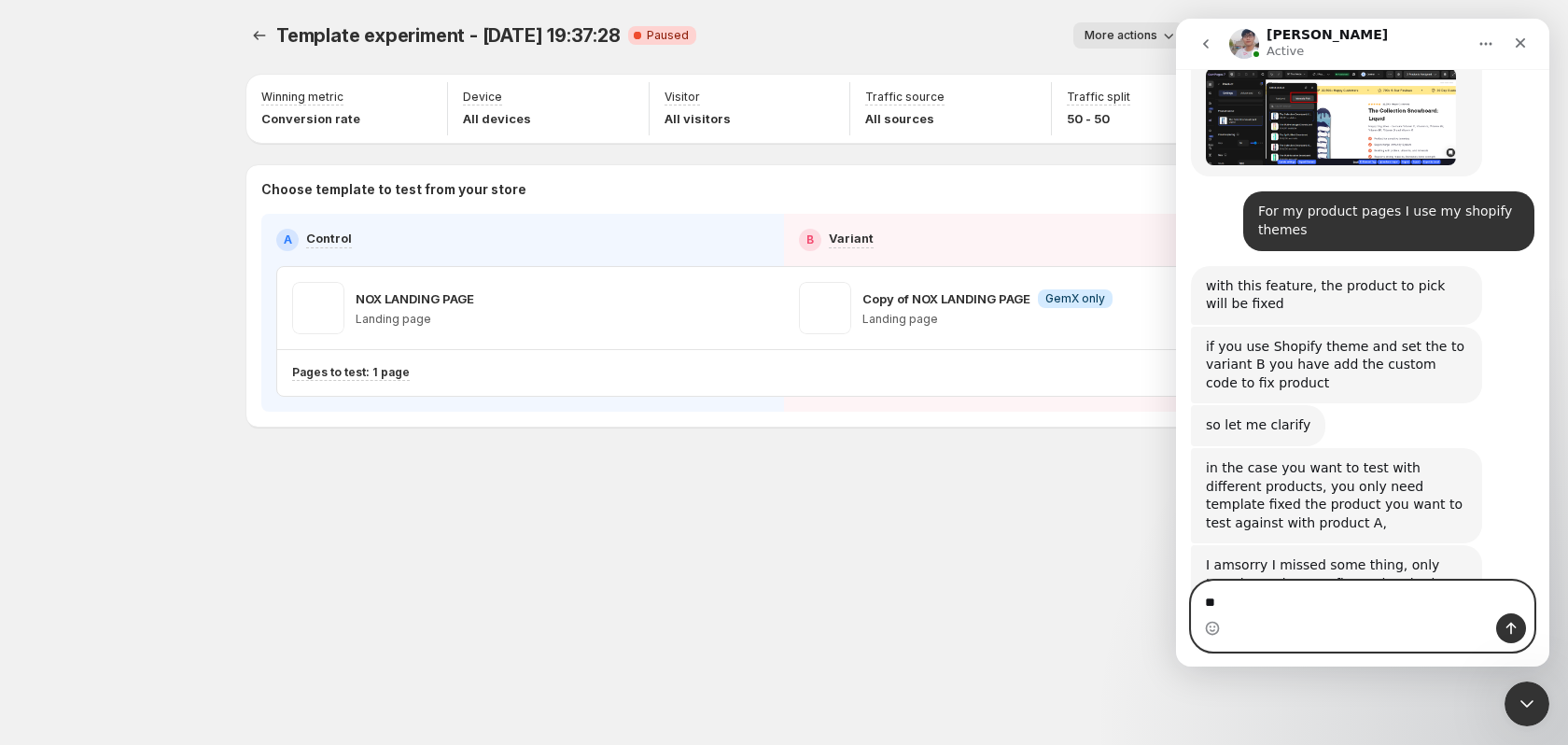
type textarea "*"
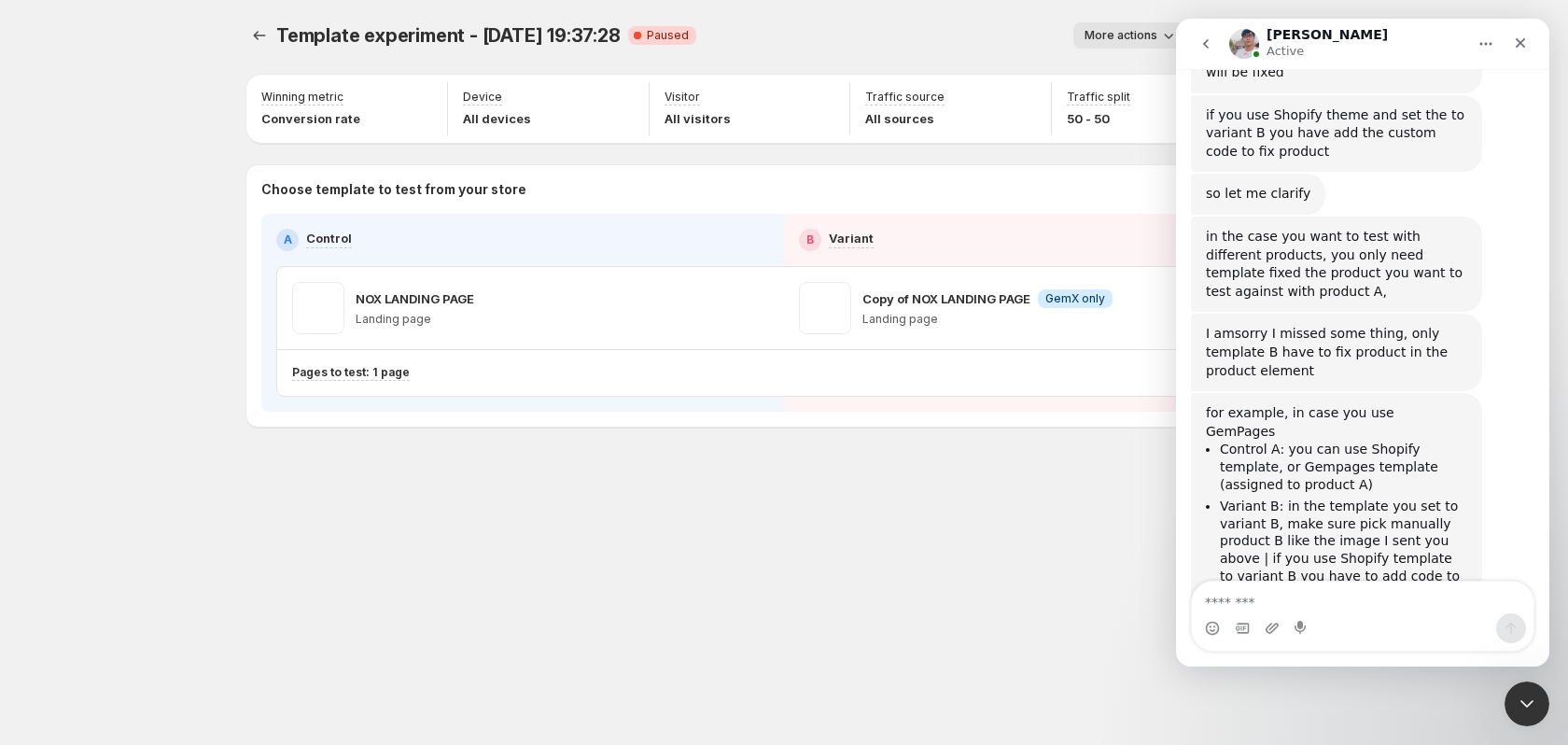
scroll to position [6334, 0]
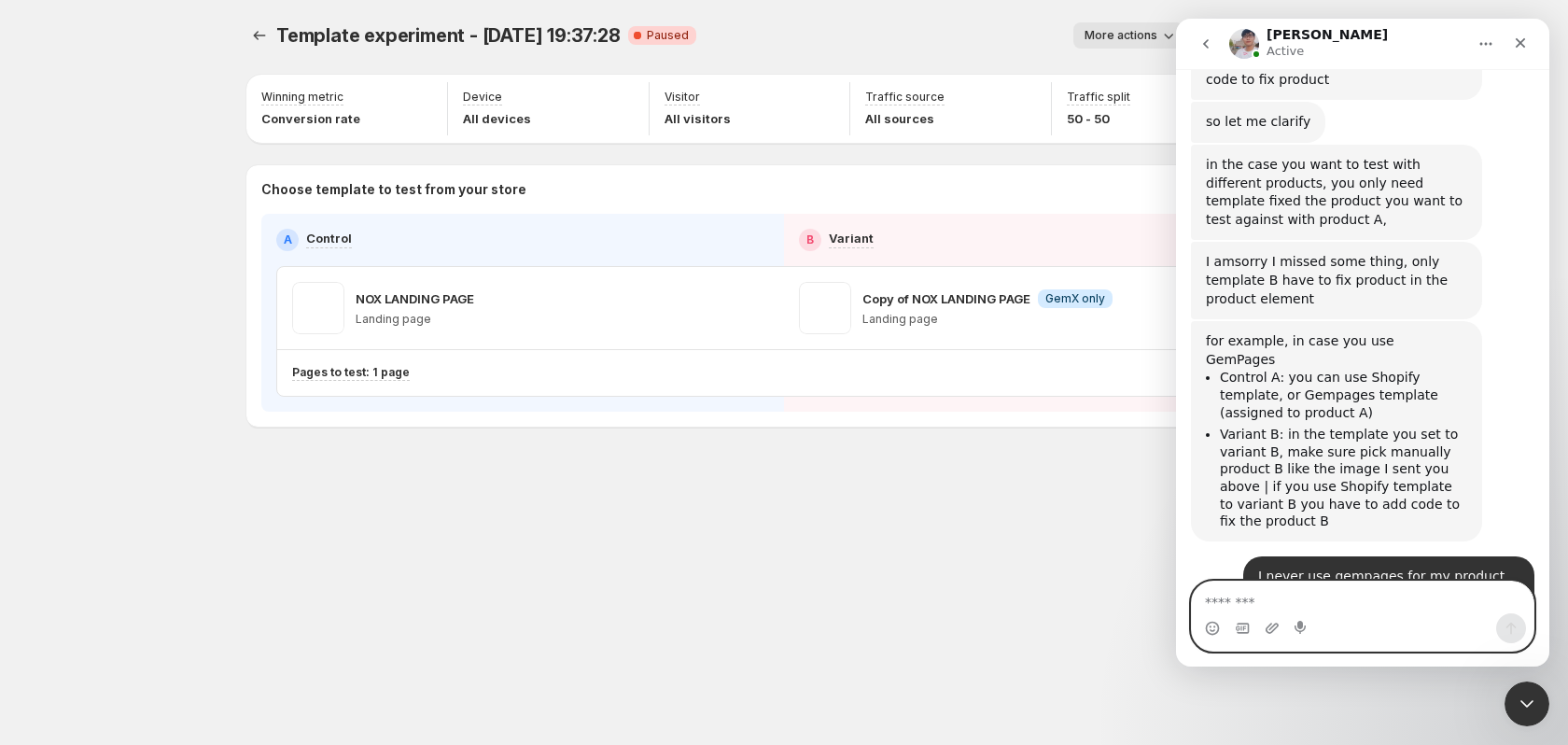
click at [1303, 592] on textarea "Message…" at bounding box center [1363, 597] width 341 height 32
type textarea "**********"
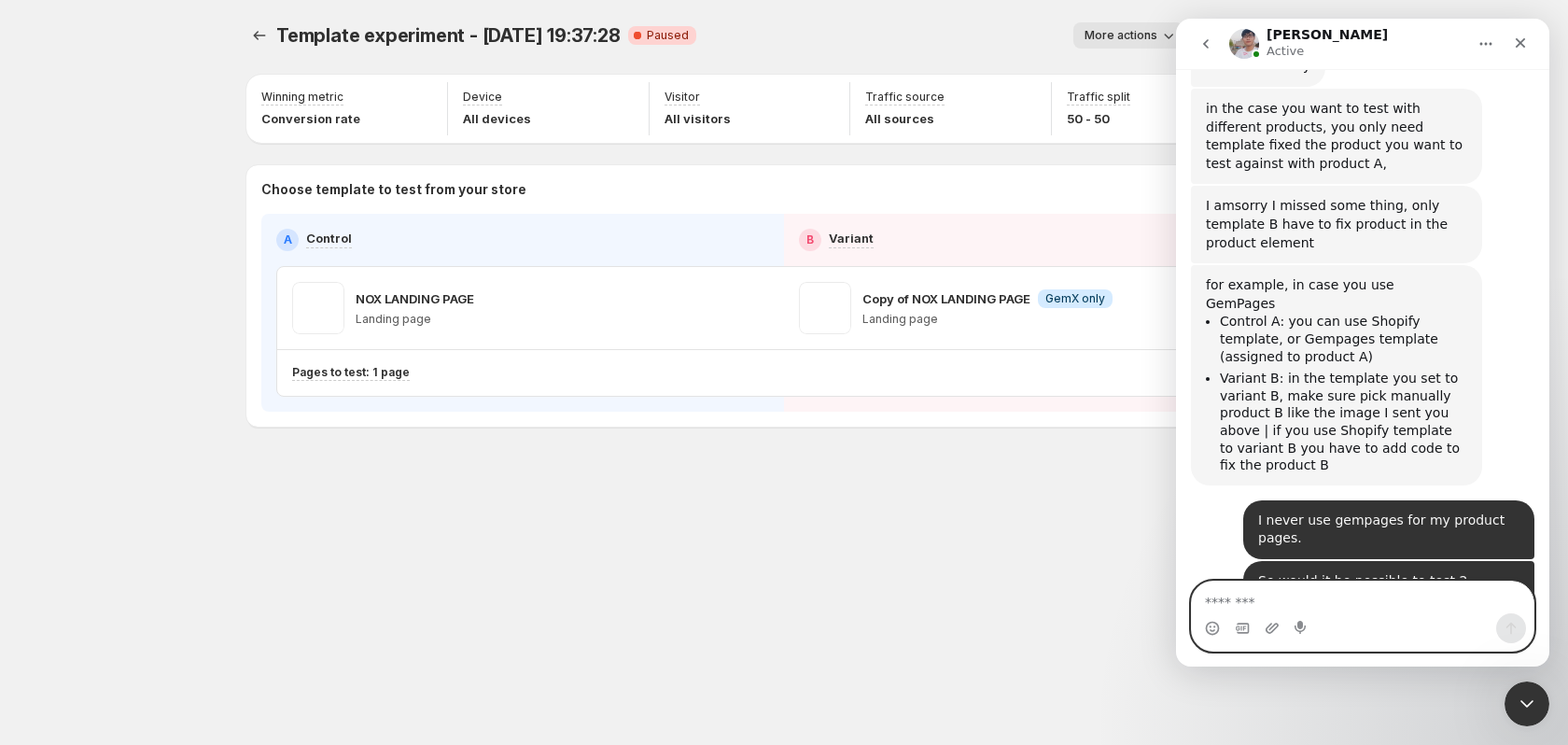
paste textarea "**********"
type textarea "**********"
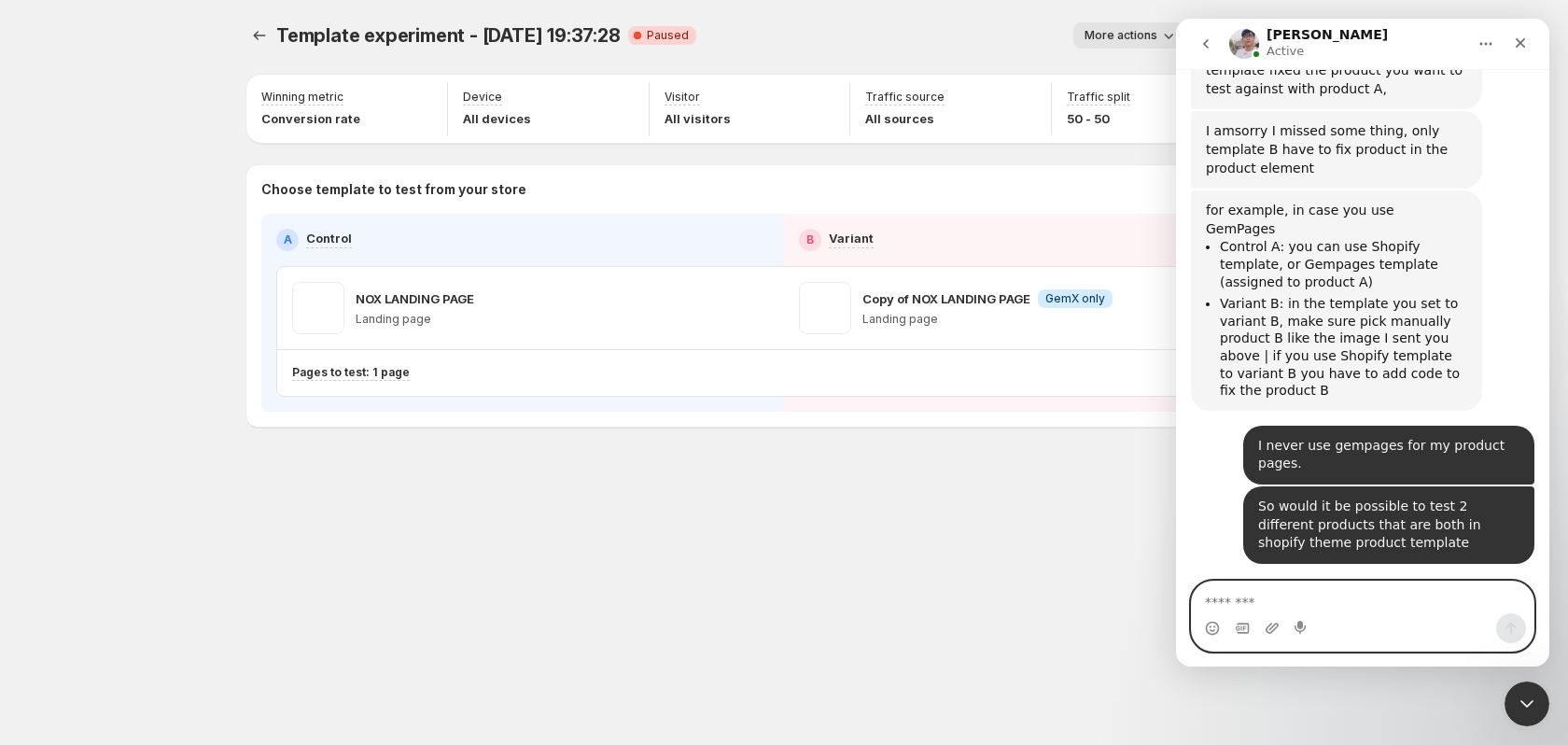
scroll to position [6391, 0]
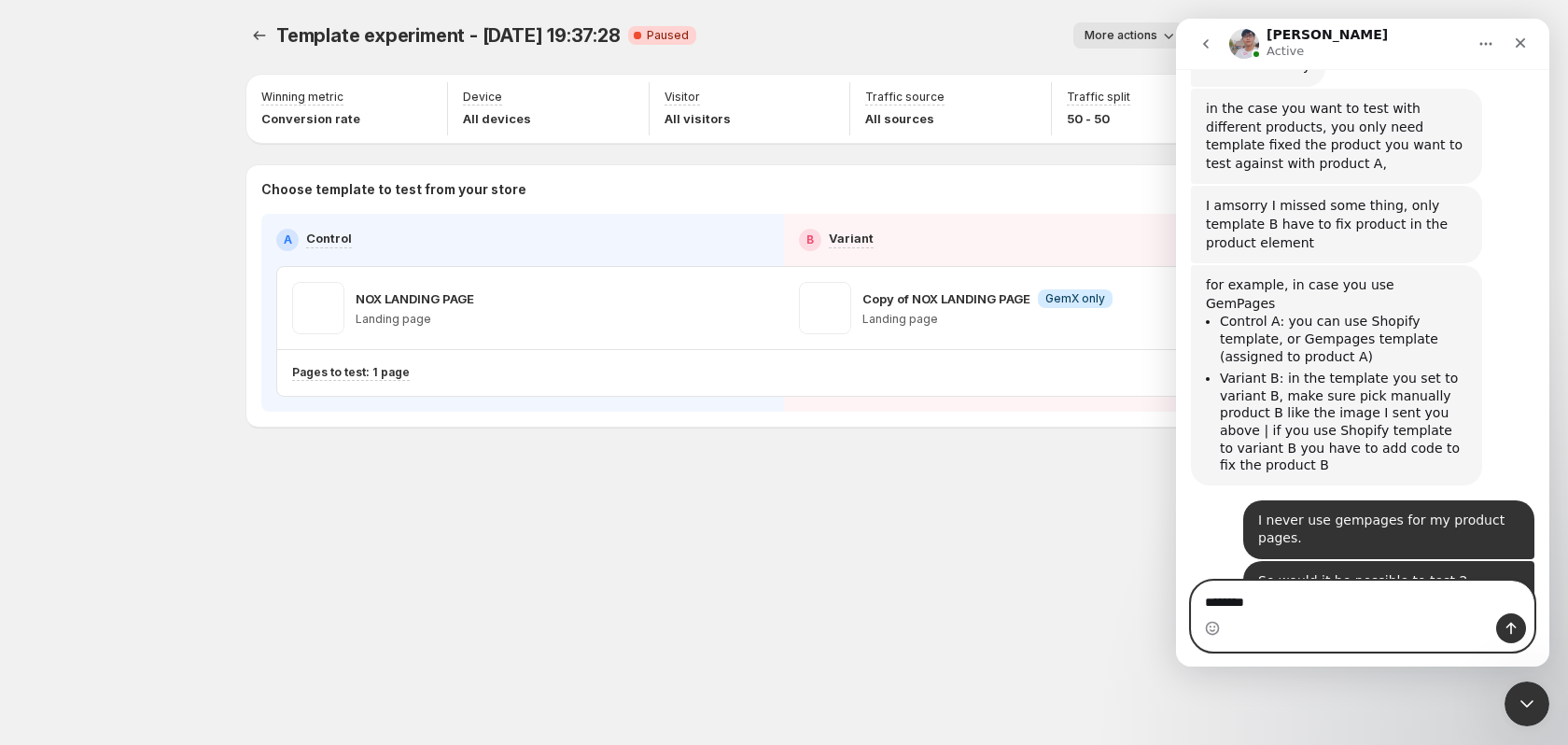
paste textarea "**********"
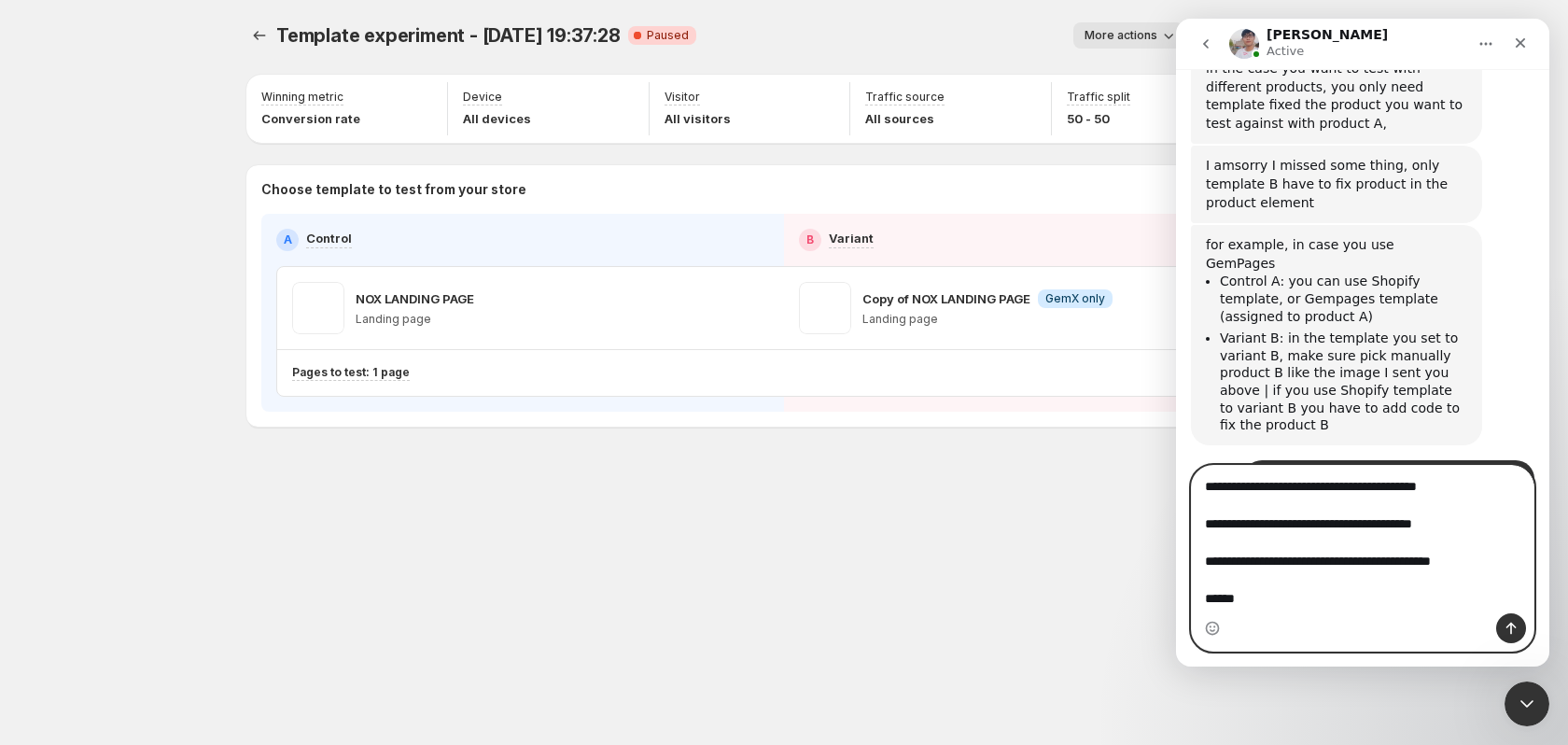
scroll to position [6502, 0]
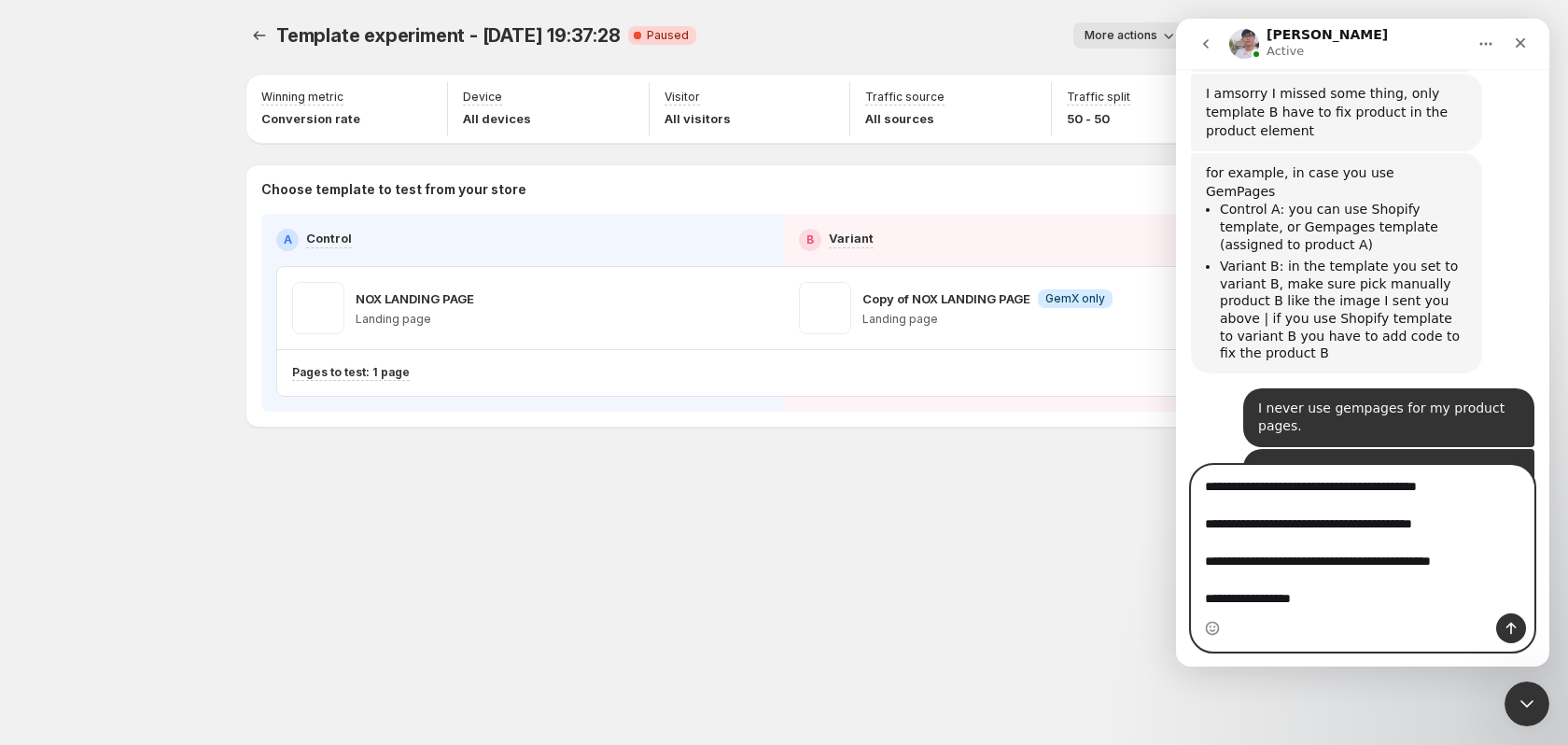
type textarea "**********"
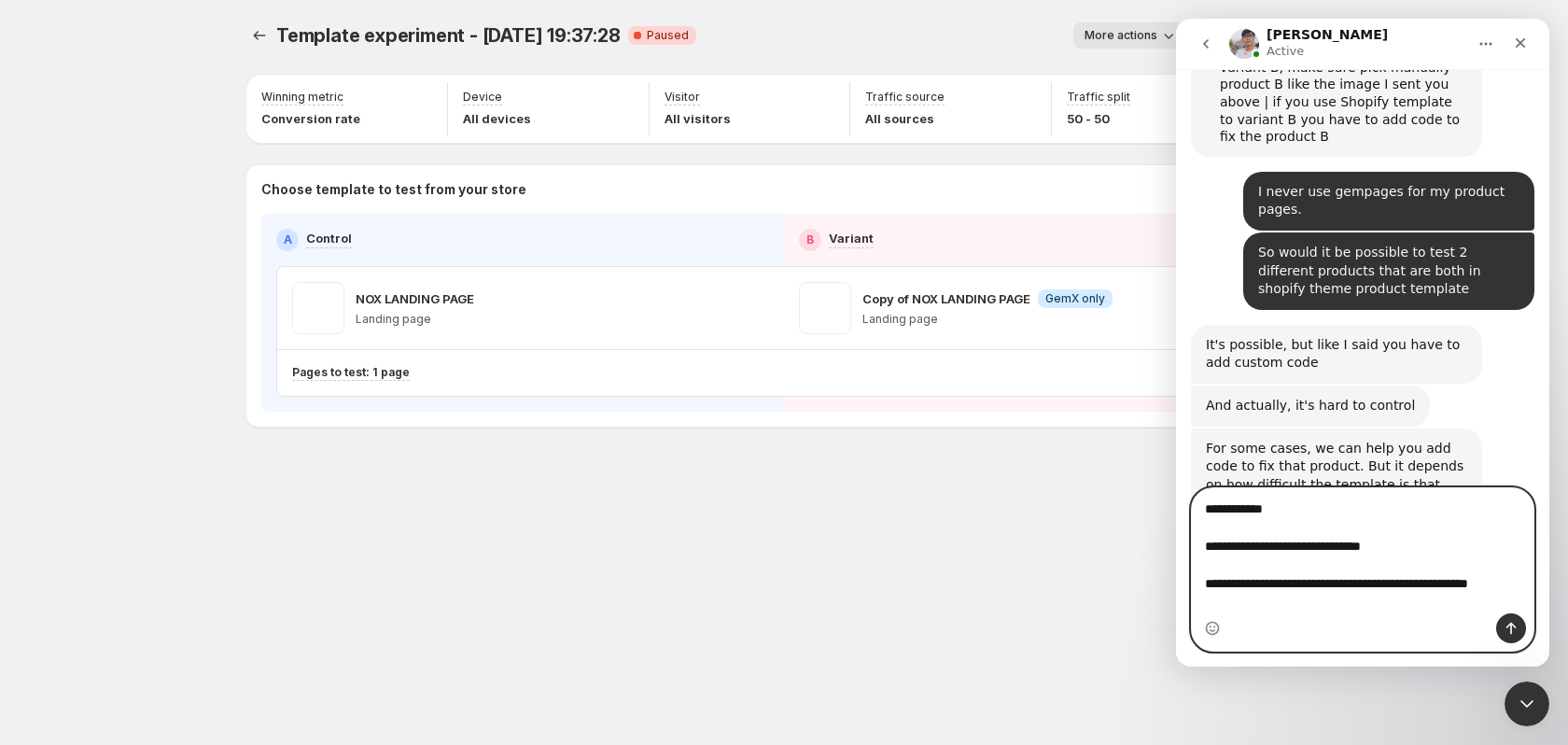
scroll to position [6738, 0]
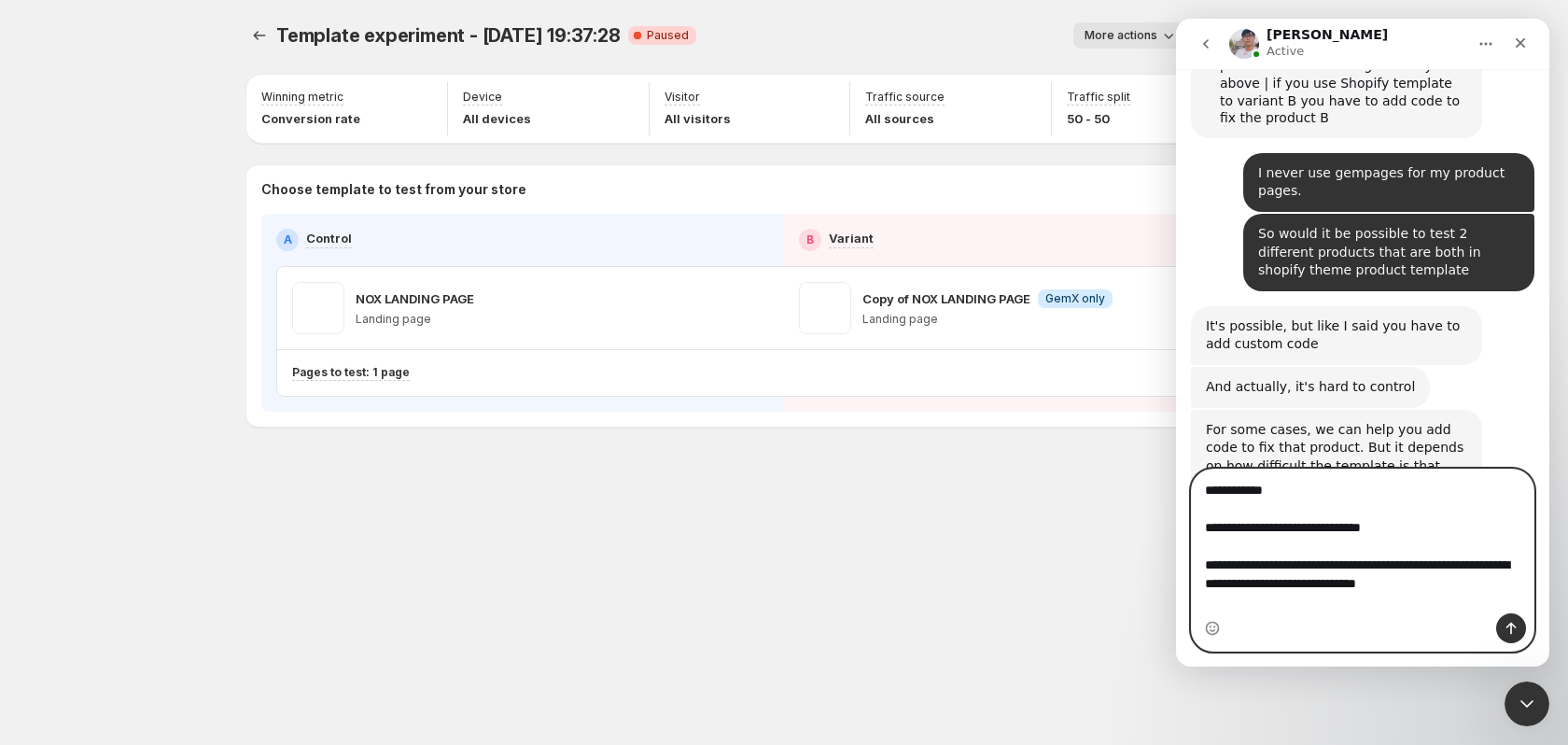
type textarea "**********"
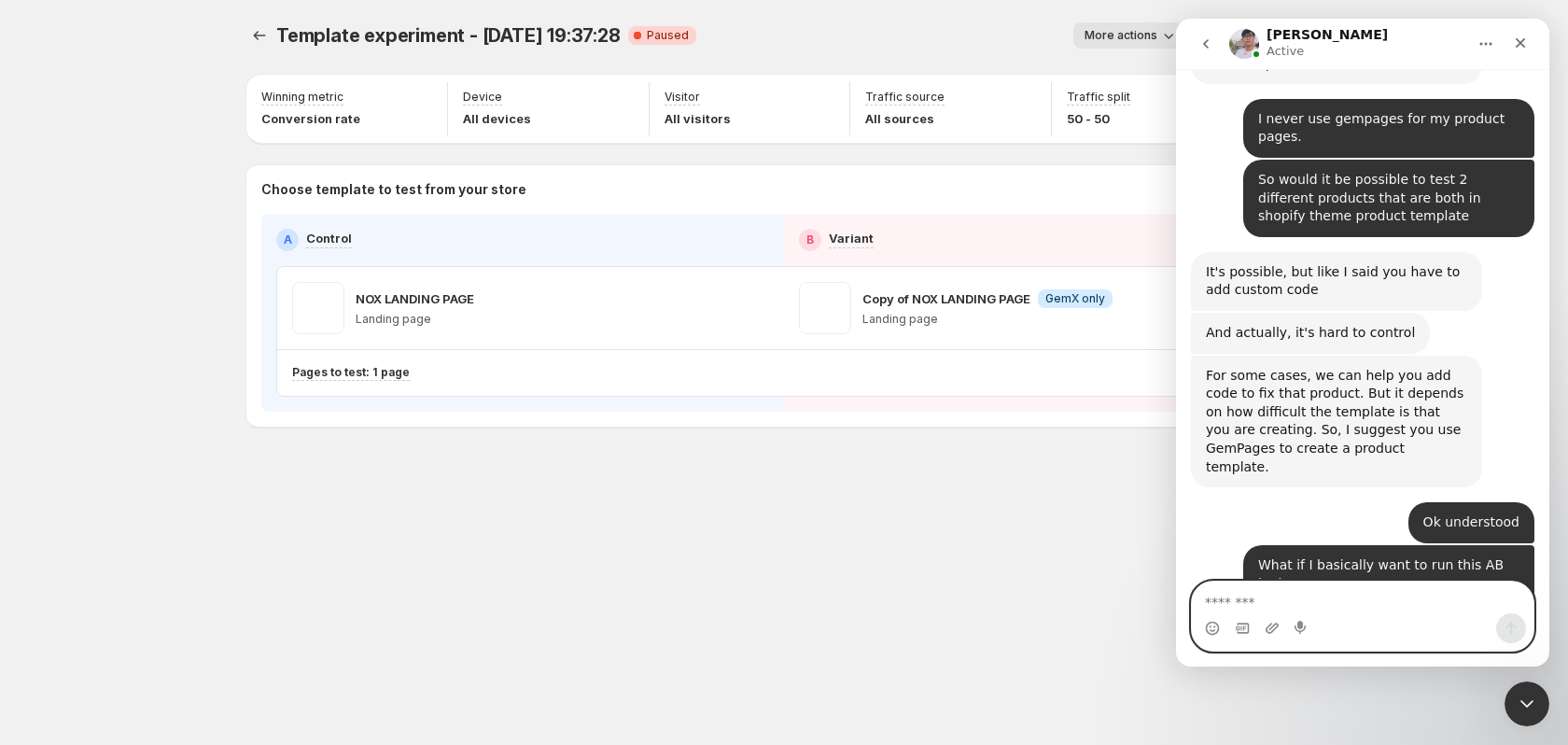
scroll to position [6812, 0]
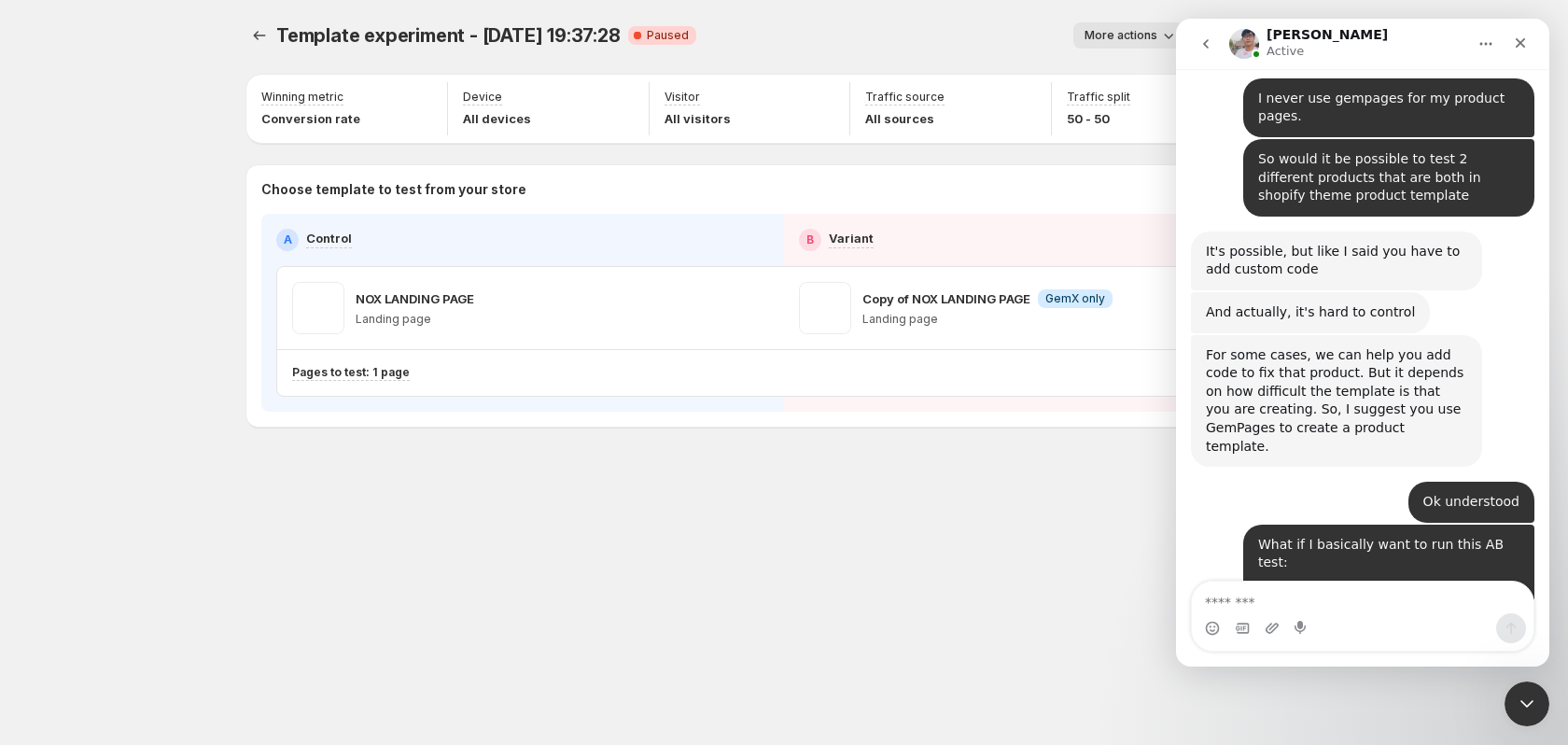
click at [1269, 601] on textarea "Message…" at bounding box center [1363, 597] width 341 height 32
type textarea "**********"
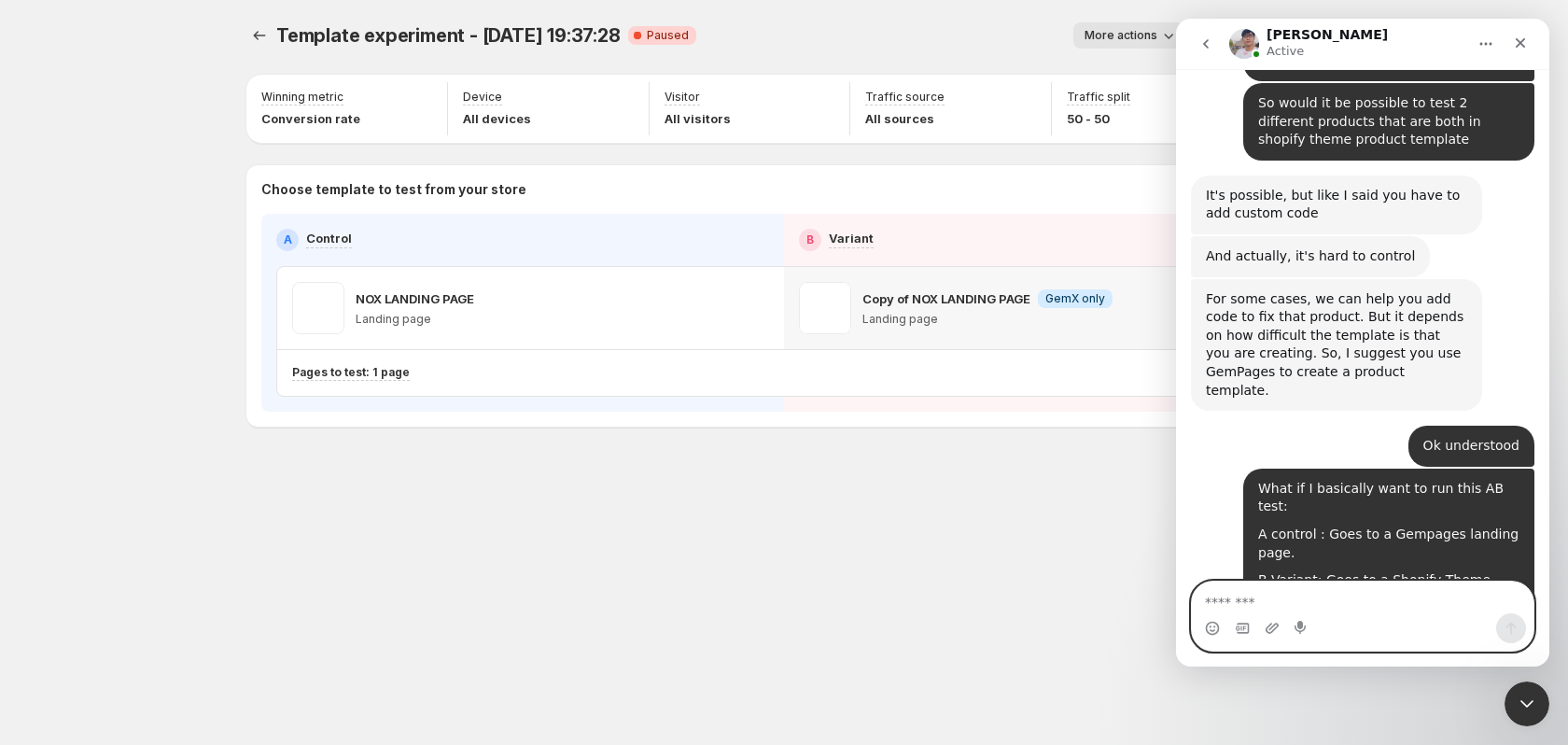
scroll to position [6940, 0]
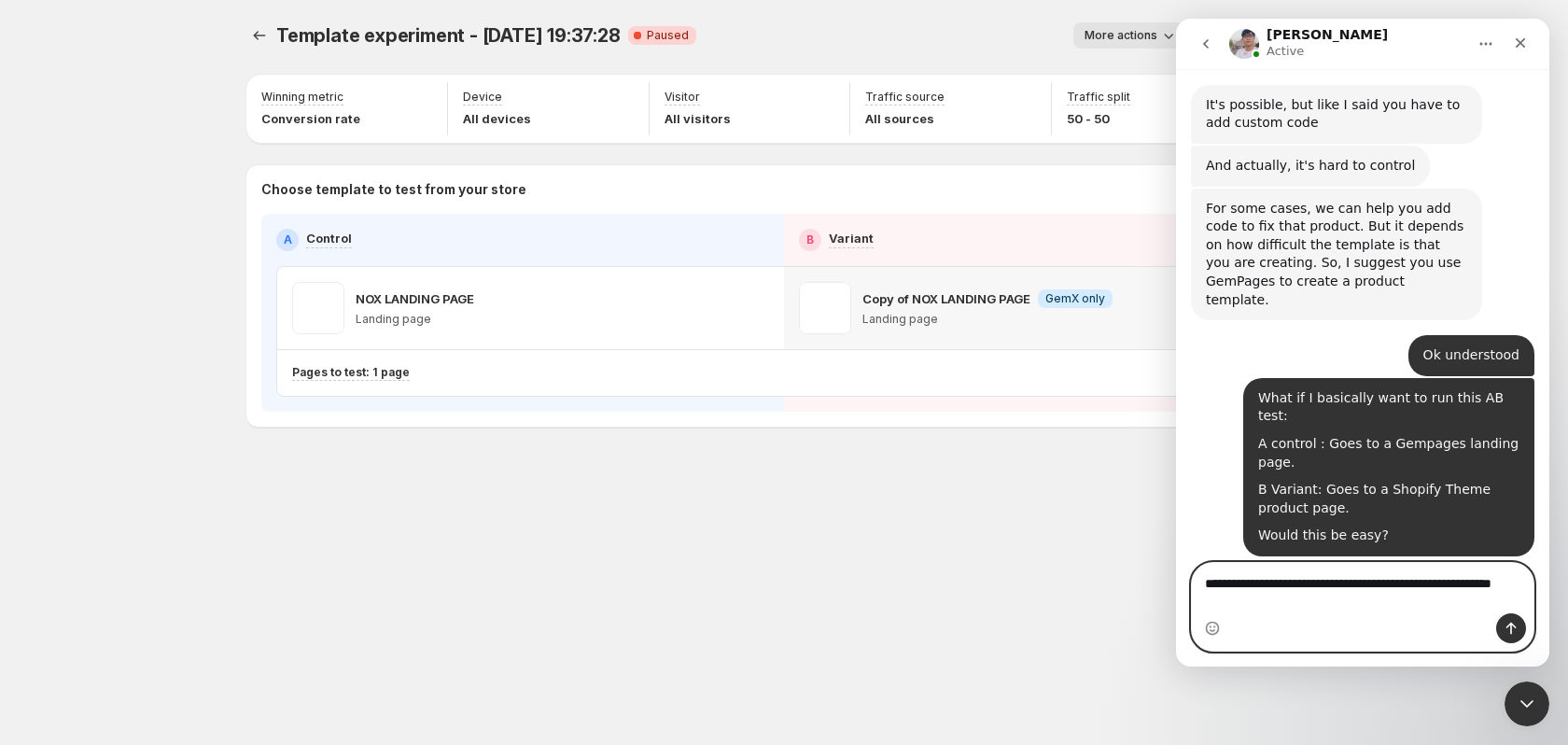
type textarea "**********"
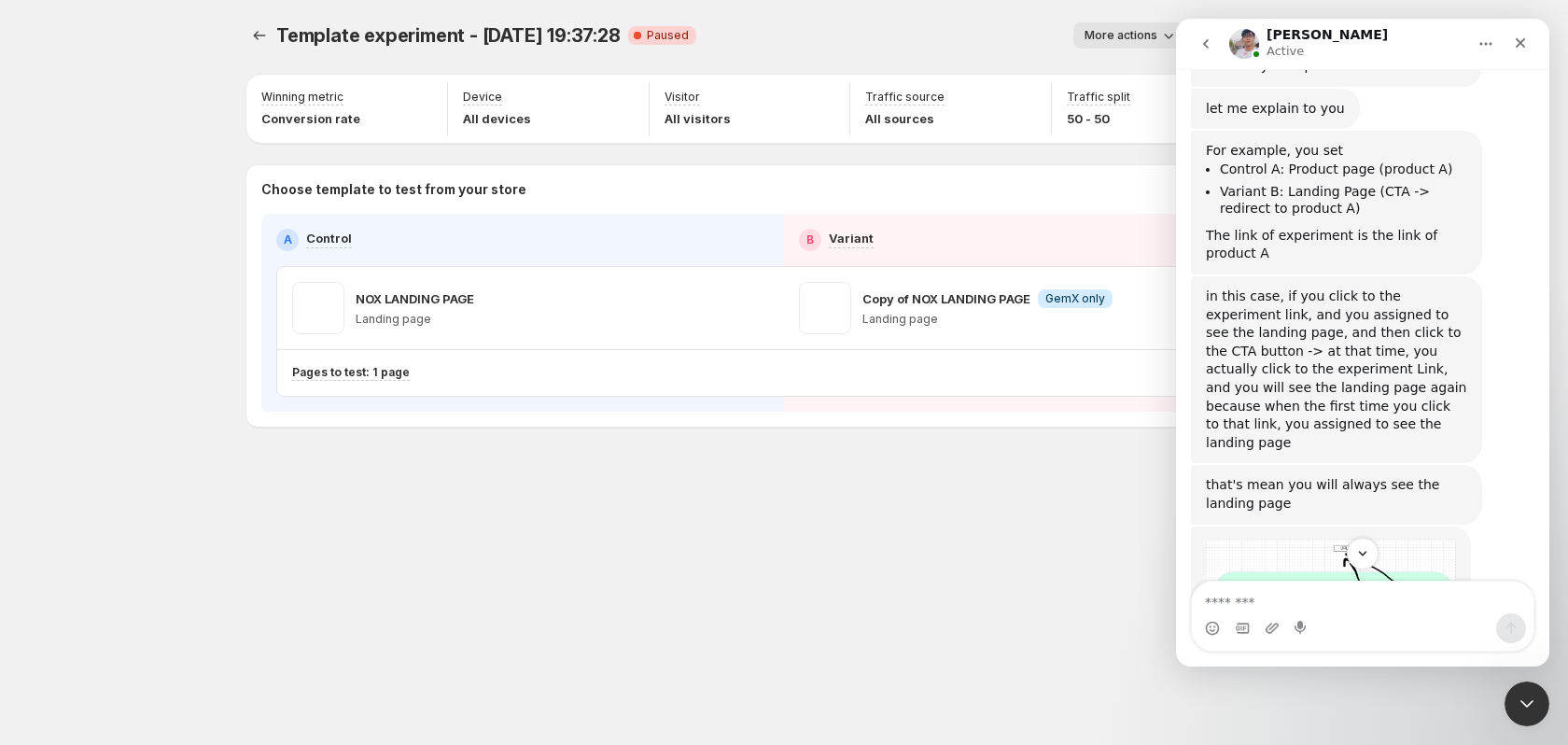
scroll to position [8197, 0]
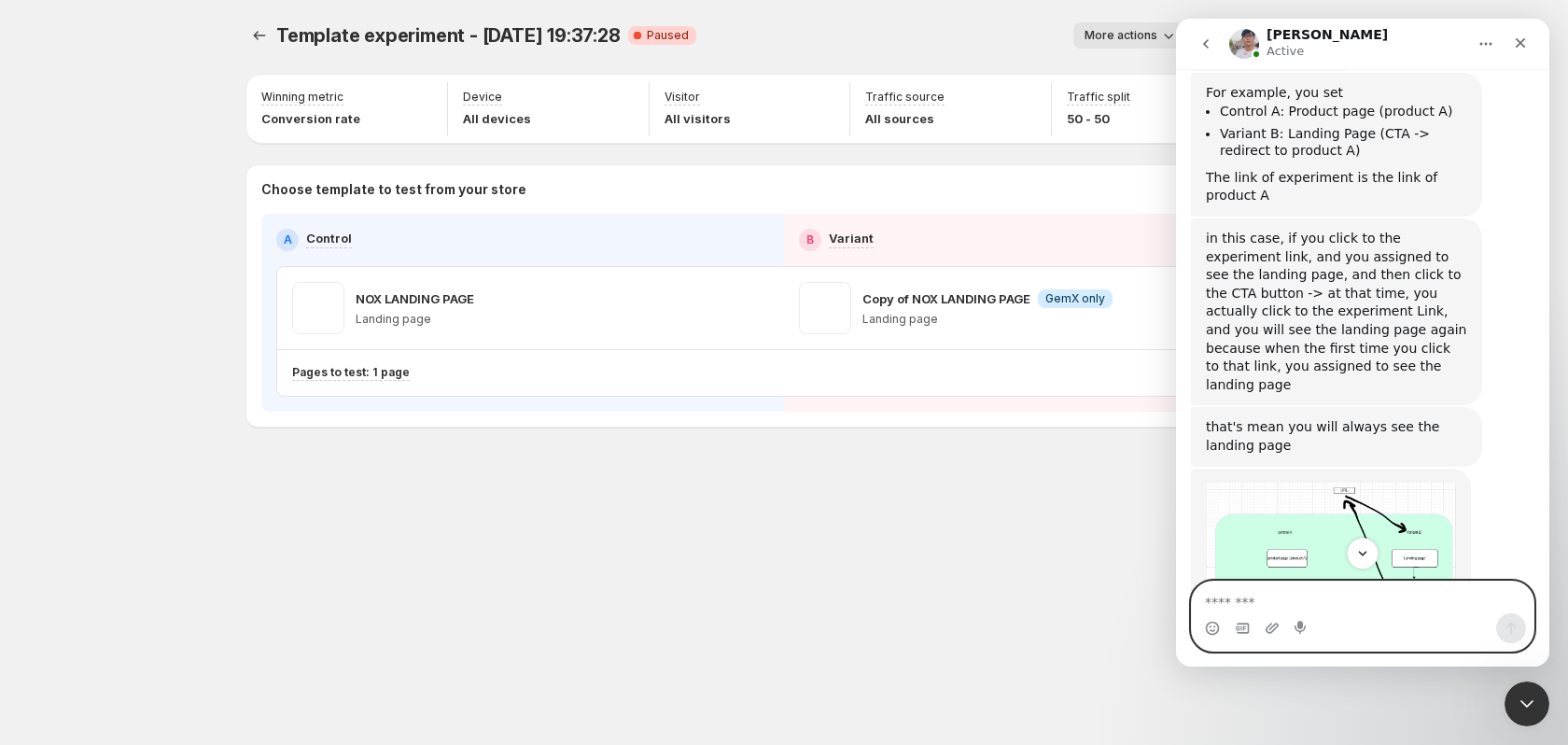
click at [1340, 597] on textarea "Message…" at bounding box center [1363, 597] width 341 height 32
type textarea "*"
type textarea "**********"
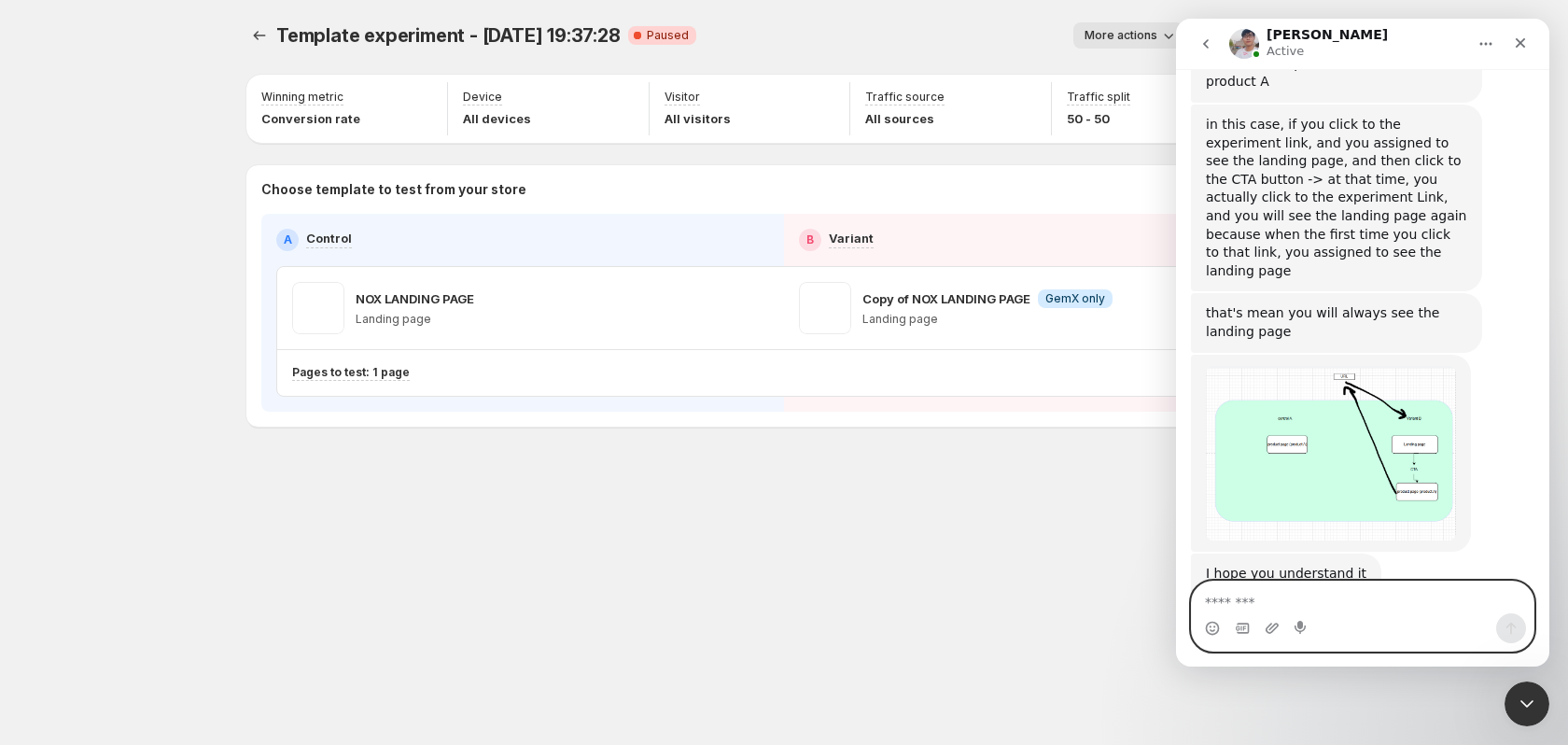
scroll to position [8160, 0]
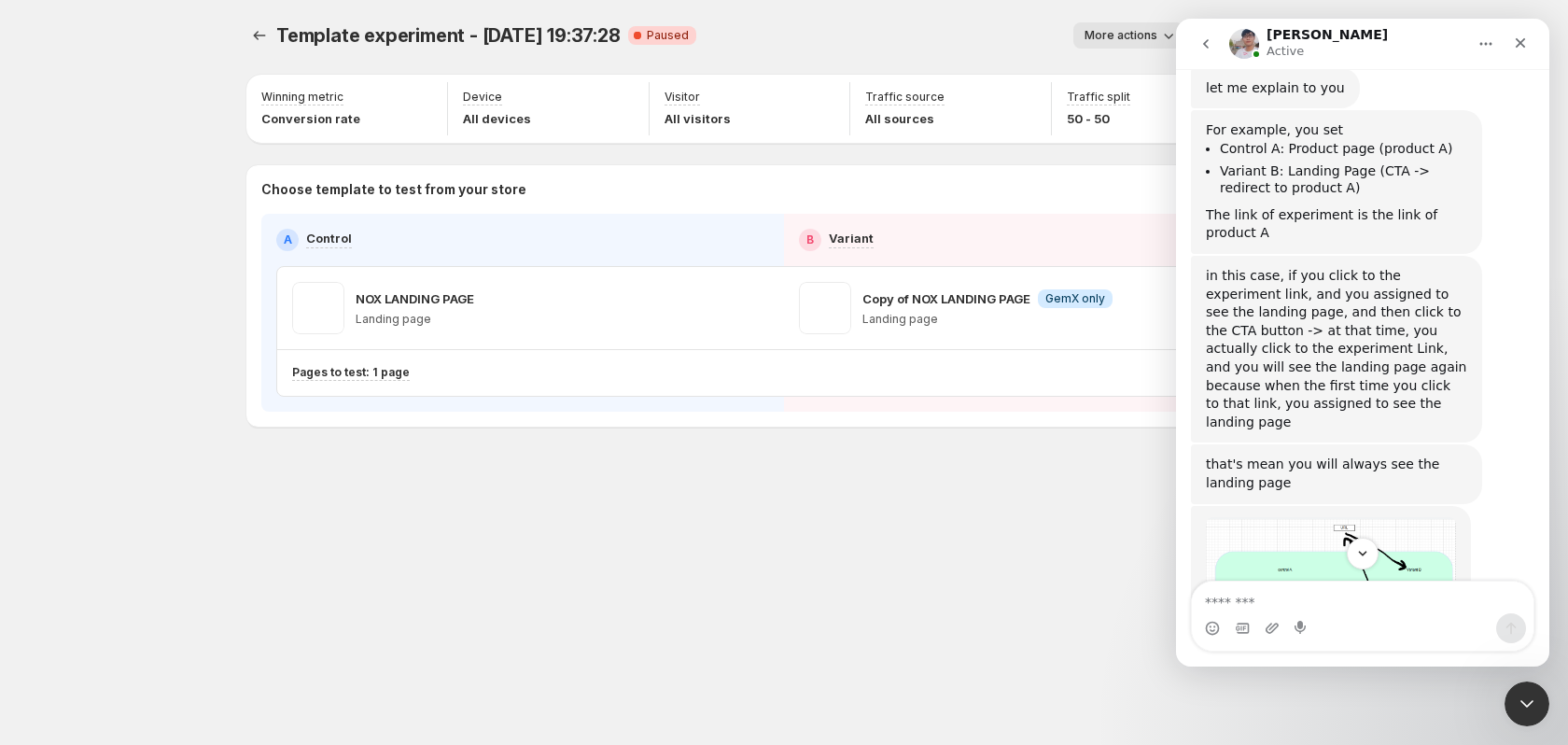
drag, startPoint x: 1256, startPoint y: 357, endPoint x: 1335, endPoint y: 374, distance: 80.8
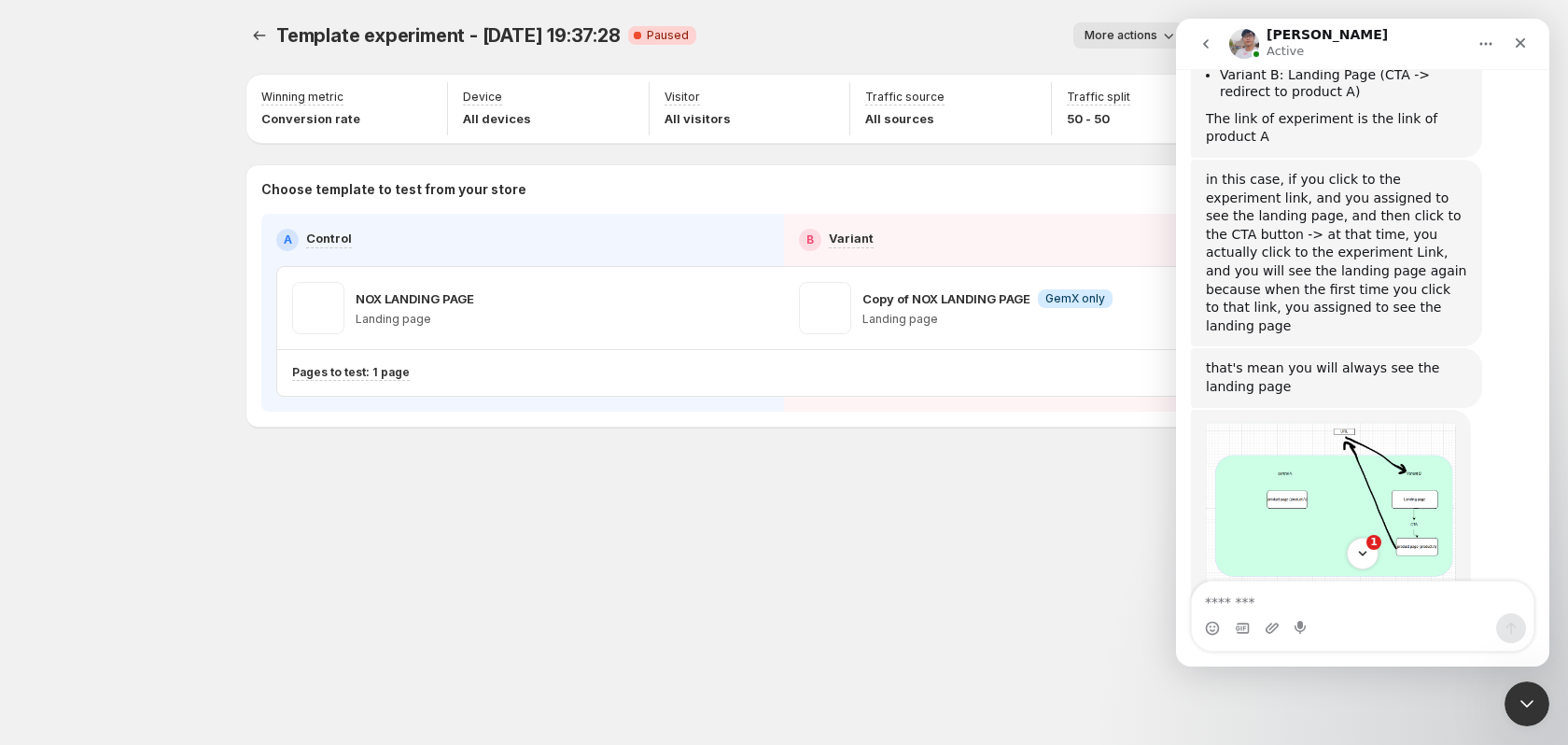
scroll to position [8347, 0]
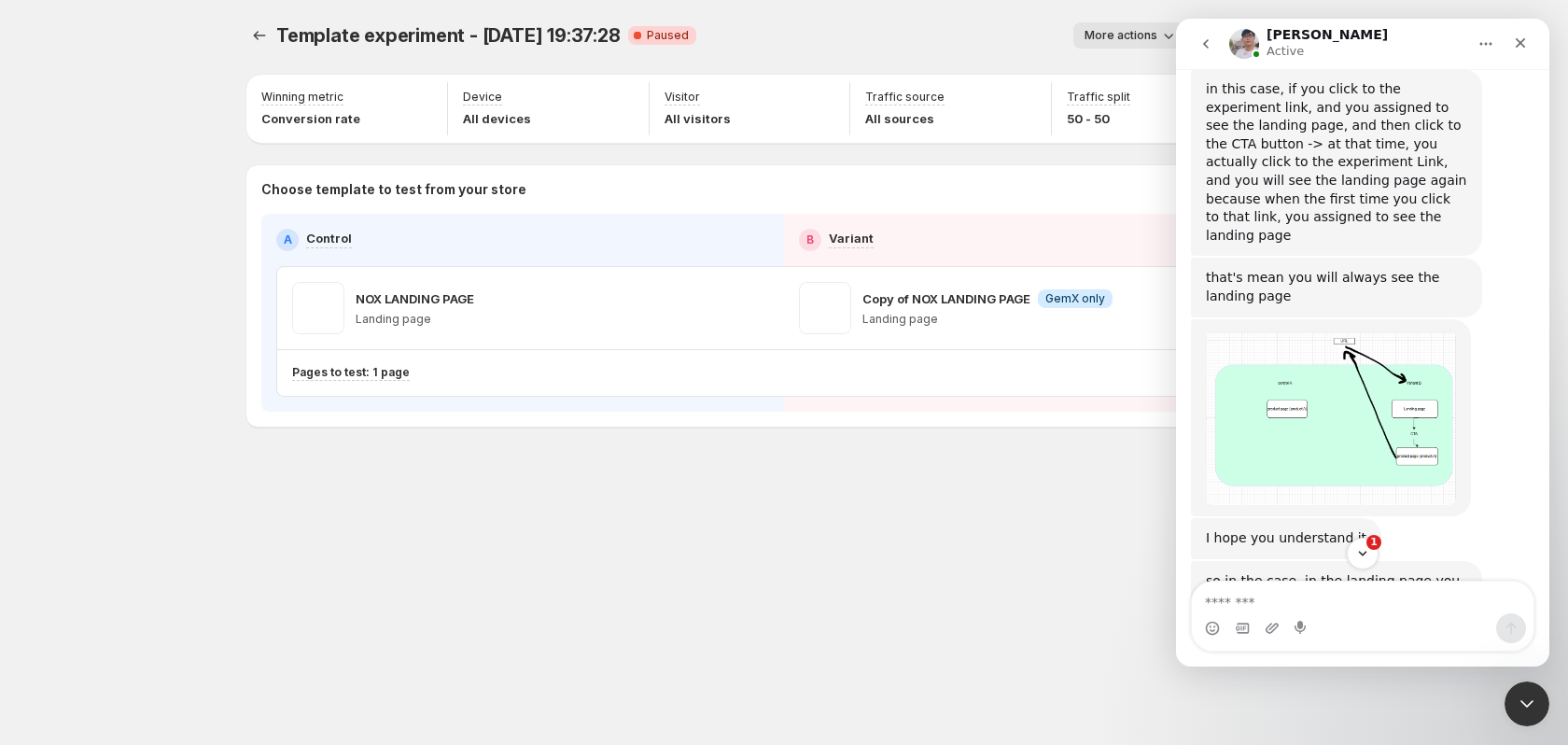
drag, startPoint x: 1290, startPoint y: 190, endPoint x: 1418, endPoint y: 207, distance: 129.1
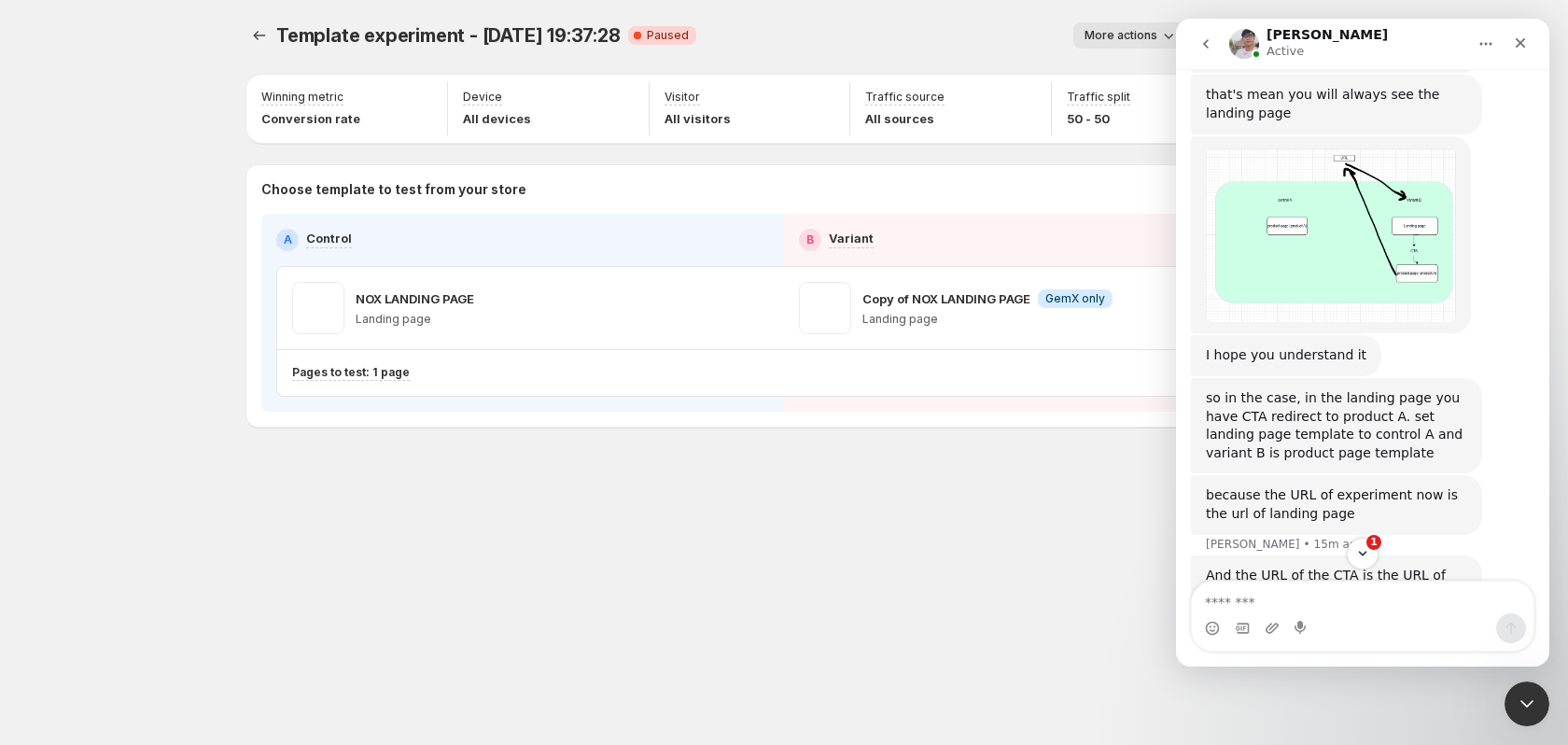
scroll to position [8561, 0]
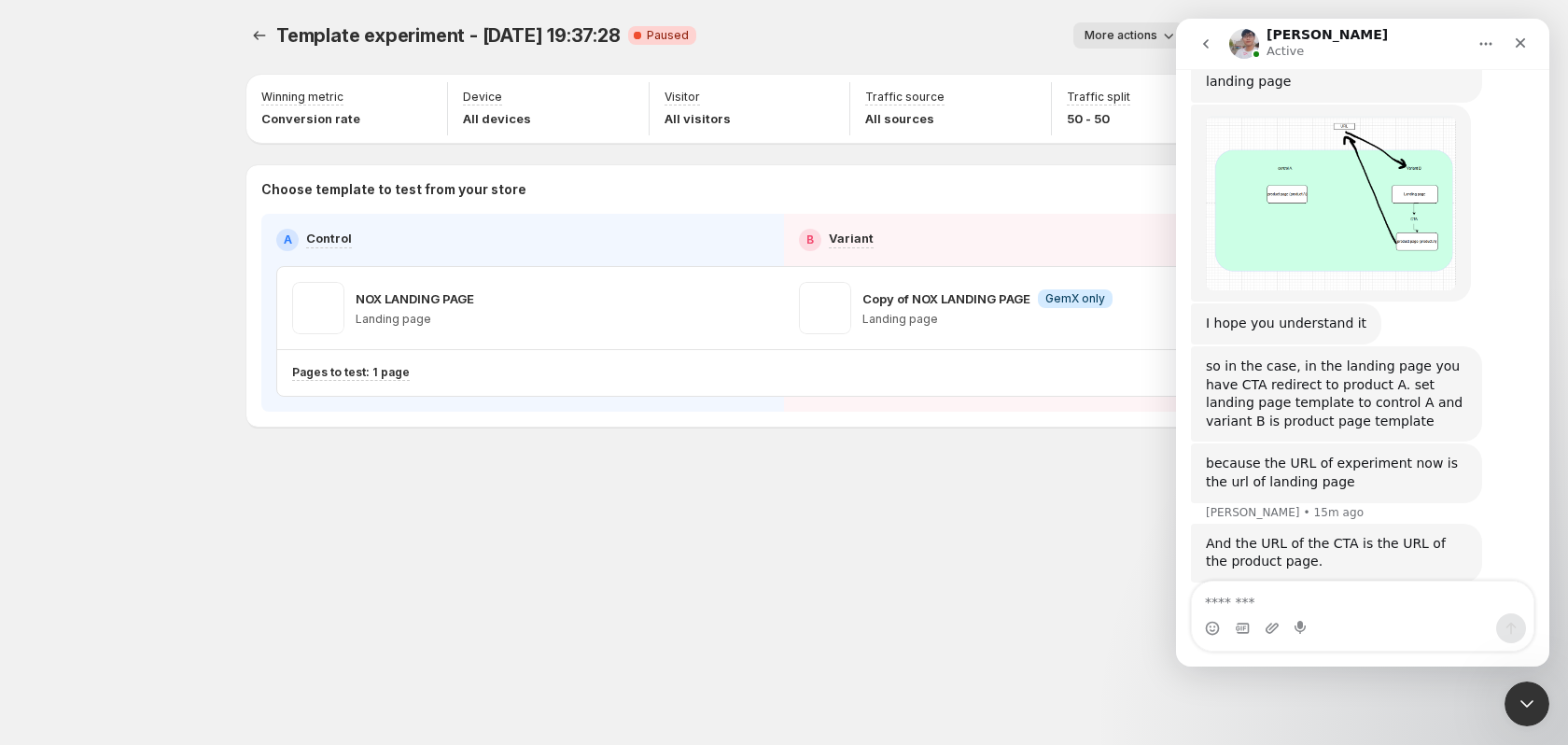
click at [1245, 580] on div "Intercom messenger" at bounding box center [1363, 616] width 343 height 71
click at [1239, 602] on textarea "Message…" at bounding box center [1363, 597] width 341 height 32
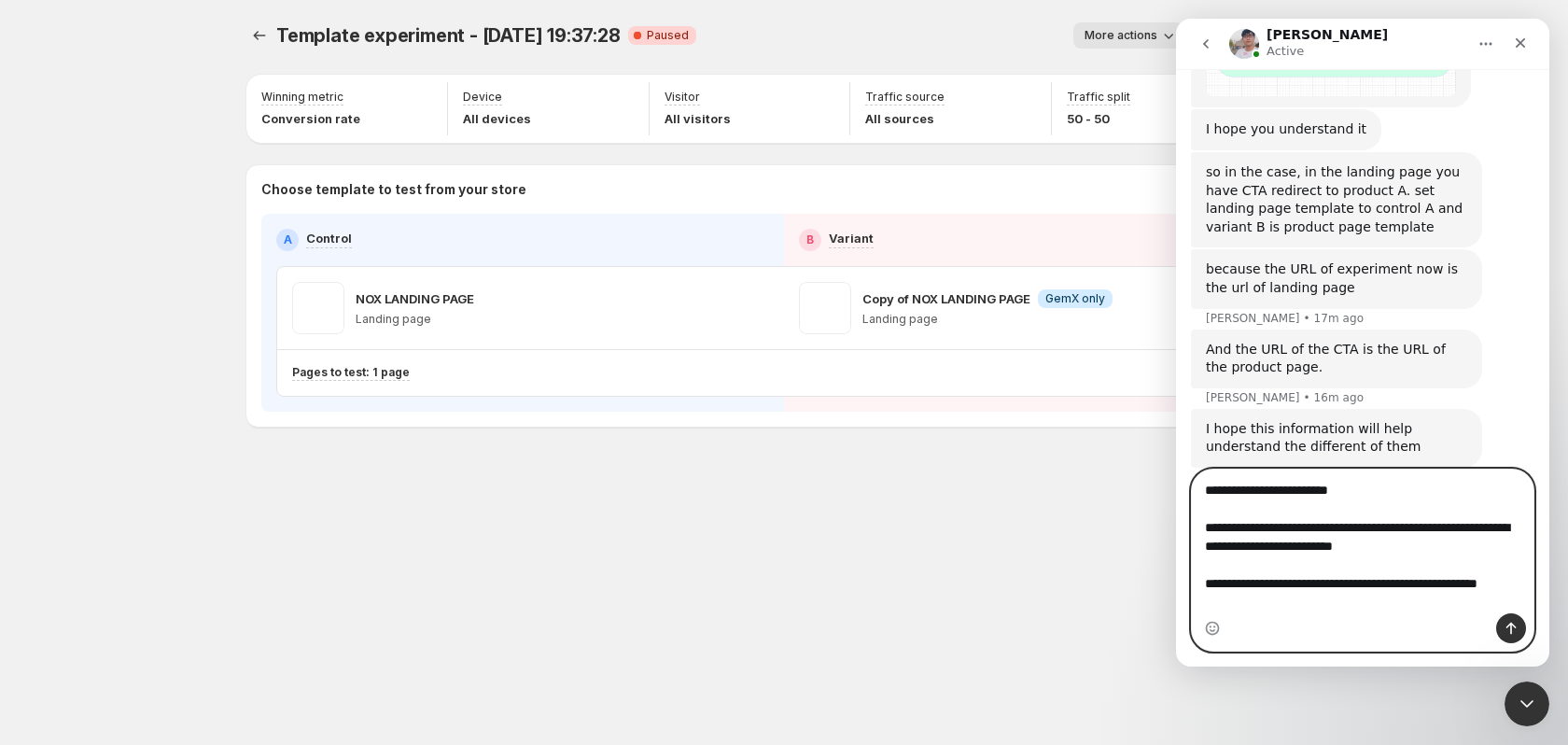
scroll to position [8774, 0]
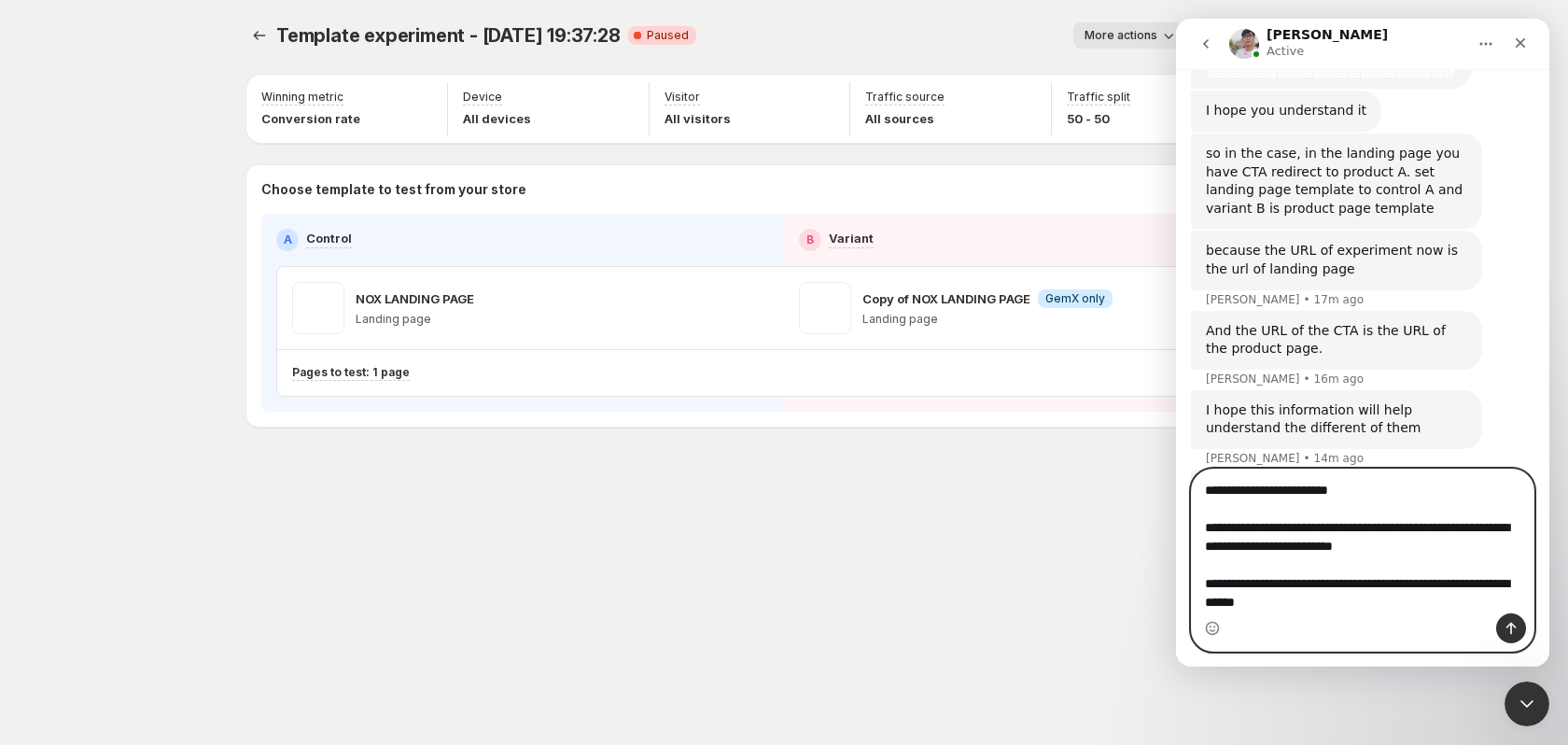
drag, startPoint x: 1306, startPoint y: 598, endPoint x: 1016, endPoint y: 410, distance: 345.6
click at [1176, 410] on html "Antony Active We're on GMT + 7 timezone and may get back to you shortly! Normal…" at bounding box center [1363, 342] width 373 height 648
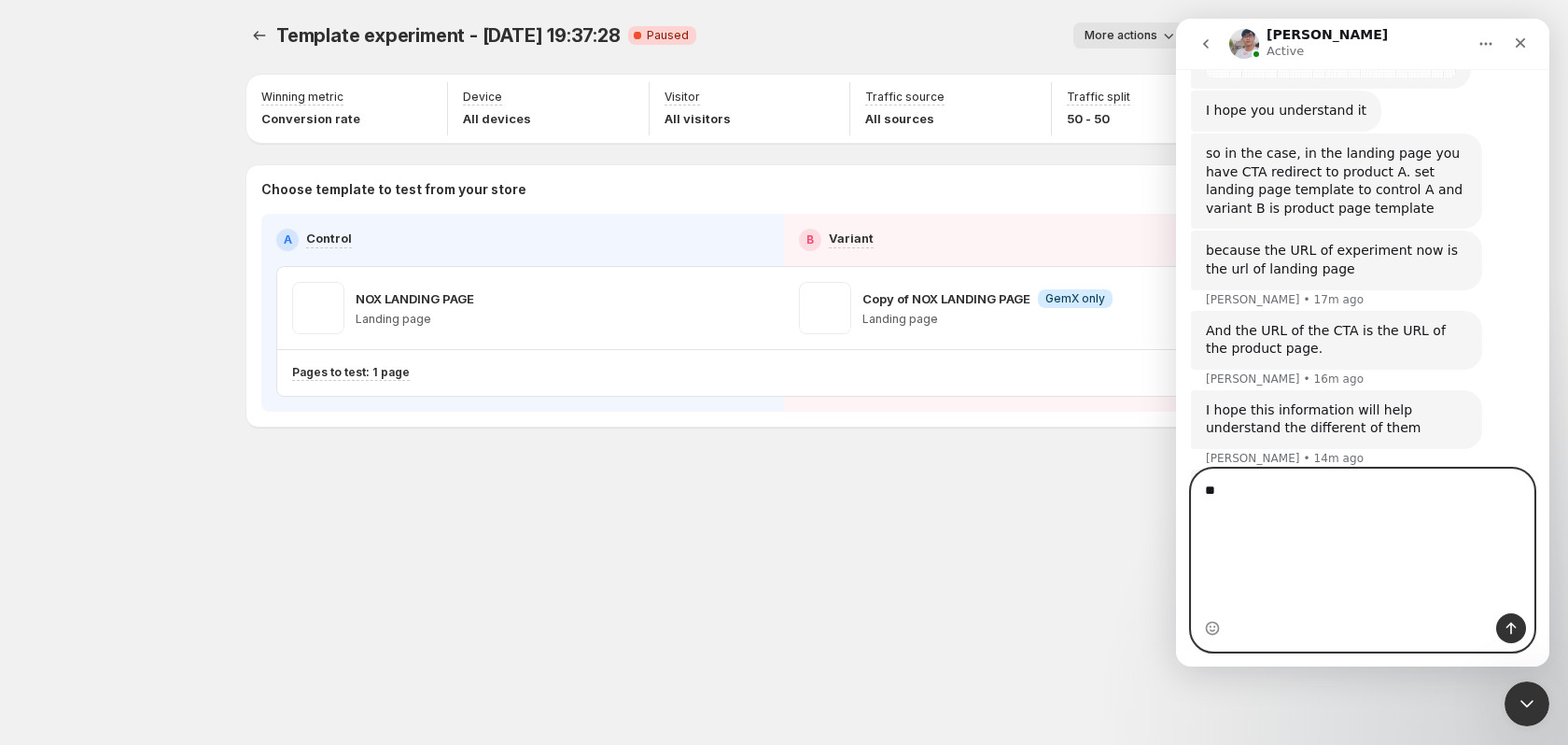
scroll to position [8662, 0]
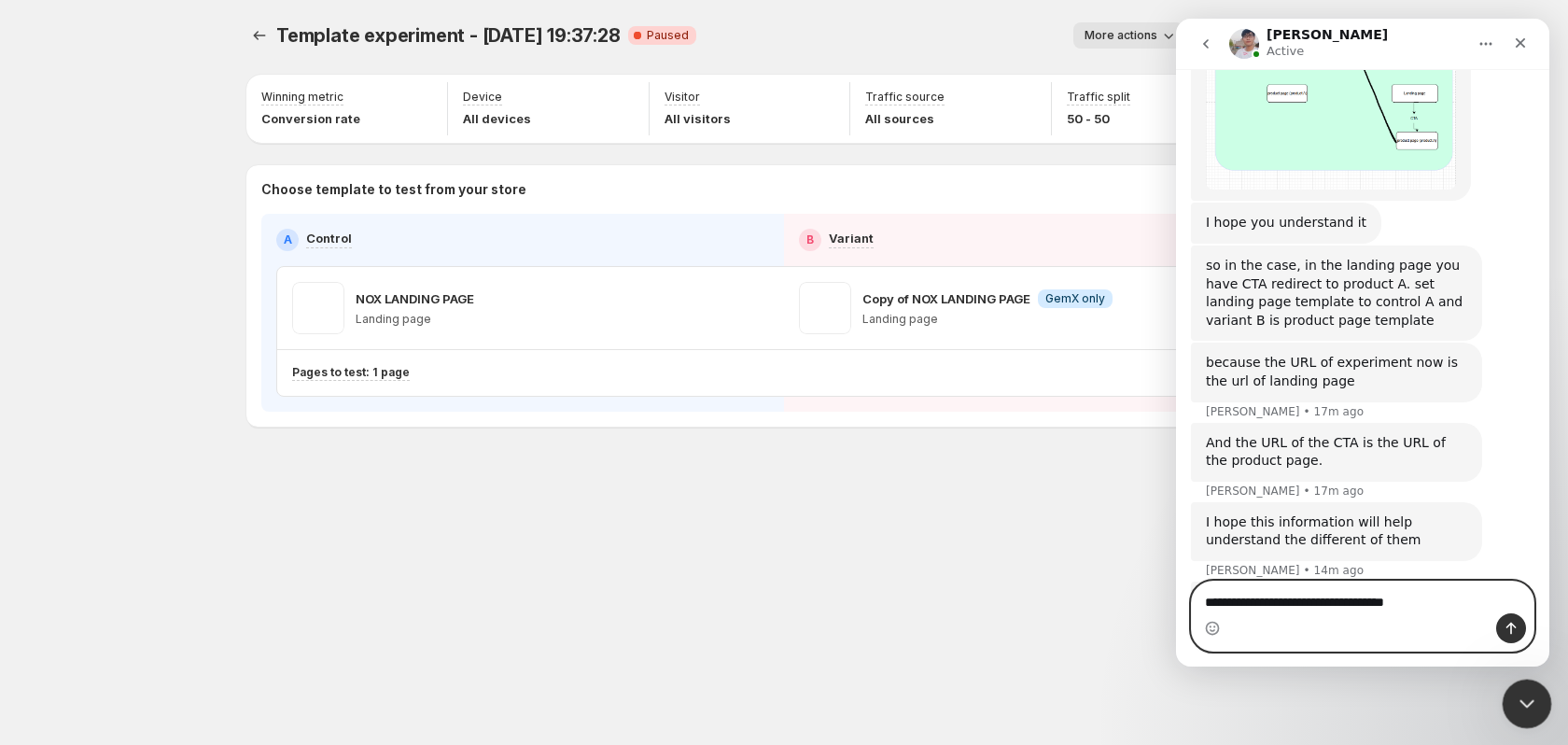
type textarea "**********"
drag, startPoint x: 1526, startPoint y: 679, endPoint x: 3031, endPoint y: 1359, distance: 1651.5
click at [1526, 679] on html at bounding box center [1523, 700] width 45 height 45
click at [1519, 702] on icon "Close Intercom Messenger" at bounding box center [1523, 700] width 23 height 23
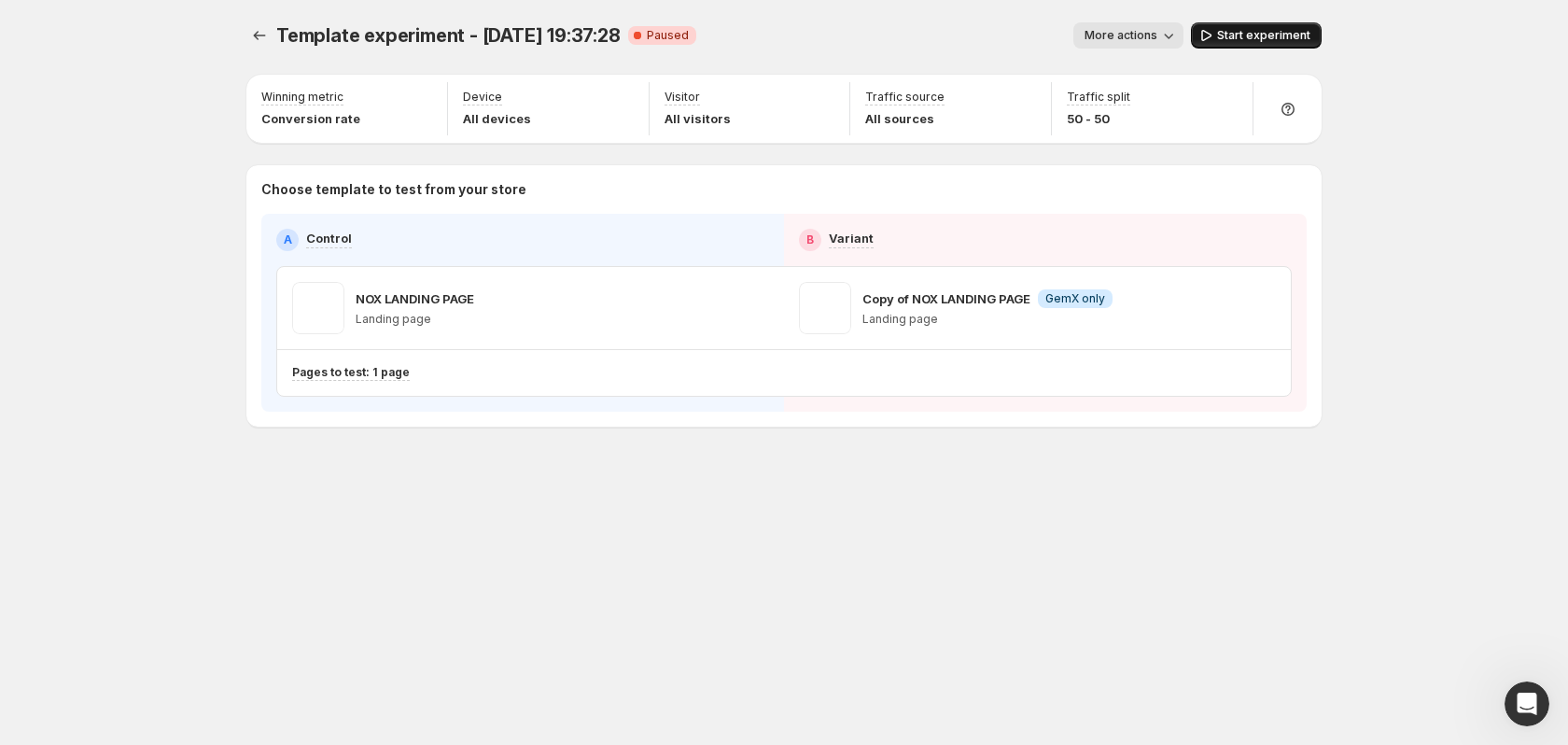
click at [1256, 32] on span "Start experiment" at bounding box center [1264, 35] width 93 height 15
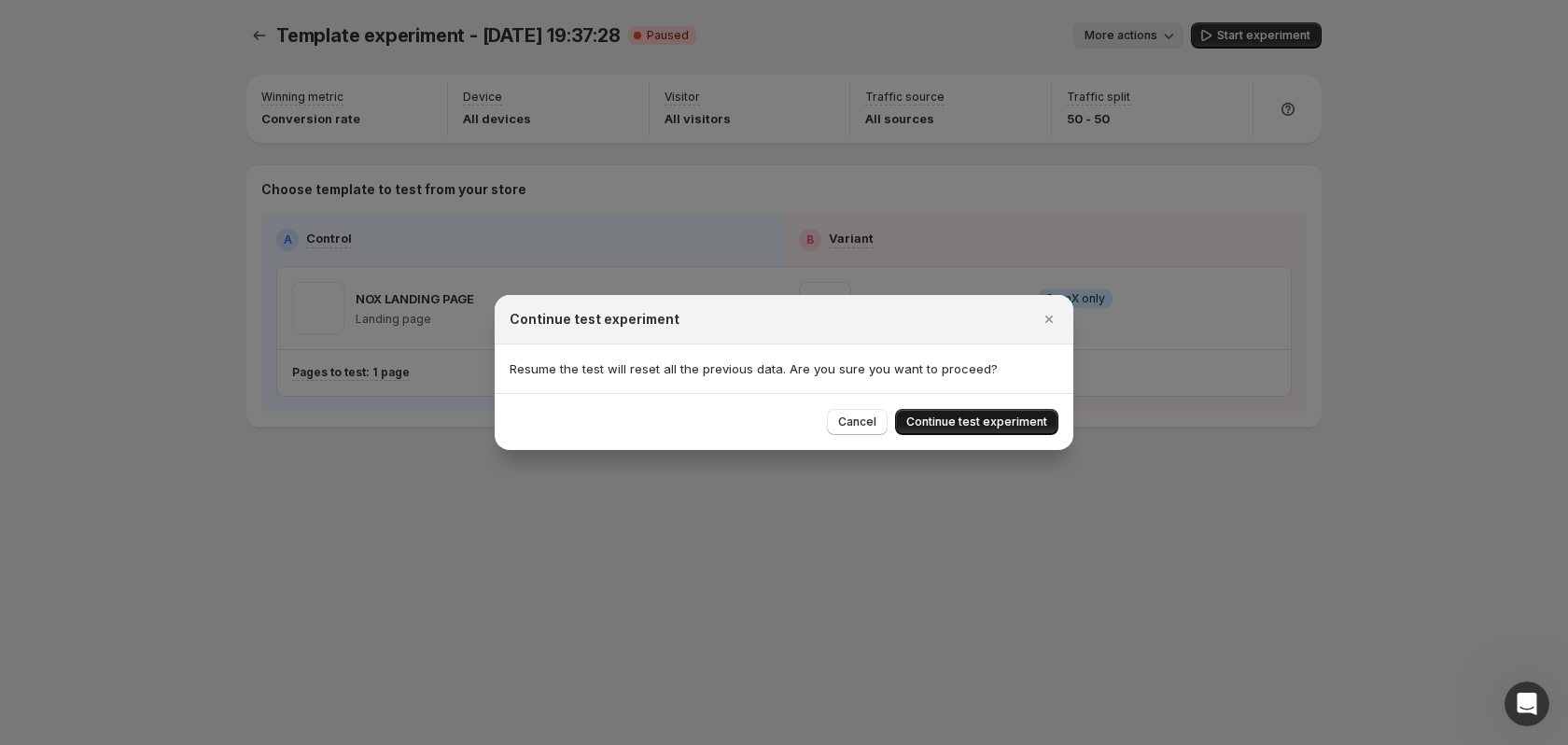
click at [1007, 415] on button "Continue test experiment" at bounding box center [976, 422] width 164 height 26
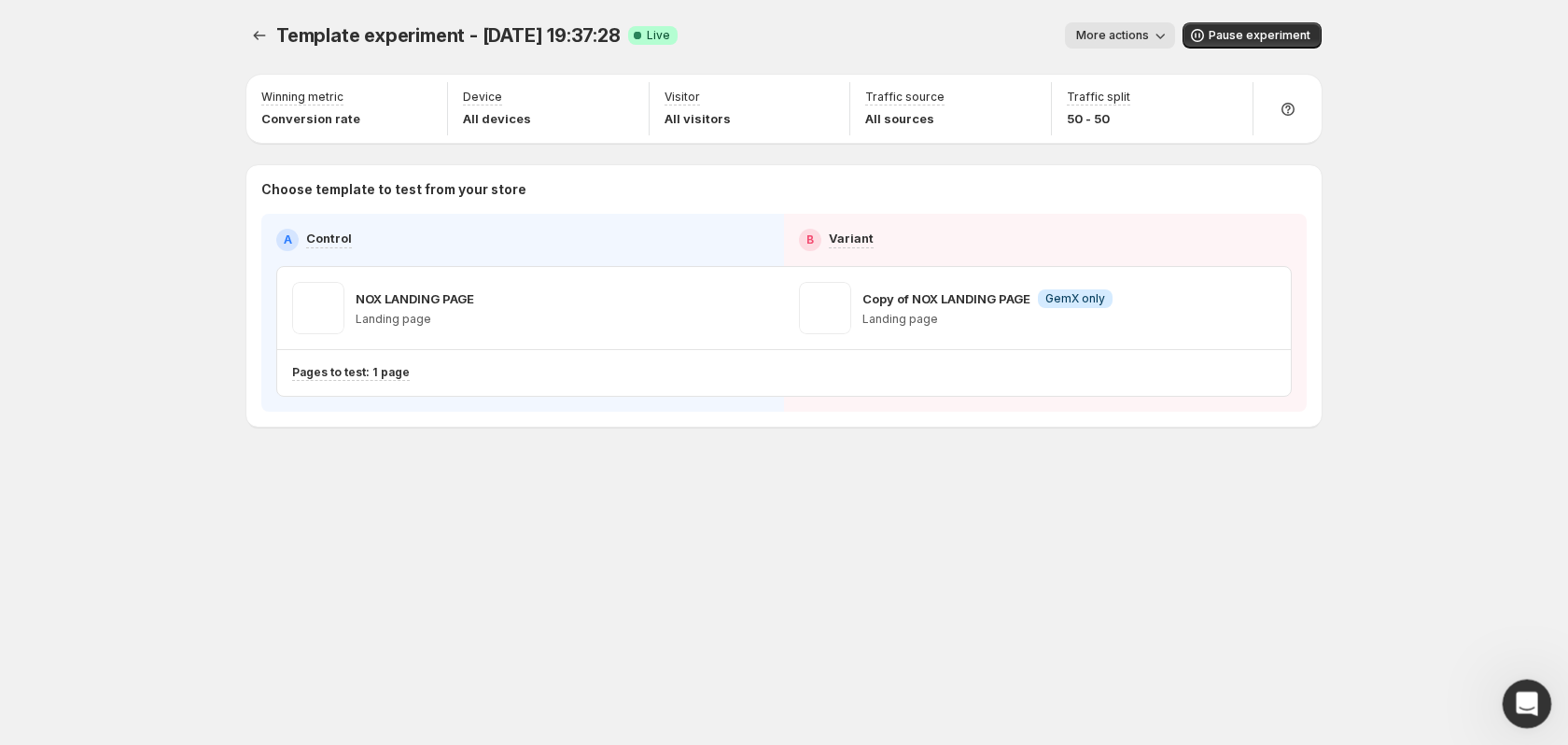
click at [1519, 703] on icon "Open Intercom Messenger" at bounding box center [1523, 701] width 31 height 31
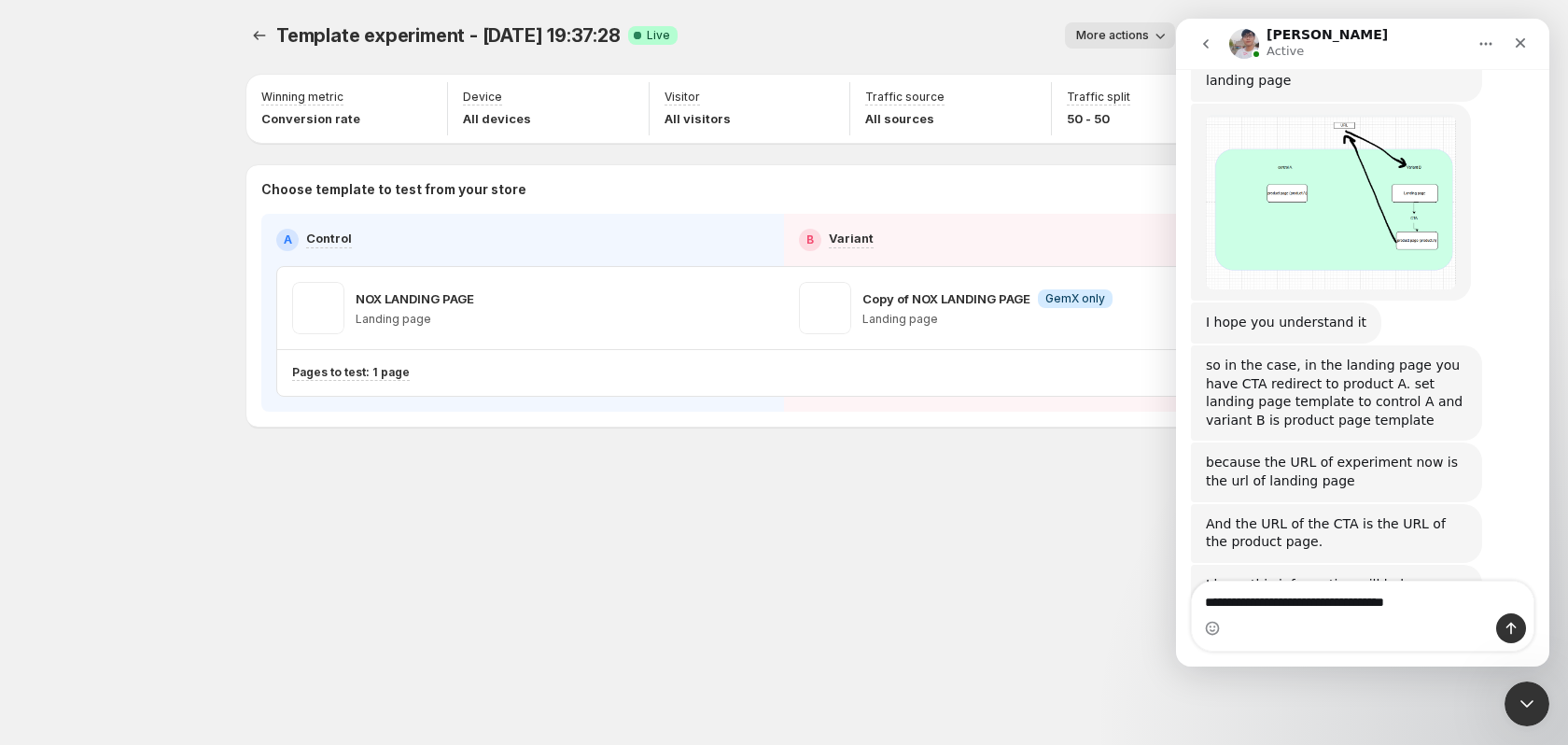
scroll to position [8569, 0]
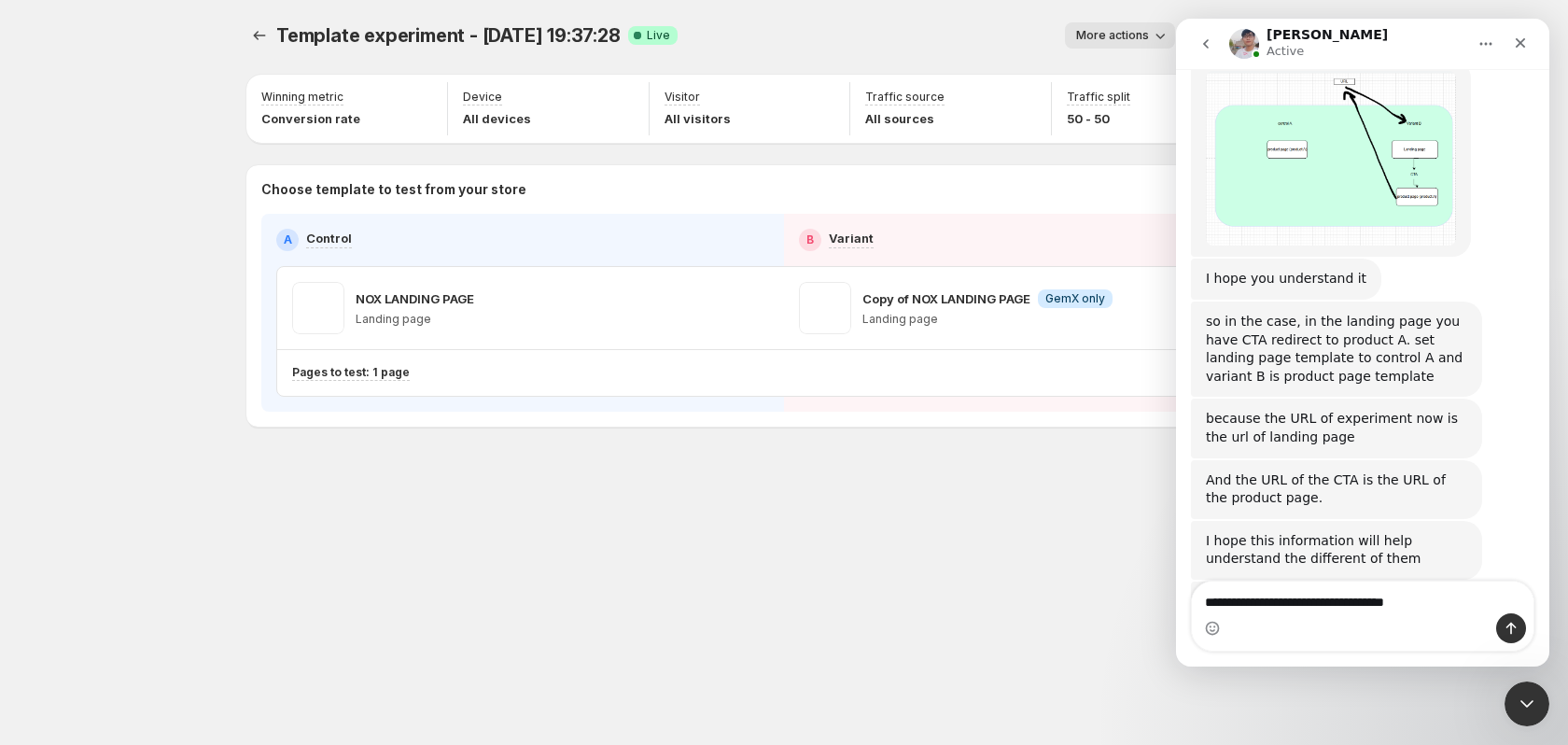
drag, startPoint x: 1422, startPoint y: 614, endPoint x: 1280, endPoint y: 602, distance: 142.5
click at [1280, 602] on div "**********" at bounding box center [1363, 616] width 341 height 69
click at [1279, 602] on textarea "**********" at bounding box center [1363, 597] width 341 height 32
drag, startPoint x: 1266, startPoint y: 603, endPoint x: 1567, endPoint y: 605, distance: 301.0
click at [1549, 605] on html "Antony Active We're on GMT + 7 timezone and may get back to you shortly! Normal…" at bounding box center [1363, 342] width 373 height 648
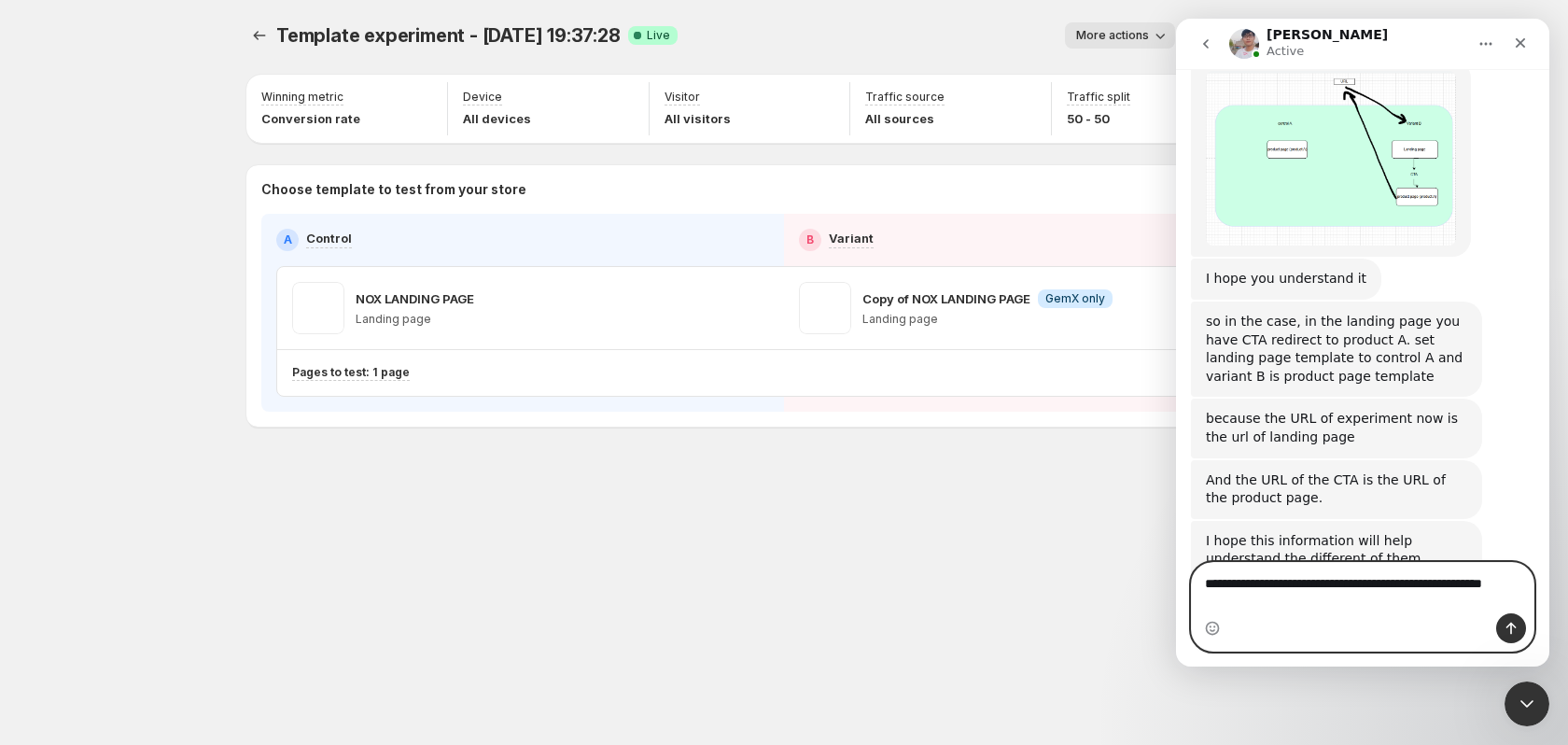
scroll to position [8588, 0]
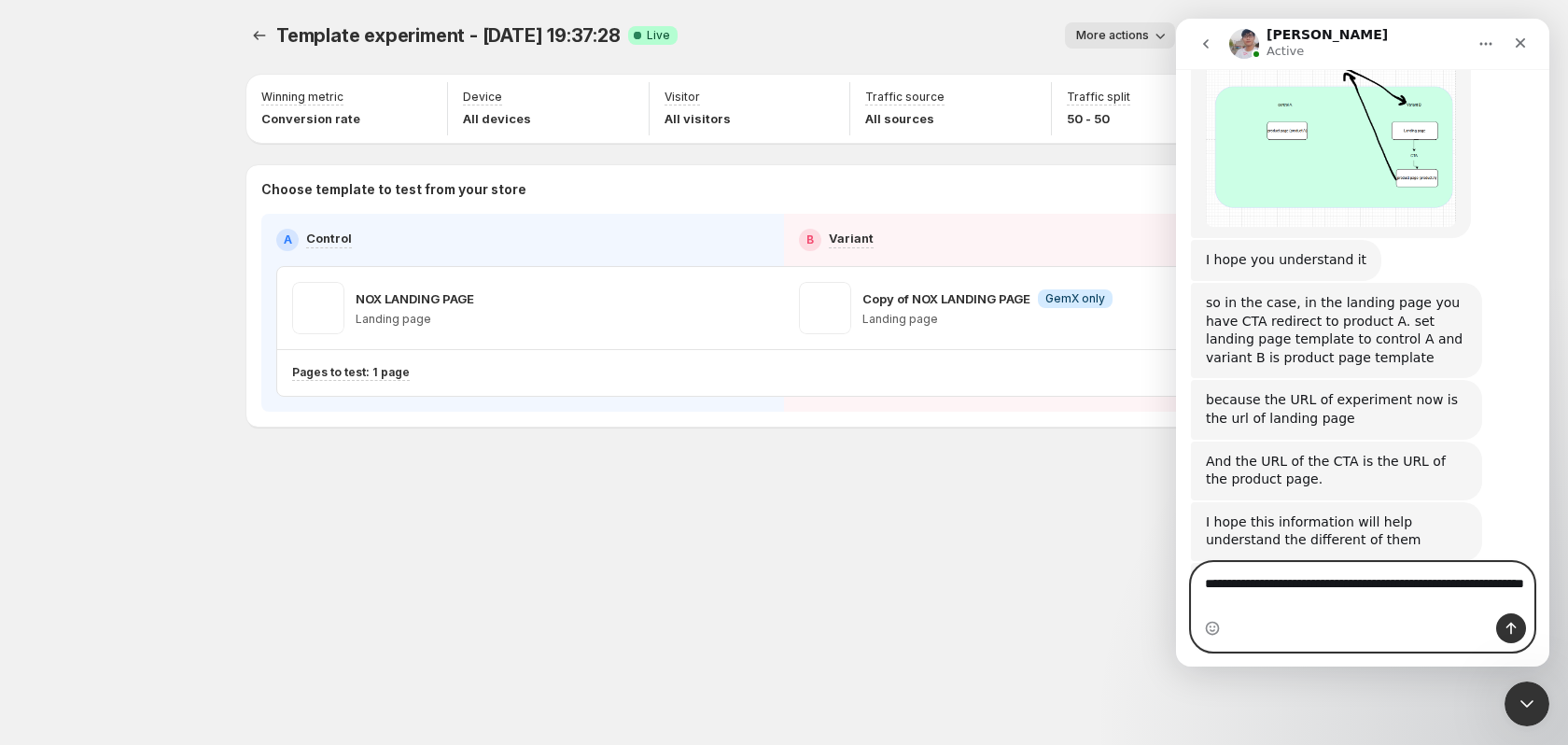
type textarea "**********"
drag, startPoint x: 1032, startPoint y: 590, endPoint x: 1337, endPoint y: 672, distance: 315.8
click at [1048, 595] on div "Template experiment - Sep 14, 19:37:28. This page is ready Template experiment …" at bounding box center [784, 372] width 1120 height 745
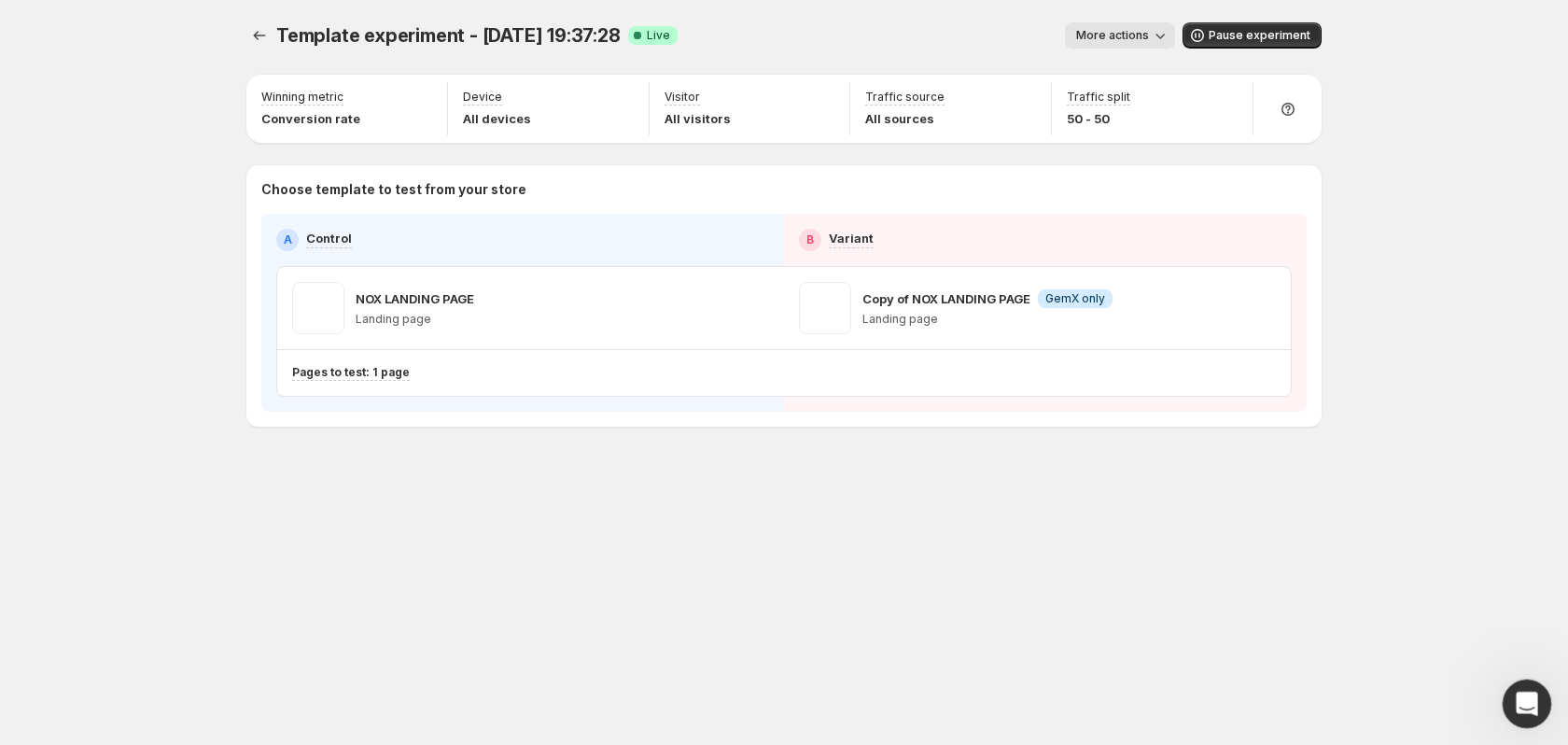
click at [1526, 705] on icon "Open Intercom Messenger" at bounding box center [1523, 701] width 31 height 31
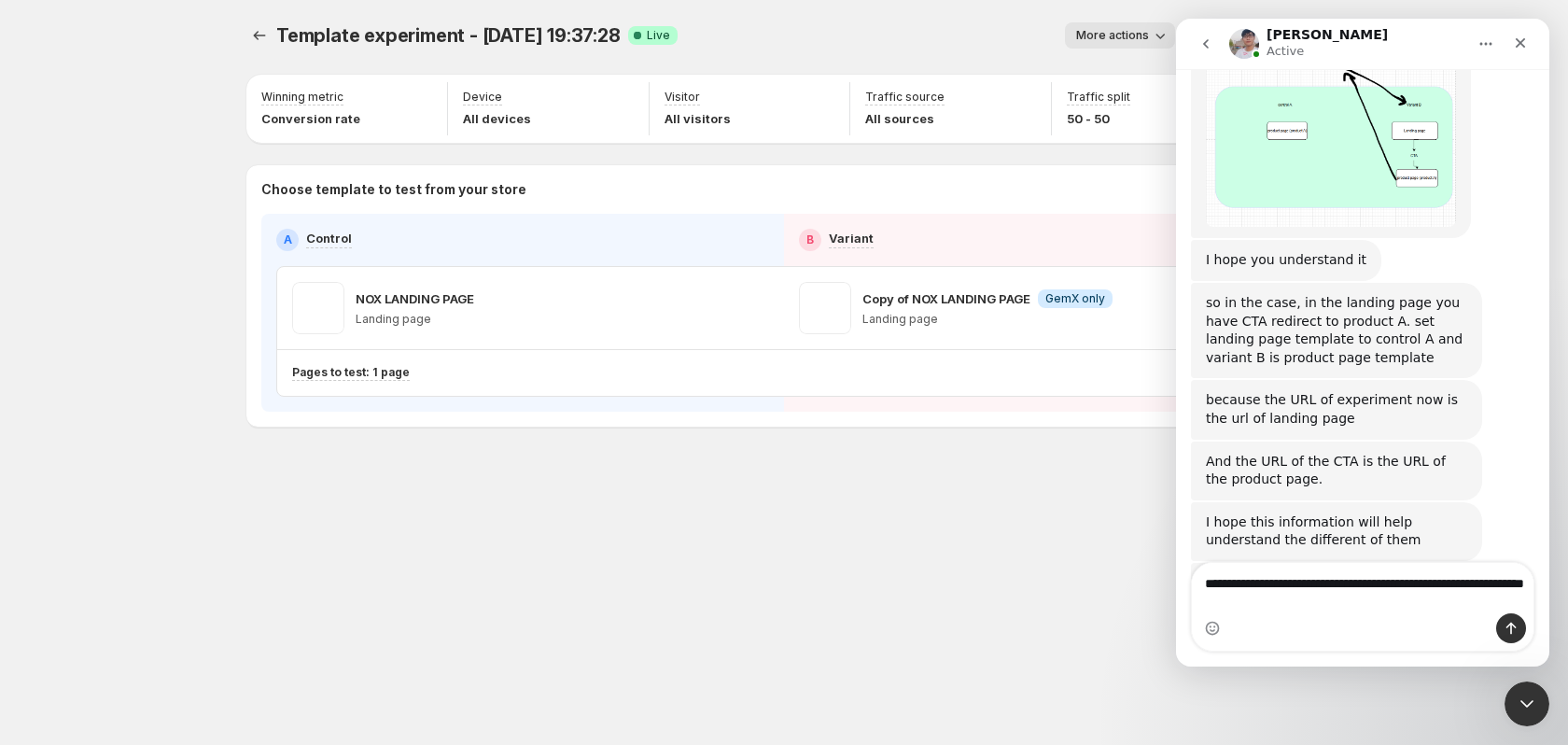
drag, startPoint x: 1289, startPoint y: 606, endPoint x: 1269, endPoint y: 580, distance: 32.8
click at [1269, 580] on textarea "**********" at bounding box center [1363, 587] width 341 height 51
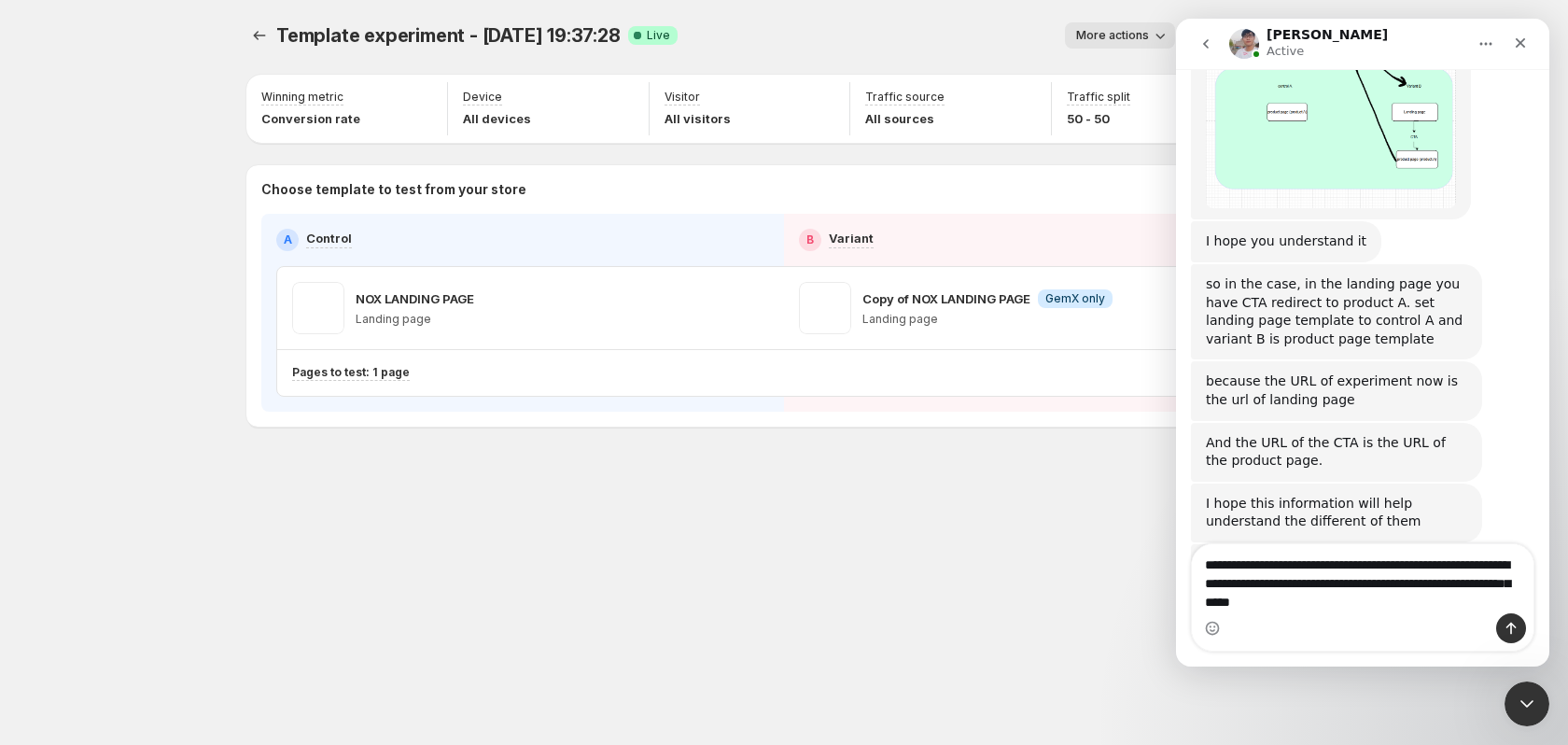
type textarea "**********"
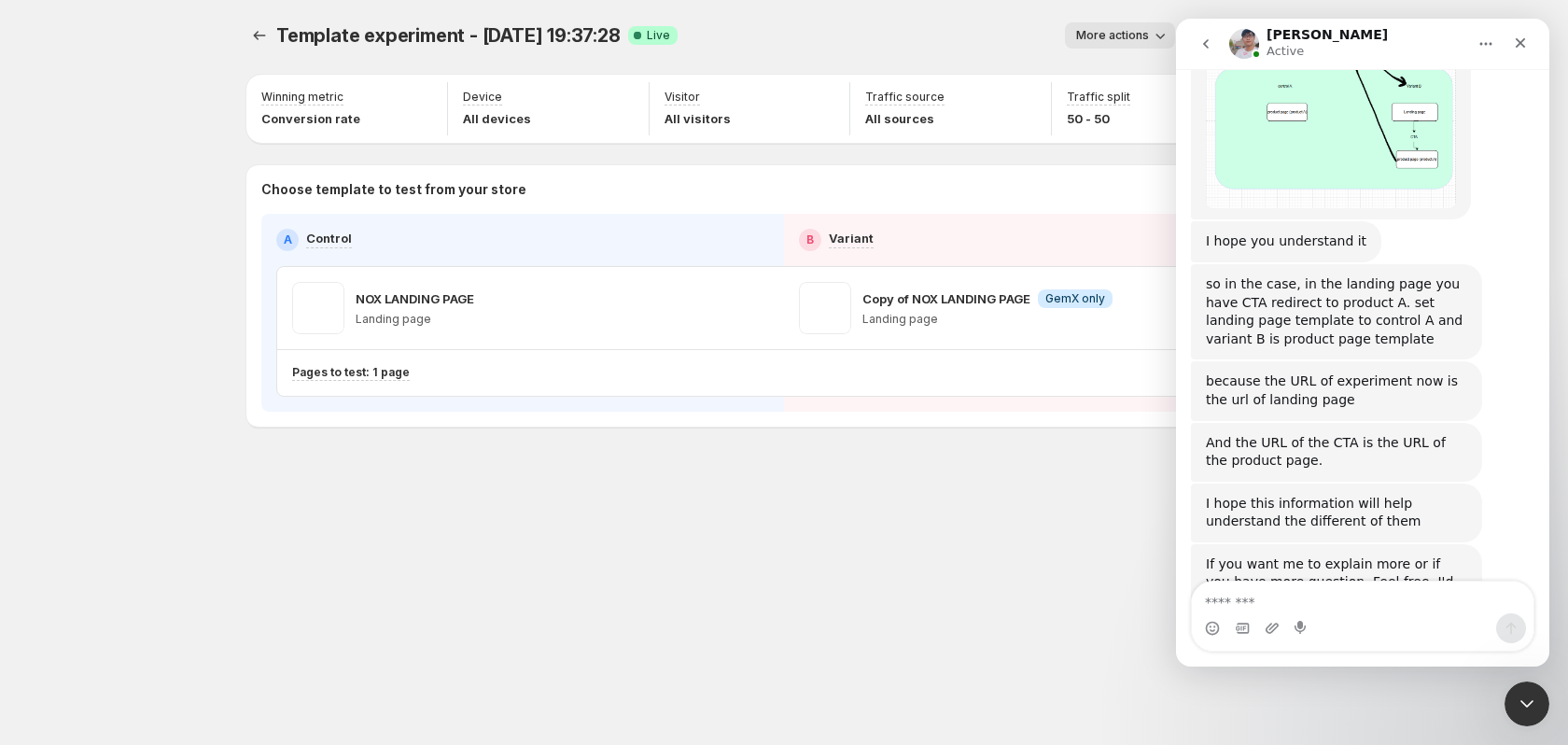
scroll to position [8680, 0]
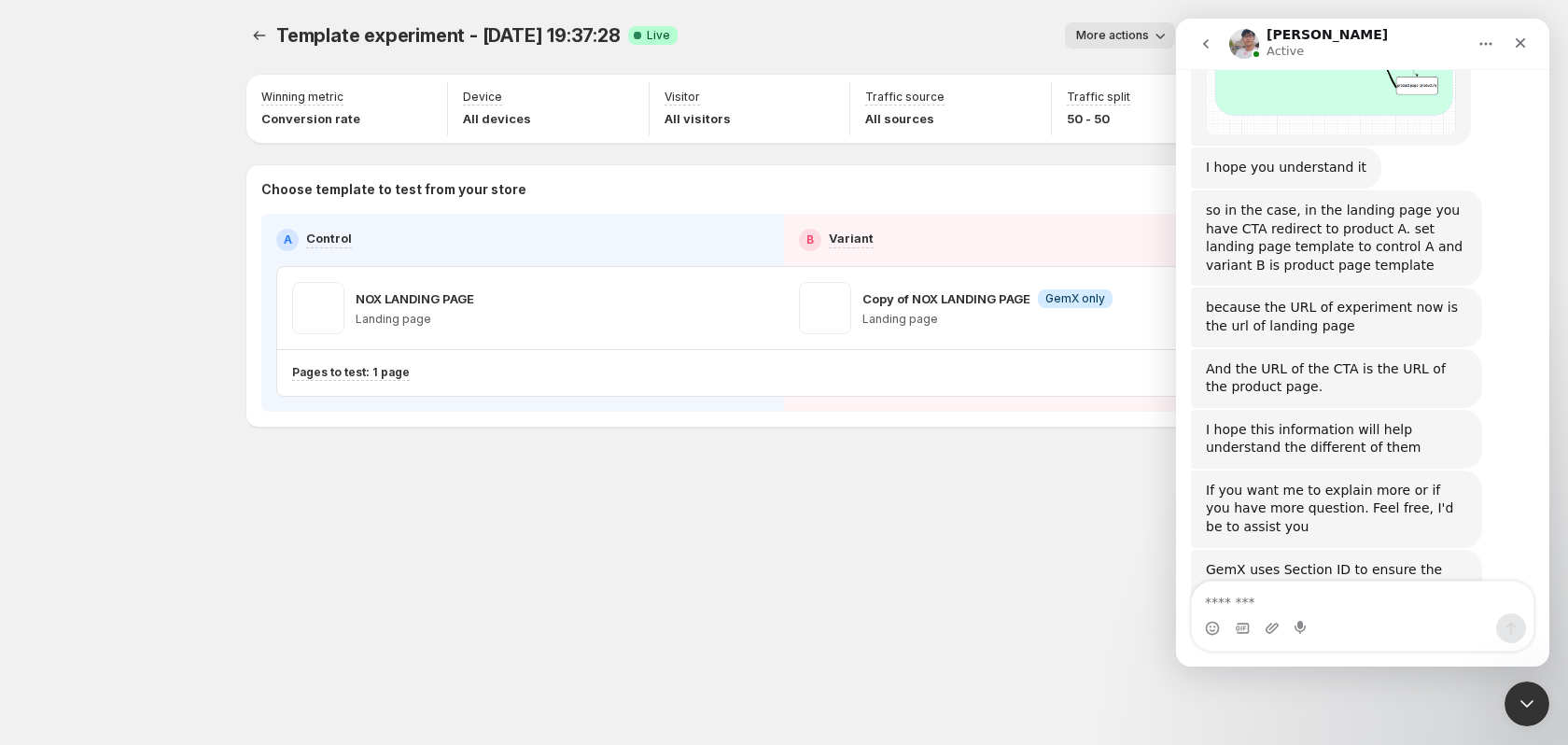
drag, startPoint x: 1405, startPoint y: 491, endPoint x: 1464, endPoint y: 529, distance: 70.2
click at [1528, 686] on div "Close Intercom Messenger" at bounding box center [1523, 700] width 45 height 45
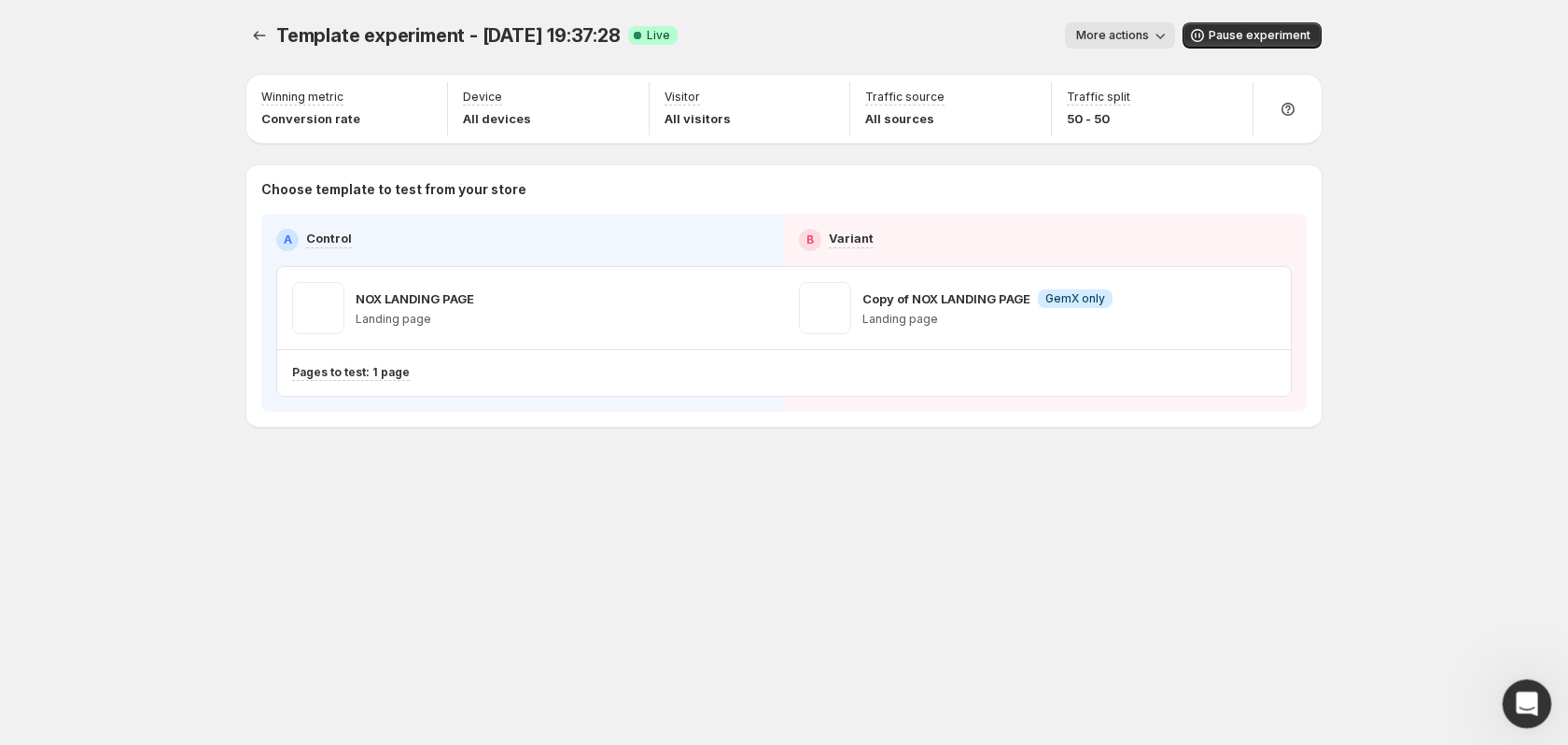
click at [1530, 692] on icon "Open Intercom Messenger" at bounding box center [1523, 701] width 31 height 31
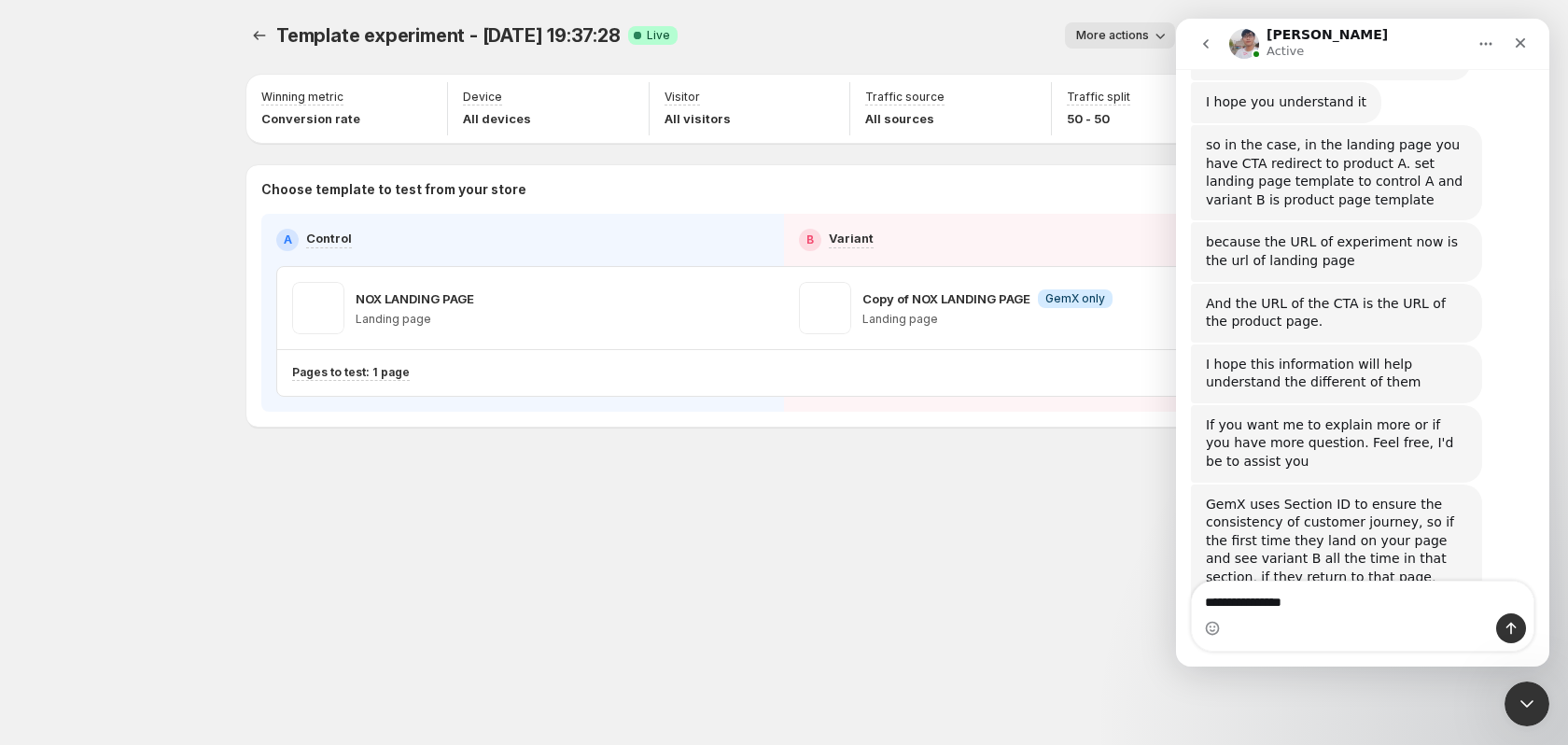
scroll to position [8752, 0]
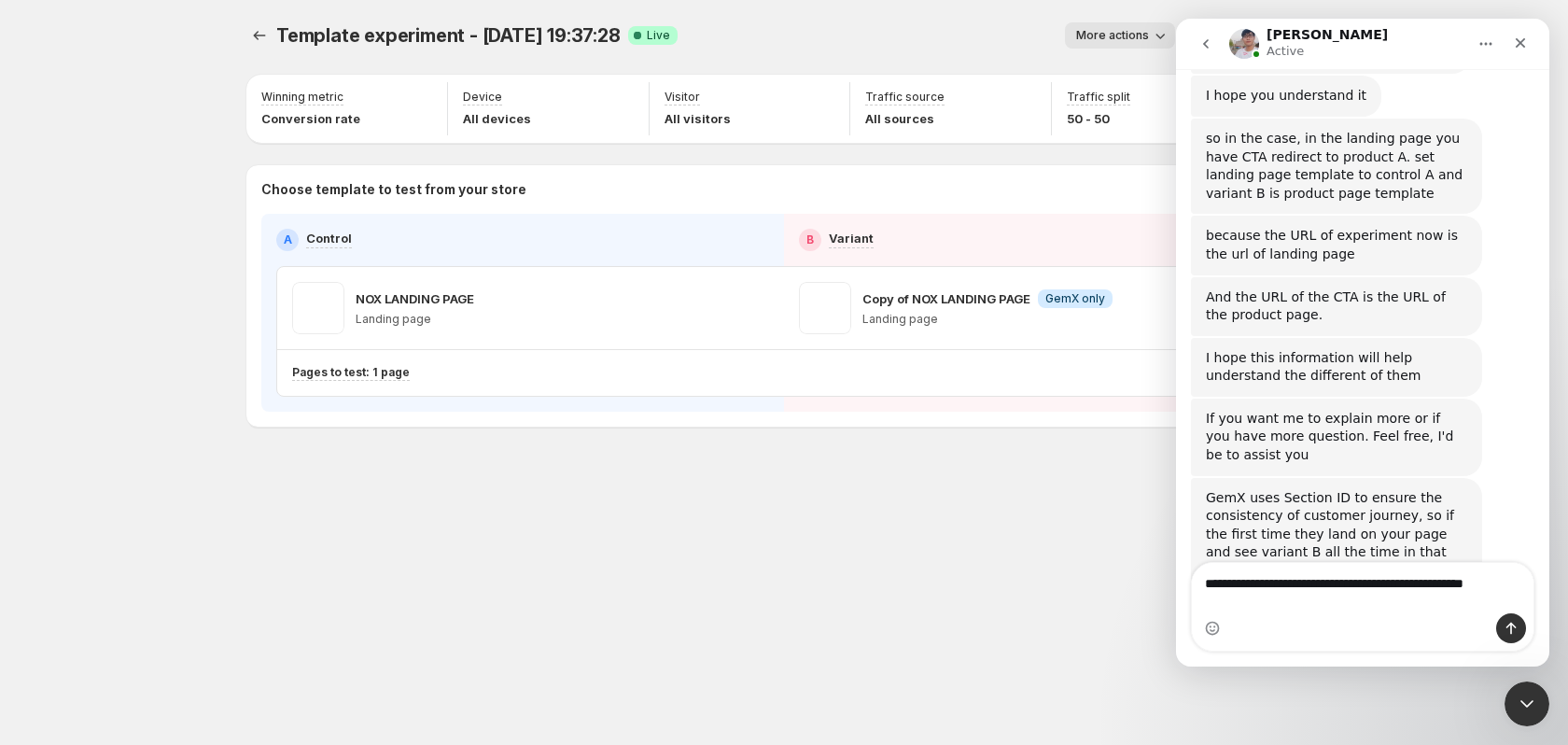
type textarea "**********"
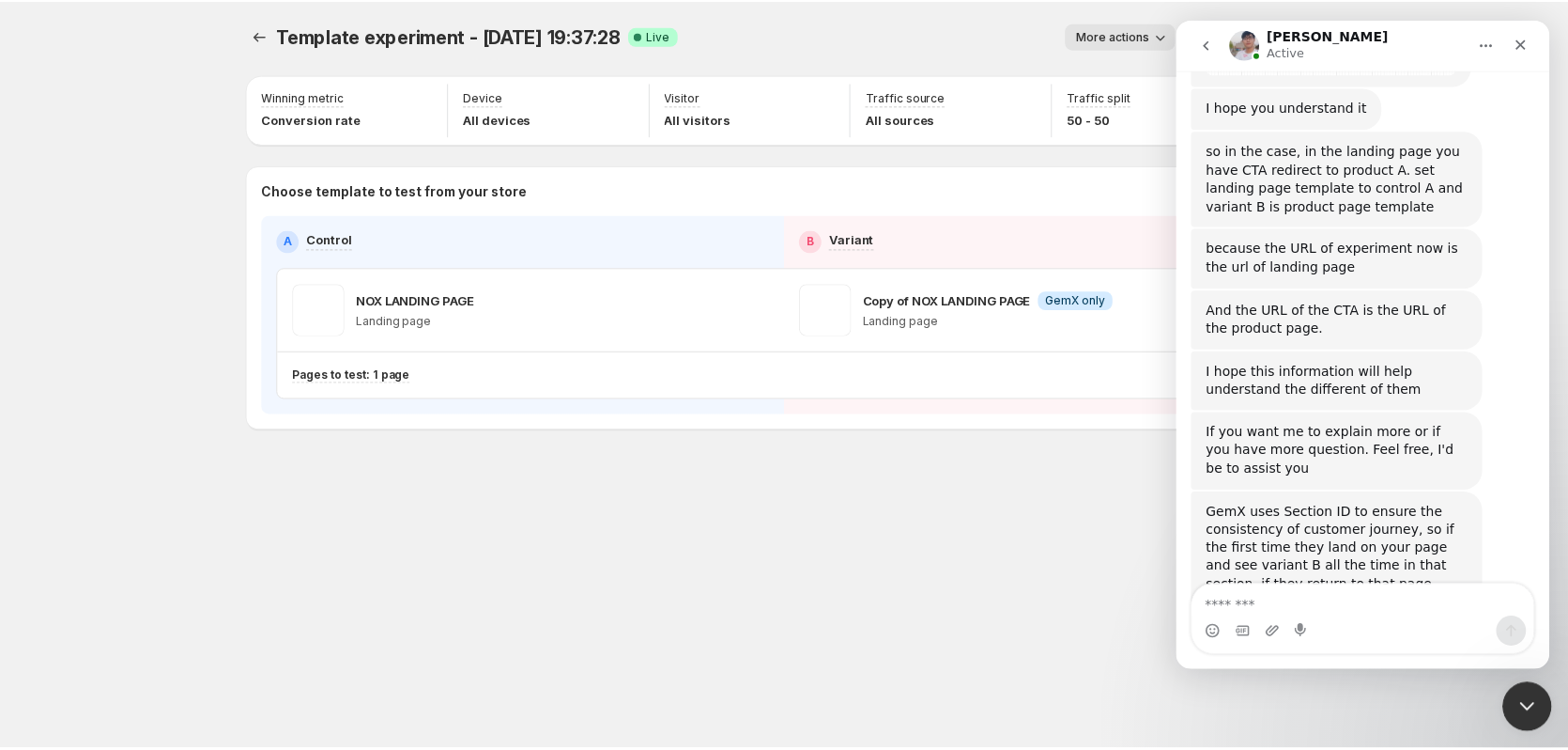
scroll to position [8871, 0]
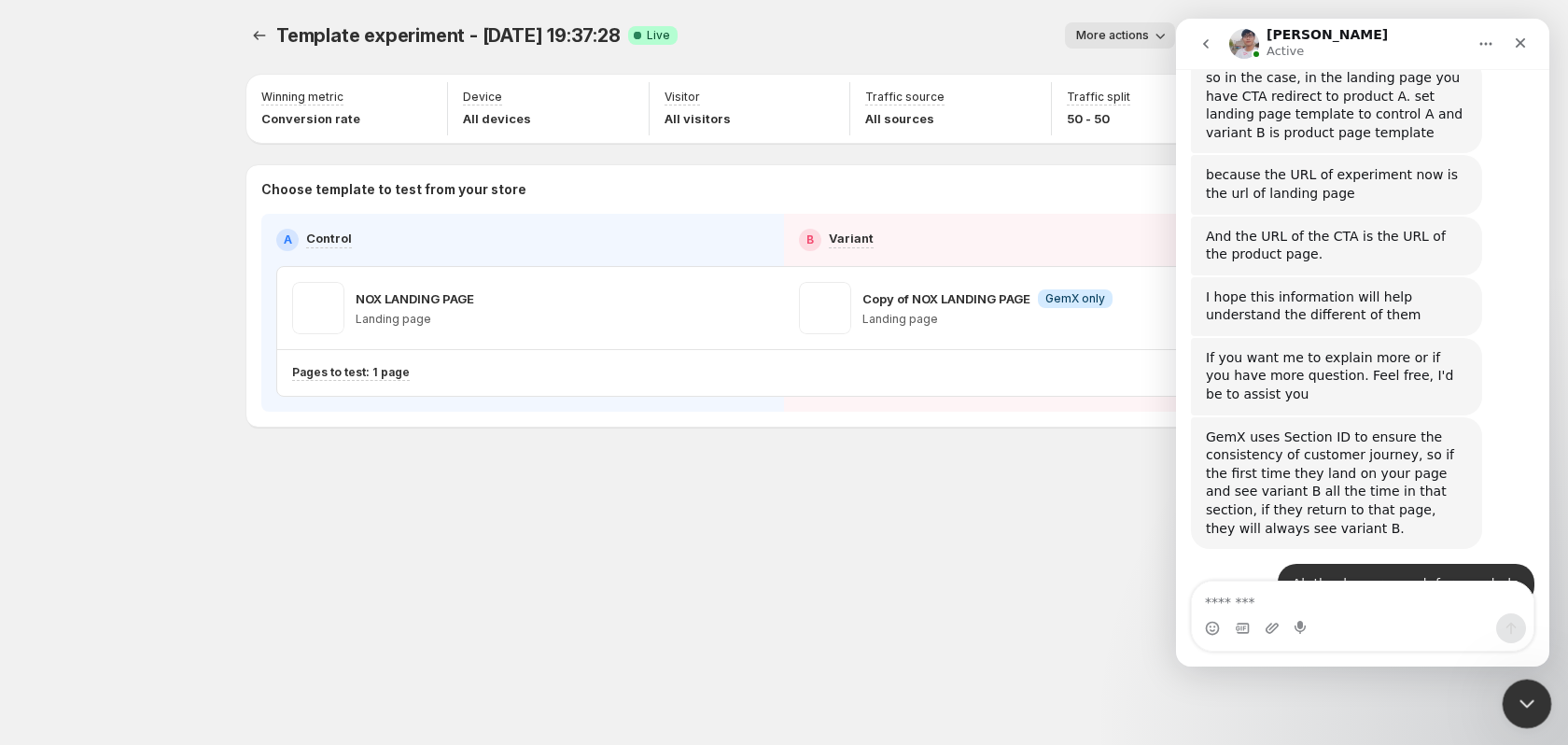
click at [1527, 682] on div "Close Intercom Messenger" at bounding box center [1523, 700] width 45 height 45
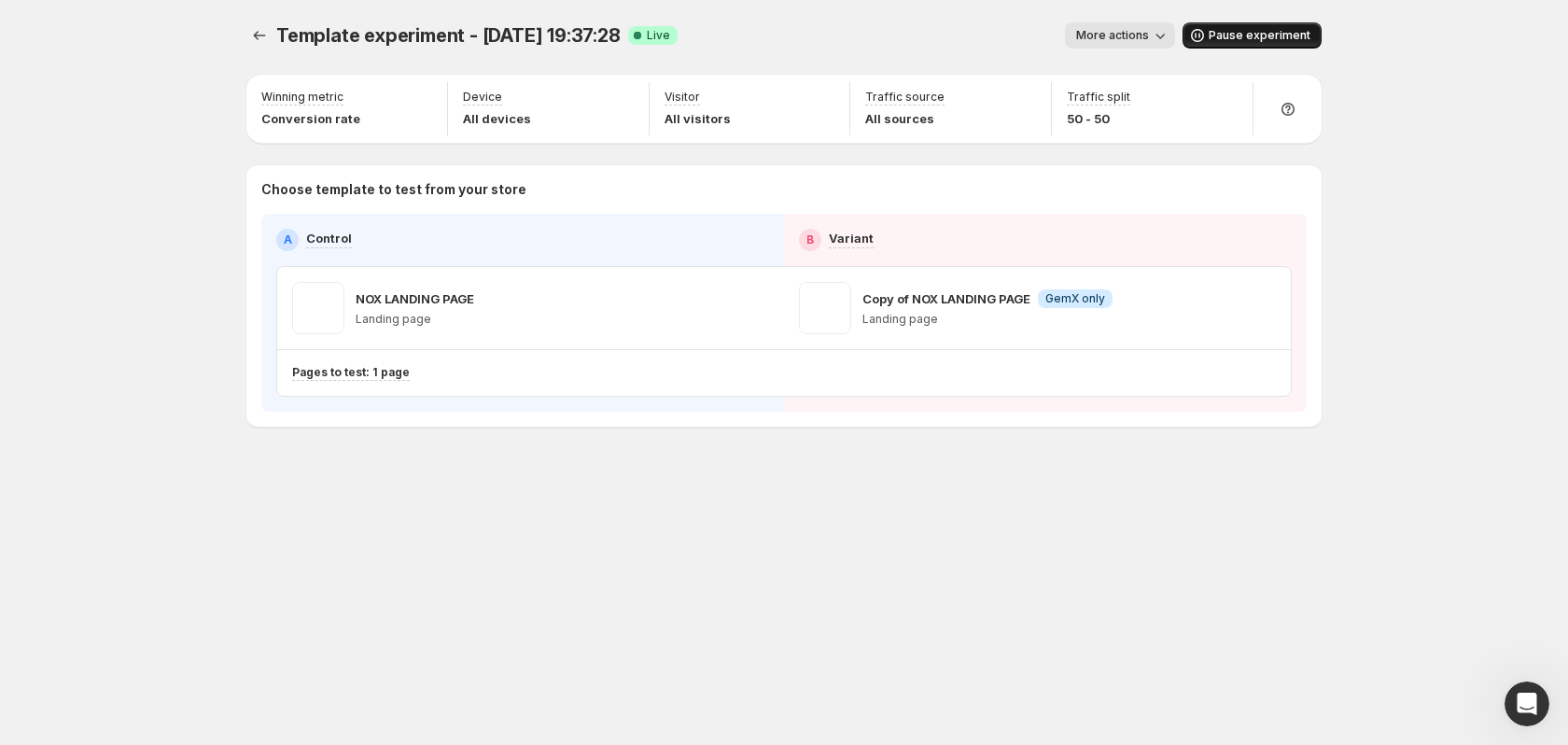
click at [1244, 28] on button "Pause experiment" at bounding box center [1252, 36] width 139 height 26
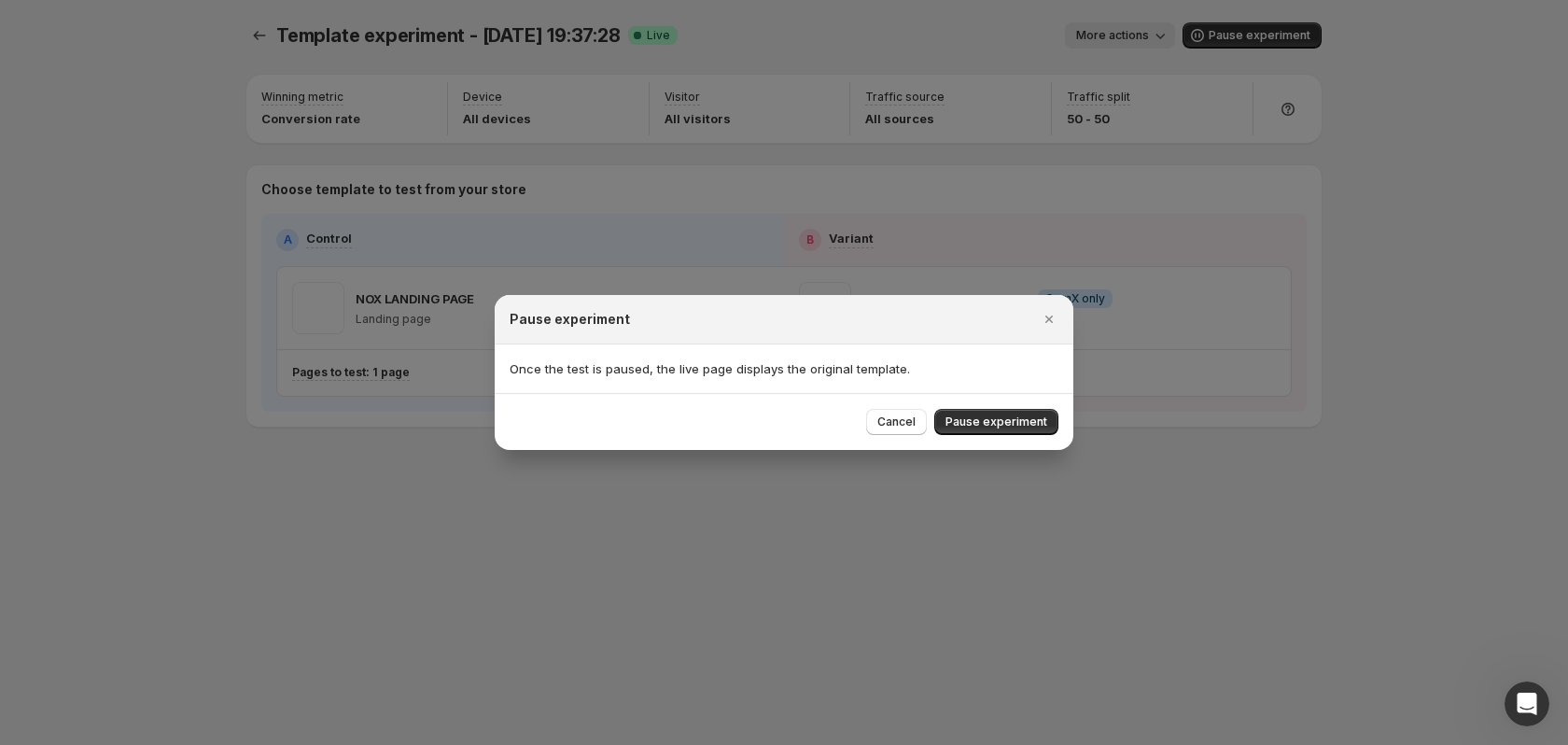
click at [1029, 432] on button "Pause experiment" at bounding box center [996, 422] width 124 height 26
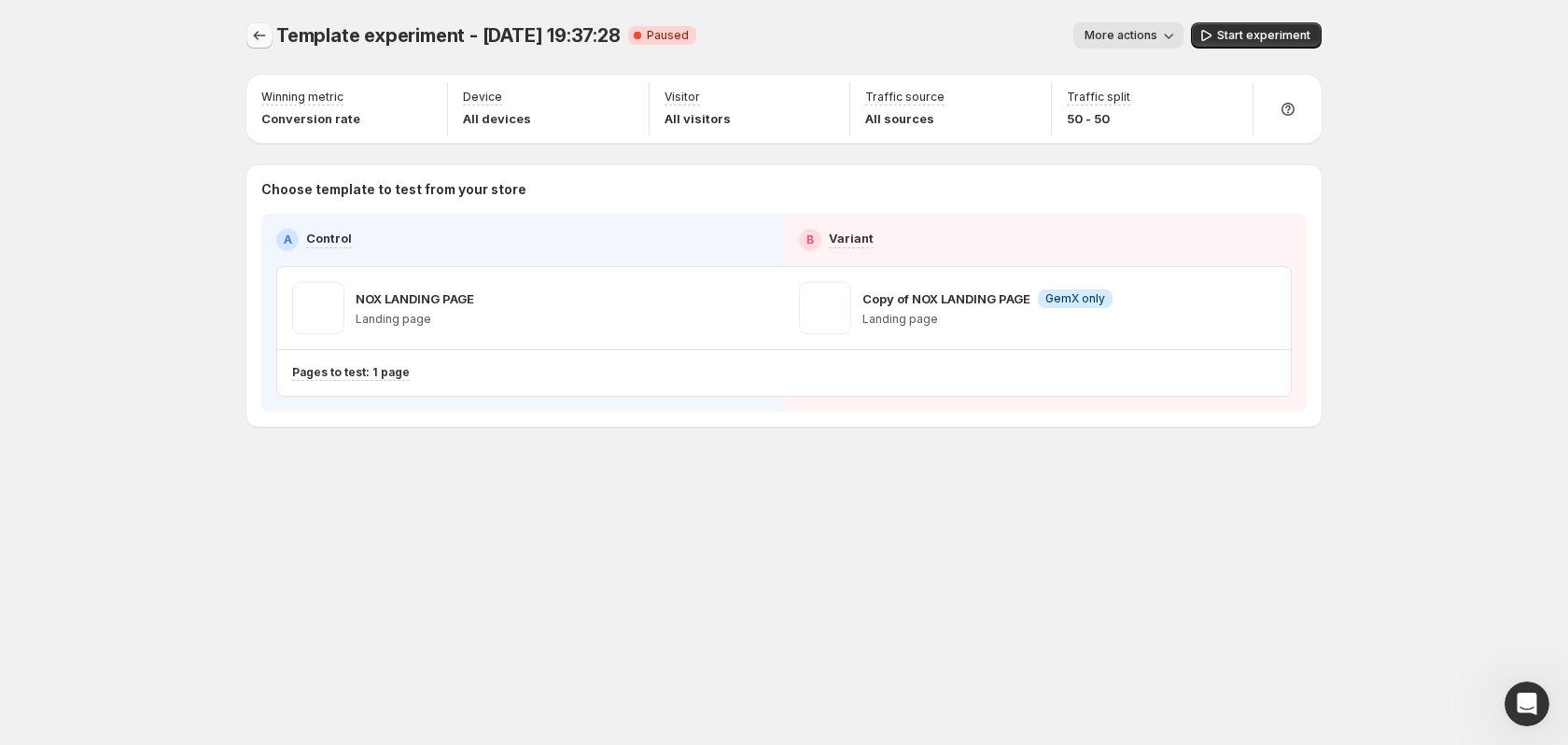
click at [256, 24] on button "Experiments" at bounding box center [259, 36] width 26 height 26
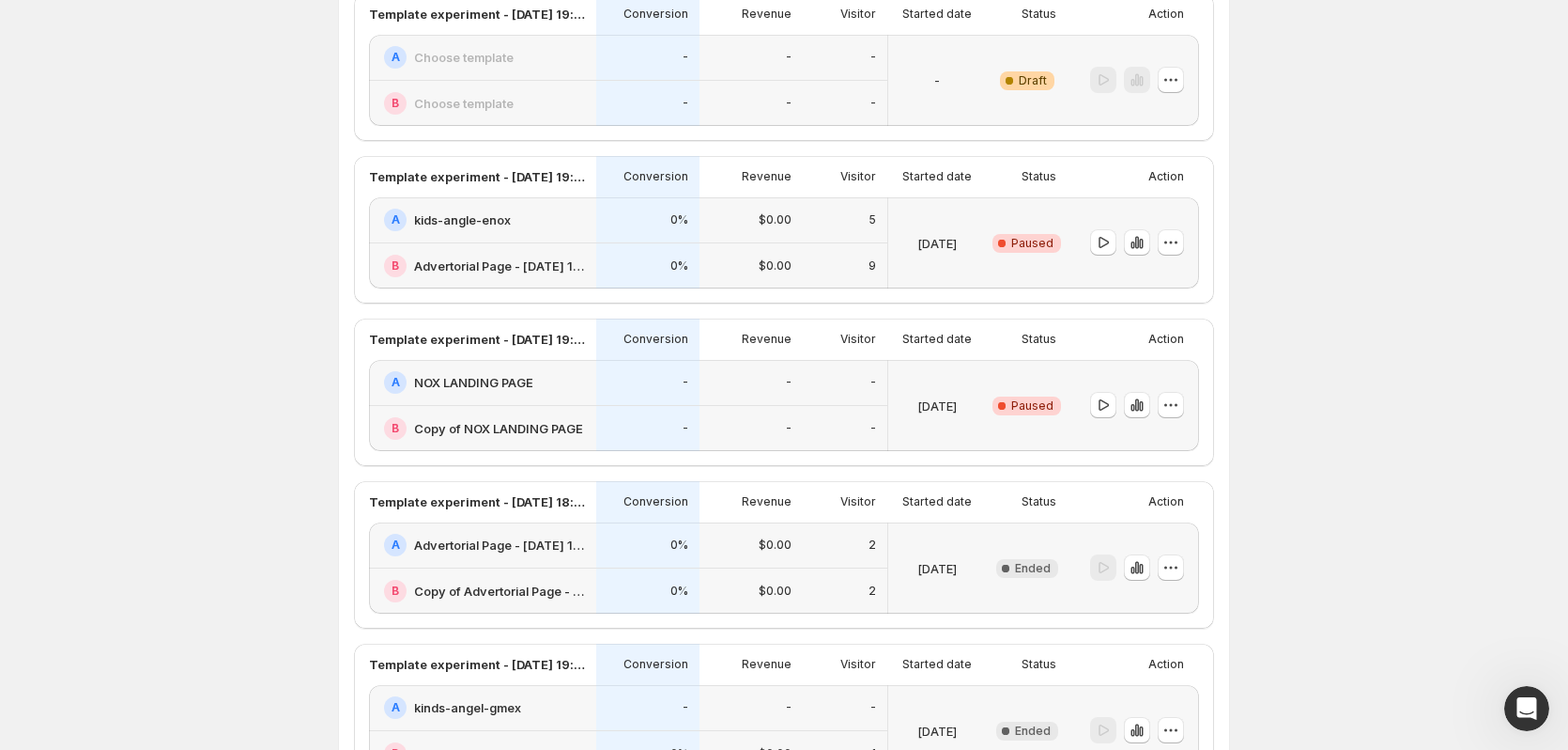
scroll to position [658, 0]
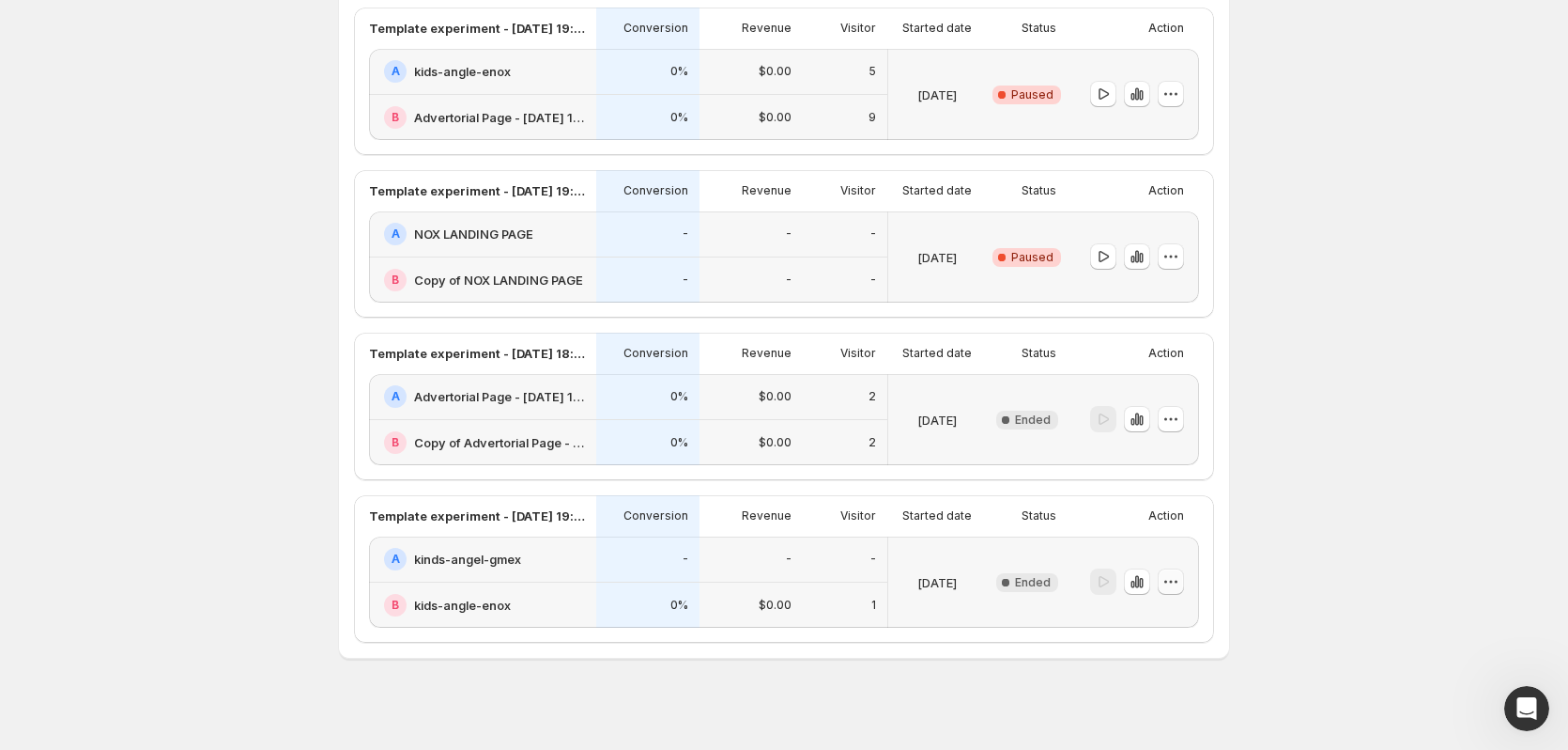
click at [1179, 580] on icon "button" at bounding box center [1171, 581] width 19 height 19
click at [1171, 536] on span "Delete" at bounding box center [1162, 543] width 38 height 15
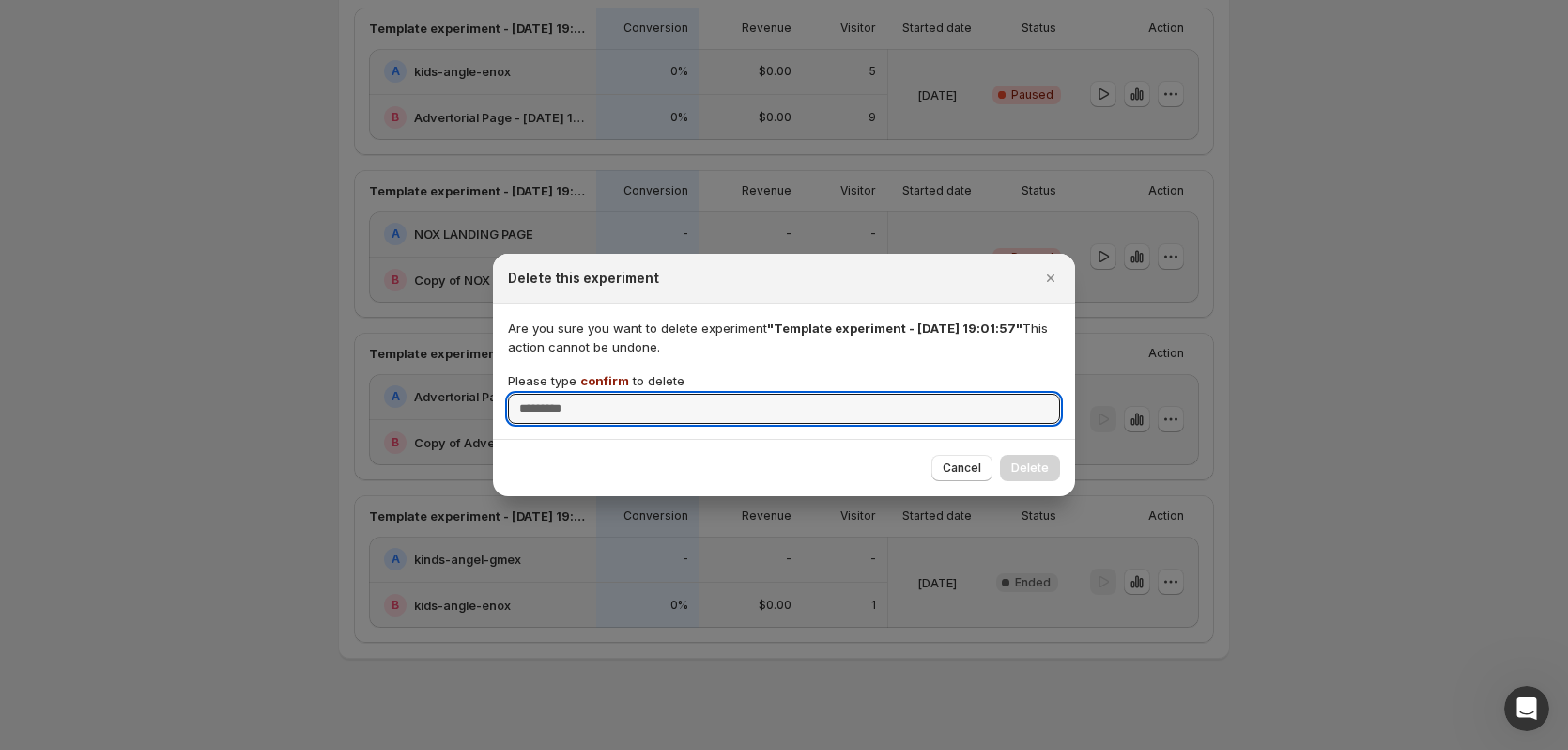
click at [612, 388] on p "Please type confirm to delete" at bounding box center [596, 380] width 177 height 19
click at [612, 393] on input "Please type confirm to delete" at bounding box center [784, 408] width 552 height 30
click at [610, 386] on span "confirm" at bounding box center [604, 380] width 49 height 15
click at [610, 393] on input "Please type confirm to delete" at bounding box center [784, 408] width 552 height 30
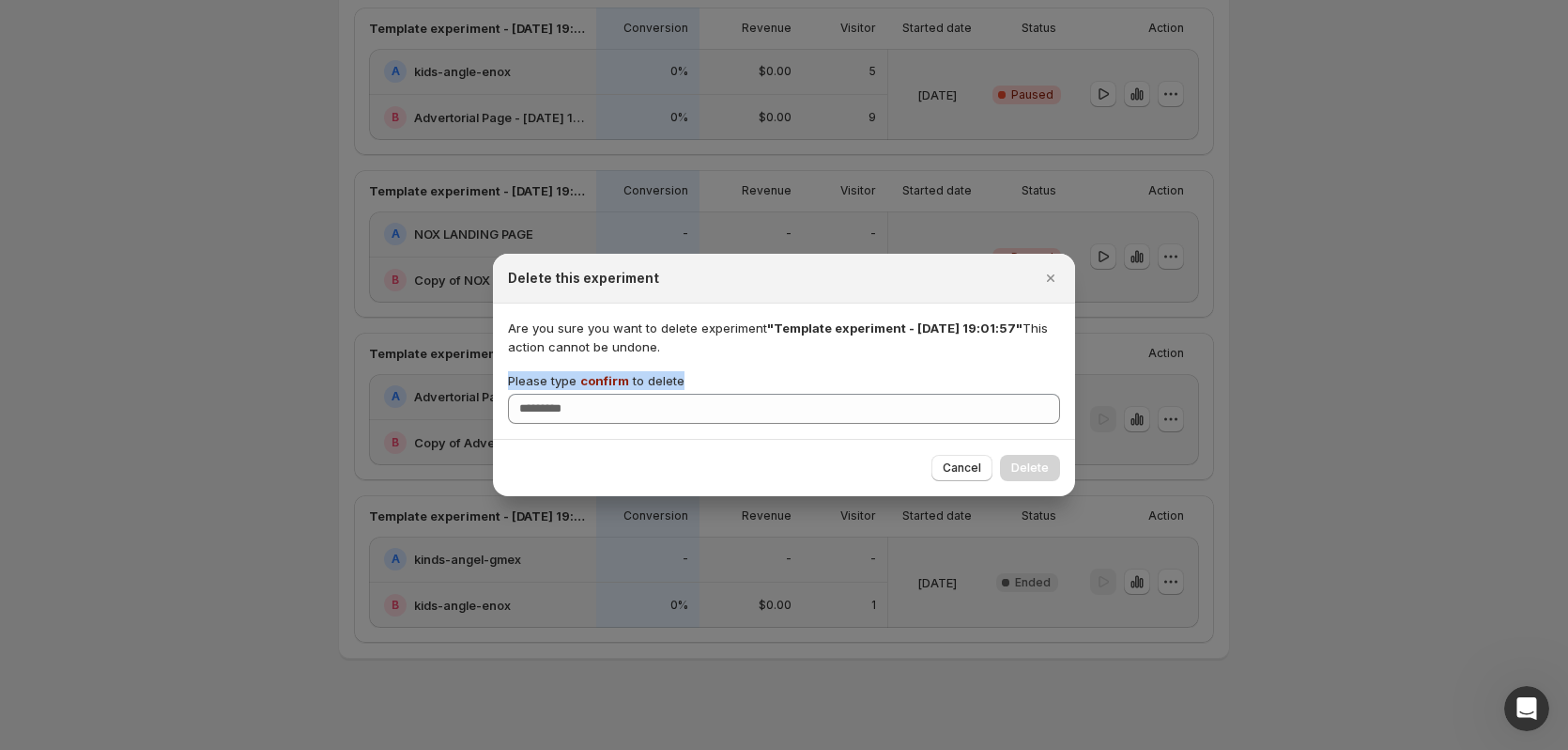
click at [610, 386] on span "confirm" at bounding box center [604, 380] width 49 height 15
click at [610, 393] on input "Please type confirm to delete" at bounding box center [784, 408] width 552 height 30
click at [609, 383] on span "confirm" at bounding box center [604, 380] width 49 height 15
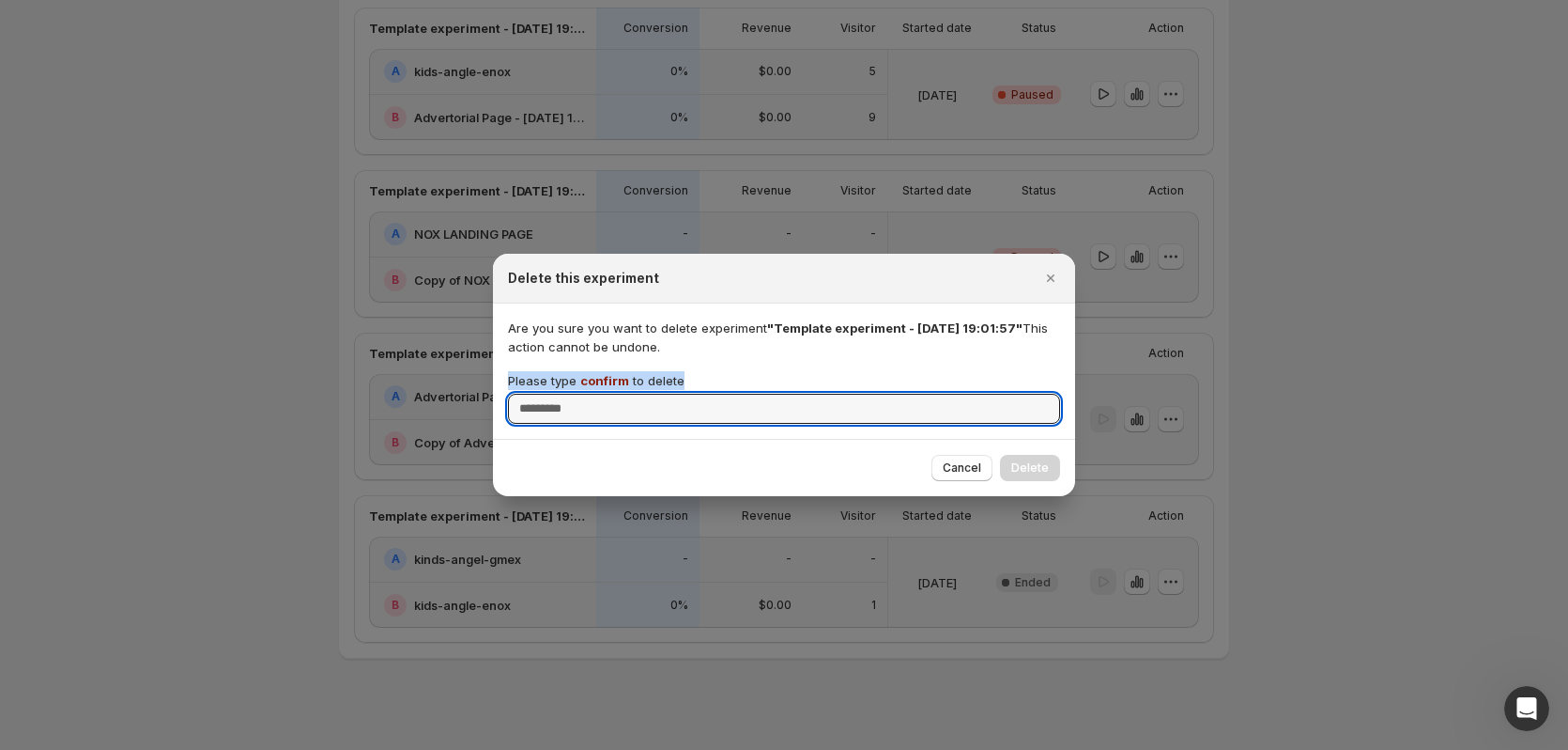
click at [609, 393] on input "Please type confirm to delete" at bounding box center [784, 408] width 552 height 30
click at [605, 378] on span "confirm" at bounding box center [604, 380] width 49 height 15
click at [605, 393] on input "Please type confirm to delete" at bounding box center [784, 408] width 552 height 30
click at [605, 378] on span "confirm" at bounding box center [604, 380] width 49 height 15
click at [605, 393] on input "Please type confirm to delete" at bounding box center [784, 408] width 552 height 30
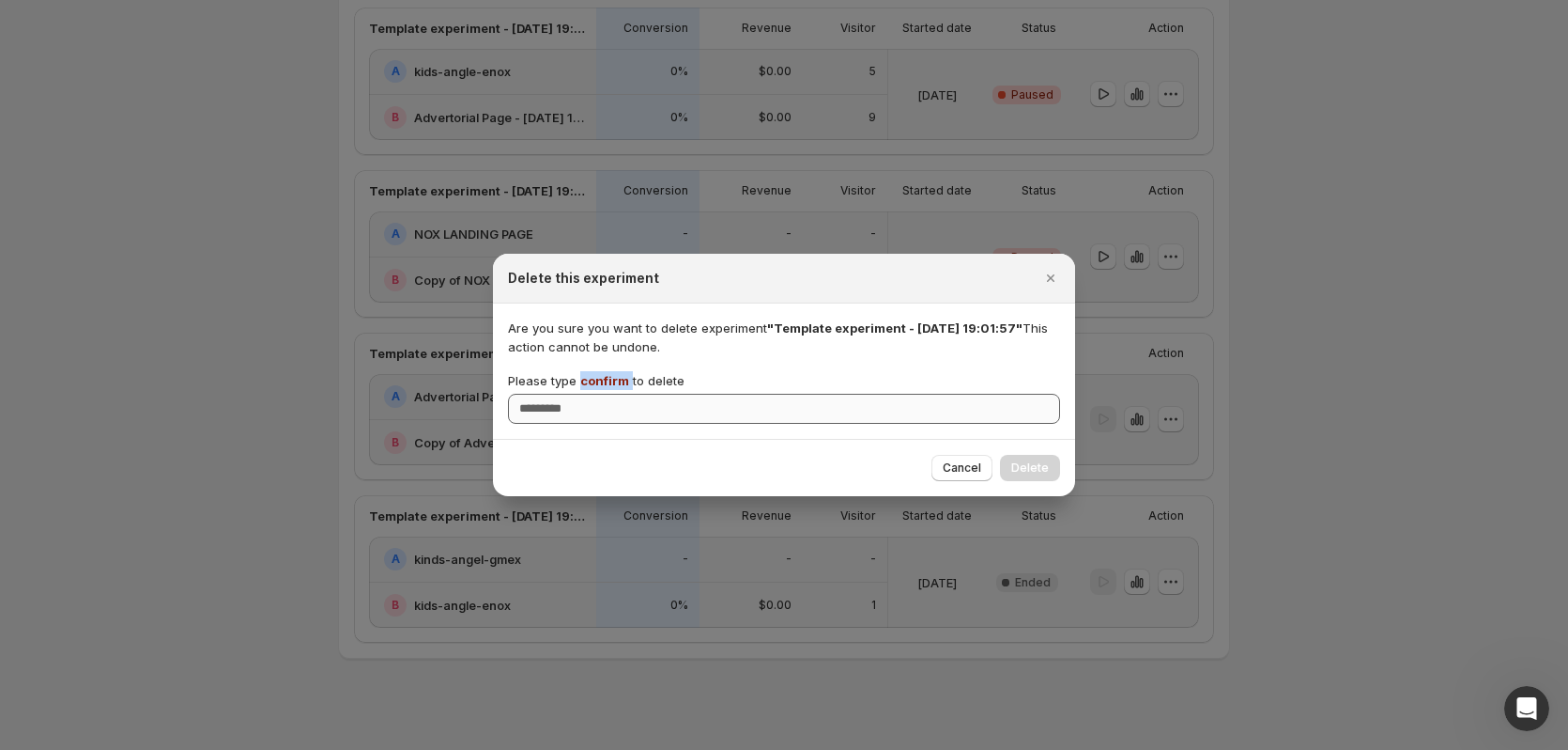
copy p "confirm"
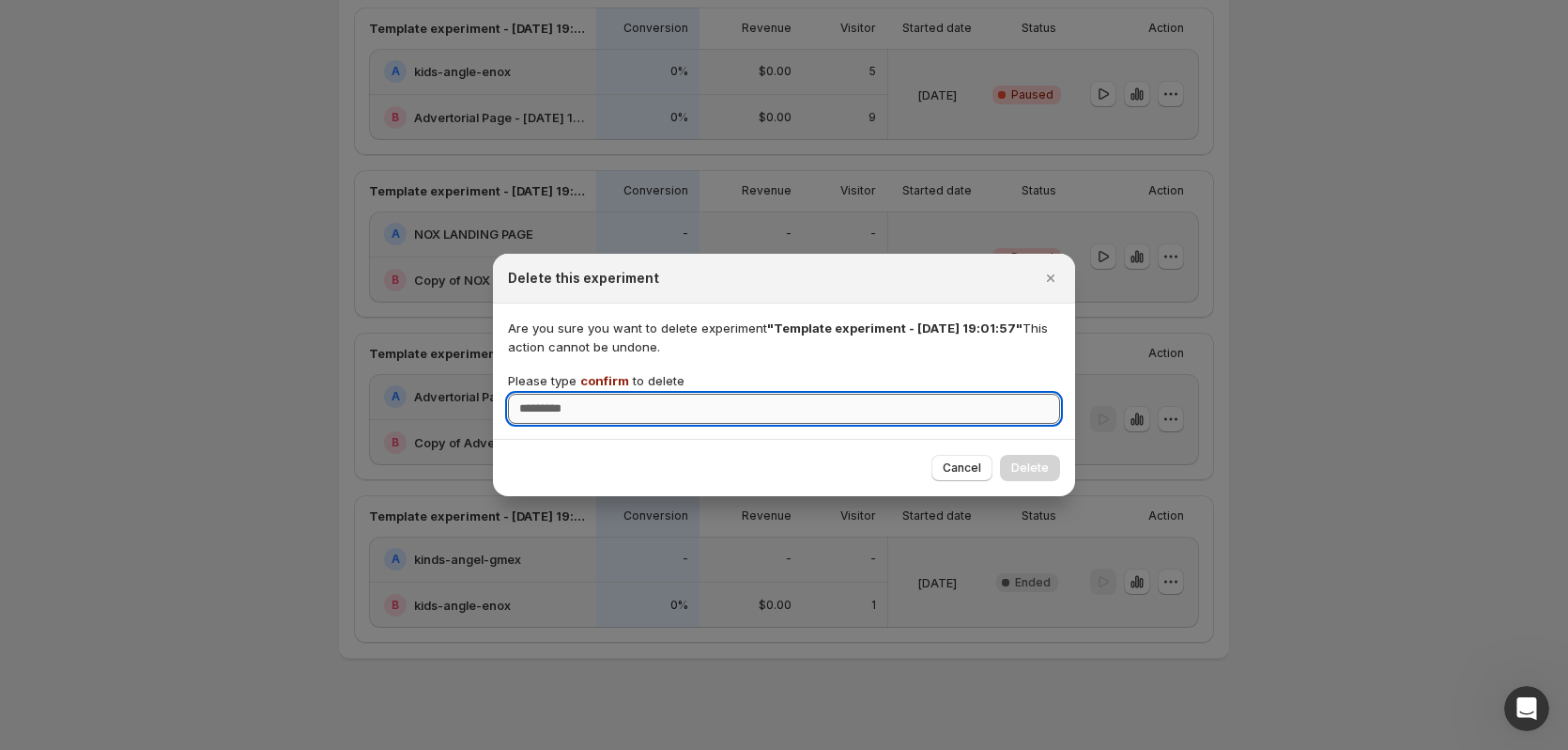
click at [612, 405] on input "Please type confirm to delete" at bounding box center [784, 408] width 552 height 30
paste input "*******"
type input "*******"
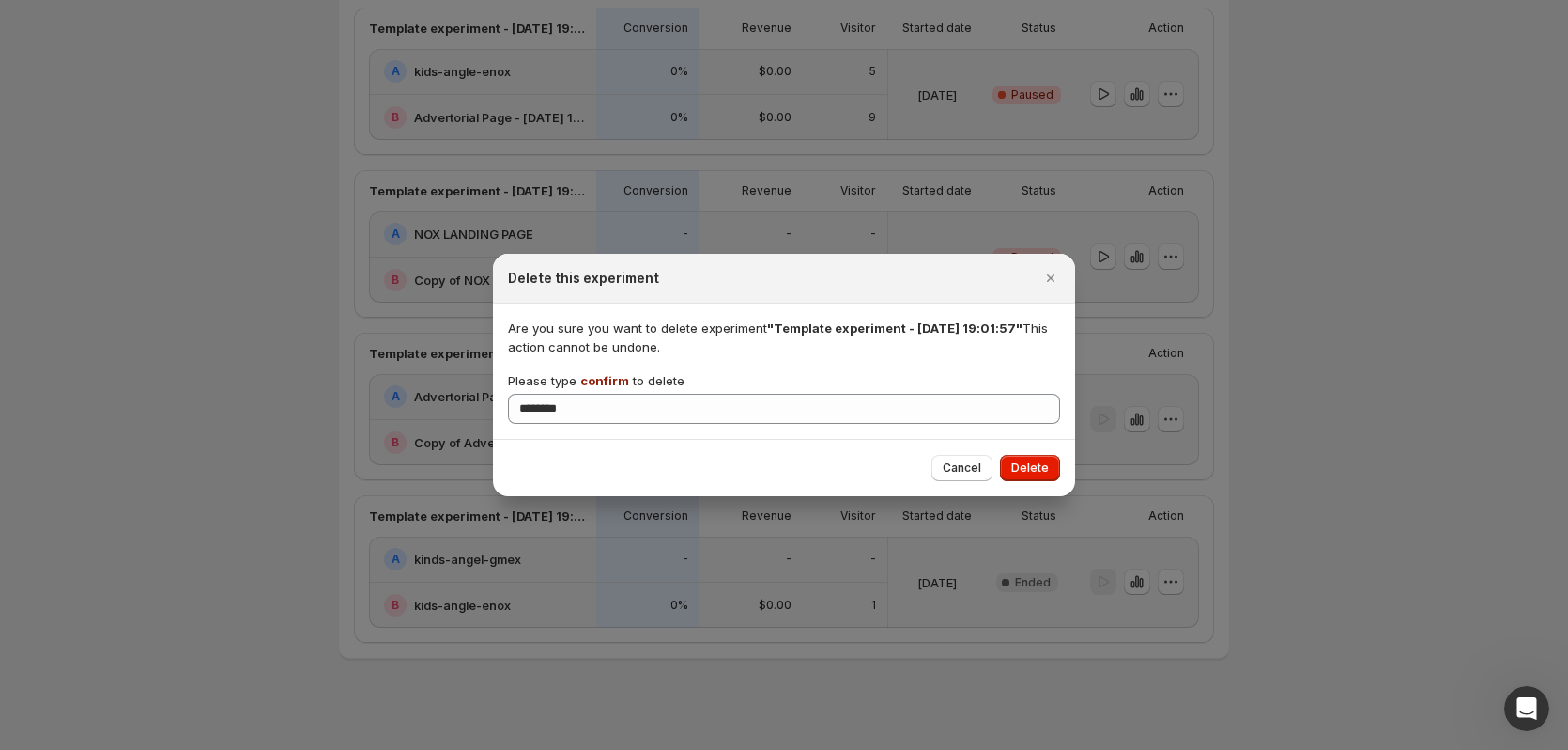
drag, startPoint x: 1018, startPoint y: 469, endPoint x: 1005, endPoint y: 485, distance: 20.6
click at [1017, 469] on span "Delete" at bounding box center [1030, 467] width 38 height 15
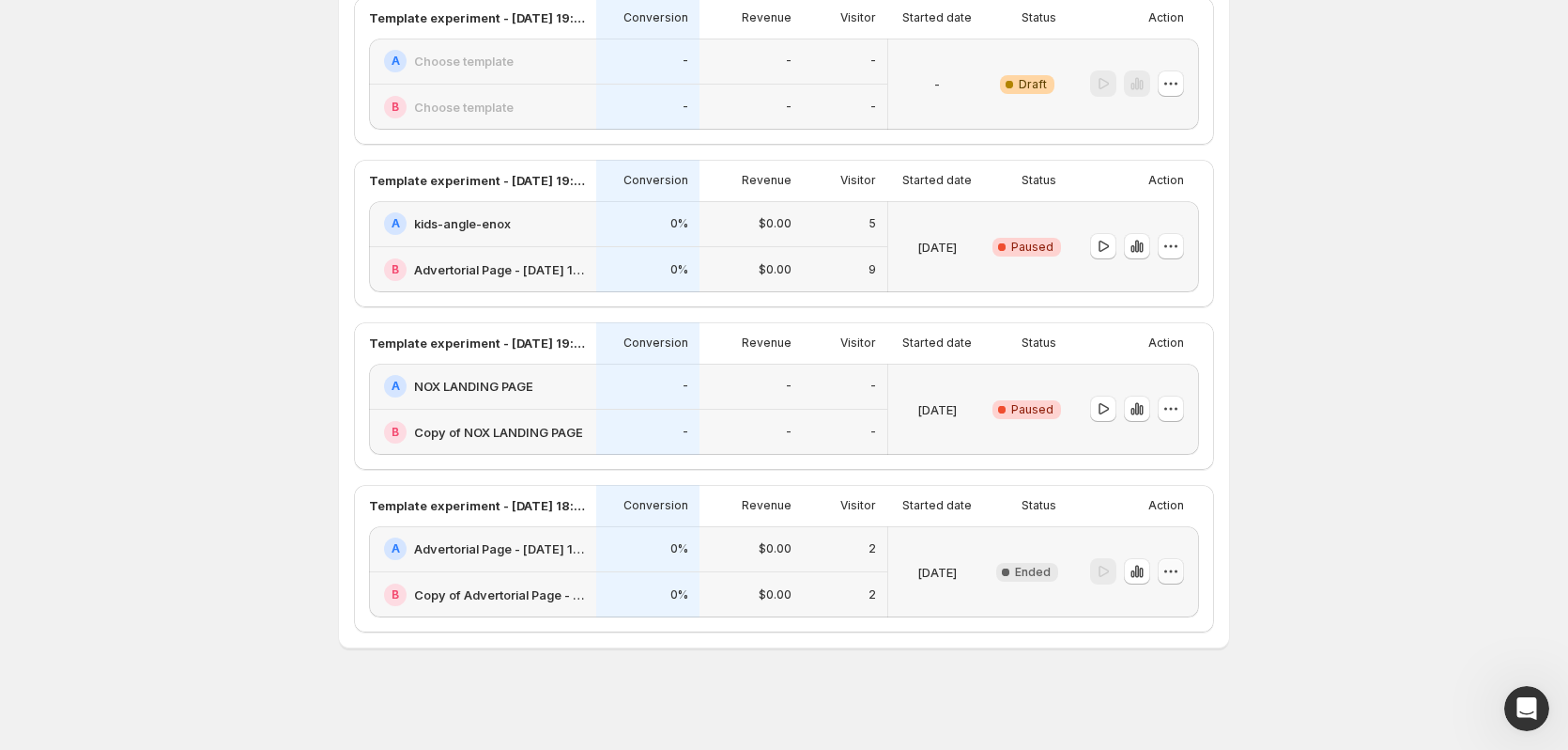
click at [1174, 580] on icon "button" at bounding box center [1171, 571] width 19 height 19
click at [1193, 698] on span "Delete" at bounding box center [1188, 706] width 91 height 19
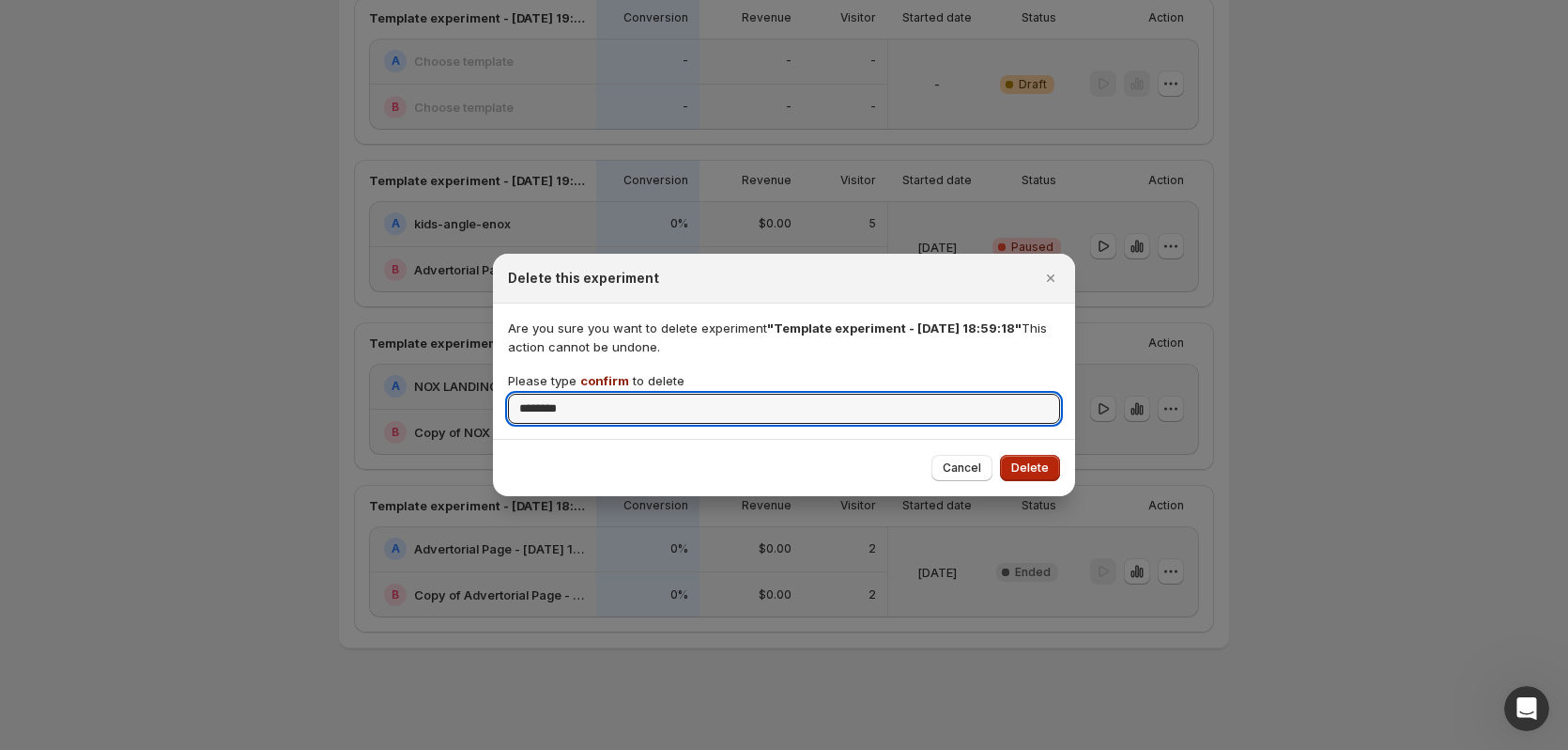
type input "*******"
click at [1034, 461] on button "Delete" at bounding box center [1030, 467] width 60 height 26
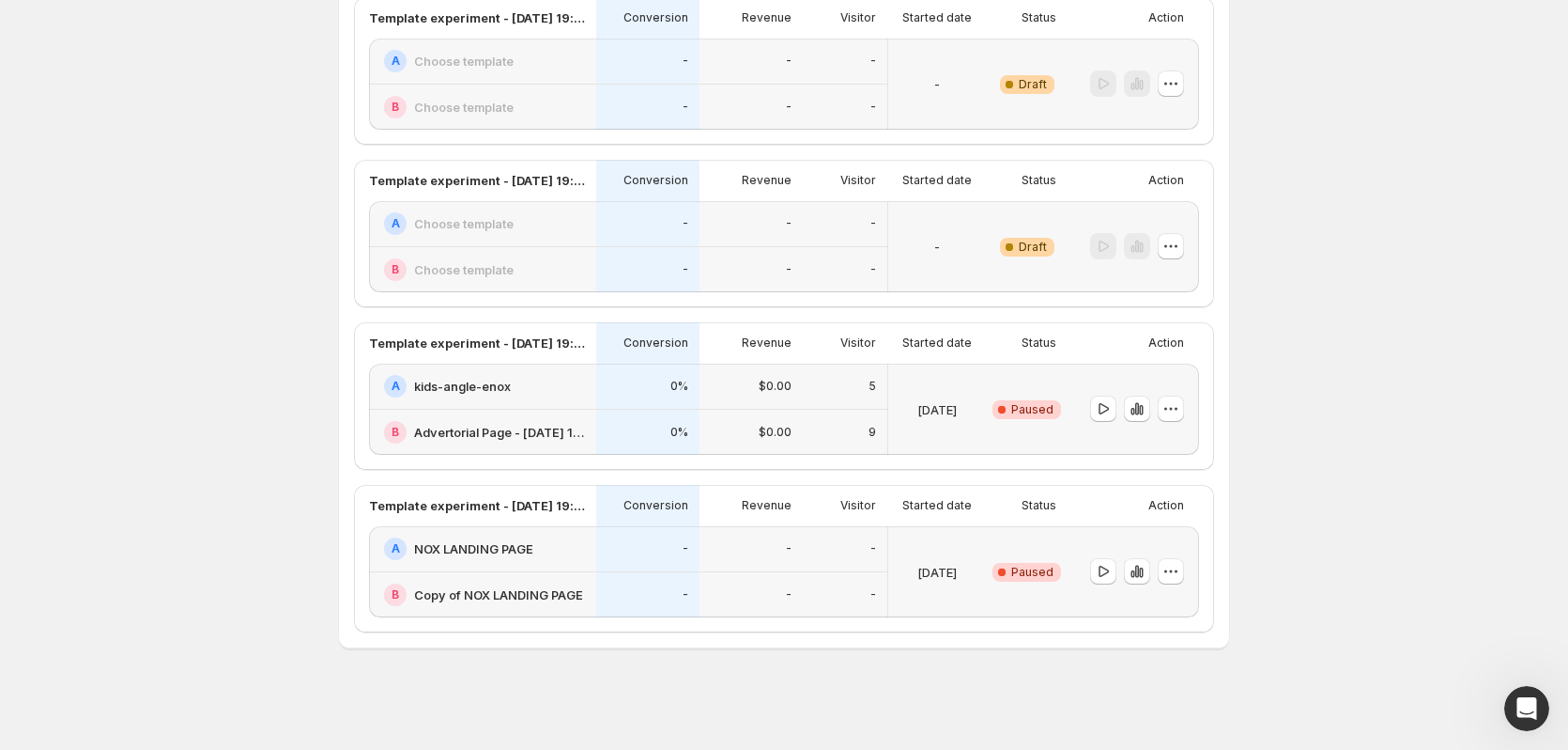
scroll to position [343, 0]
click at [1178, 413] on icon "button" at bounding box center [1171, 408] width 19 height 19
click at [1174, 541] on span "Delete" at bounding box center [1162, 543] width 38 height 15
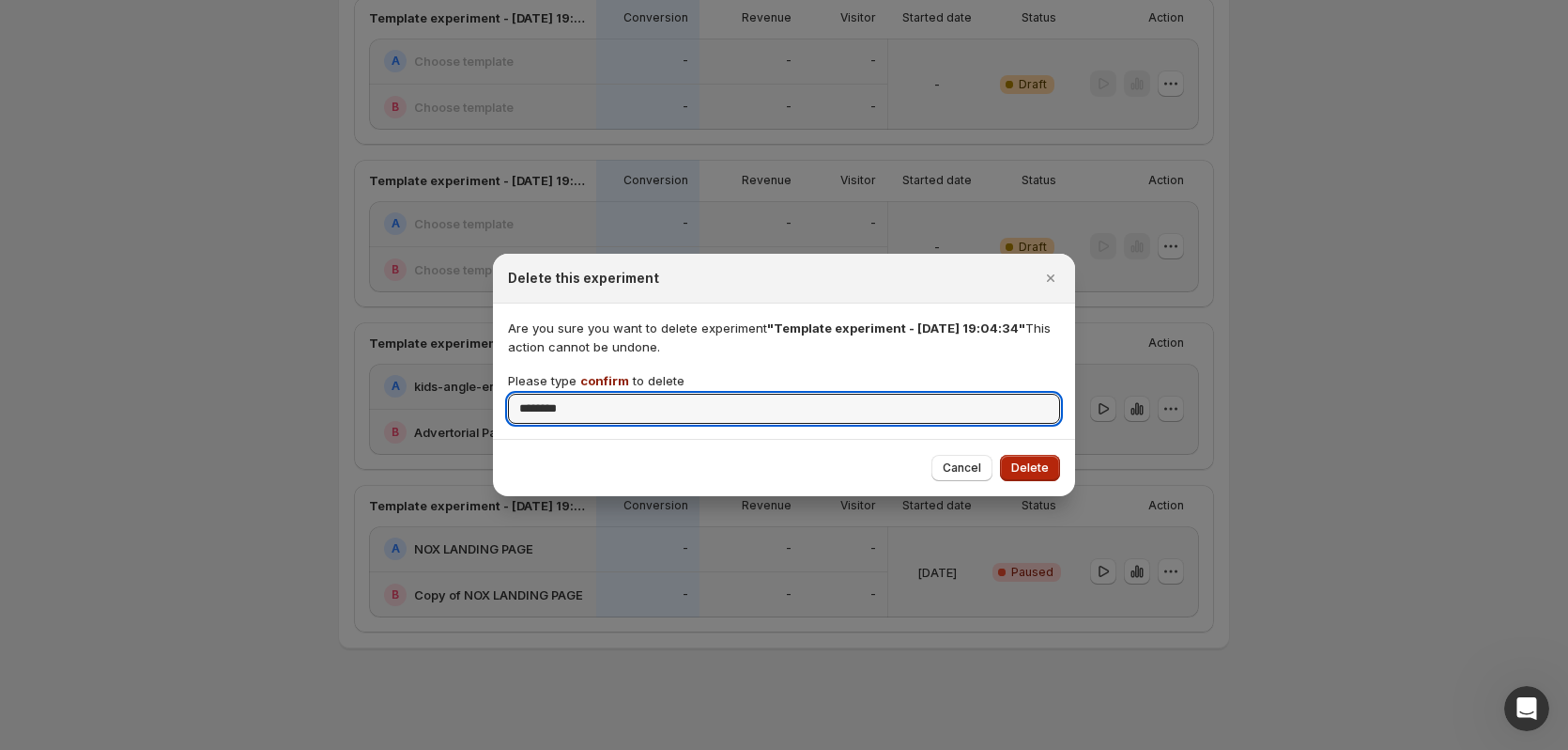
type input "*******"
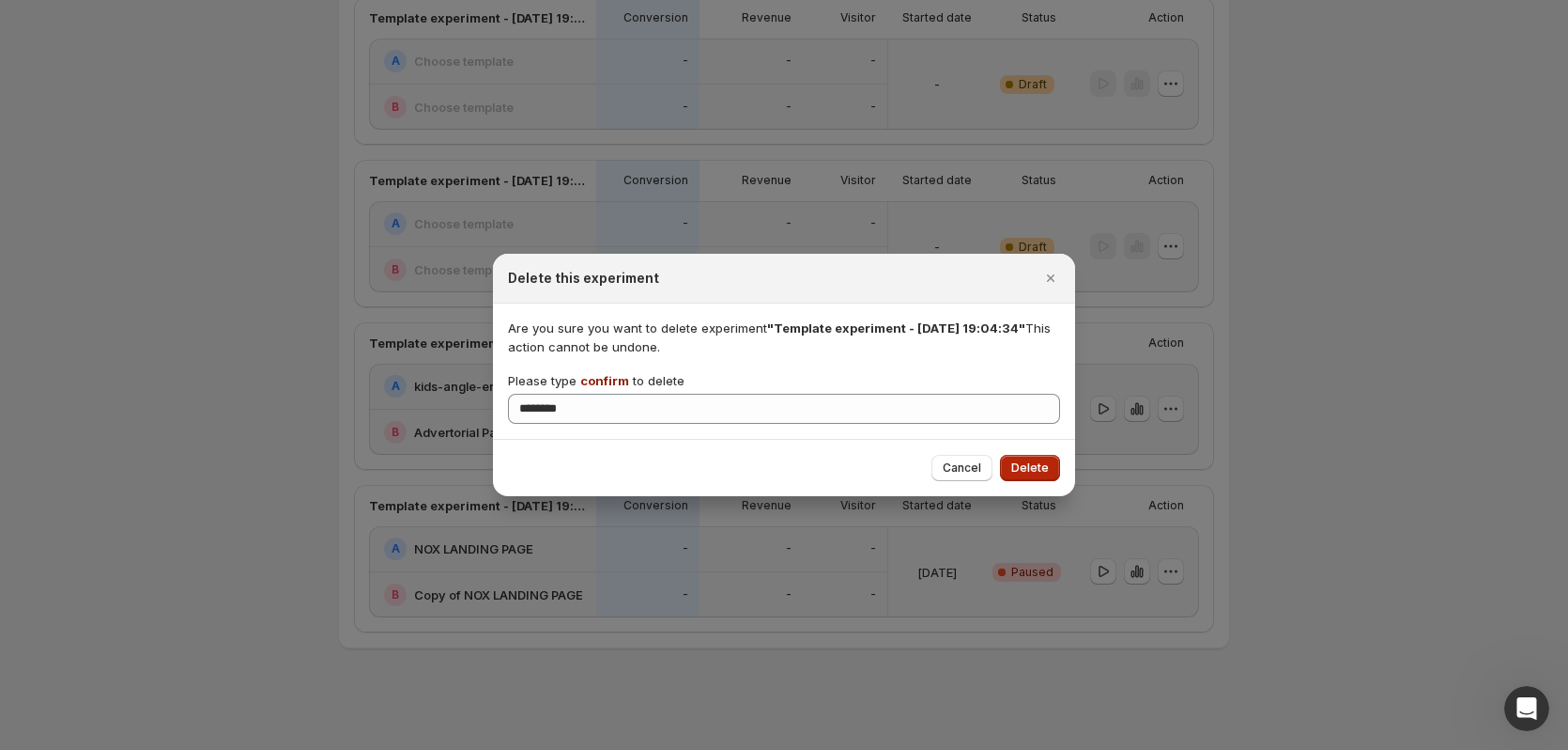
click at [1030, 468] on span "Delete" at bounding box center [1030, 467] width 38 height 15
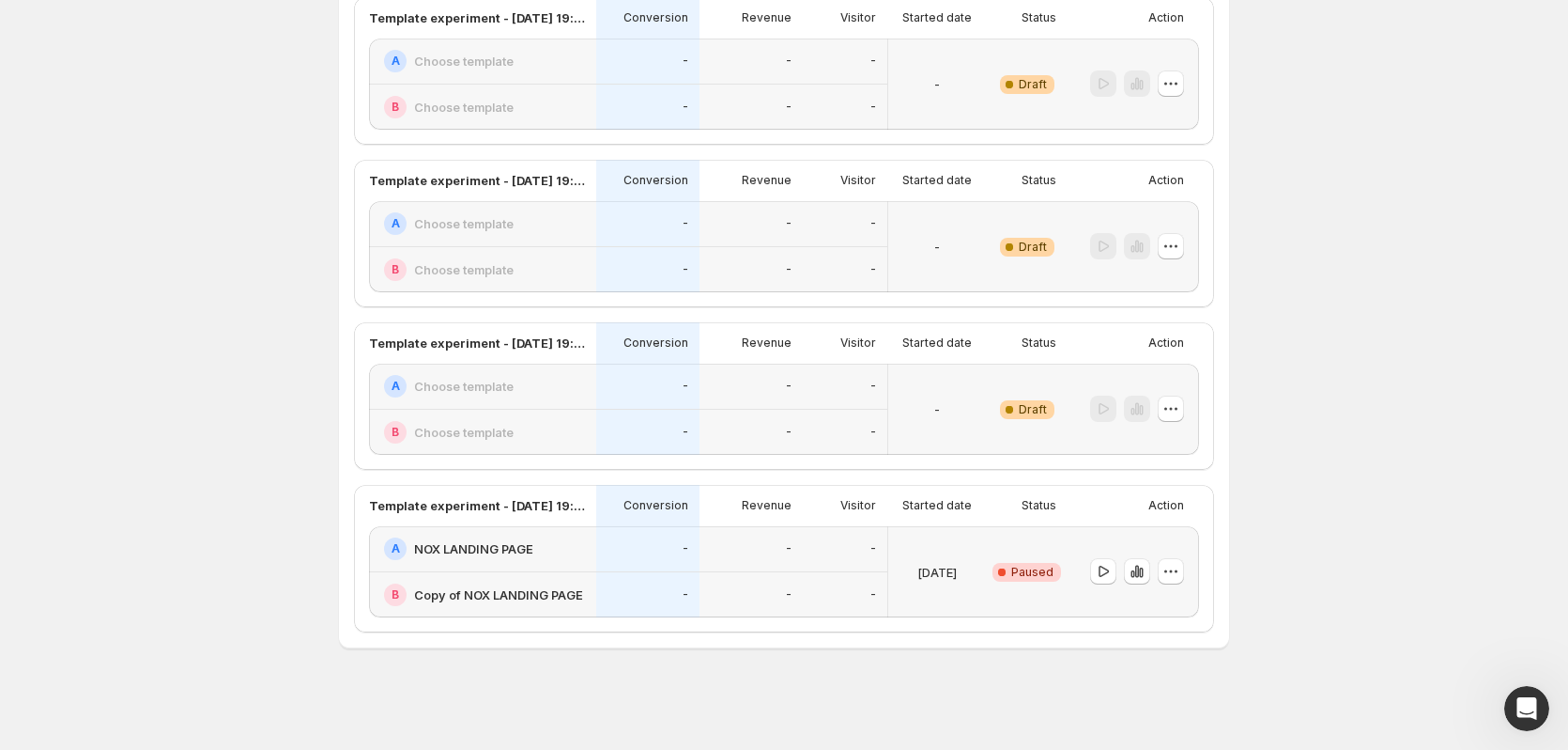
scroll to position [181, 0]
click at [1173, 418] on button "button" at bounding box center [1171, 408] width 26 height 26
click at [1155, 534] on span "Delete" at bounding box center [1188, 543] width 91 height 19
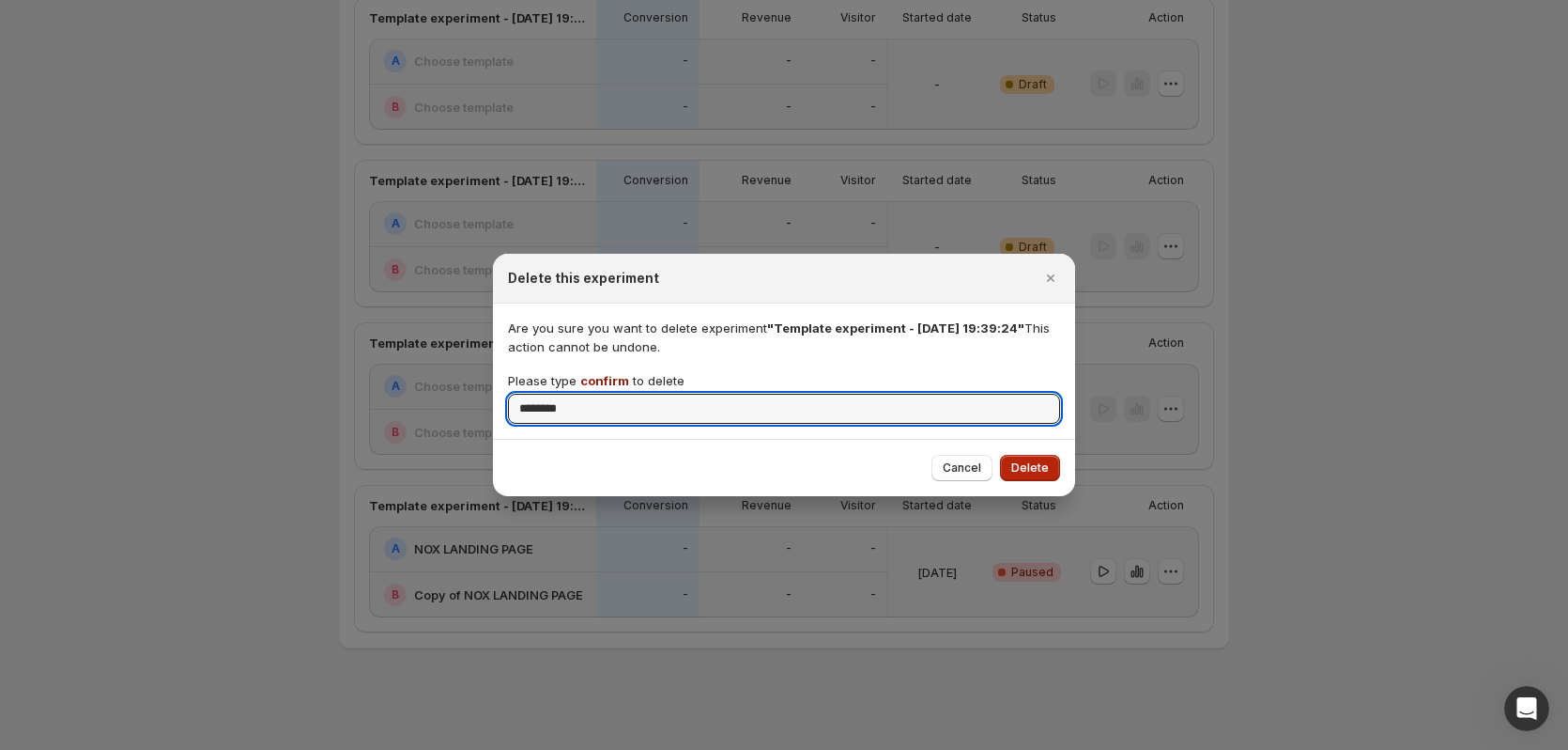
type input "*******"
click at [1041, 468] on span "Delete" at bounding box center [1030, 467] width 38 height 15
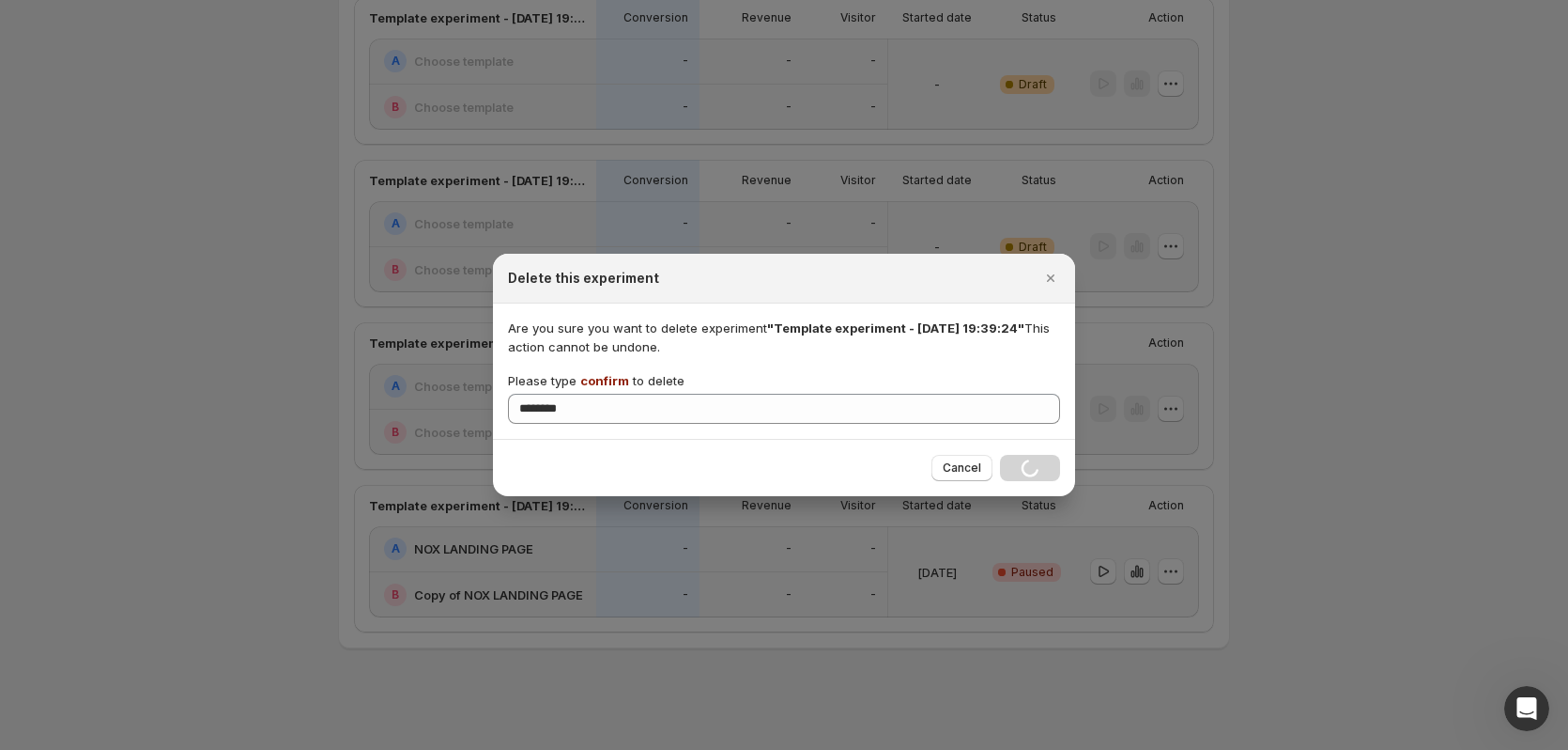
scroll to position [18, 0]
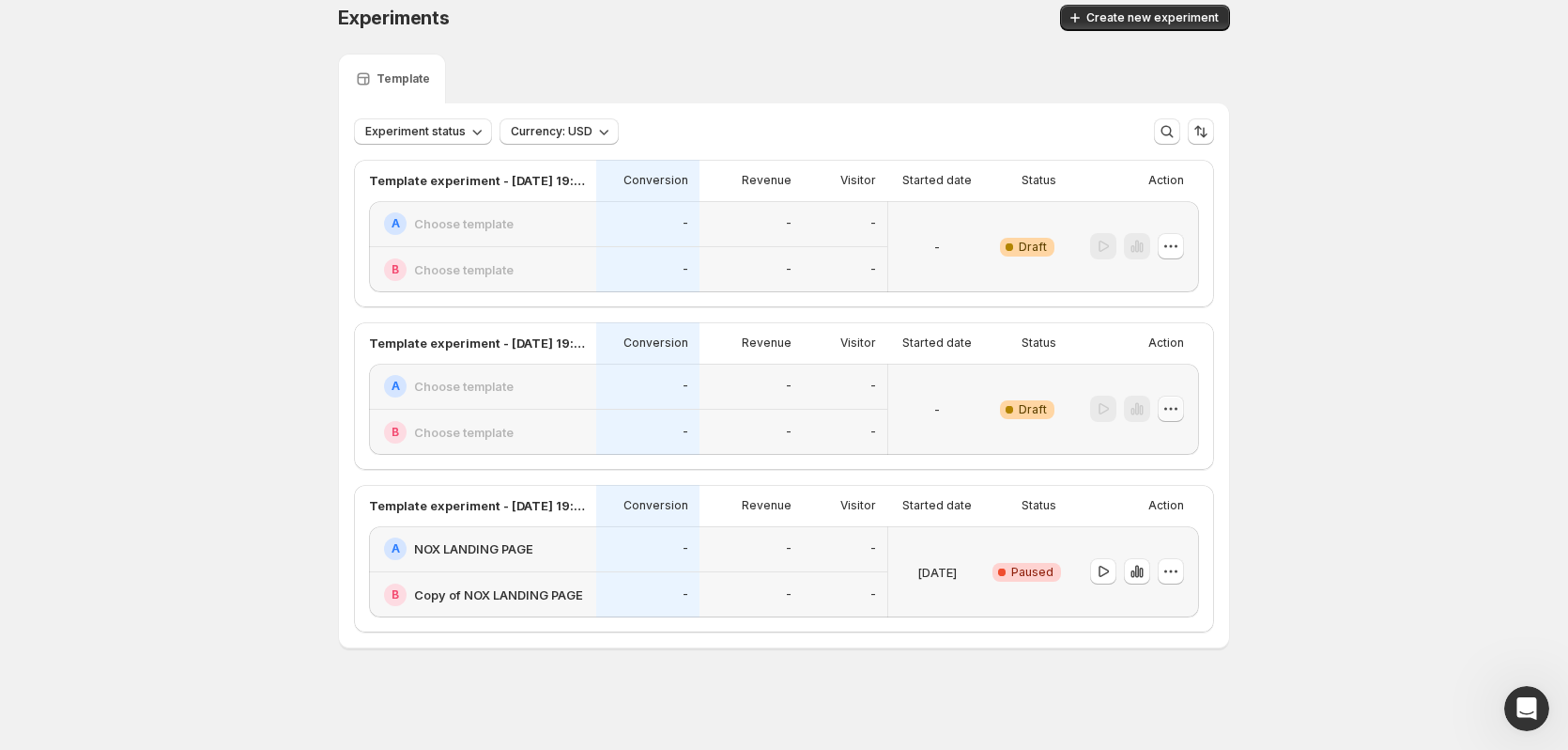
click at [1181, 413] on icon "button" at bounding box center [1171, 408] width 19 height 19
click at [1151, 537] on button "Delete" at bounding box center [1176, 543] width 127 height 30
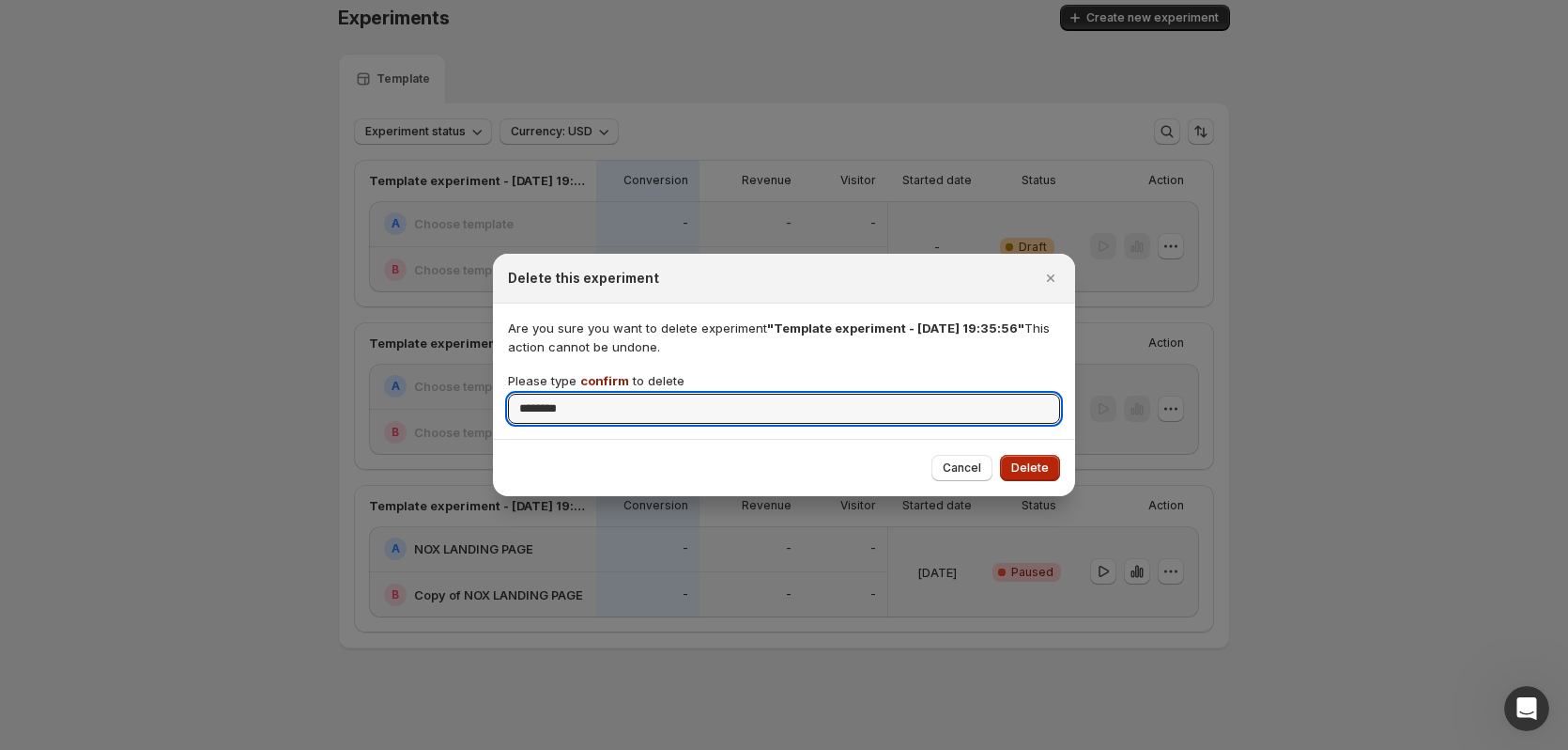
type input "*******"
click at [1042, 466] on span "Delete" at bounding box center [1030, 467] width 38 height 15
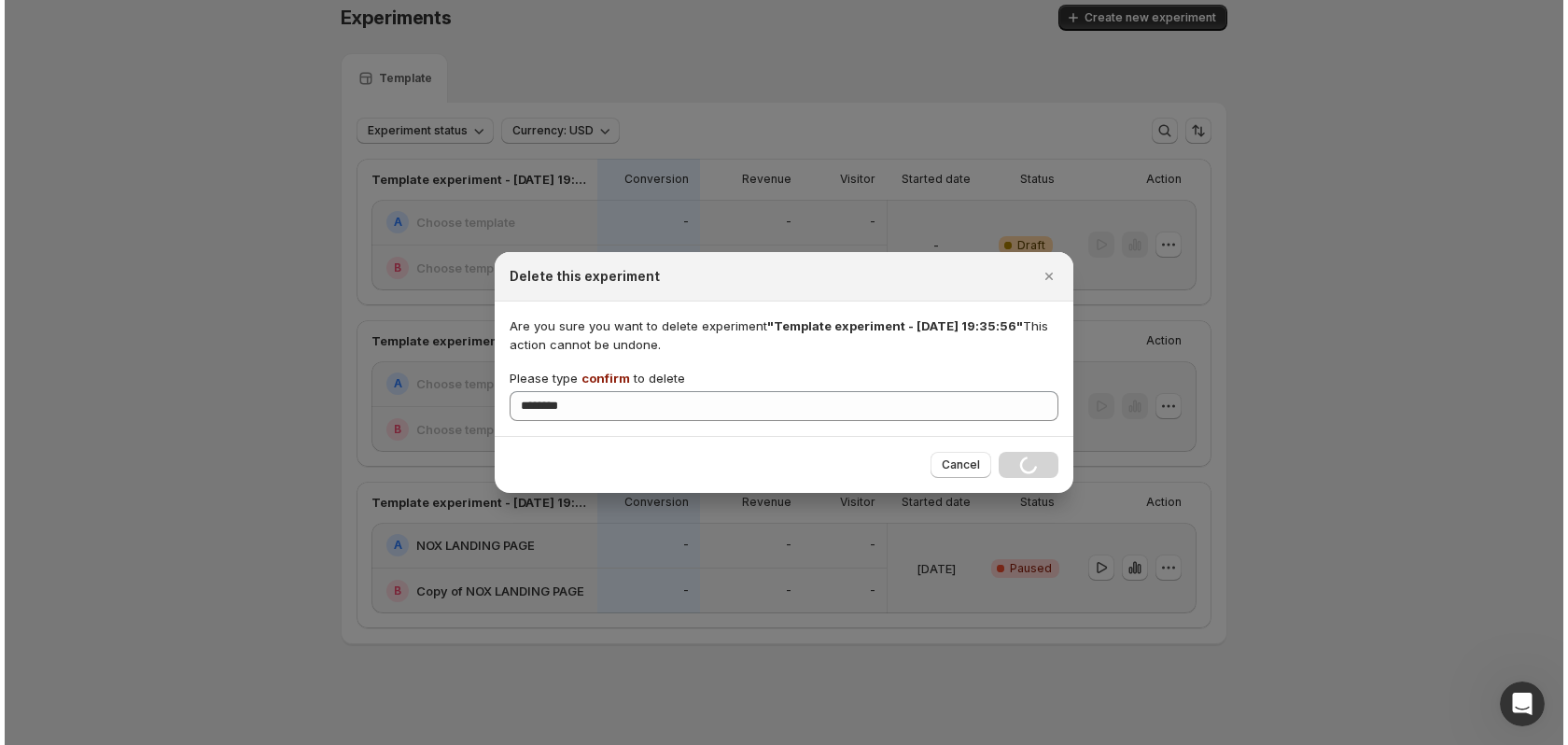
scroll to position [0, 0]
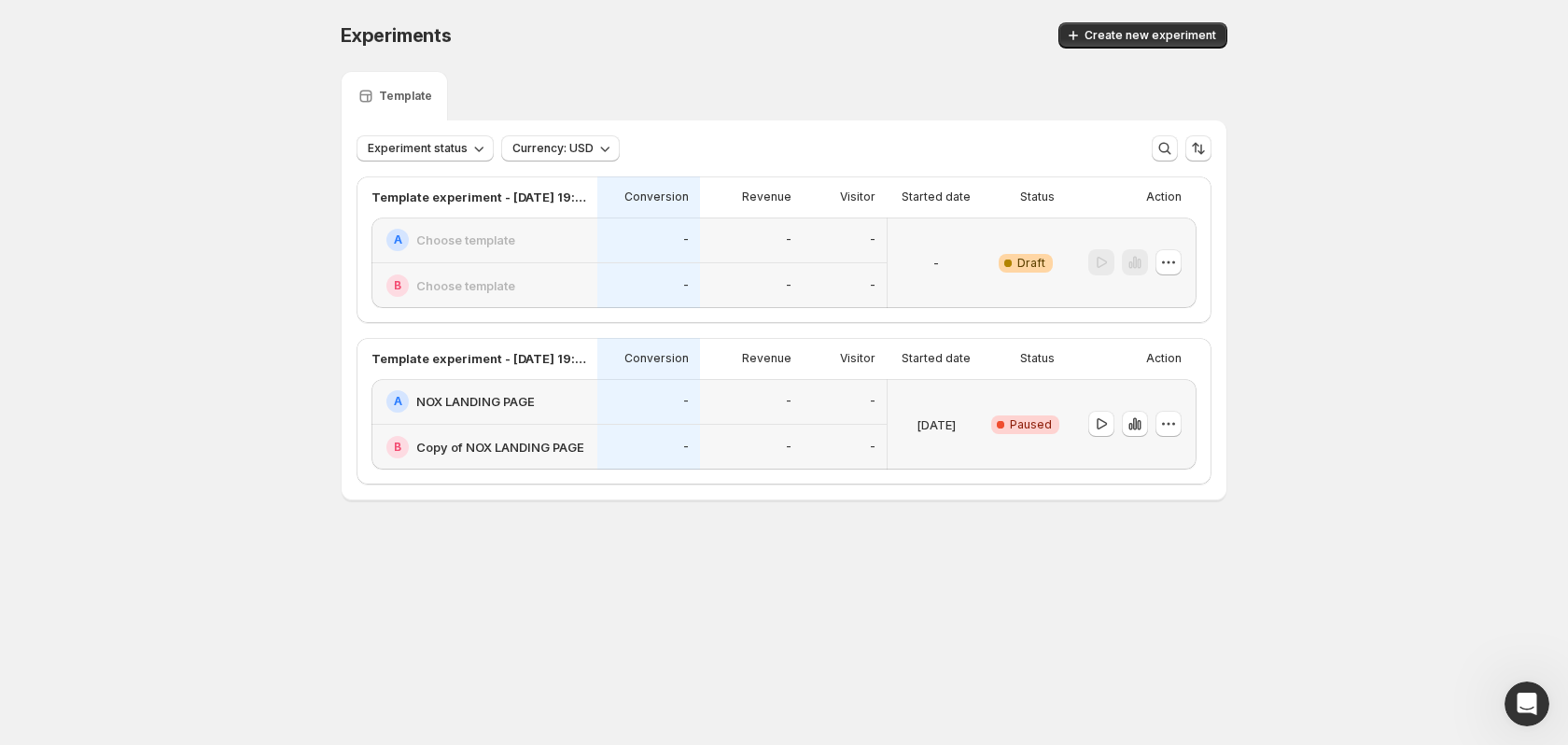
click at [1182, 266] on div at bounding box center [1132, 262] width 131 height 90
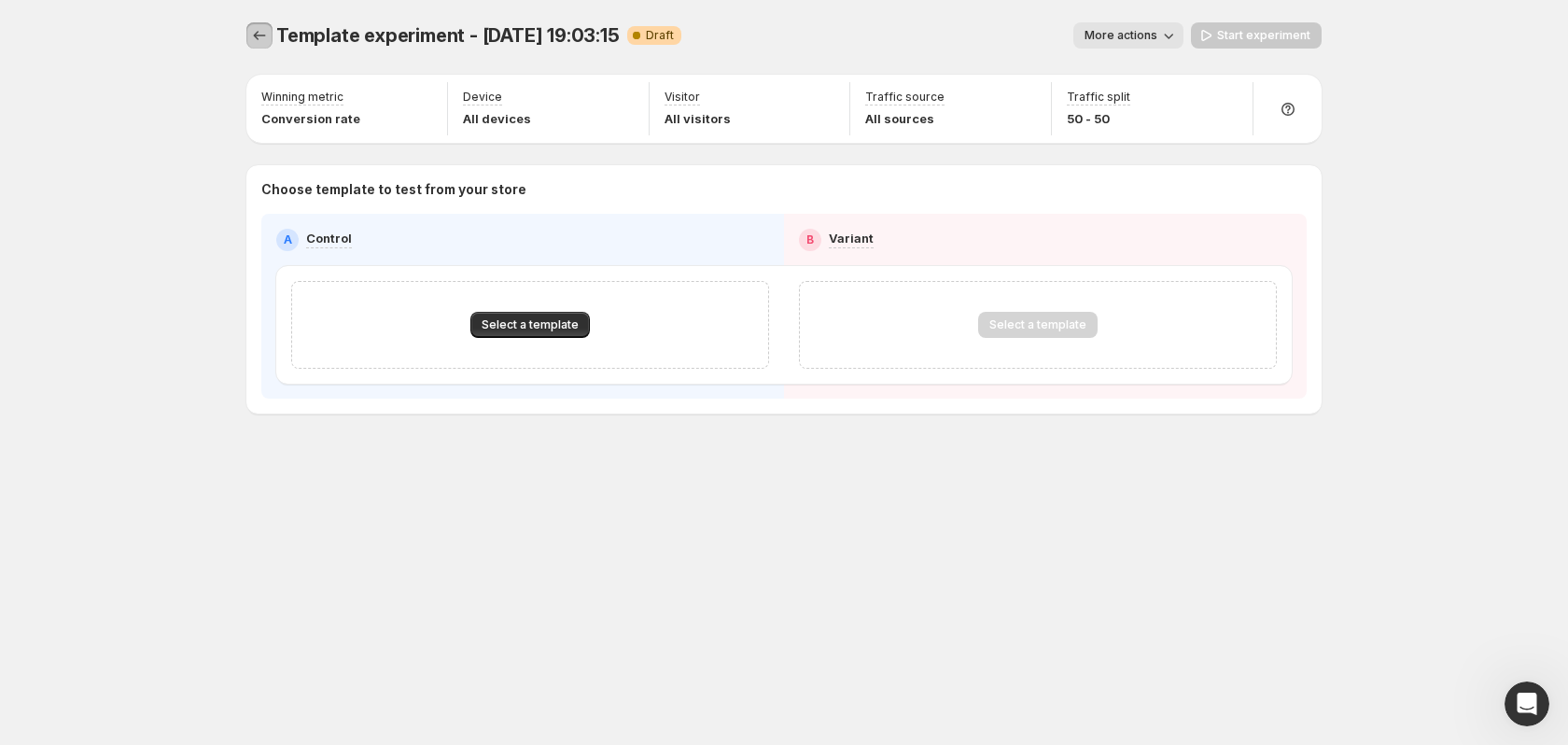
drag, startPoint x: 254, startPoint y: 36, endPoint x: 291, endPoint y: 27, distance: 38.1
click at [255, 35] on icon "Experiments" at bounding box center [259, 35] width 19 height 19
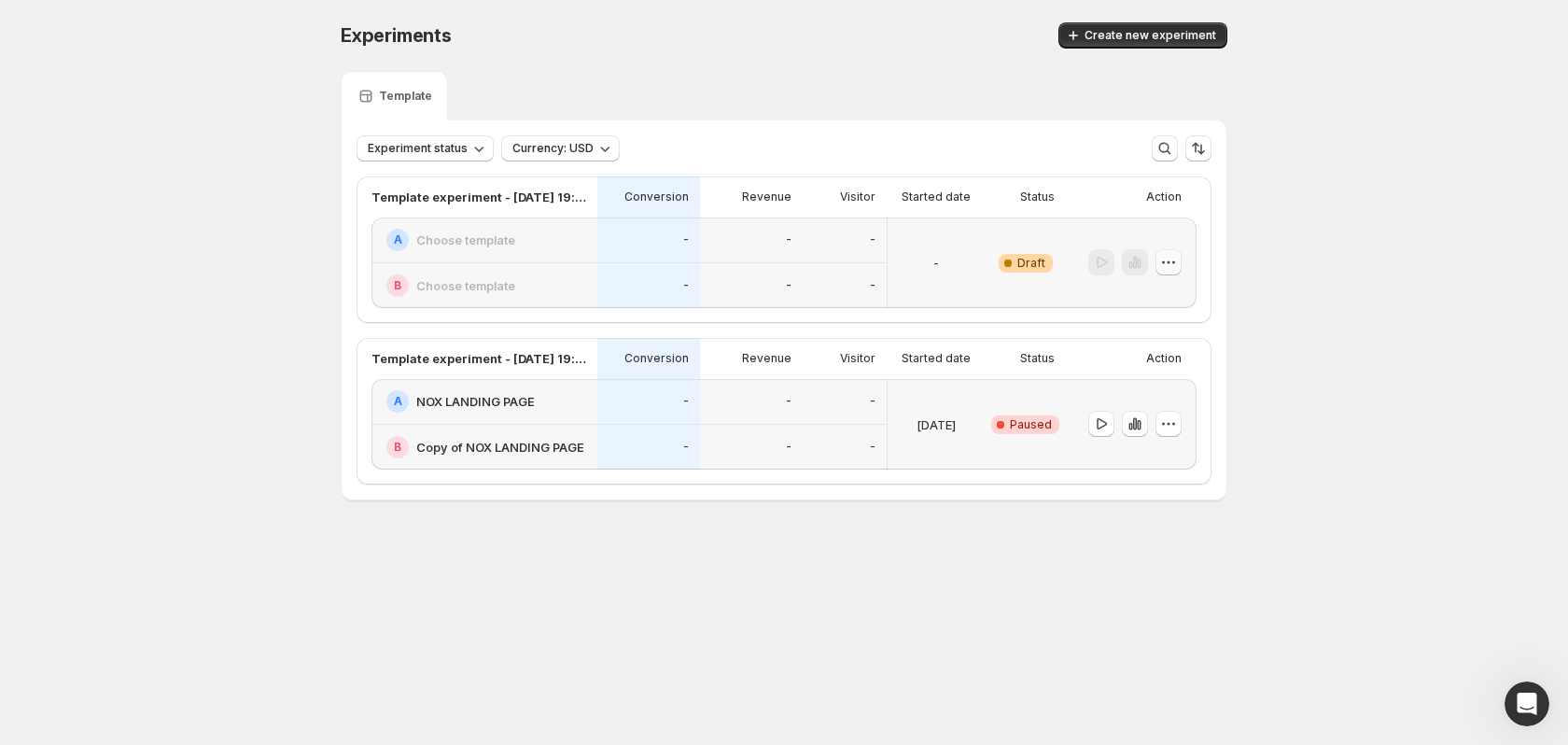
click at [1171, 259] on icon "button" at bounding box center [1168, 262] width 19 height 19
click at [1153, 392] on span "Delete" at bounding box center [1154, 396] width 38 height 15
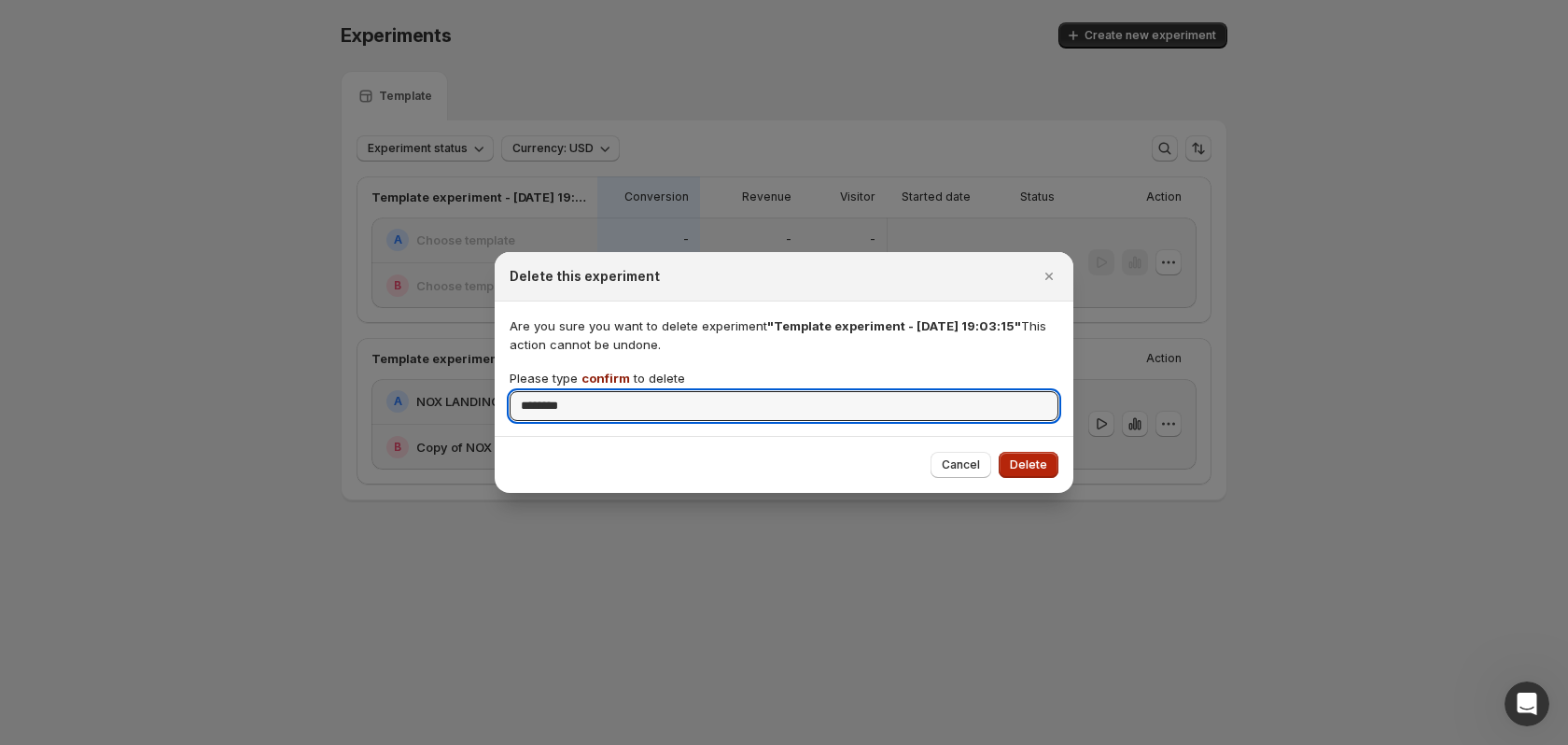
type input "*******"
click at [1045, 464] on span "Delete" at bounding box center [1028, 464] width 38 height 15
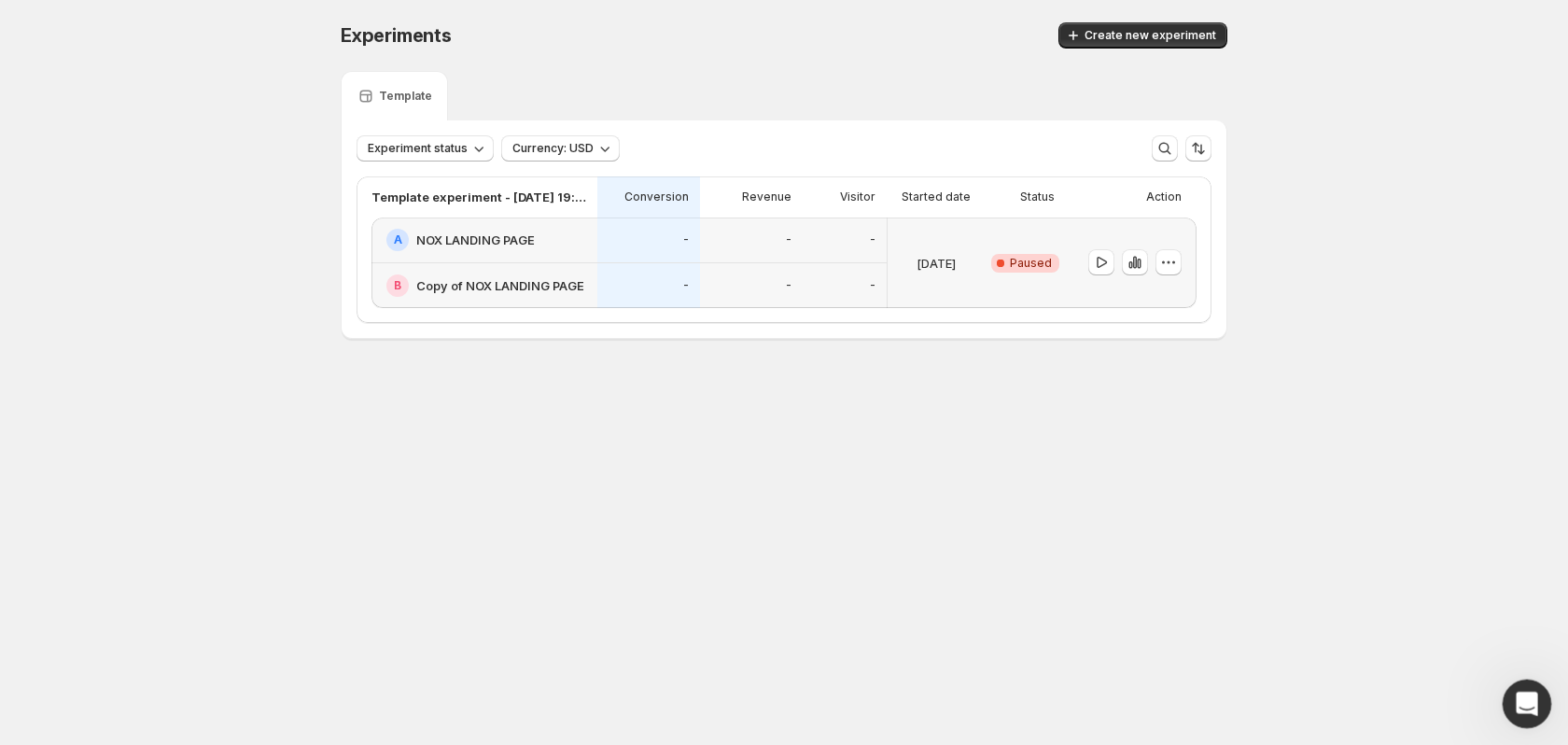
click at [1505, 685] on div "Open Intercom Messenger" at bounding box center [1523, 700] width 45 height 45
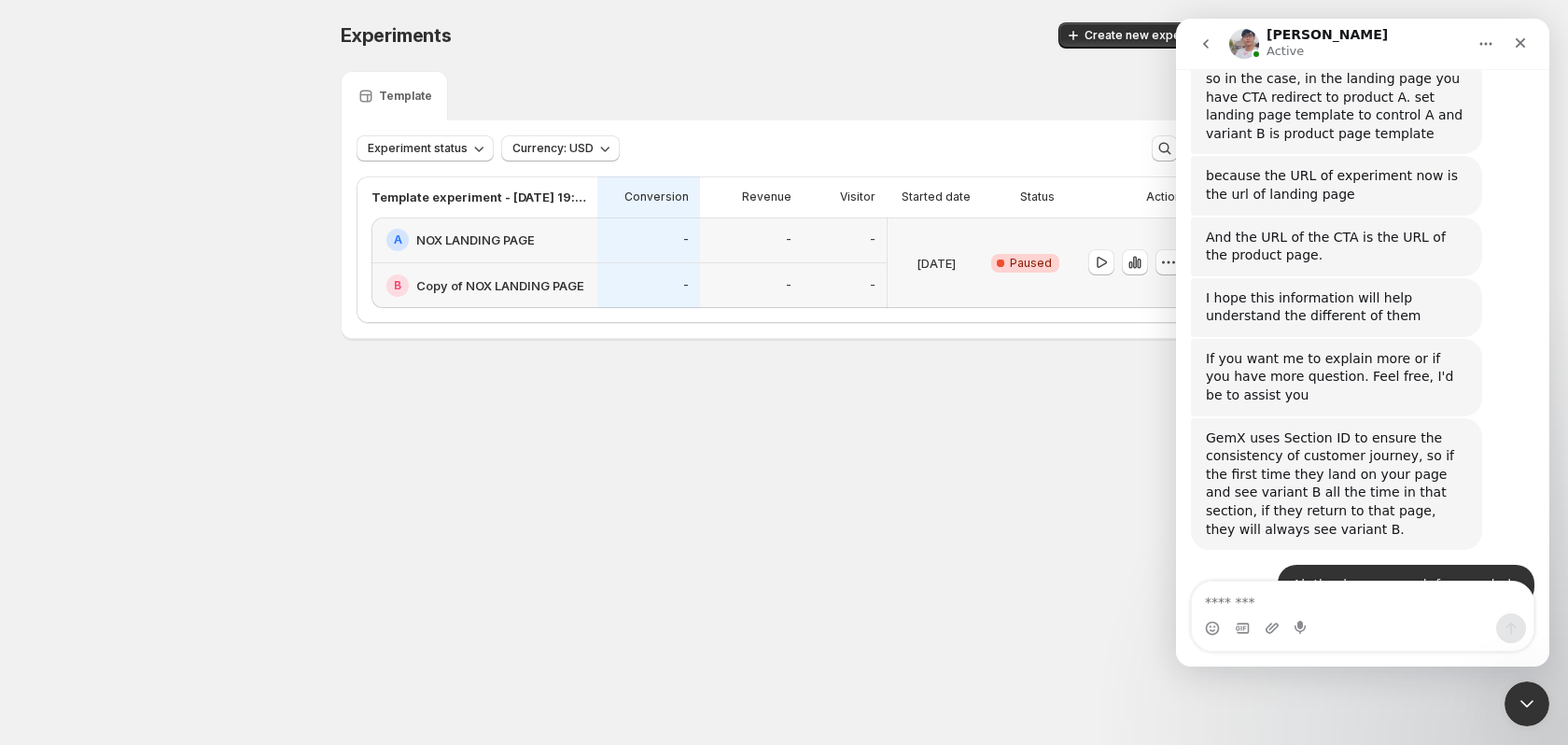
scroll to position [8812, 0]
click at [1519, 693] on icon "Close Intercom Messenger" at bounding box center [1523, 700] width 23 height 23
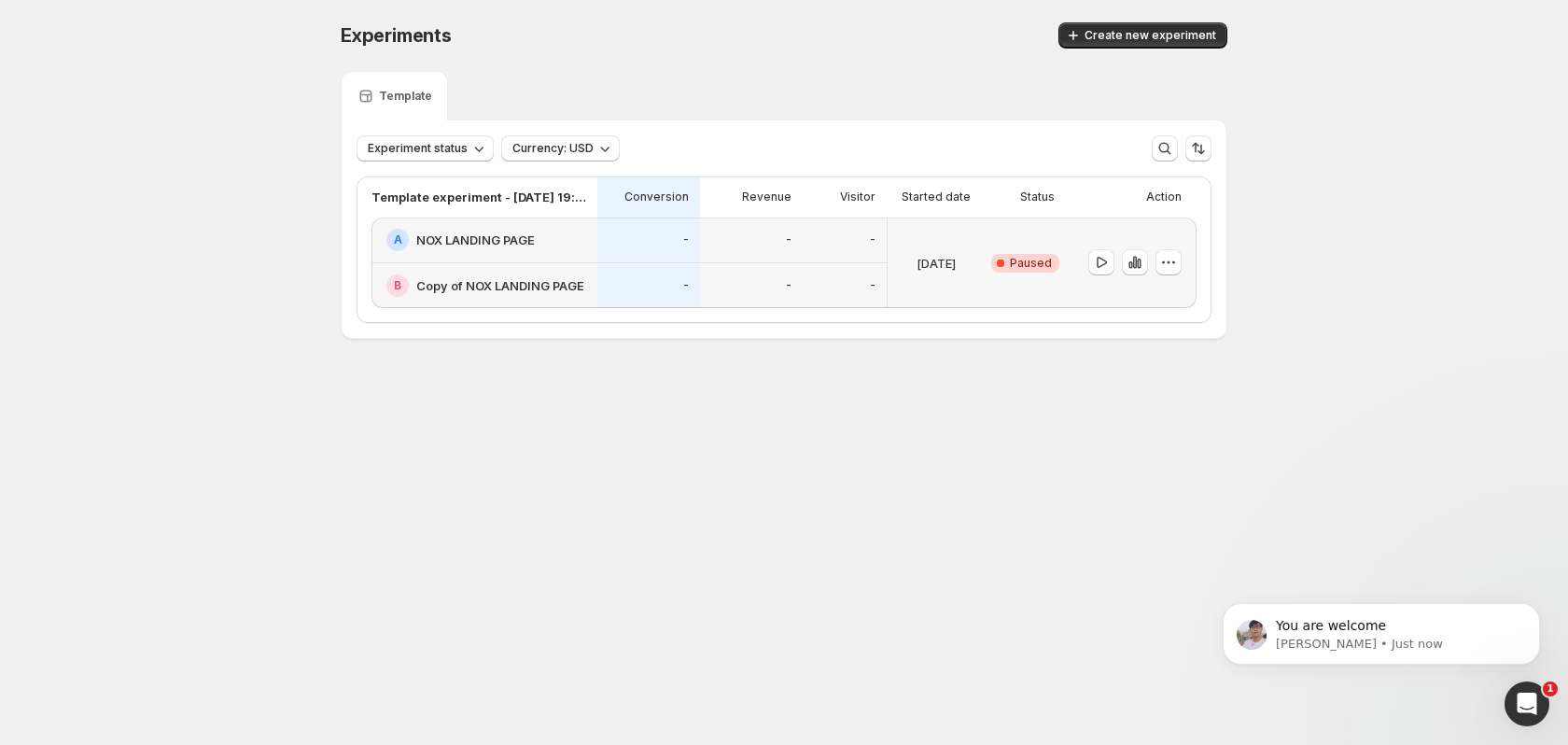
scroll to position [0, 0]
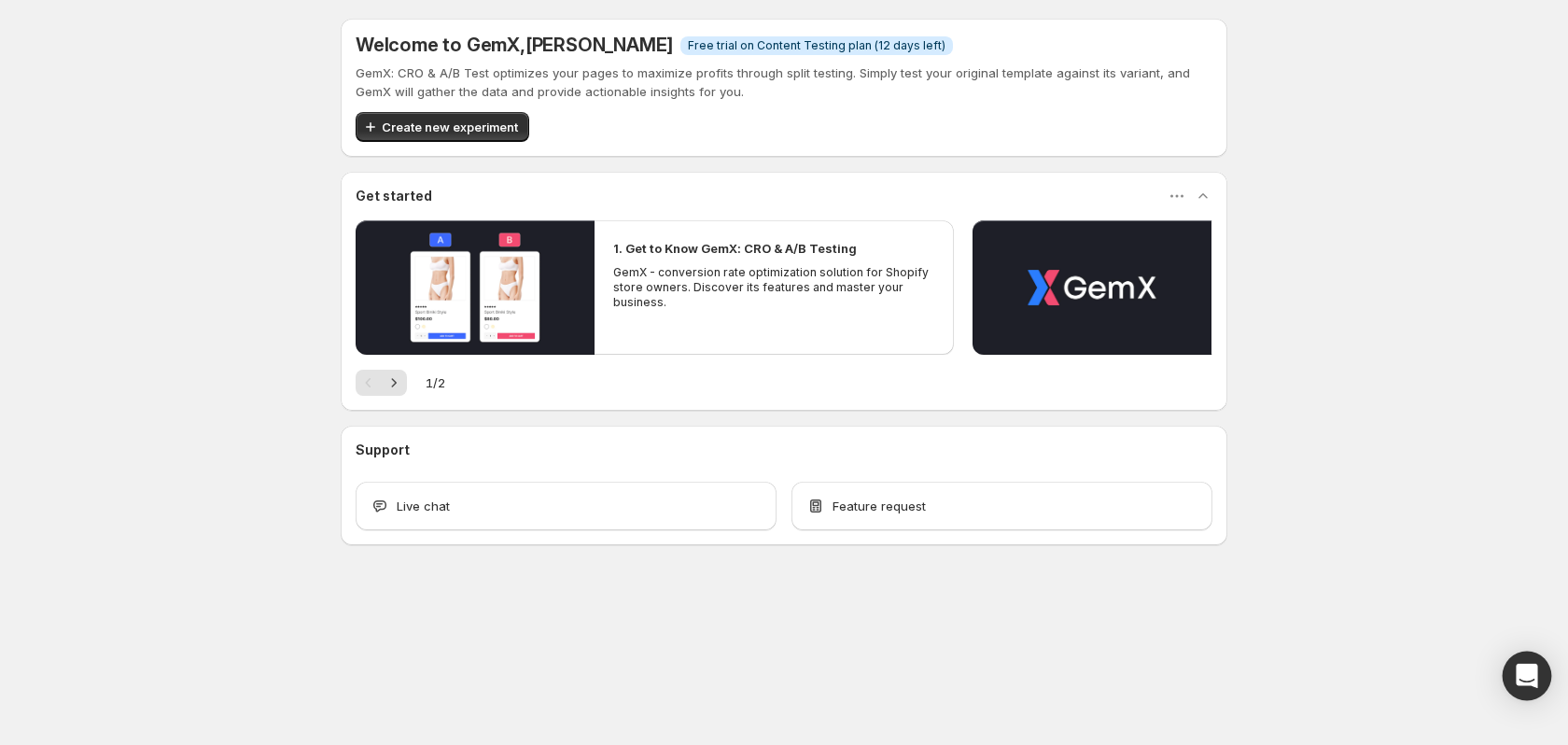
click at [1511, 669] on div "Open Intercom Messenger" at bounding box center [1527, 677] width 50 height 50
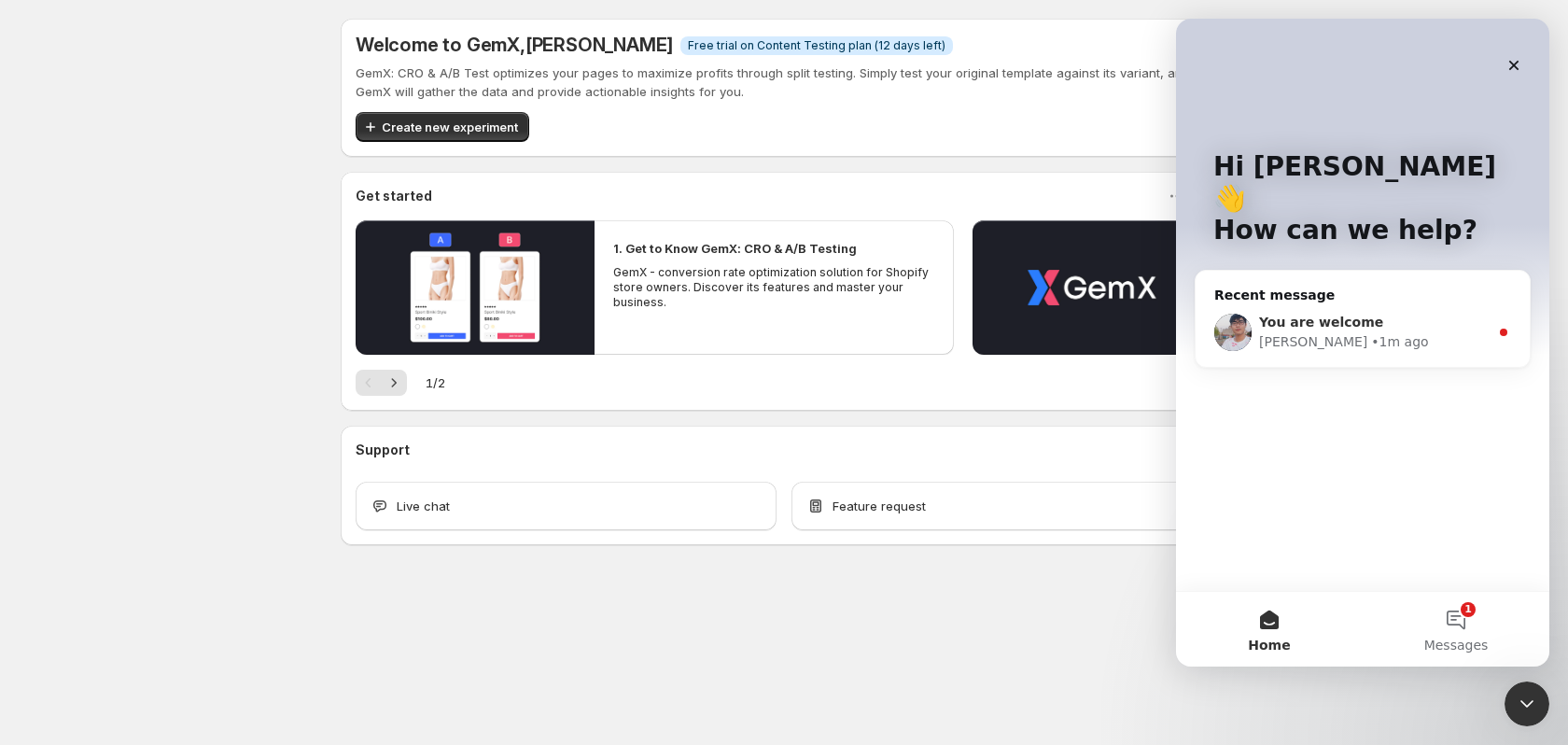
click at [1403, 332] on div "[PERSON_NAME] • 1m ago" at bounding box center [1373, 342] width 229 height 20
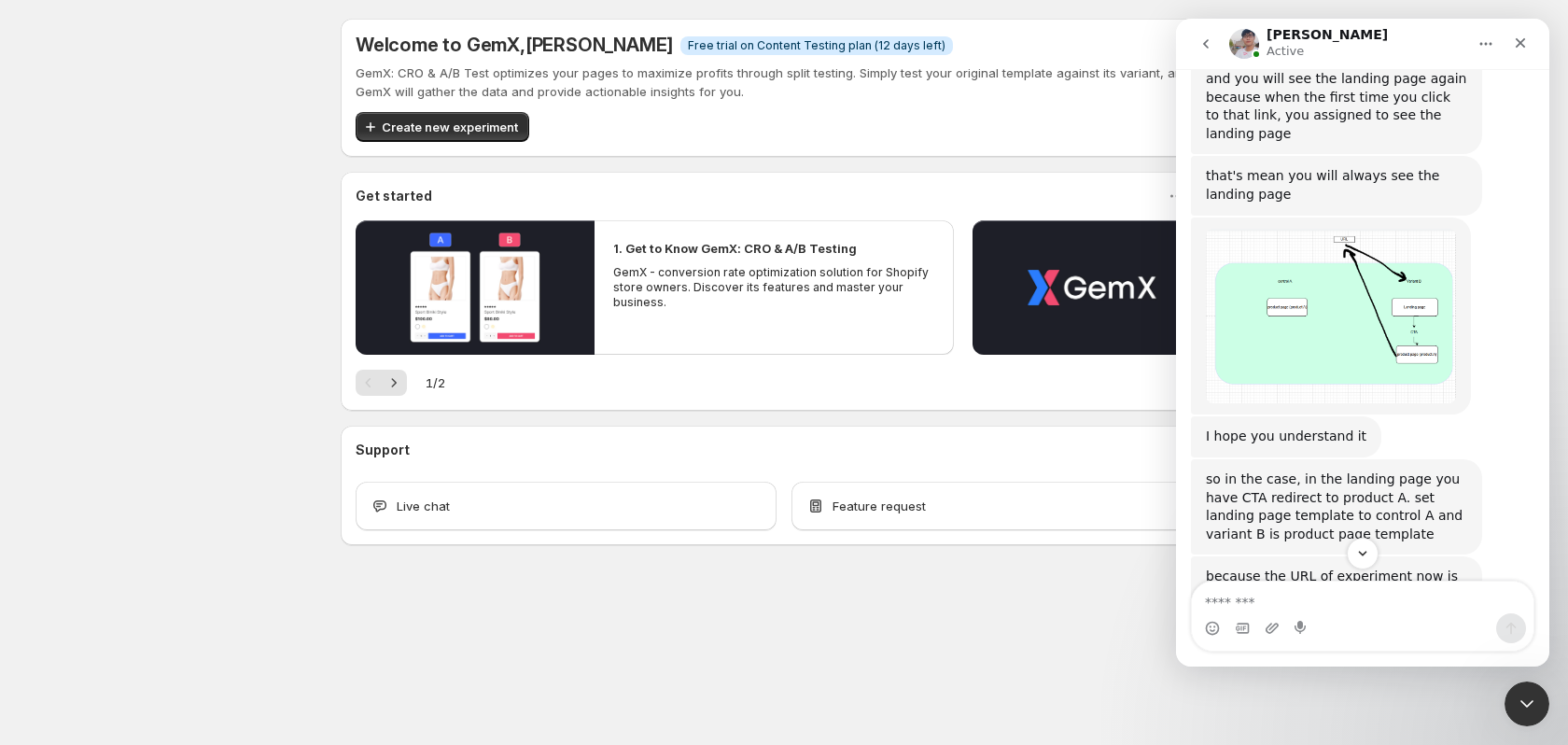
scroll to position [8869, 0]
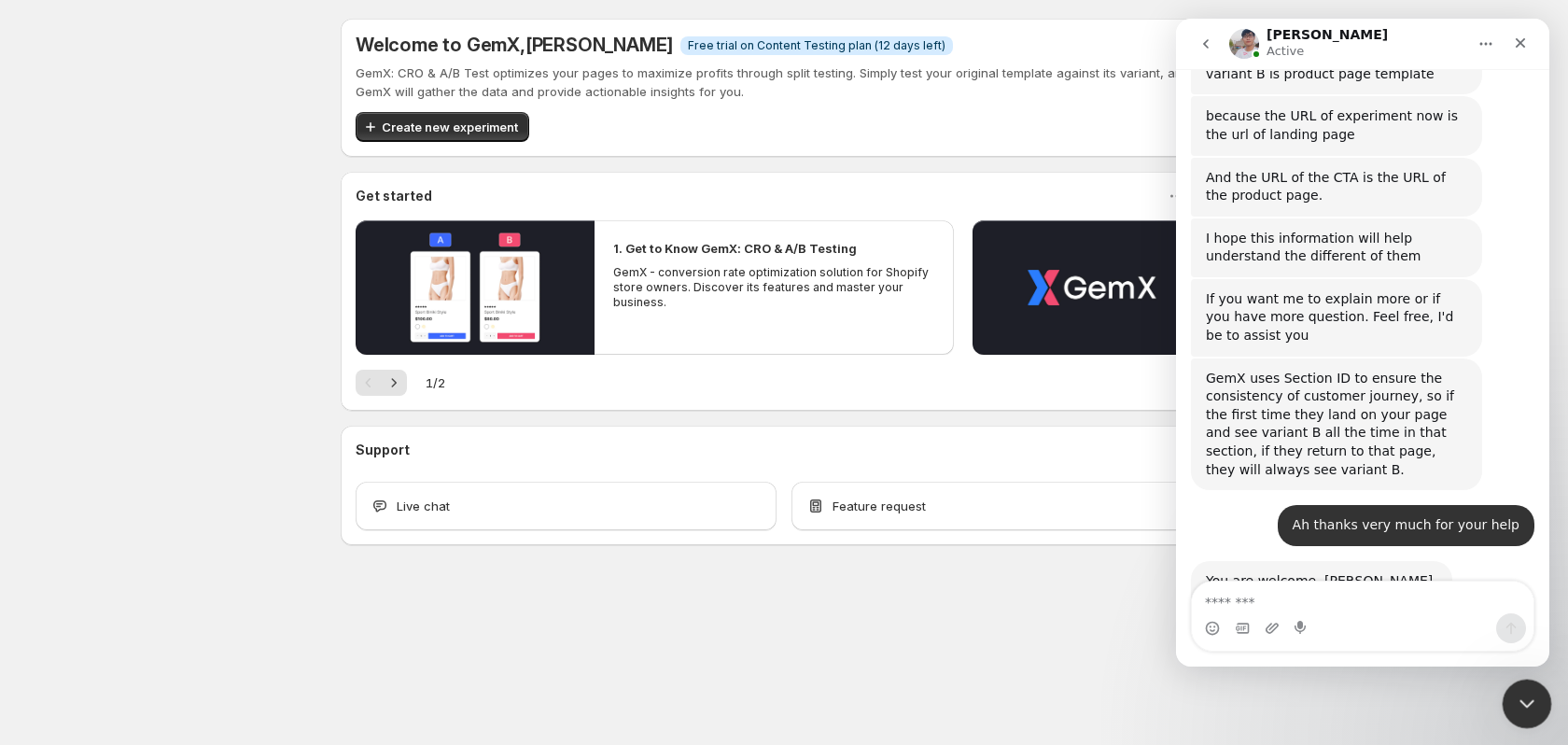
click at [1530, 703] on icon "Close Intercom Messenger" at bounding box center [1523, 700] width 23 height 23
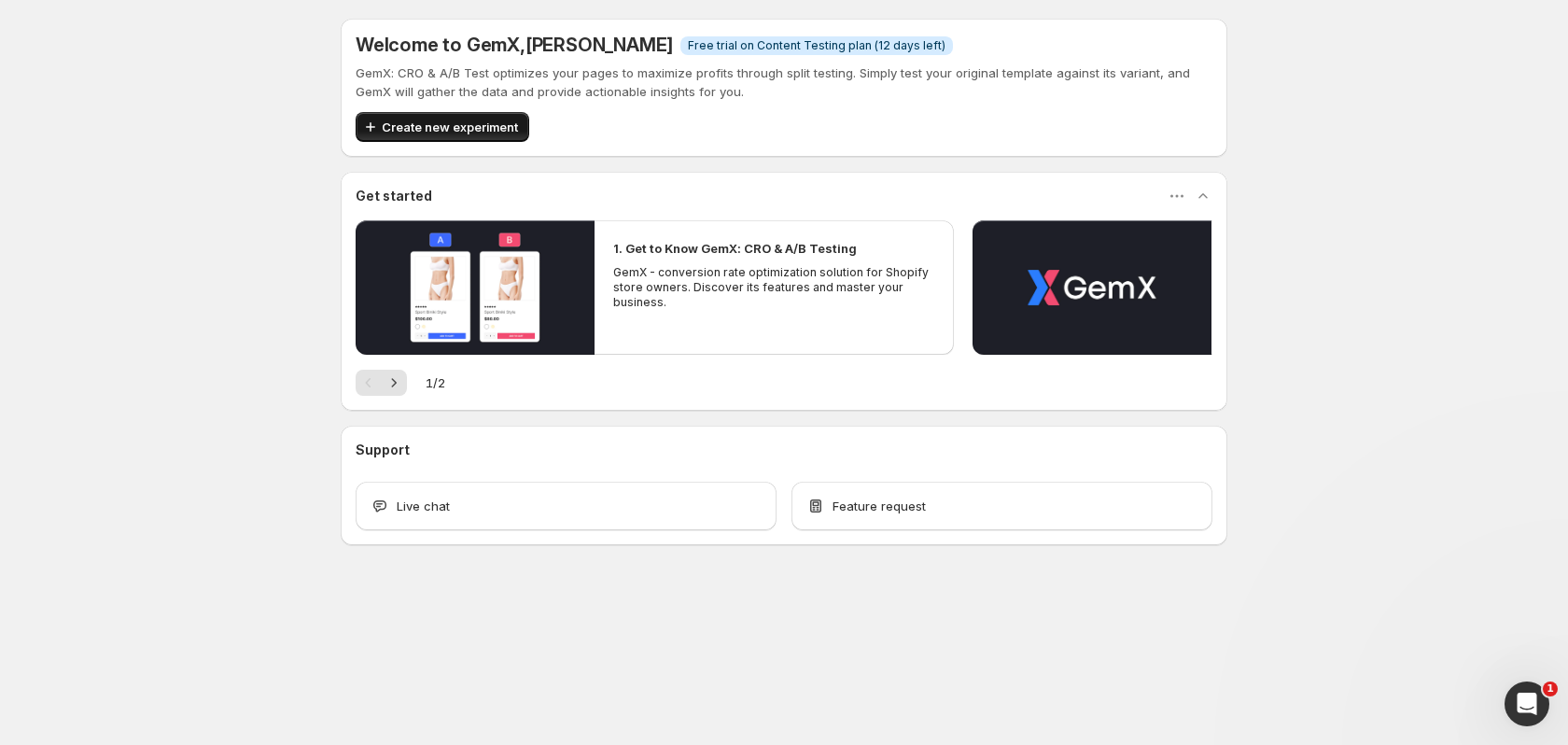
click at [475, 134] on span "Create new experiment" at bounding box center [449, 127] width 136 height 19
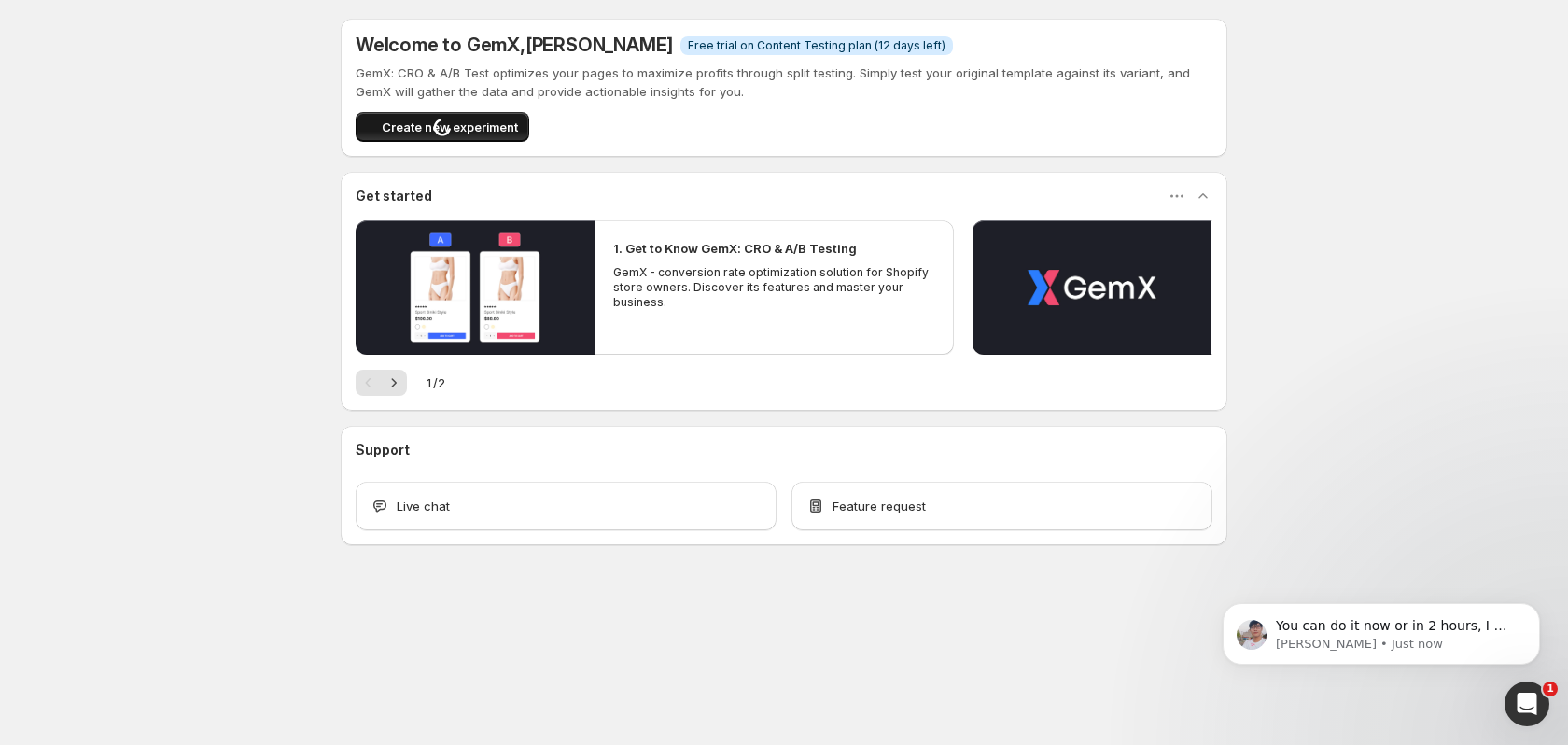
scroll to position [0, 0]
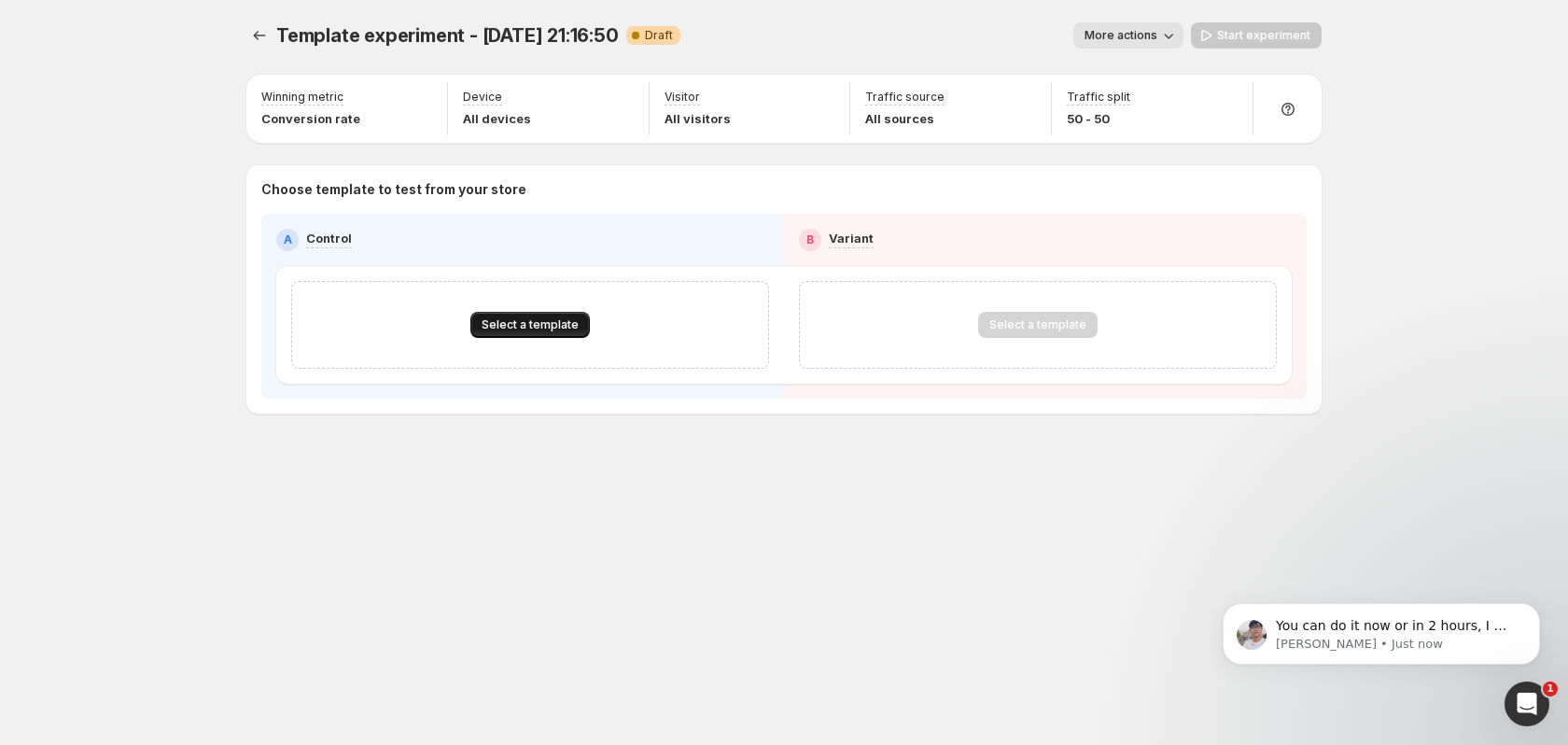
click at [532, 319] on span "Select a template" at bounding box center [531, 324] width 97 height 15
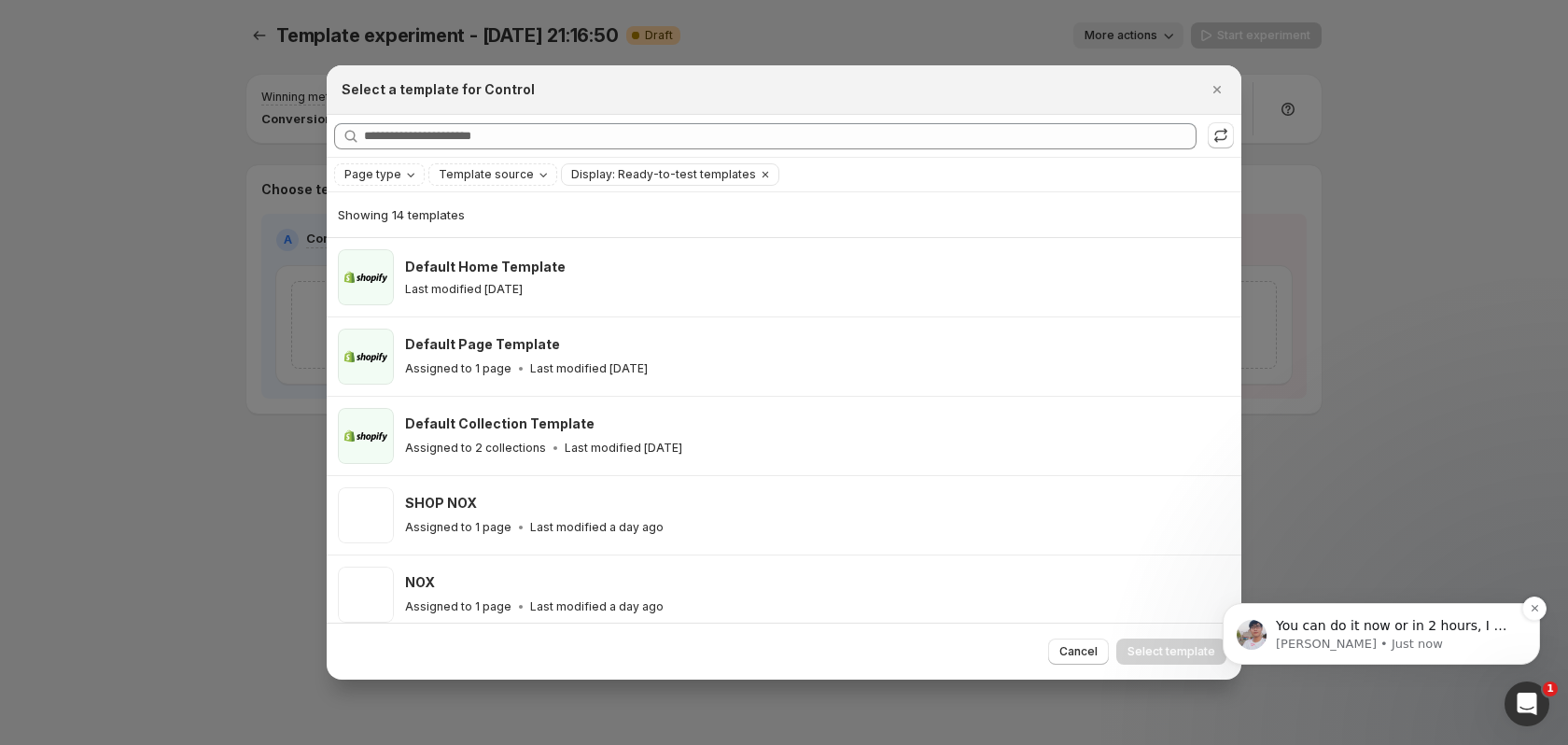
click at [1308, 632] on p "You can do it now or in 2 hours, I will help you. After you setup, let me know …" at bounding box center [1395, 626] width 241 height 19
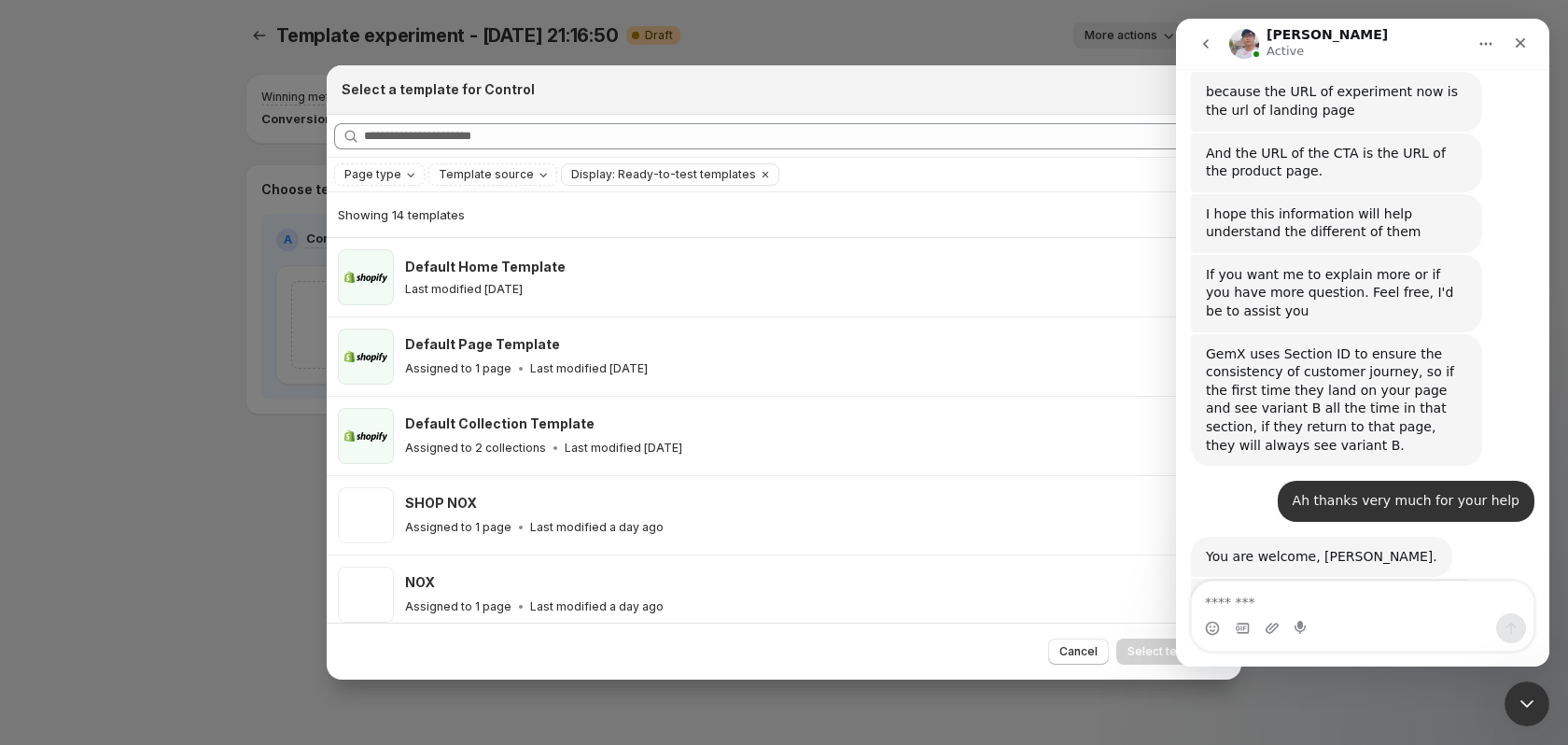
scroll to position [8905, 0]
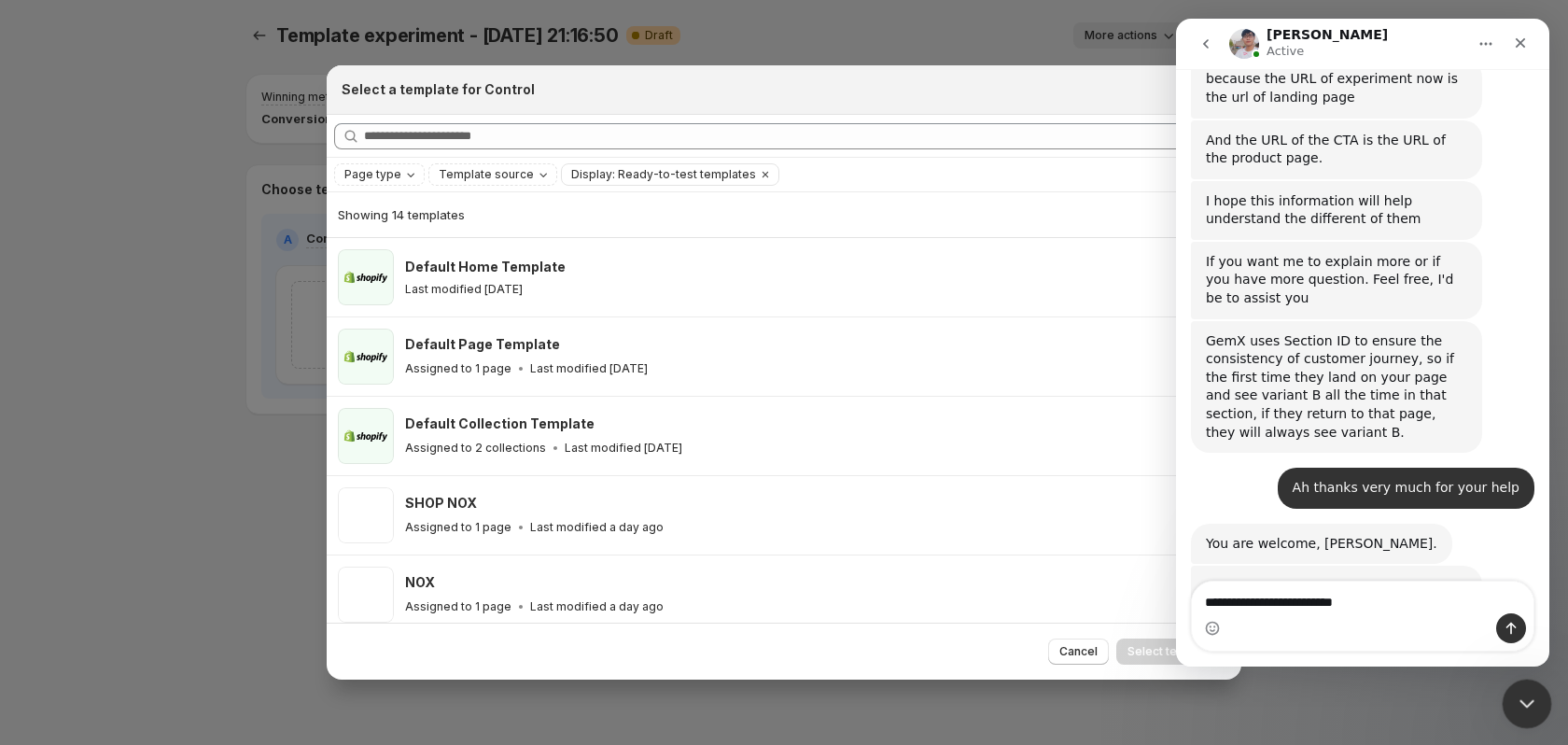
type textarea "**********"
click at [1531, 689] on icon "Close Intercom Messenger" at bounding box center [1523, 700] width 23 height 23
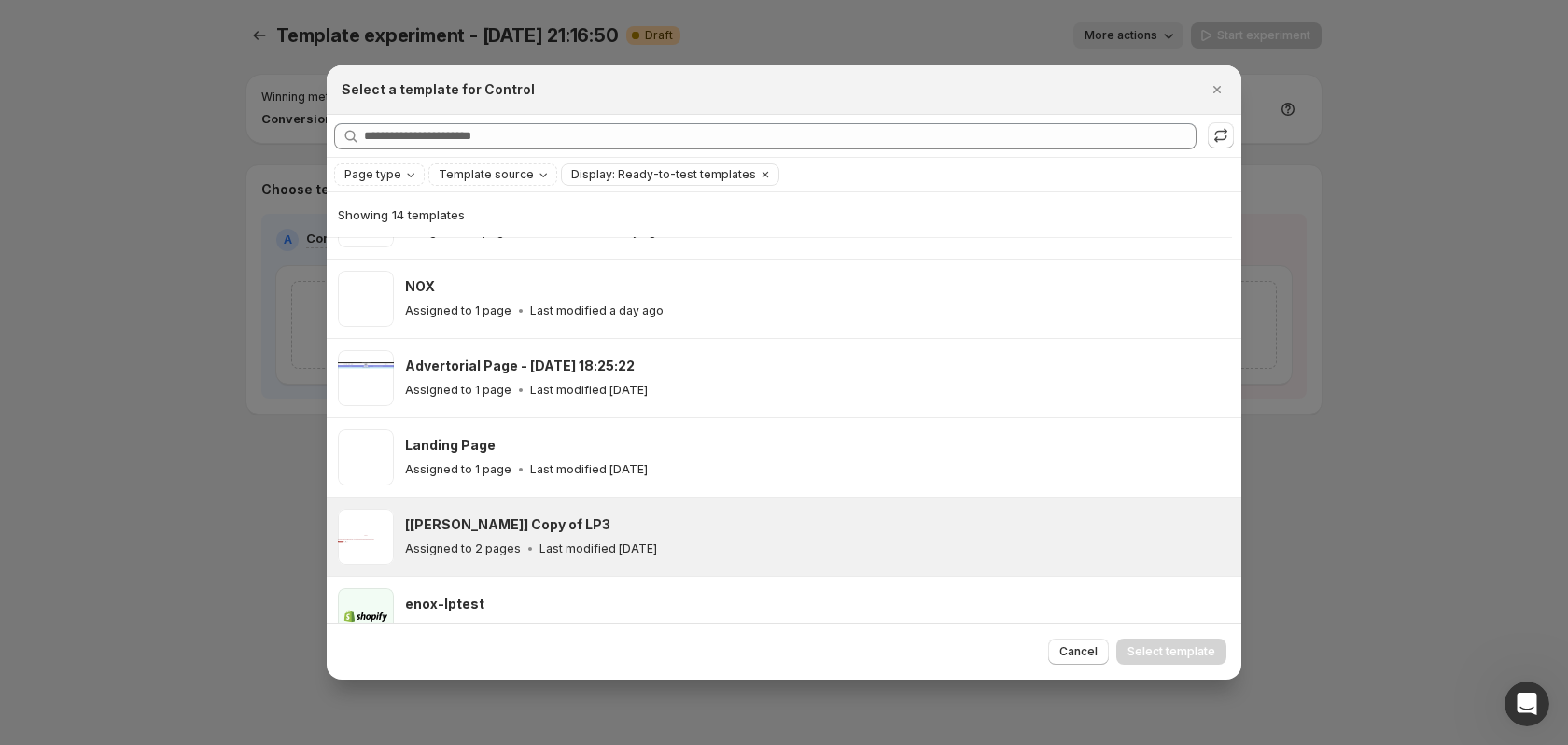
scroll to position [324, 0]
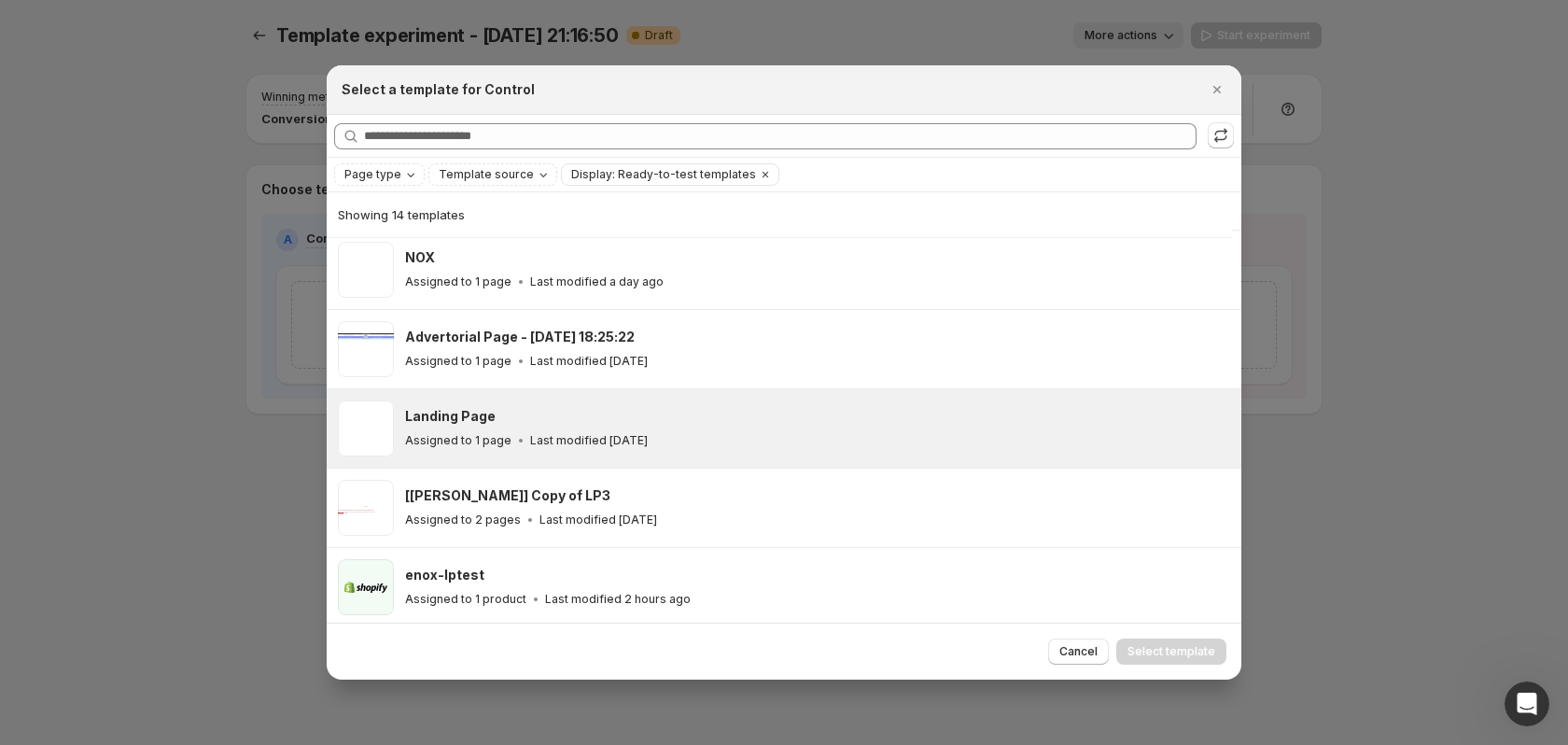
click at [644, 435] on p "Last modified [DATE]" at bounding box center [588, 440] width 118 height 15
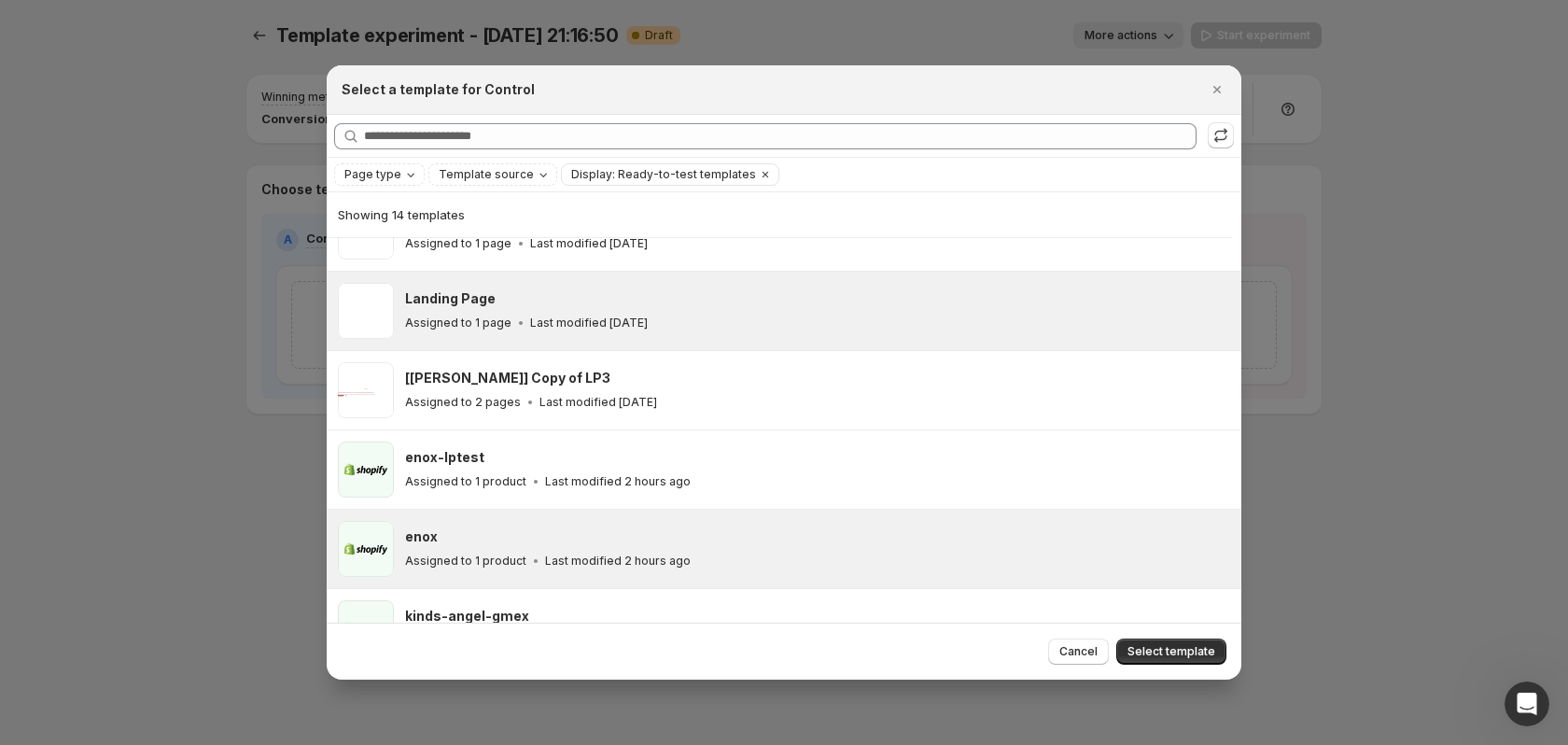
scroll to position [373, 0]
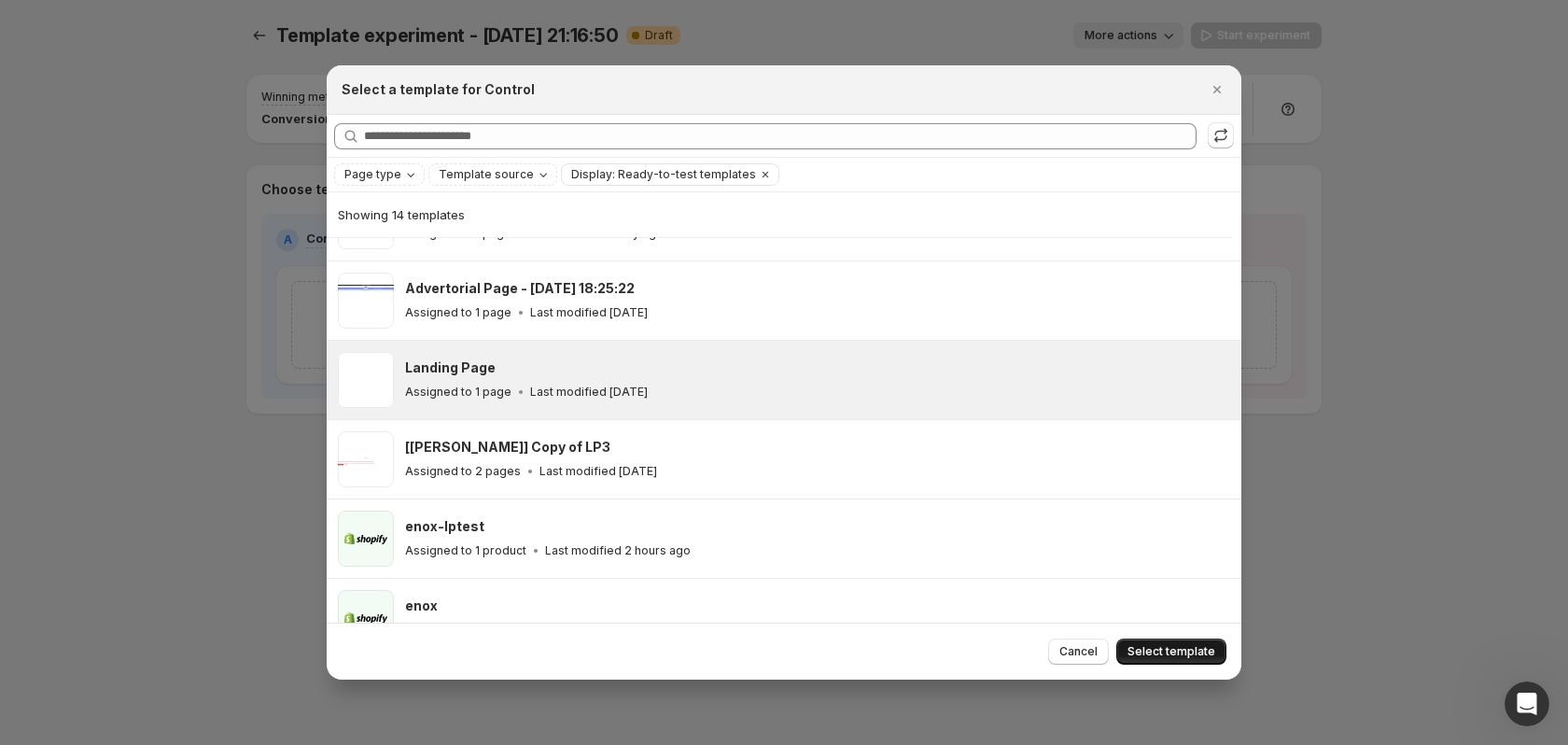
click at [1185, 653] on span "Select template" at bounding box center [1171, 651] width 87 height 15
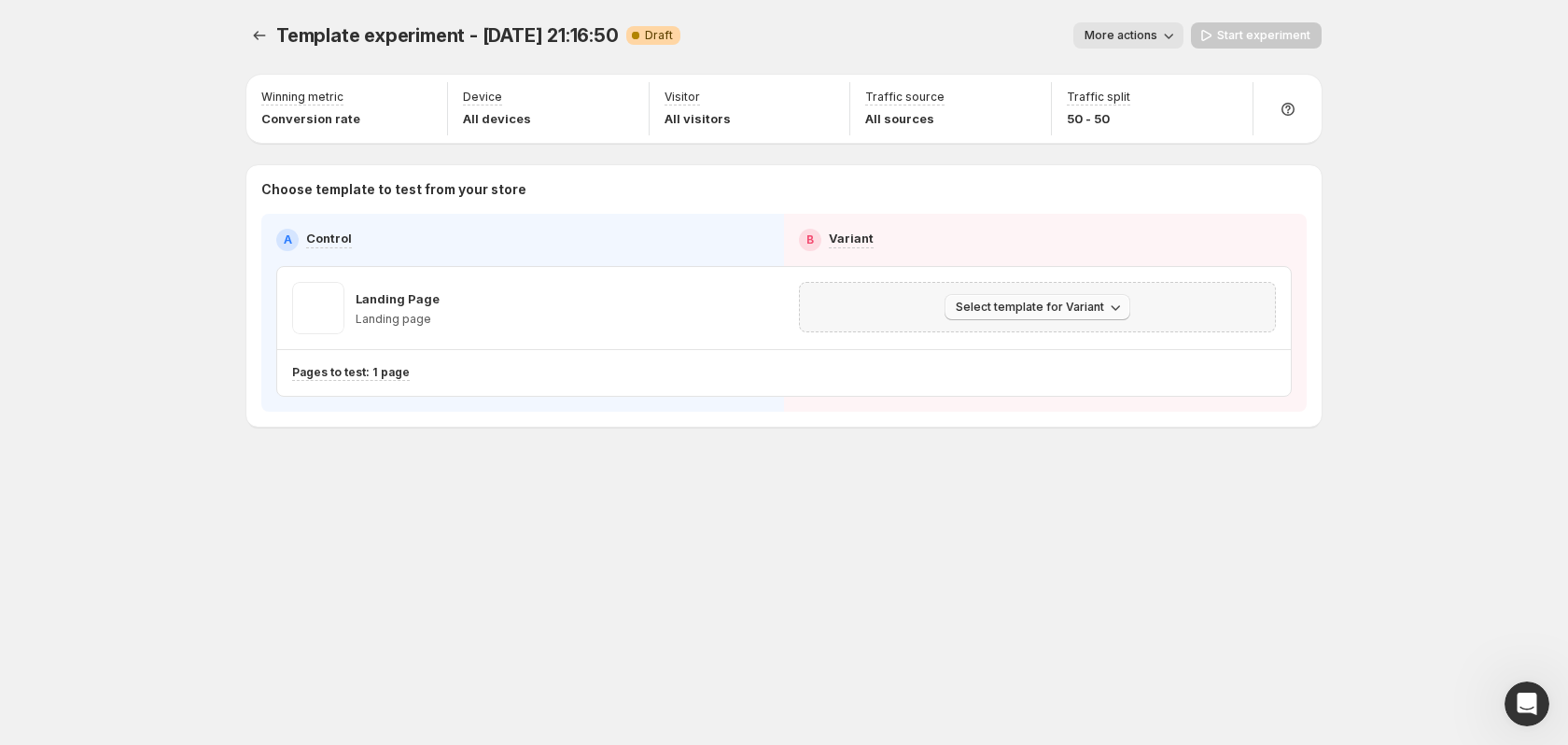
click at [1045, 310] on span "Select template for Variant" at bounding box center [1030, 307] width 149 height 15
click at [1039, 379] on span "Create Variant based on Control" at bounding box center [1040, 378] width 190 height 15
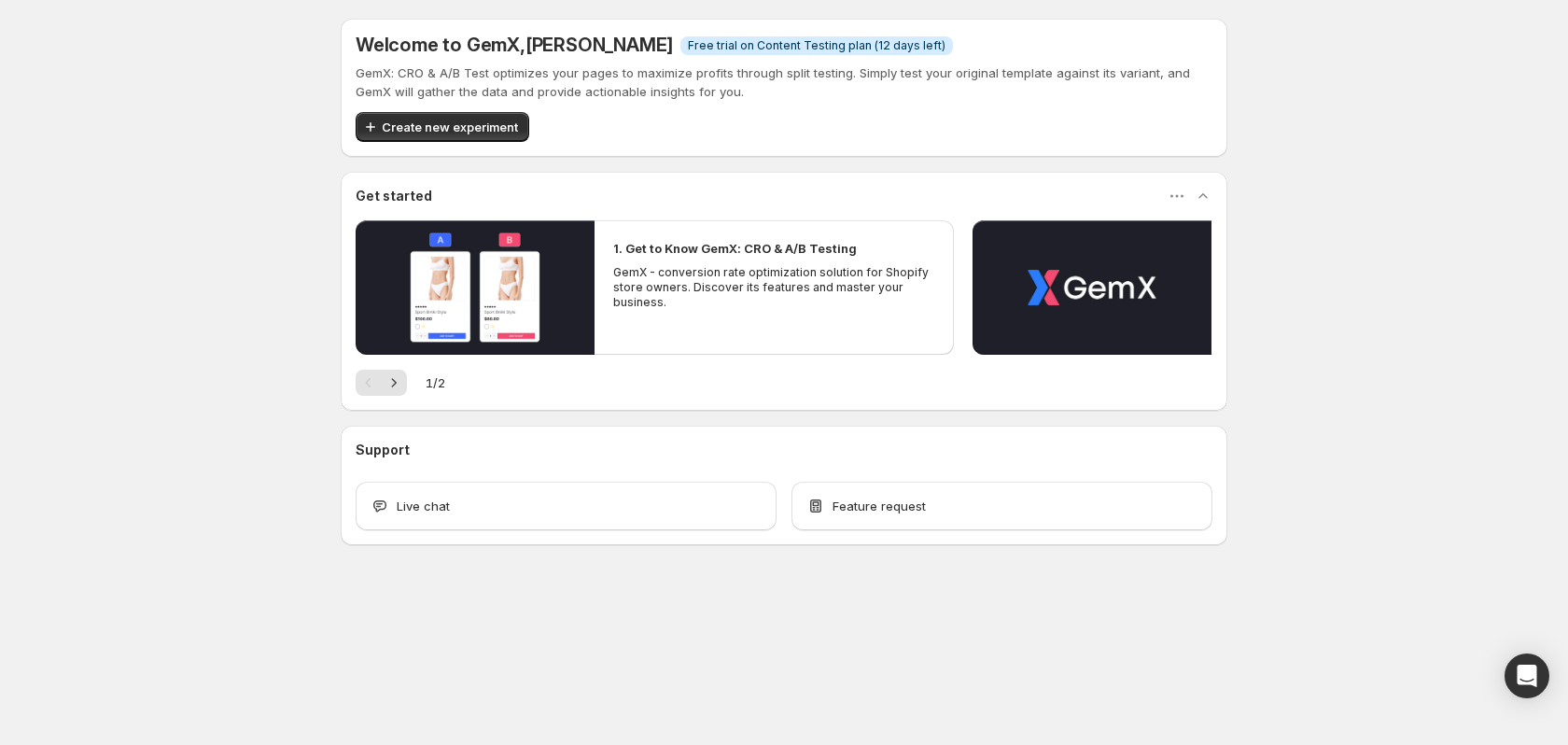
click at [501, 122] on span "Create new experiment" at bounding box center [449, 127] width 136 height 19
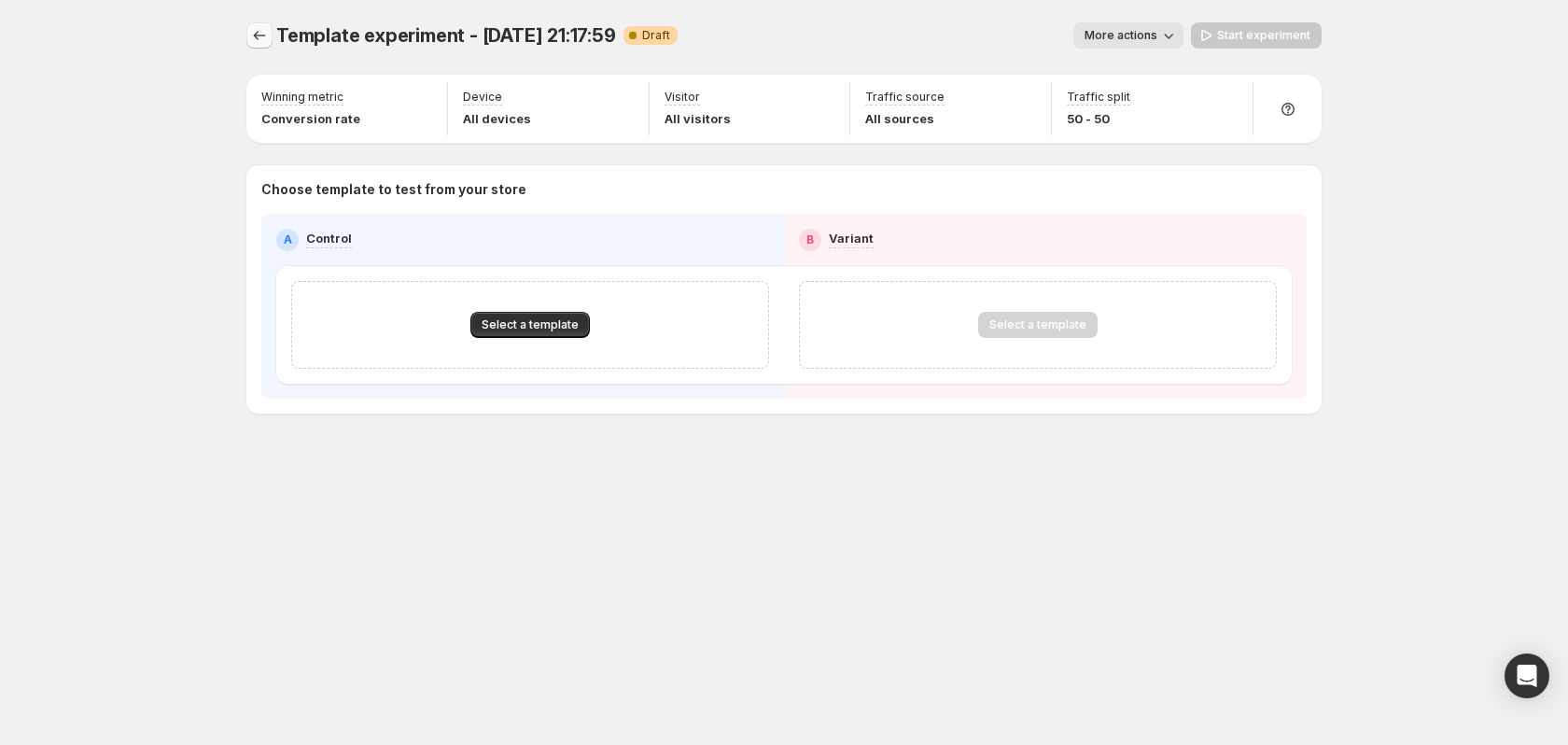
click at [254, 40] on icon "Experiments" at bounding box center [259, 35] width 19 height 19
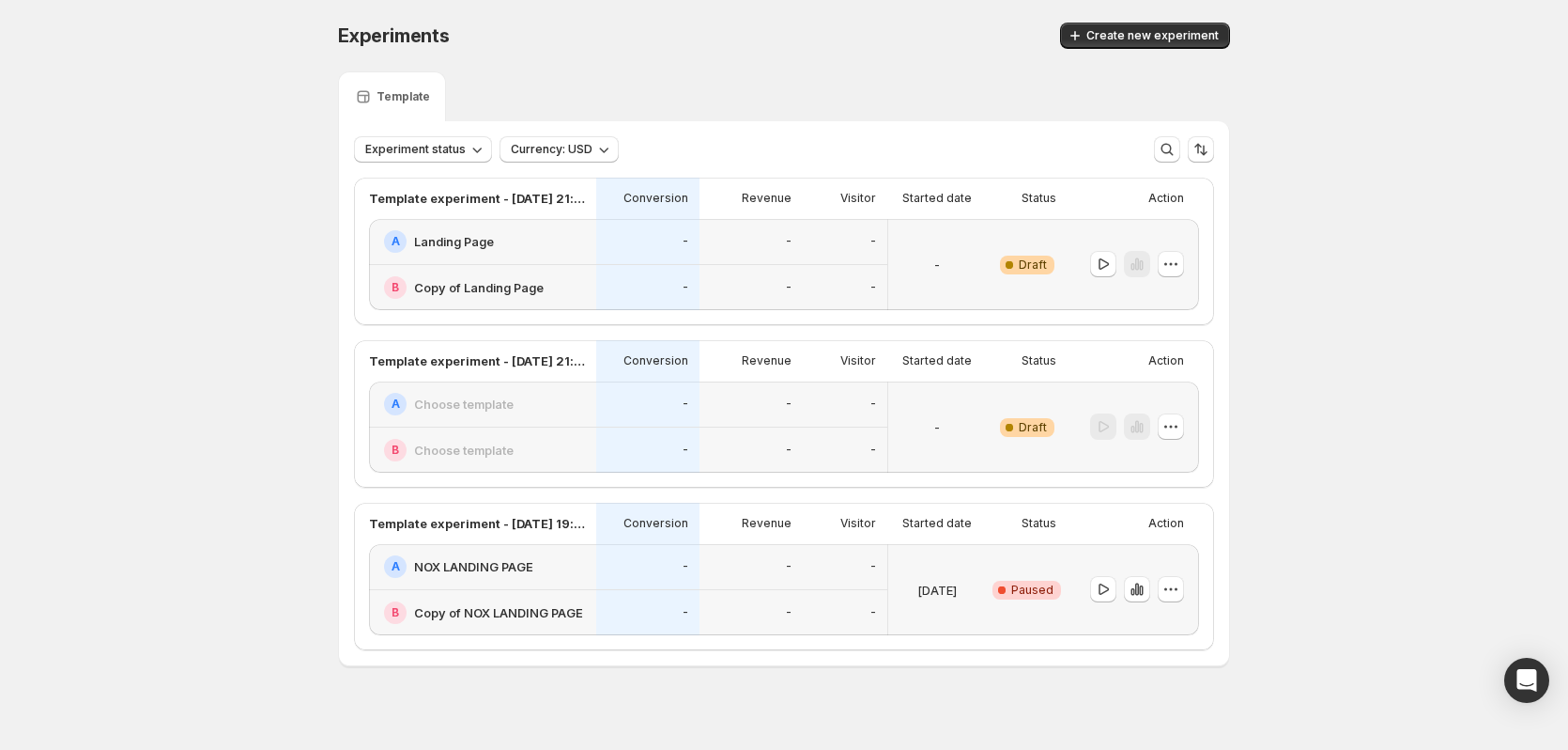
click at [1192, 262] on div at bounding box center [1134, 264] width 132 height 91
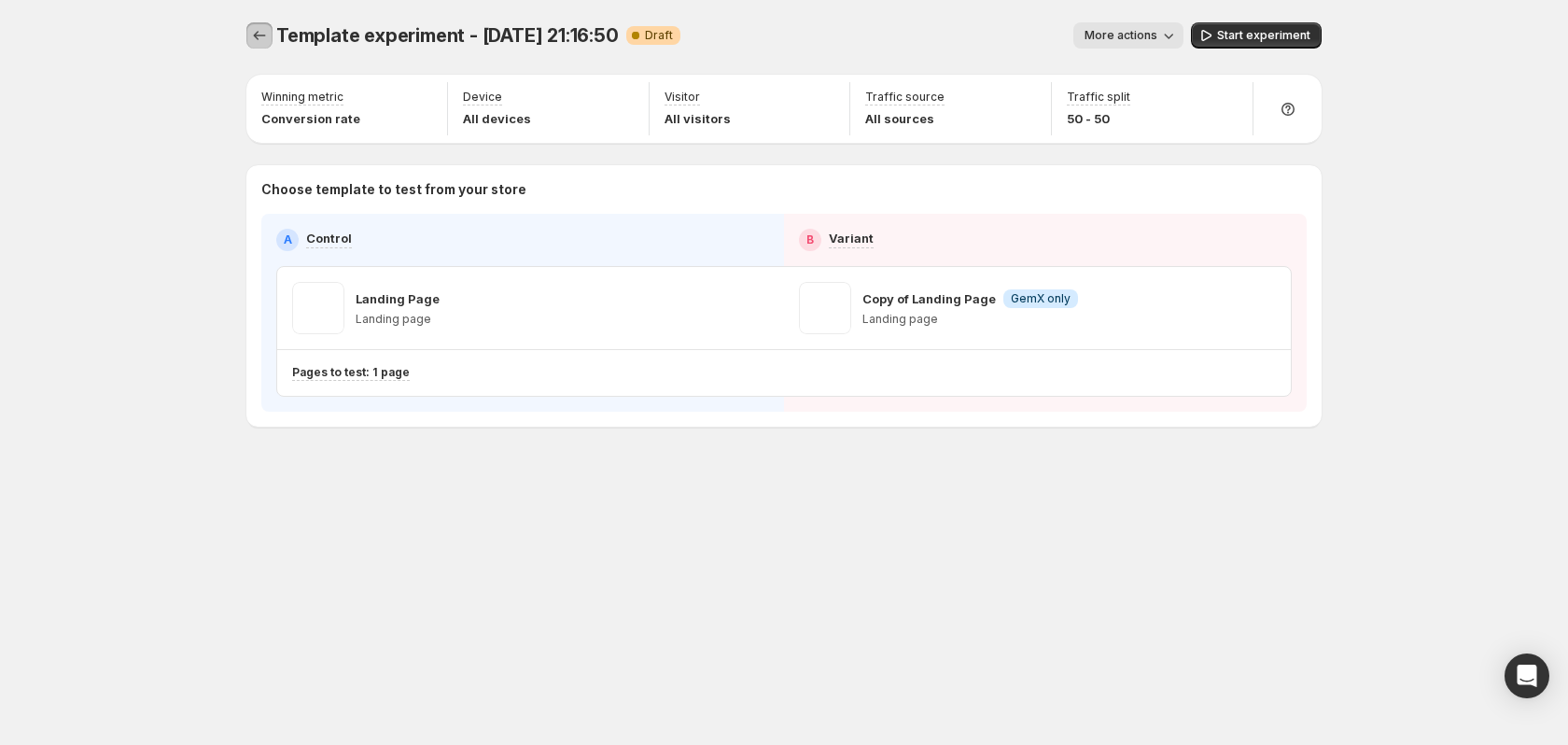
click at [268, 40] on icon "Experiments" at bounding box center [259, 35] width 19 height 19
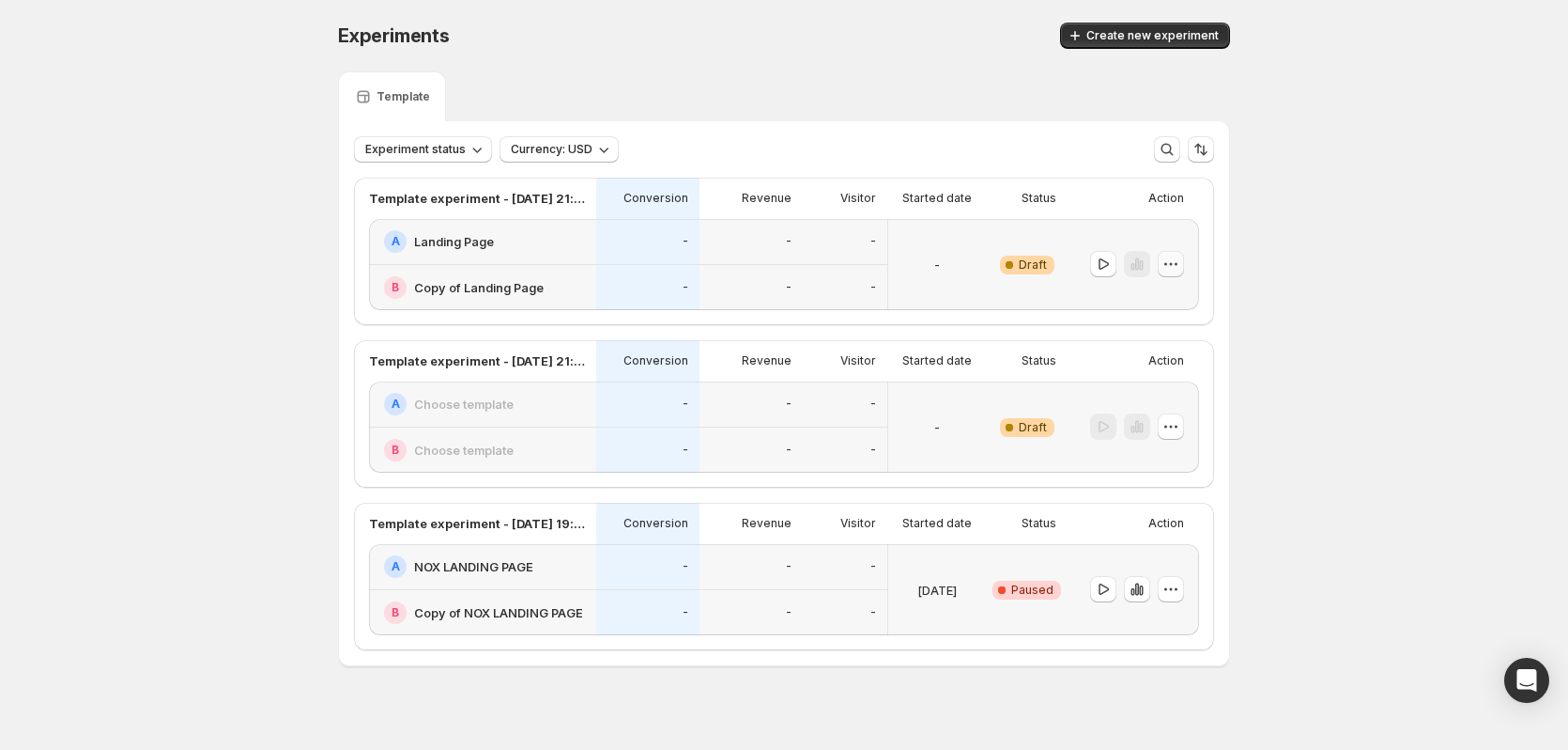
click at [1173, 265] on icon "button" at bounding box center [1171, 264] width 3 height 3
click at [1169, 403] on span "Delete" at bounding box center [1162, 398] width 38 height 15
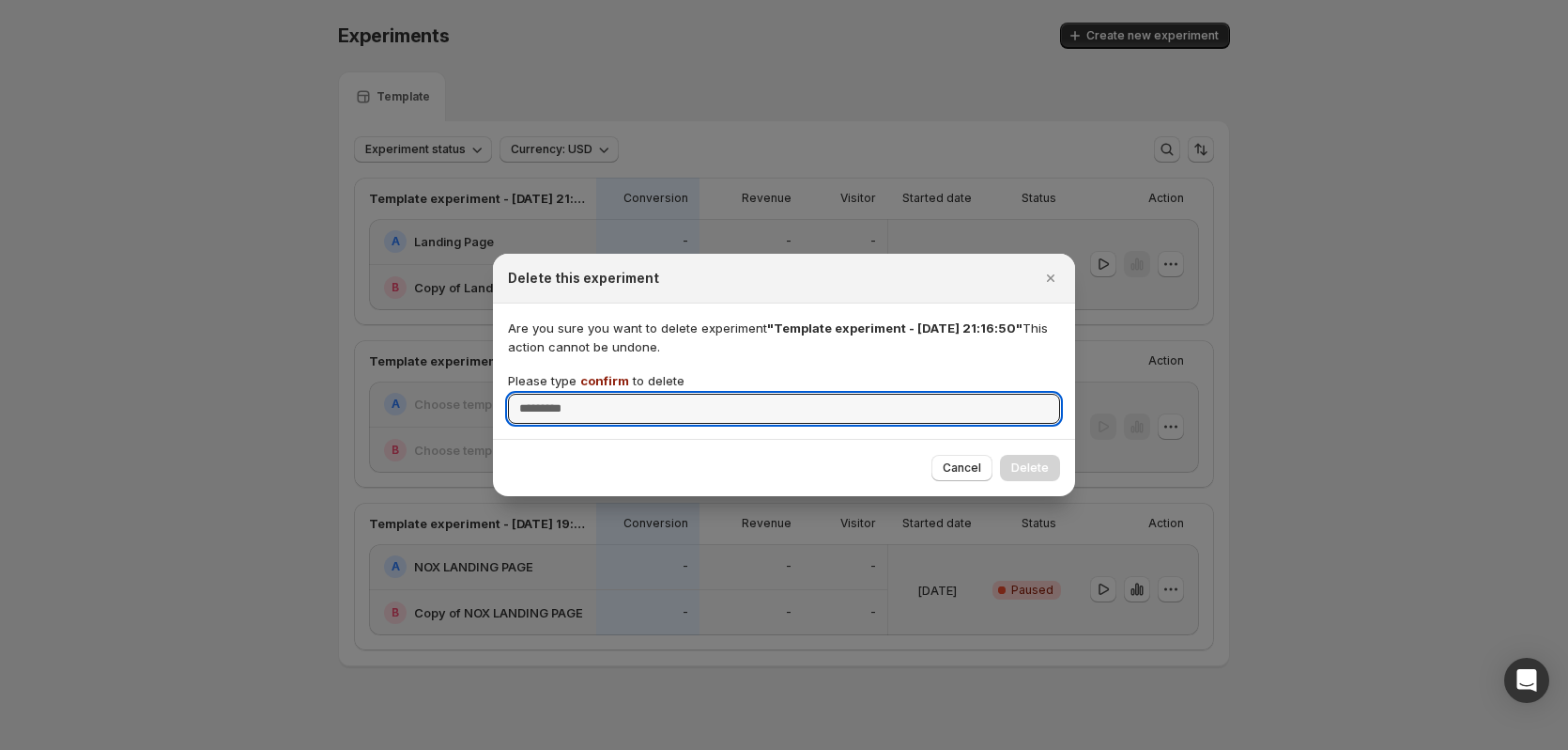
click at [597, 387] on span "confirm" at bounding box center [604, 380] width 49 height 15
click at [597, 393] on input "Please type confirm to delete" at bounding box center [784, 408] width 552 height 30
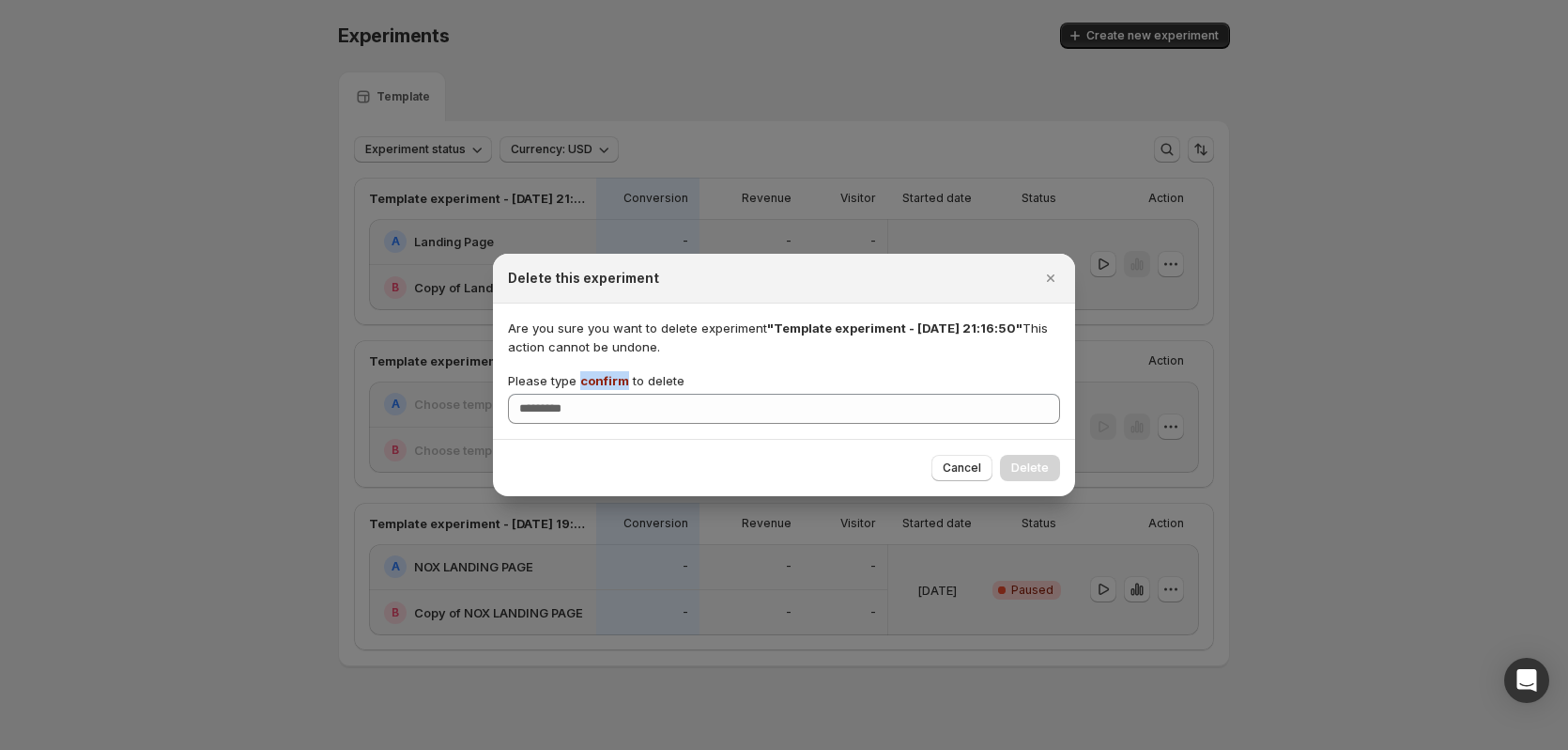
click at [596, 389] on p "Please type confirm to delete" at bounding box center [596, 380] width 177 height 19
click at [596, 393] on input "Please type confirm to delete" at bounding box center [784, 408] width 552 height 30
copy span "confirm"
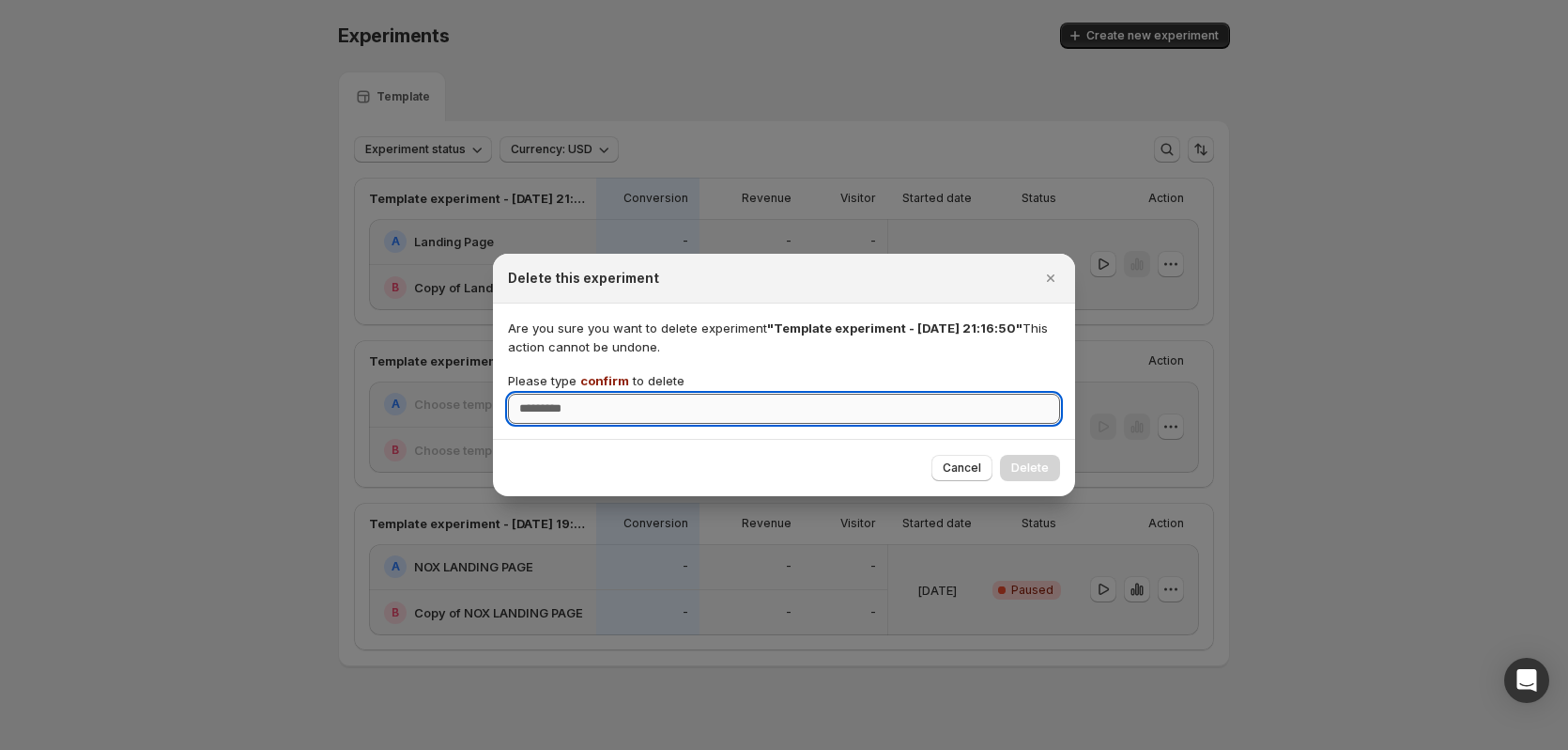
click at [625, 408] on input "Please type confirm to delete" at bounding box center [784, 408] width 552 height 30
paste input "*******"
type input "*******"
click at [1021, 474] on span "Delete" at bounding box center [1030, 467] width 38 height 15
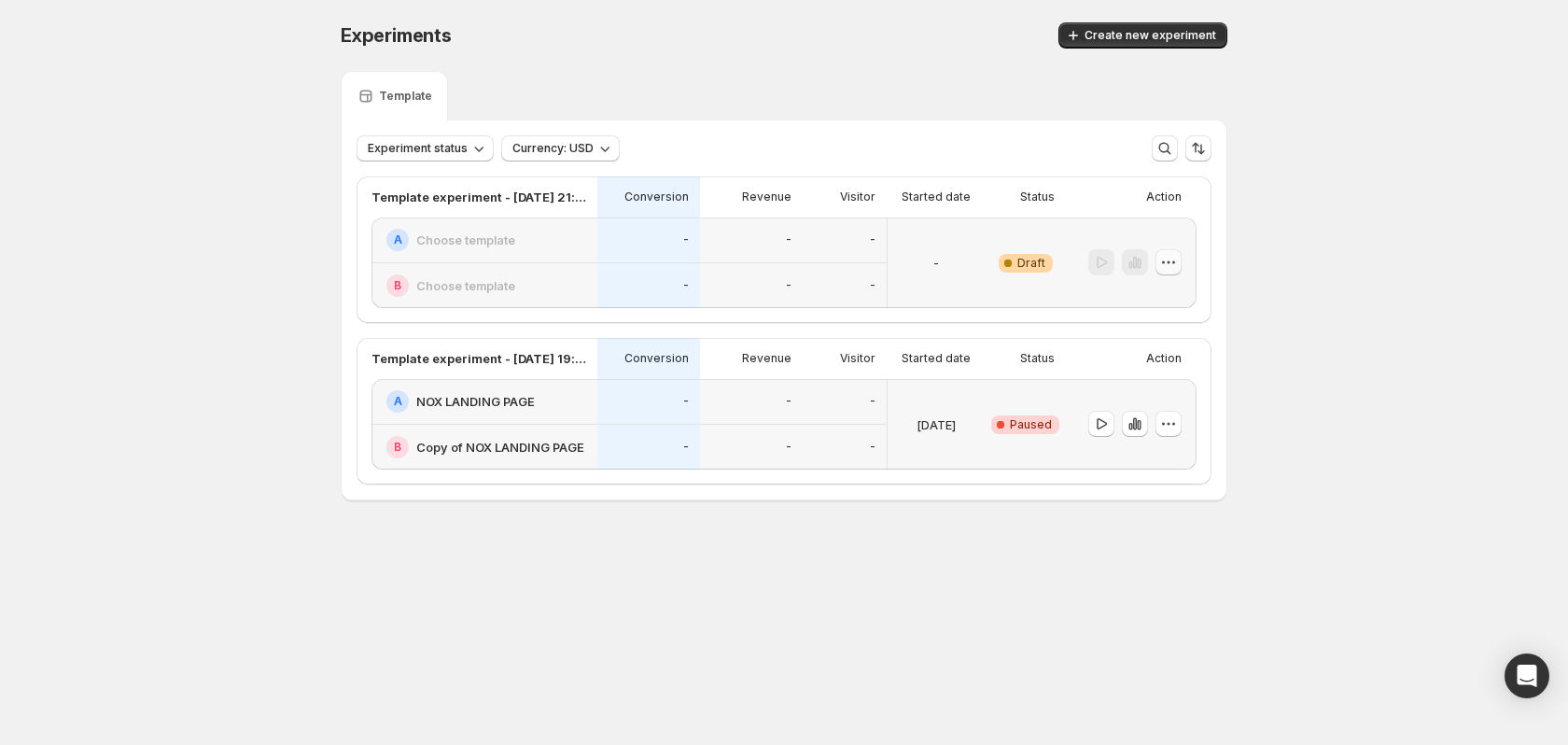
click at [1169, 272] on button "button" at bounding box center [1168, 262] width 26 height 26
click at [1174, 403] on span "Delete" at bounding box center [1180, 396] width 90 height 19
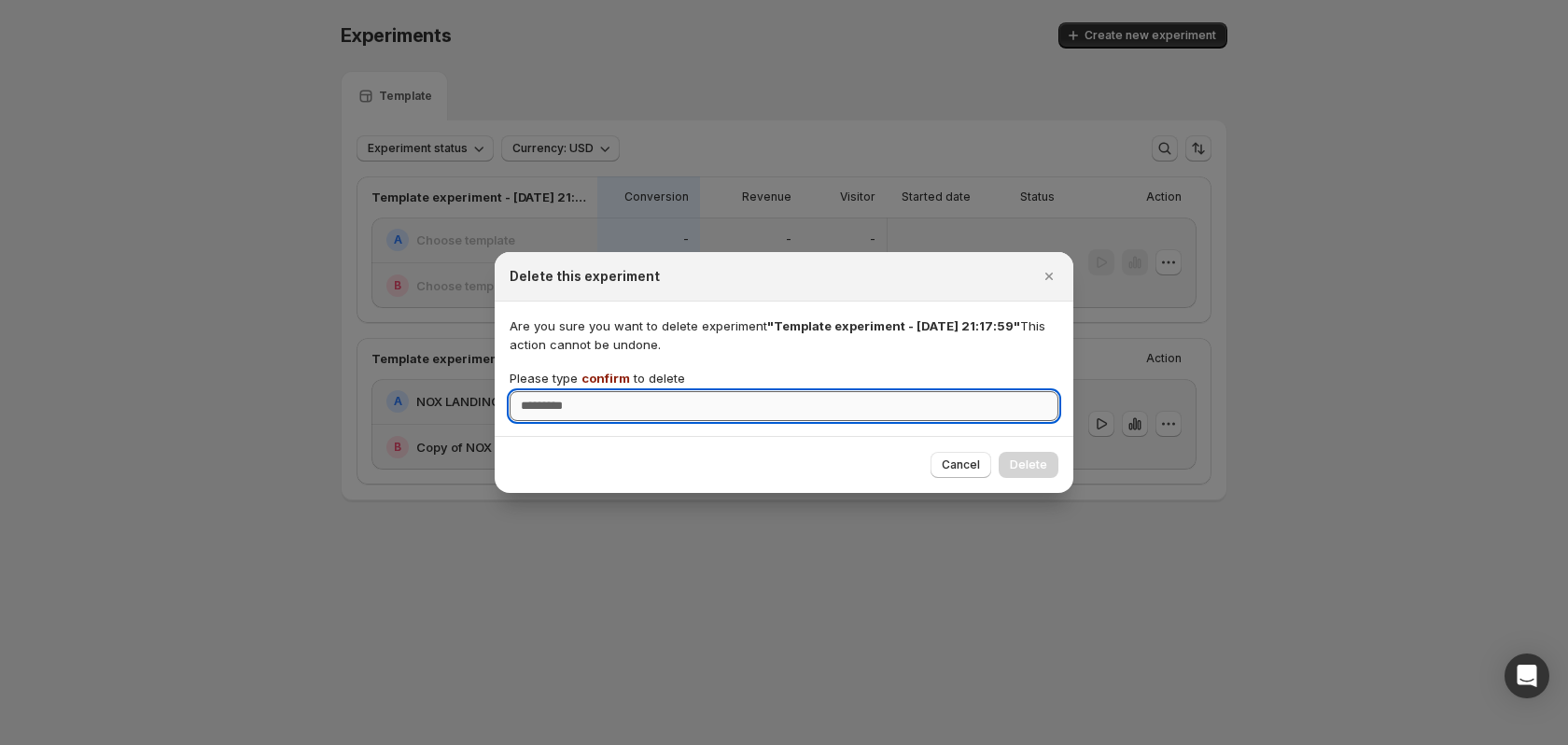
click at [934, 398] on input "Please type confirm to delete" at bounding box center [784, 406] width 548 height 30
type input "*******"
click at [1042, 455] on button "Delete" at bounding box center [1028, 464] width 60 height 26
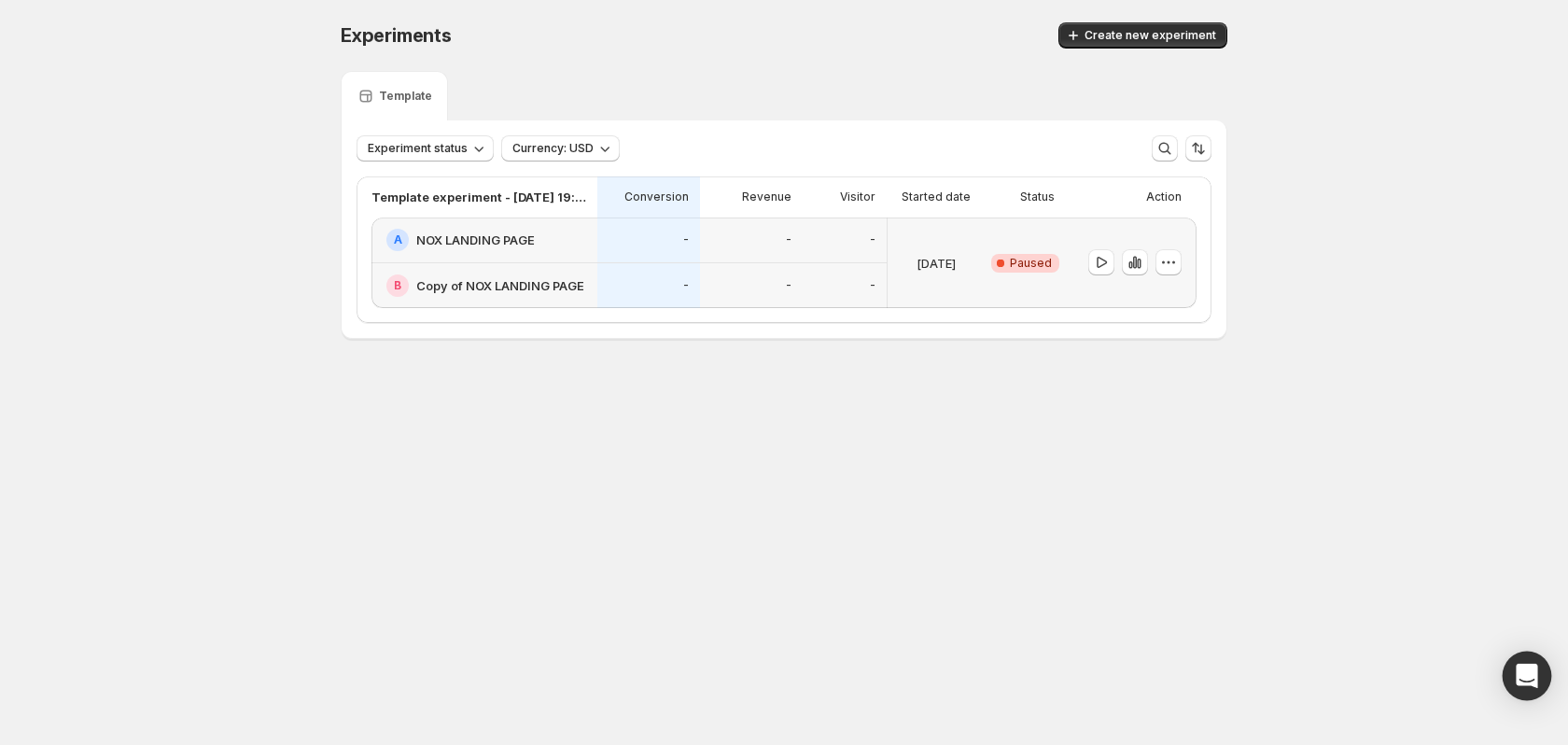
click at [1506, 662] on body "Experiments. This page is ready Experiments Create new experiment Template Expe…" at bounding box center [784, 372] width 1568 height 745
click at [1531, 665] on div "Open Intercom Messenger" at bounding box center [1527, 677] width 50 height 50
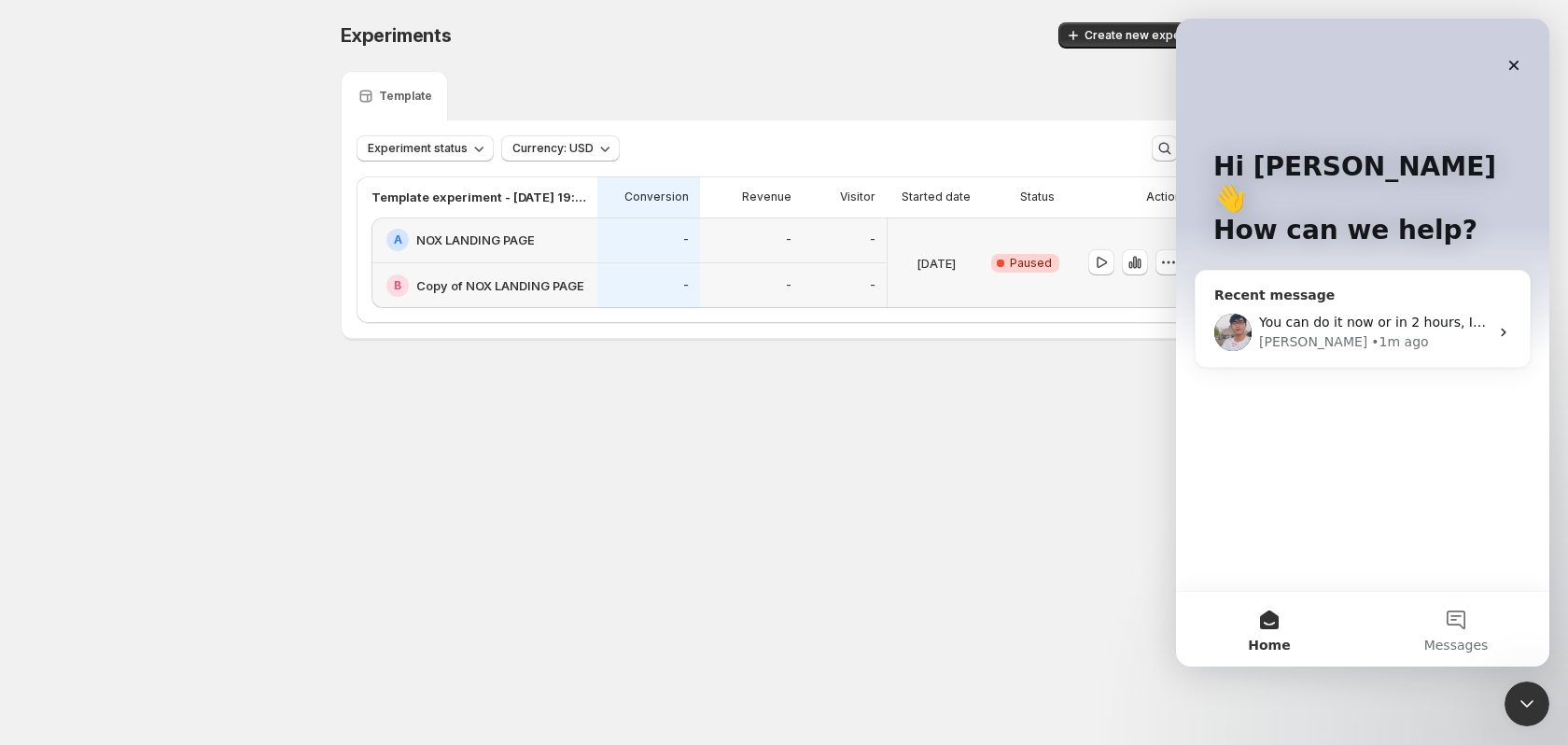
click at [1371, 332] on div "• 1m ago" at bounding box center [1398, 342] width 57 height 20
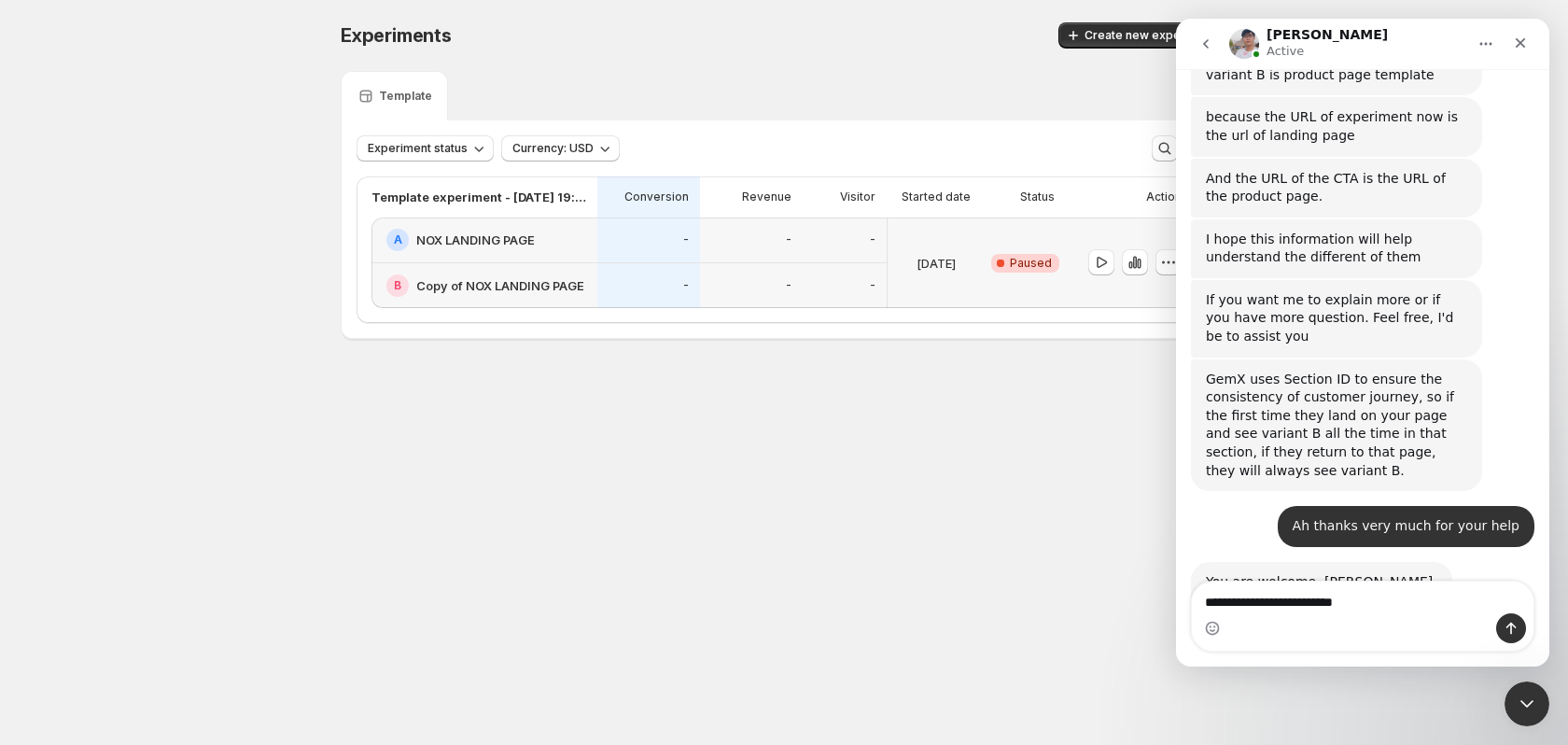
scroll to position [8875, 0]
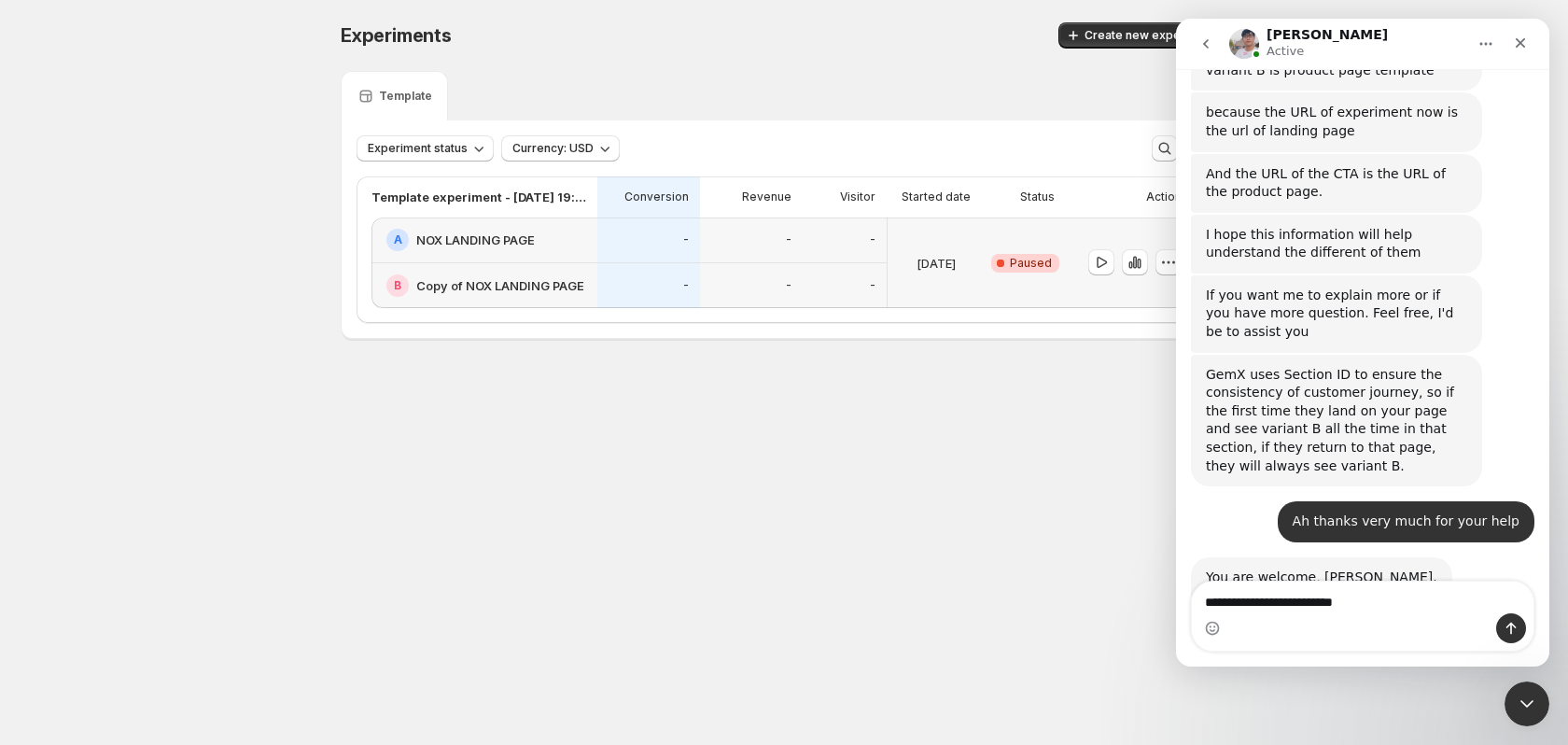
drag, startPoint x: 1335, startPoint y: 606, endPoint x: 1398, endPoint y: 614, distance: 63.5
click at [1398, 614] on div "**********" at bounding box center [1363, 616] width 341 height 69
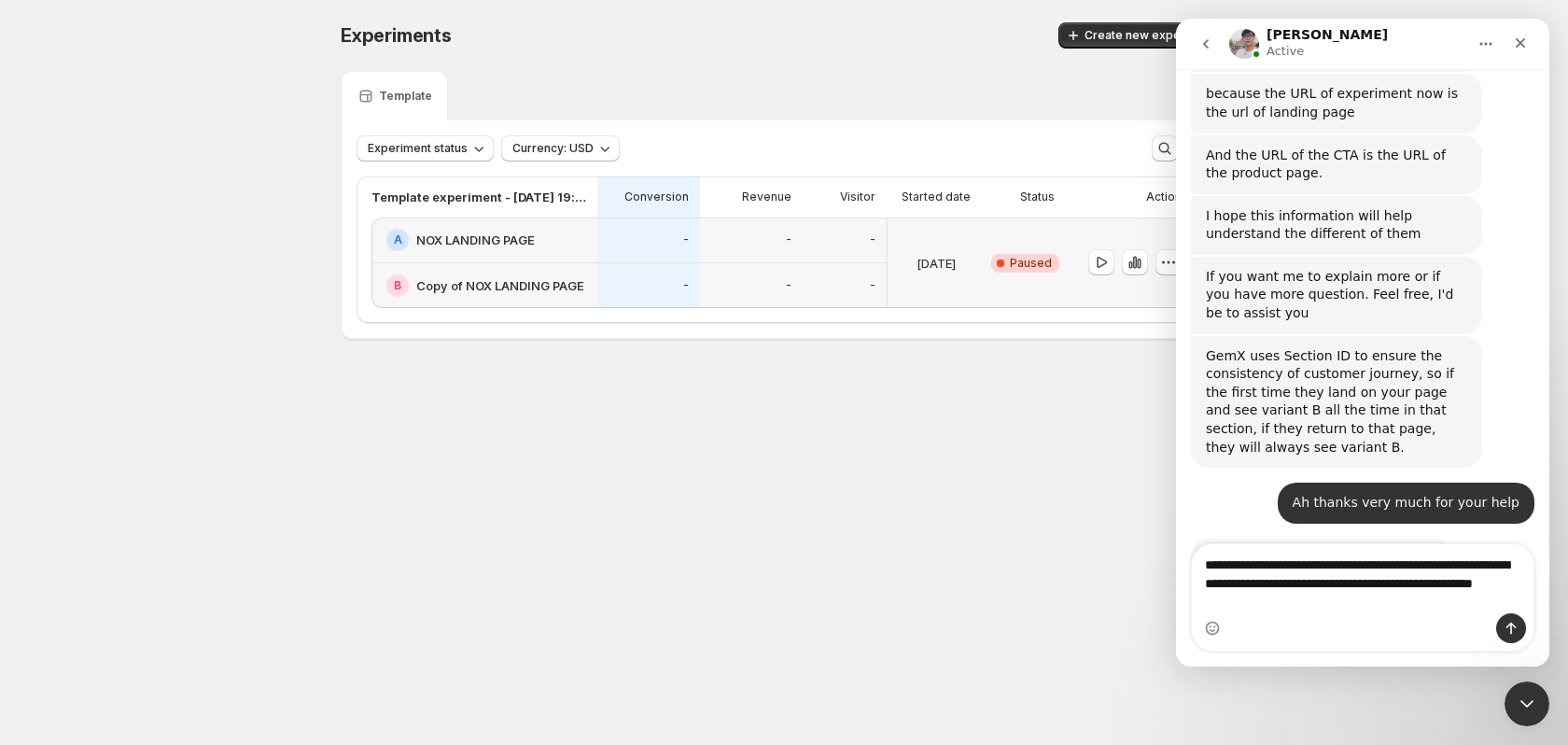
scroll to position [8912, 0]
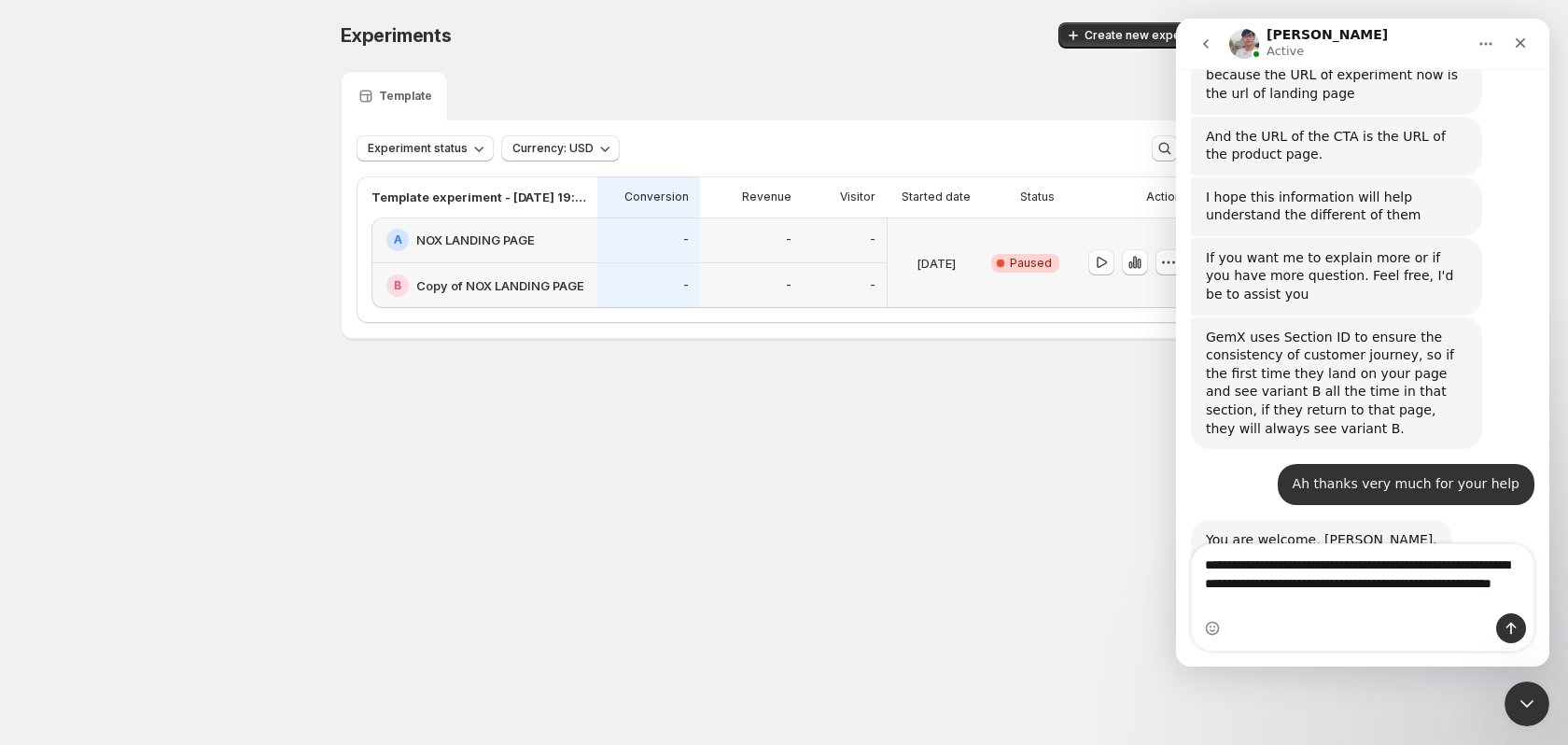
type textarea "**********"
click at [1502, 636] on button "Send a message…" at bounding box center [1510, 628] width 30 height 30
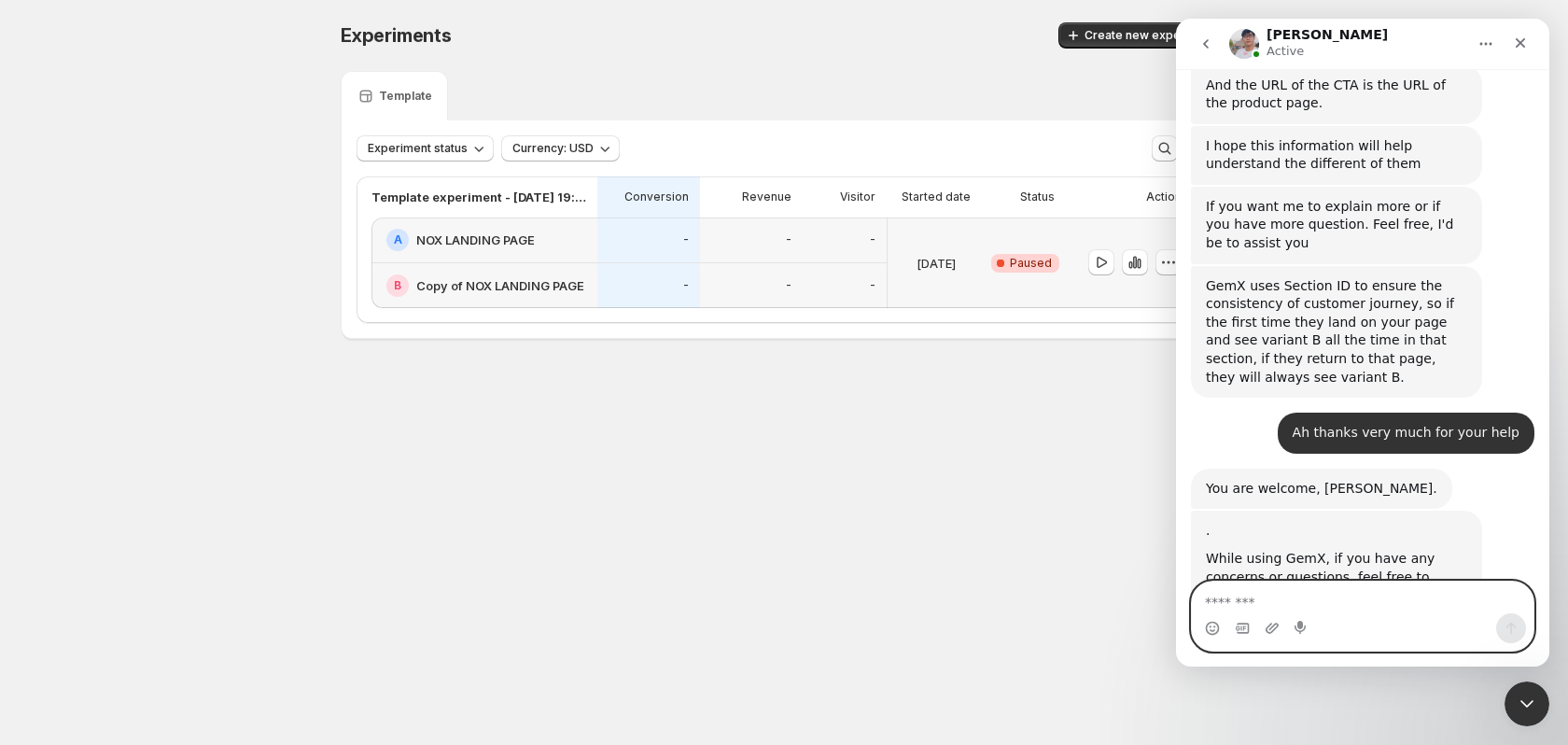
scroll to position [8967, 0]
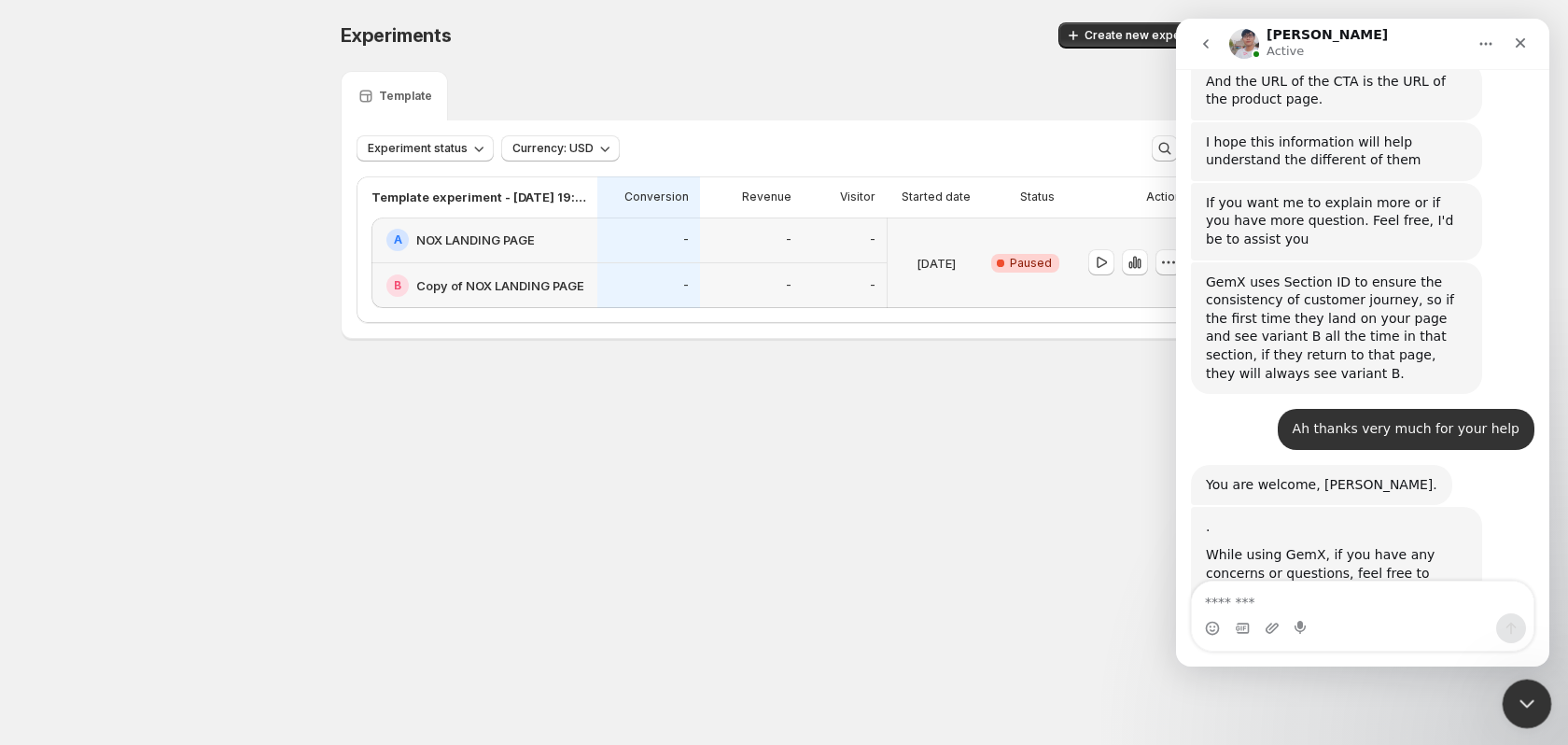
click at [1538, 689] on div "Close Intercom Messenger" at bounding box center [1523, 700] width 45 height 45
